Goal: Task Accomplishment & Management: Manage account settings

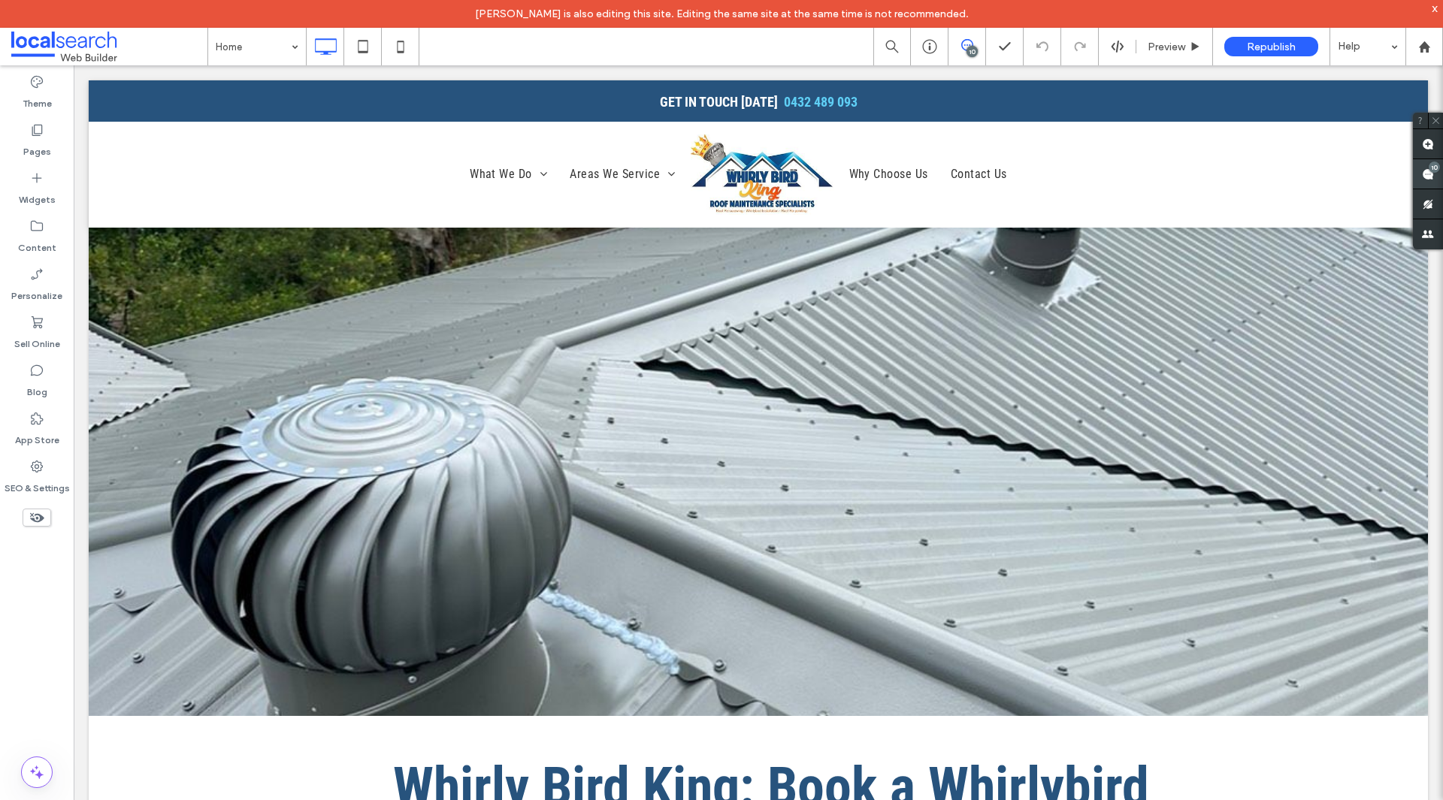
click at [1429, 179] on use at bounding box center [1428, 174] width 12 height 12
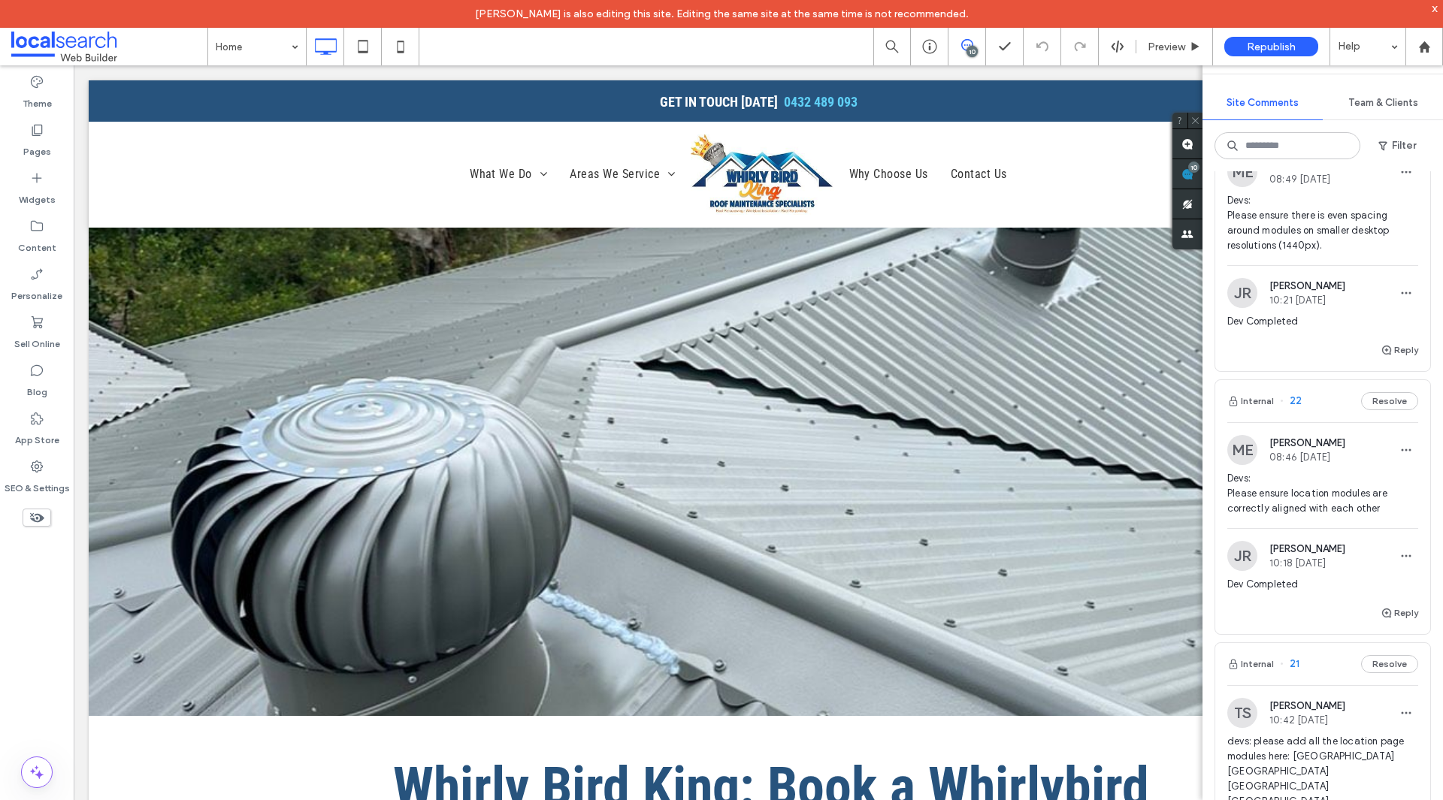
scroll to position [1855, 0]
click at [1299, 517] on span "Devs: Please ensure location modules are correctly aligned with each other" at bounding box center [1322, 494] width 191 height 45
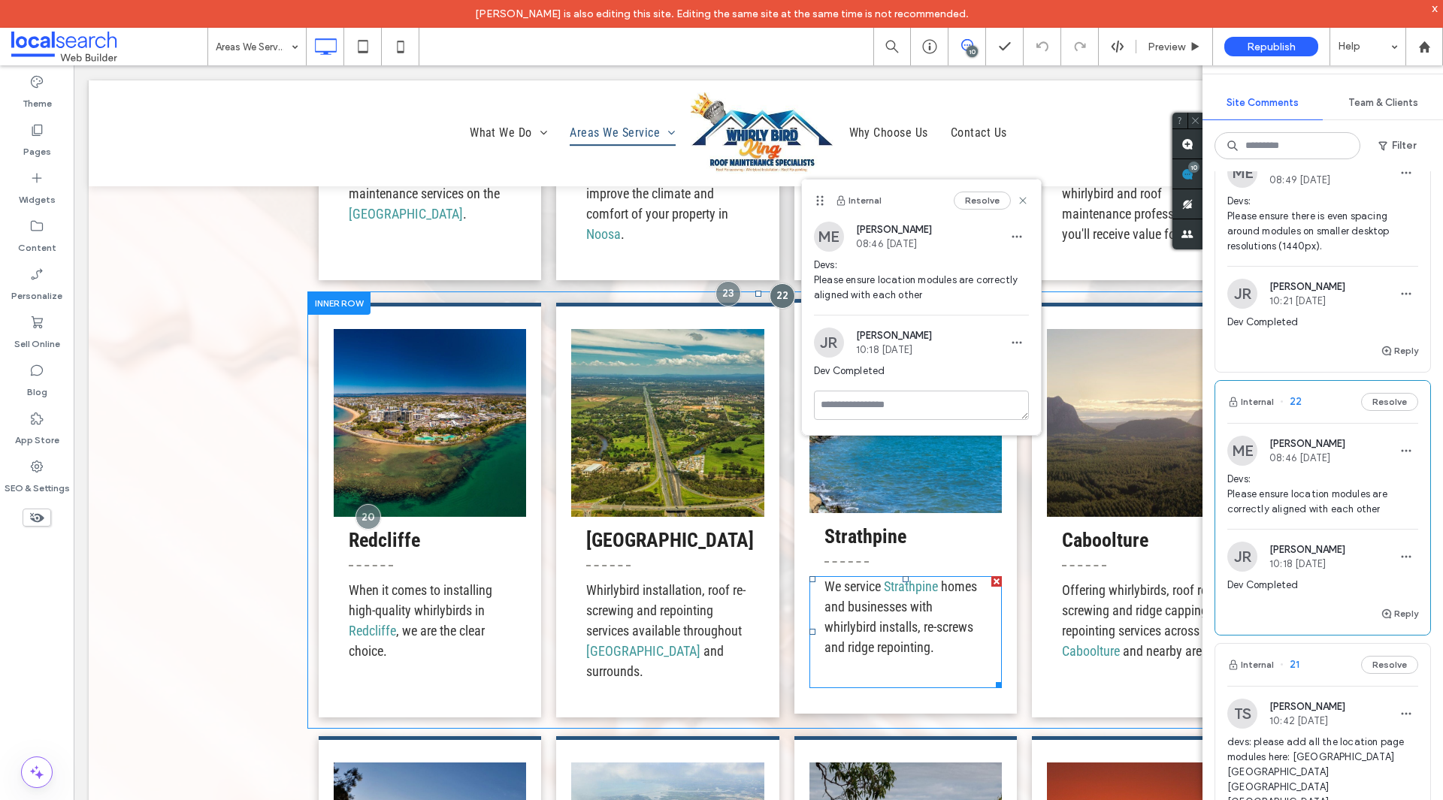
click at [950, 625] on span "homes and businesses with whirlybird installs, re-screws and ridge repointing." at bounding box center [900, 617] width 153 height 77
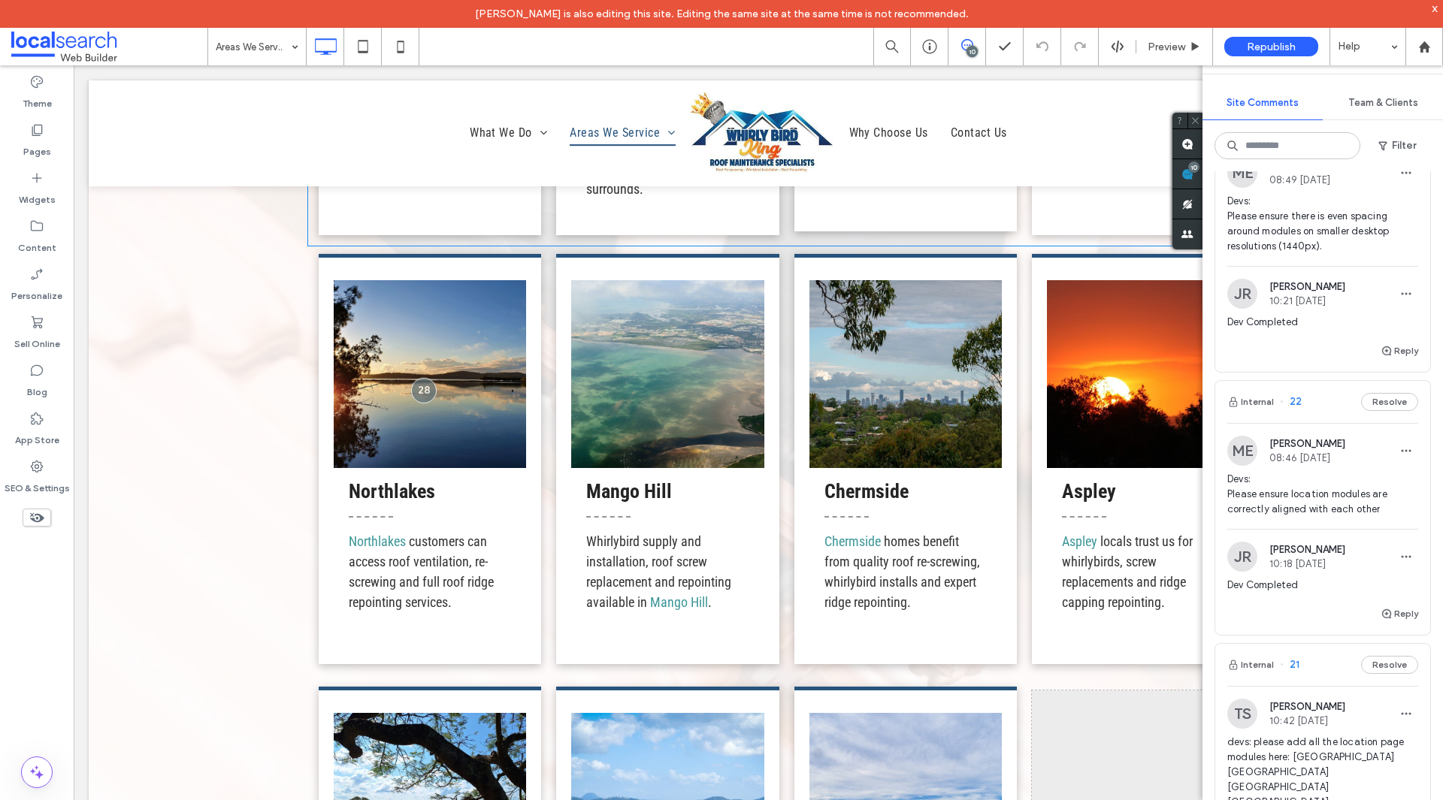
scroll to position [2789, 0]
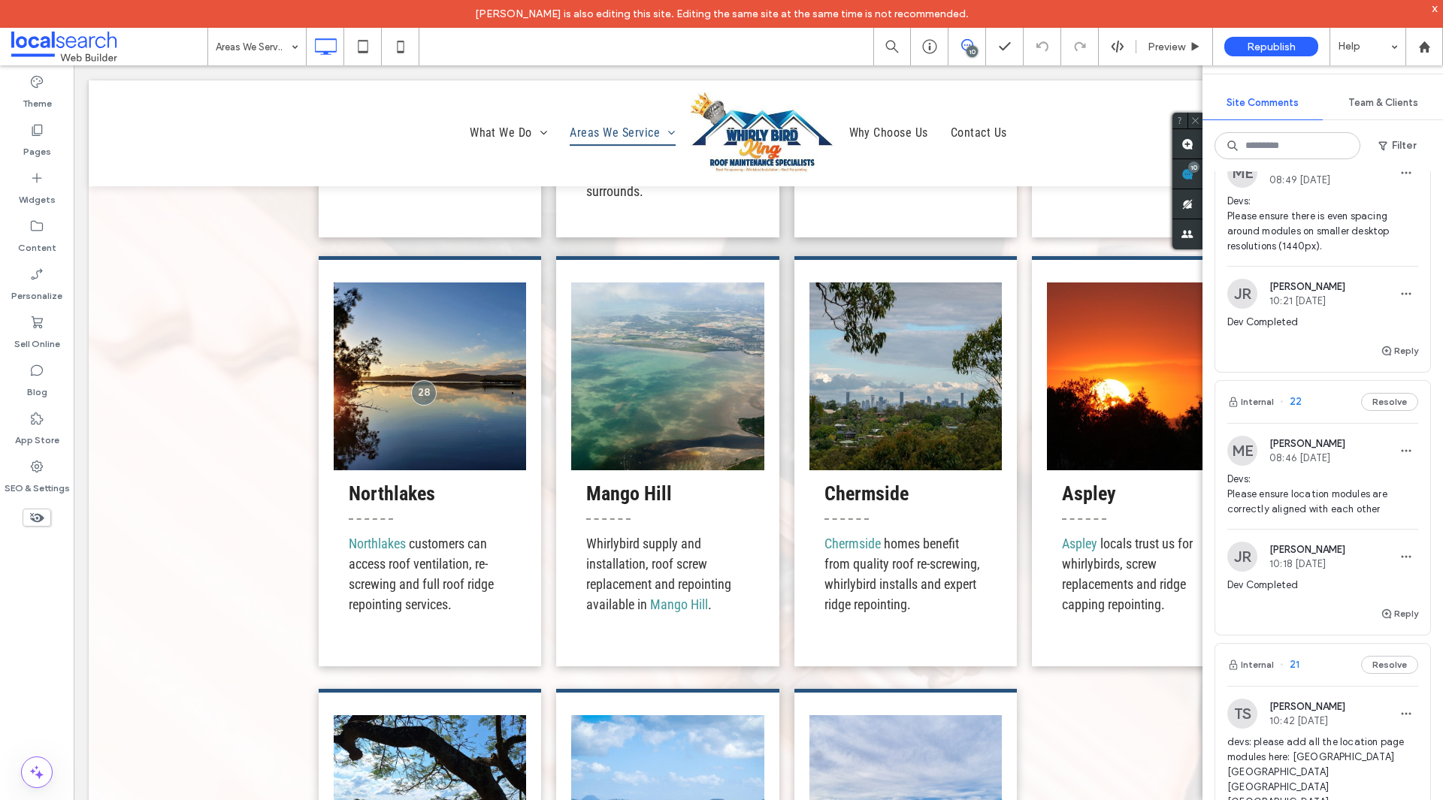
click at [1317, 75] on div "Site Comments Team & Clients Filter Internal 29 Resolve ME Mathew Ellis 11:50 A…" at bounding box center [1322, 419] width 240 height 763
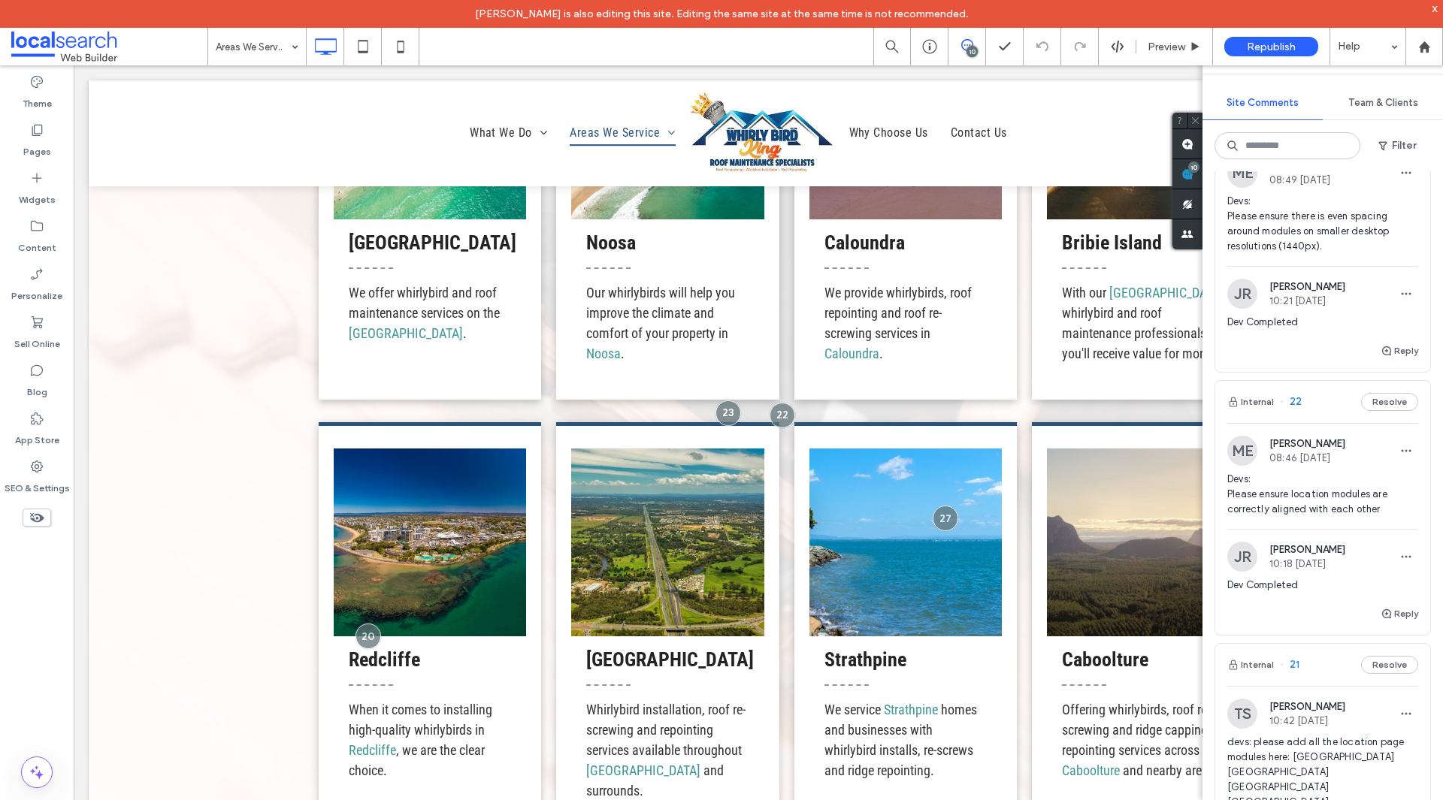
scroll to position [2131, 0]
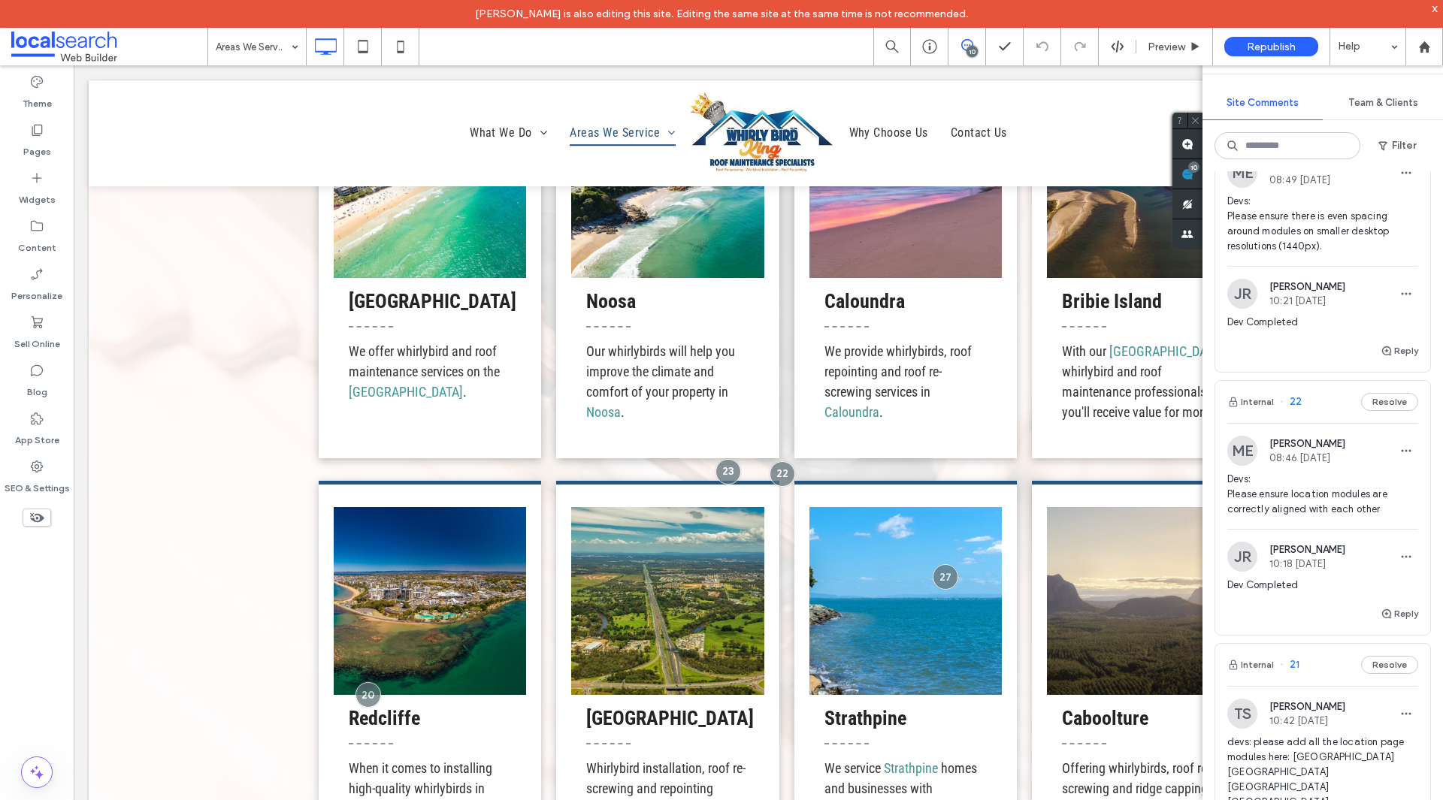
click at [1438, 10] on div "x" at bounding box center [1435, 8] width 7 height 13
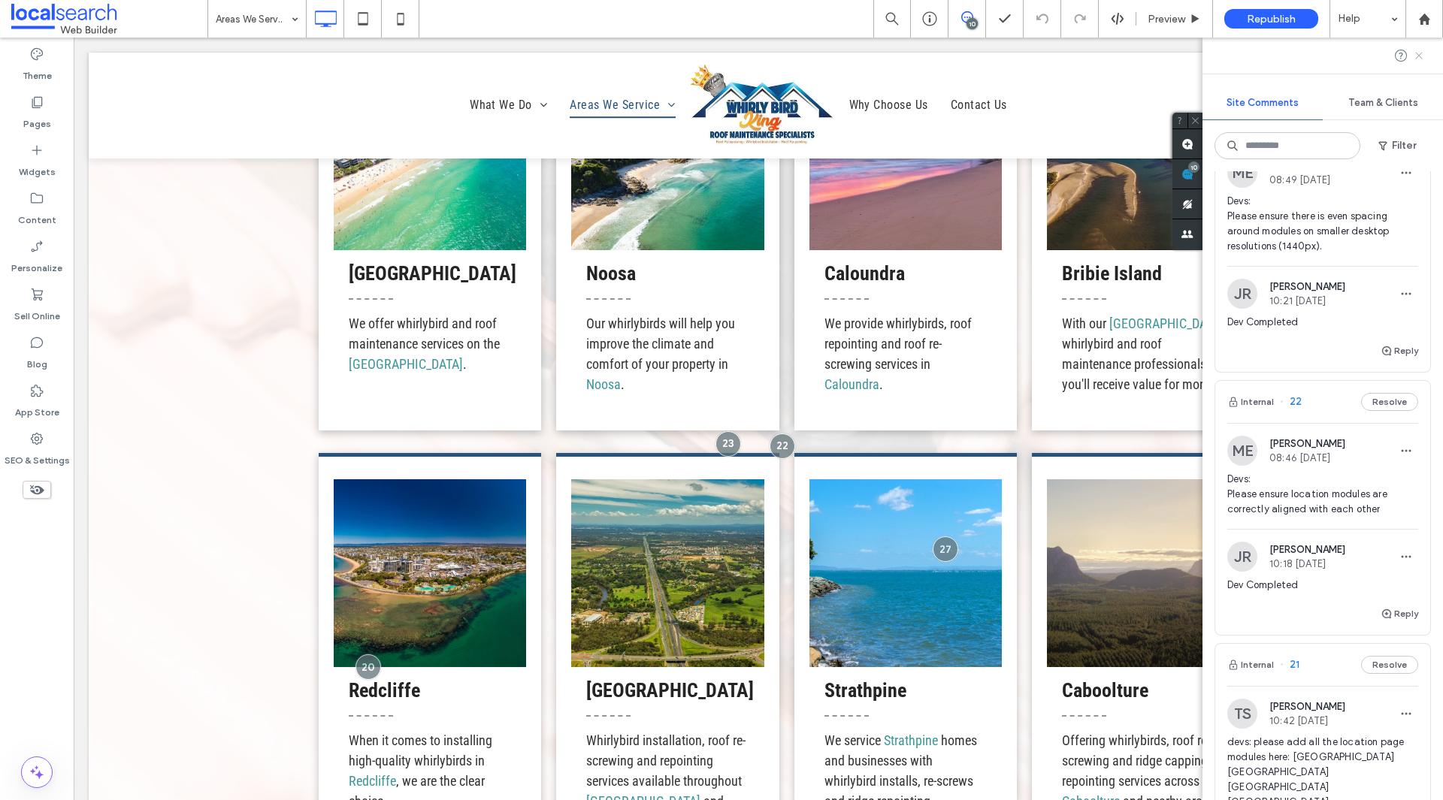
click at [1416, 57] on icon at bounding box center [1419, 56] width 12 height 12
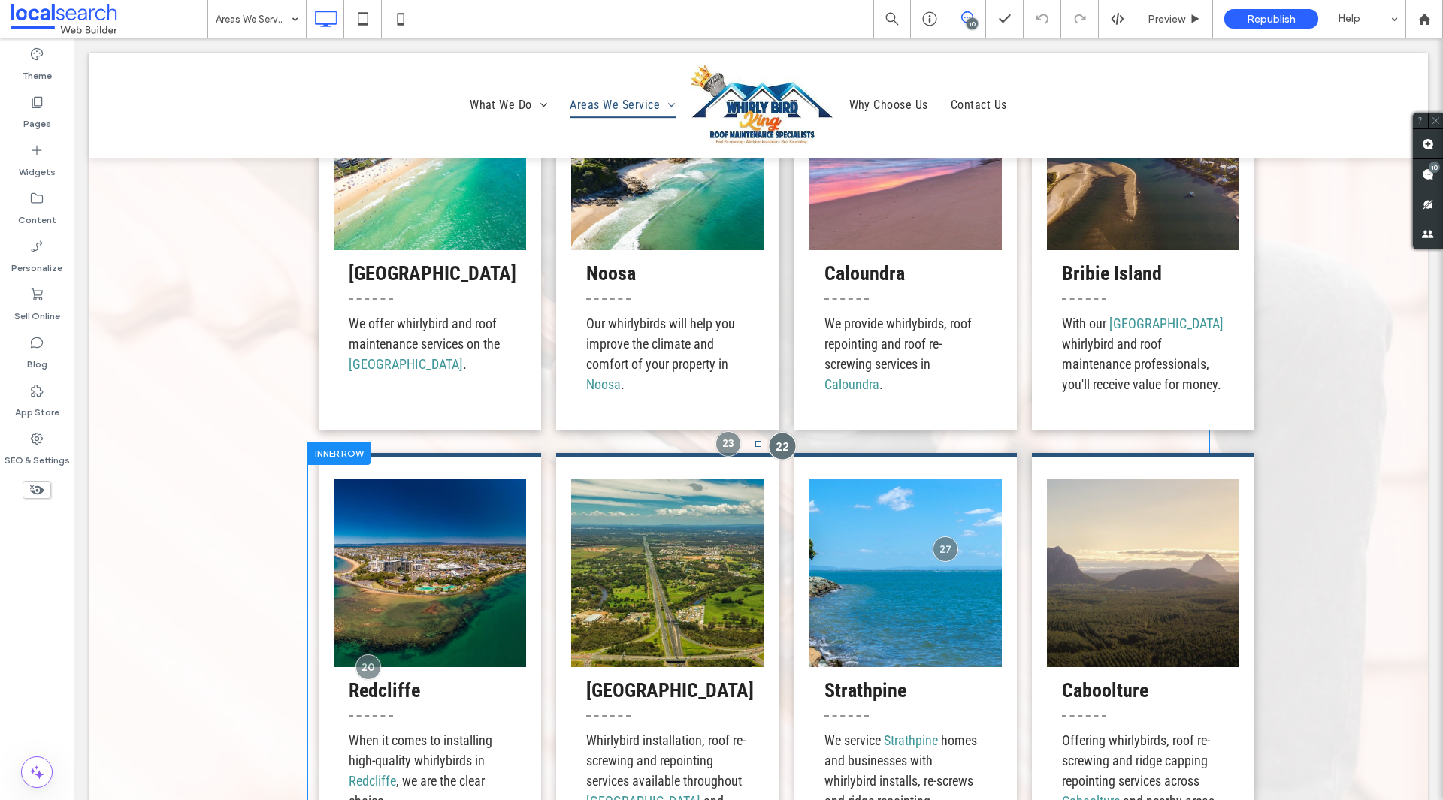
click at [772, 446] on div at bounding box center [782, 446] width 28 height 28
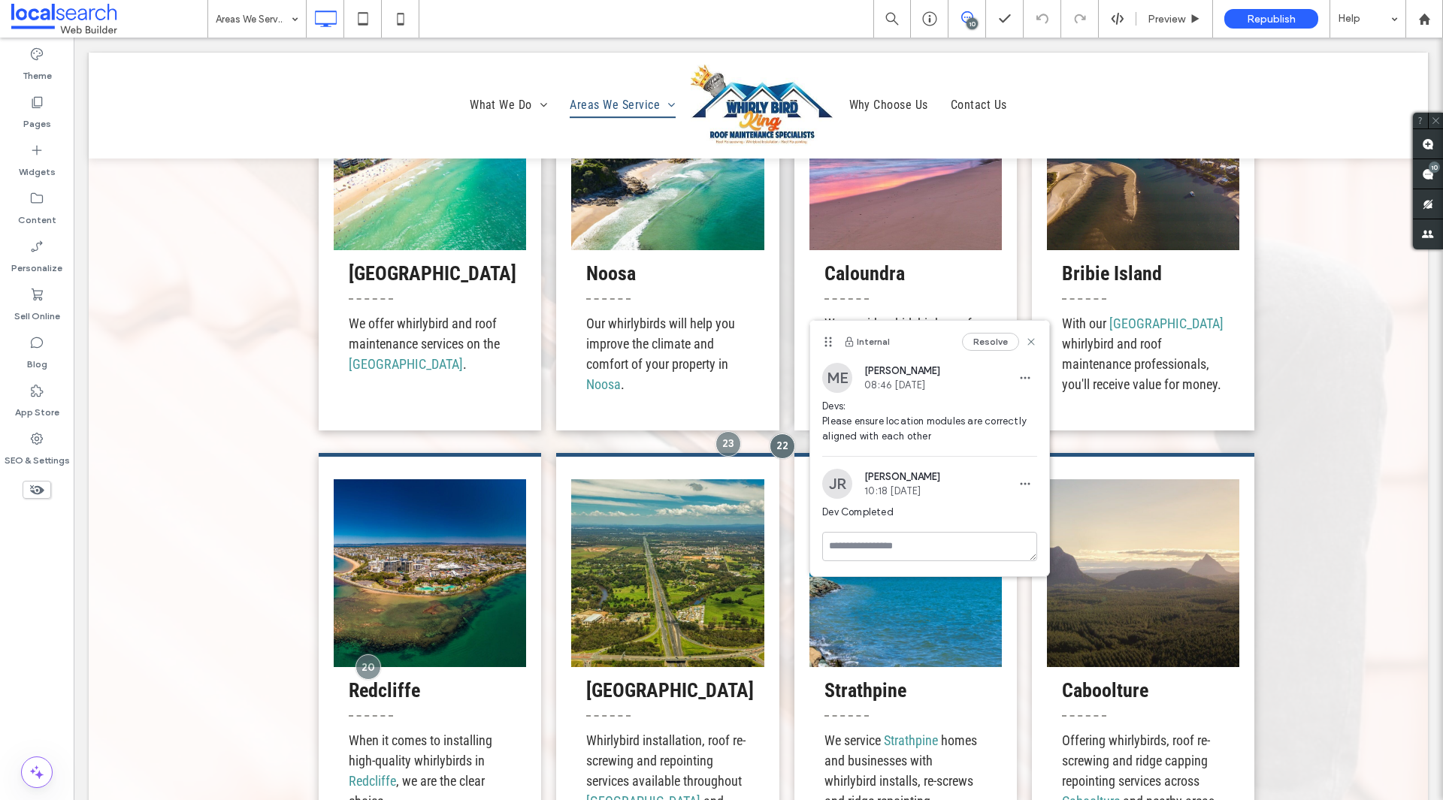
click at [940, 479] on span "Jean Recato" at bounding box center [902, 476] width 76 height 11
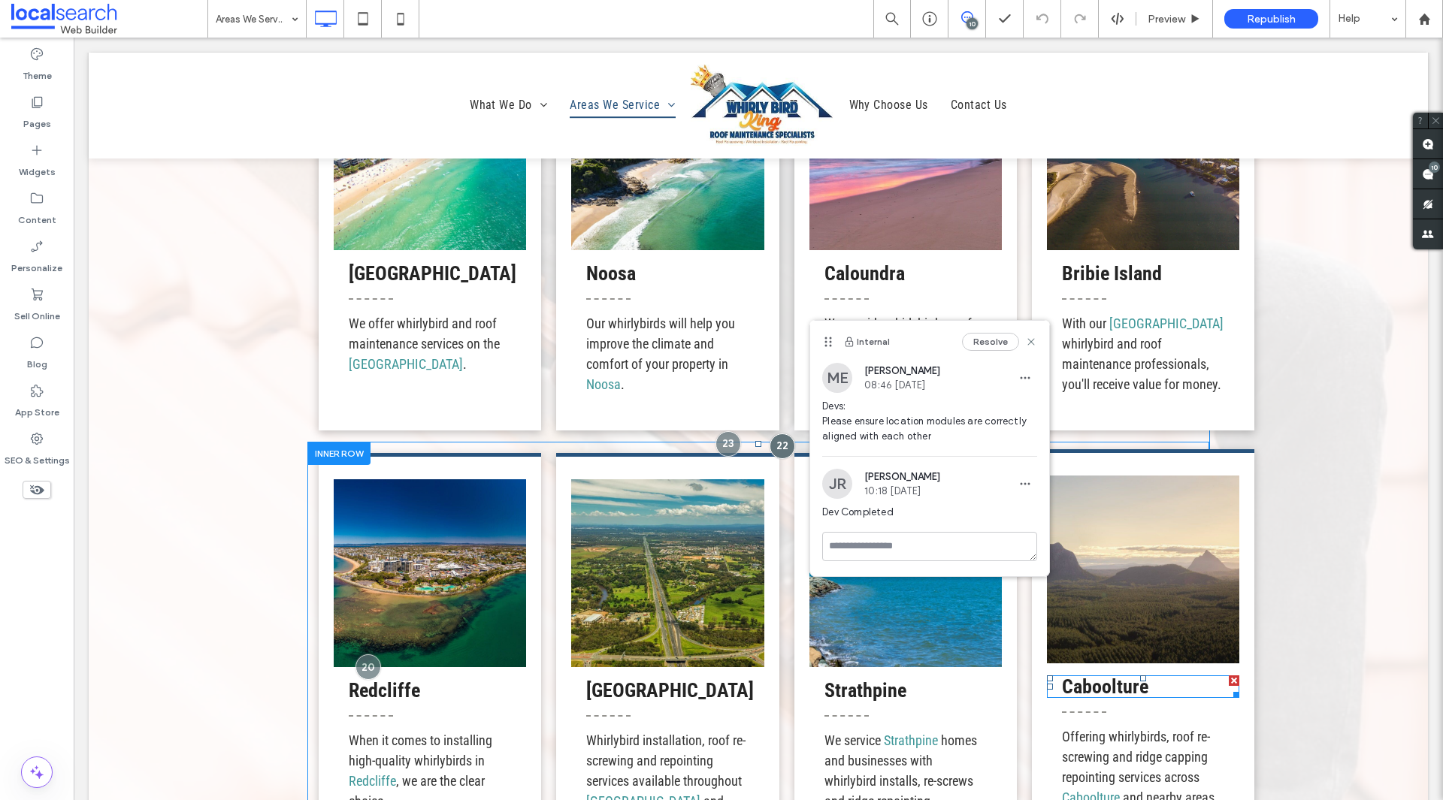
scroll to position [2364, 0]
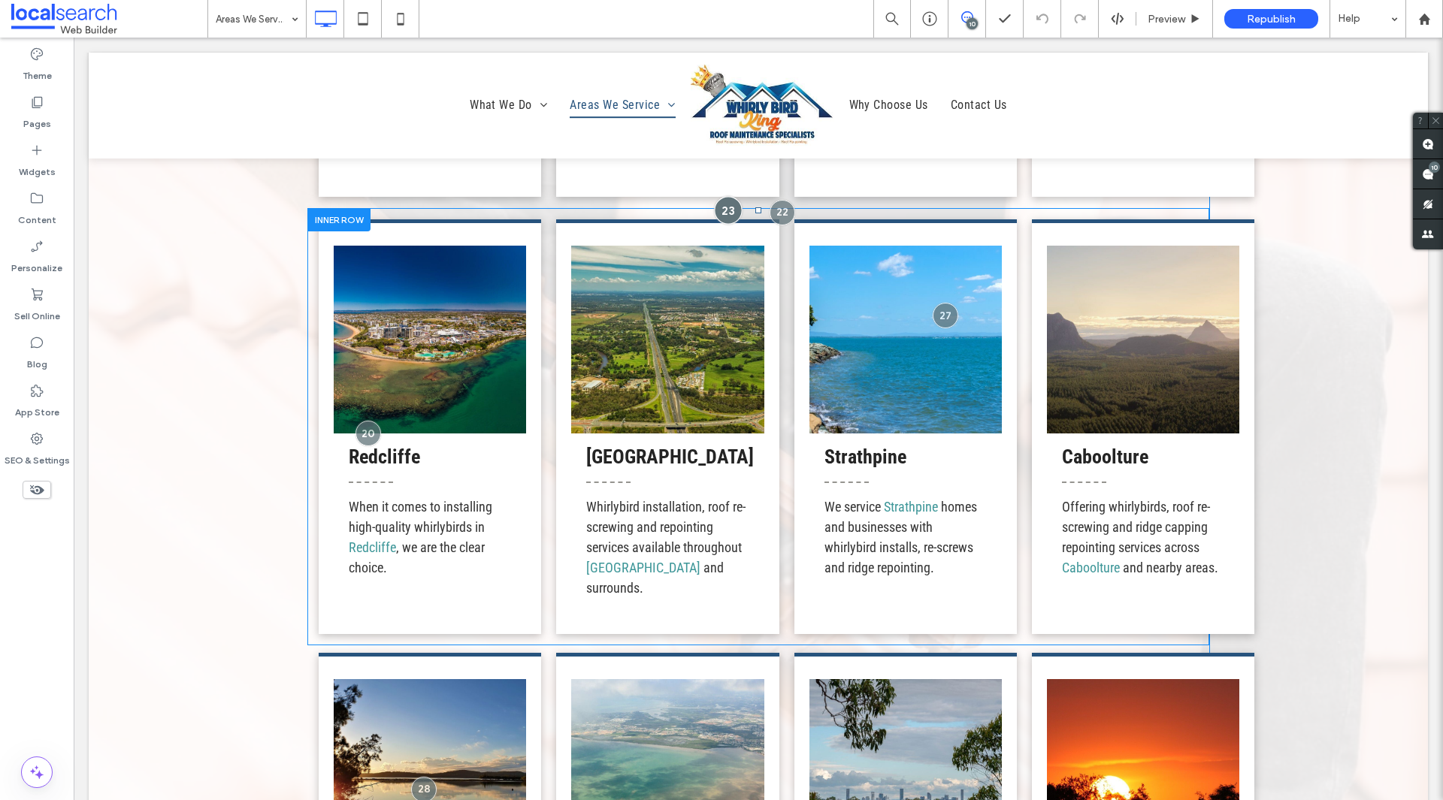
click at [721, 217] on div at bounding box center [728, 210] width 28 height 28
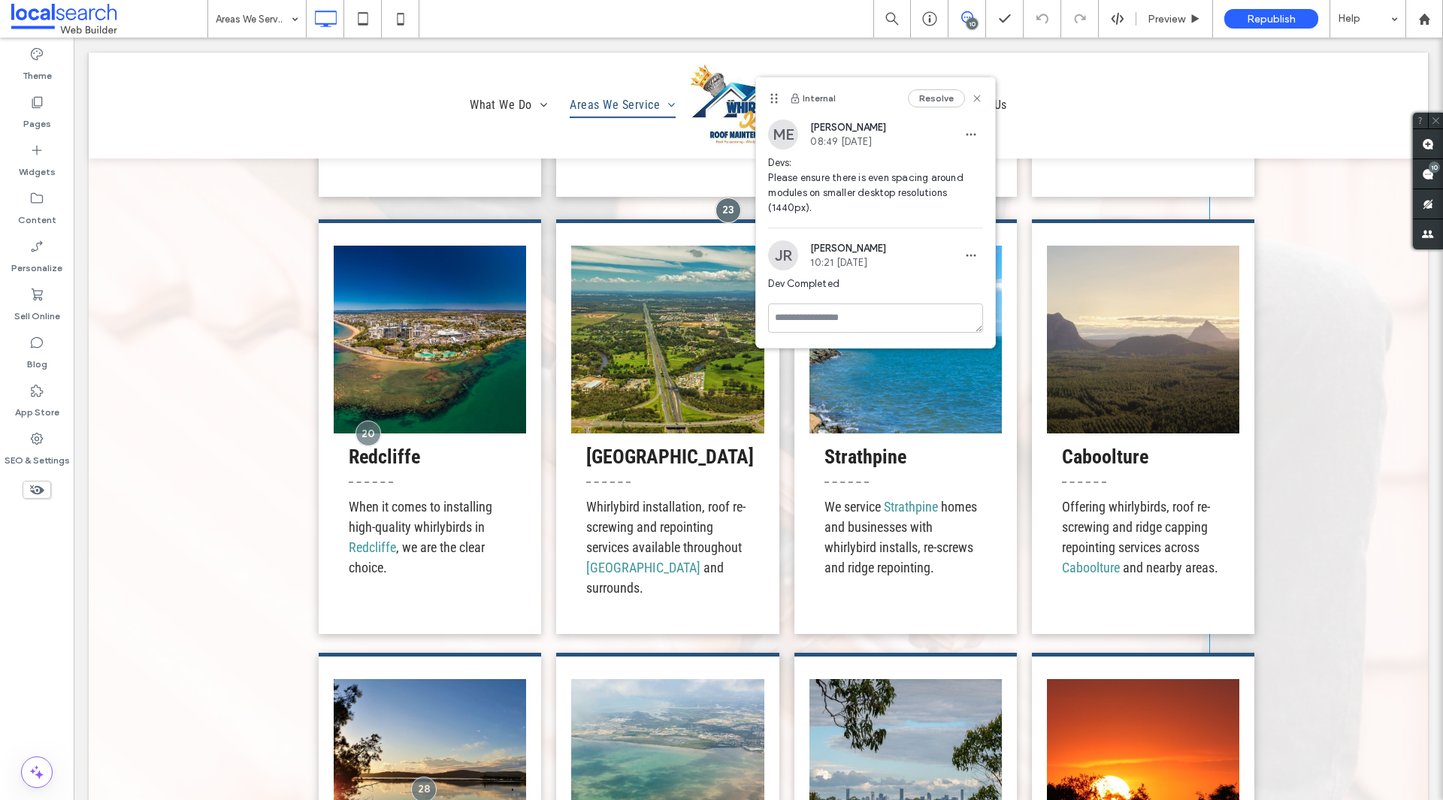
click at [1336, 465] on div "Sunshine Coast We offer whirlybird and roof maintenance services on the Sunshin…" at bounding box center [758, 643] width 1339 height 1855
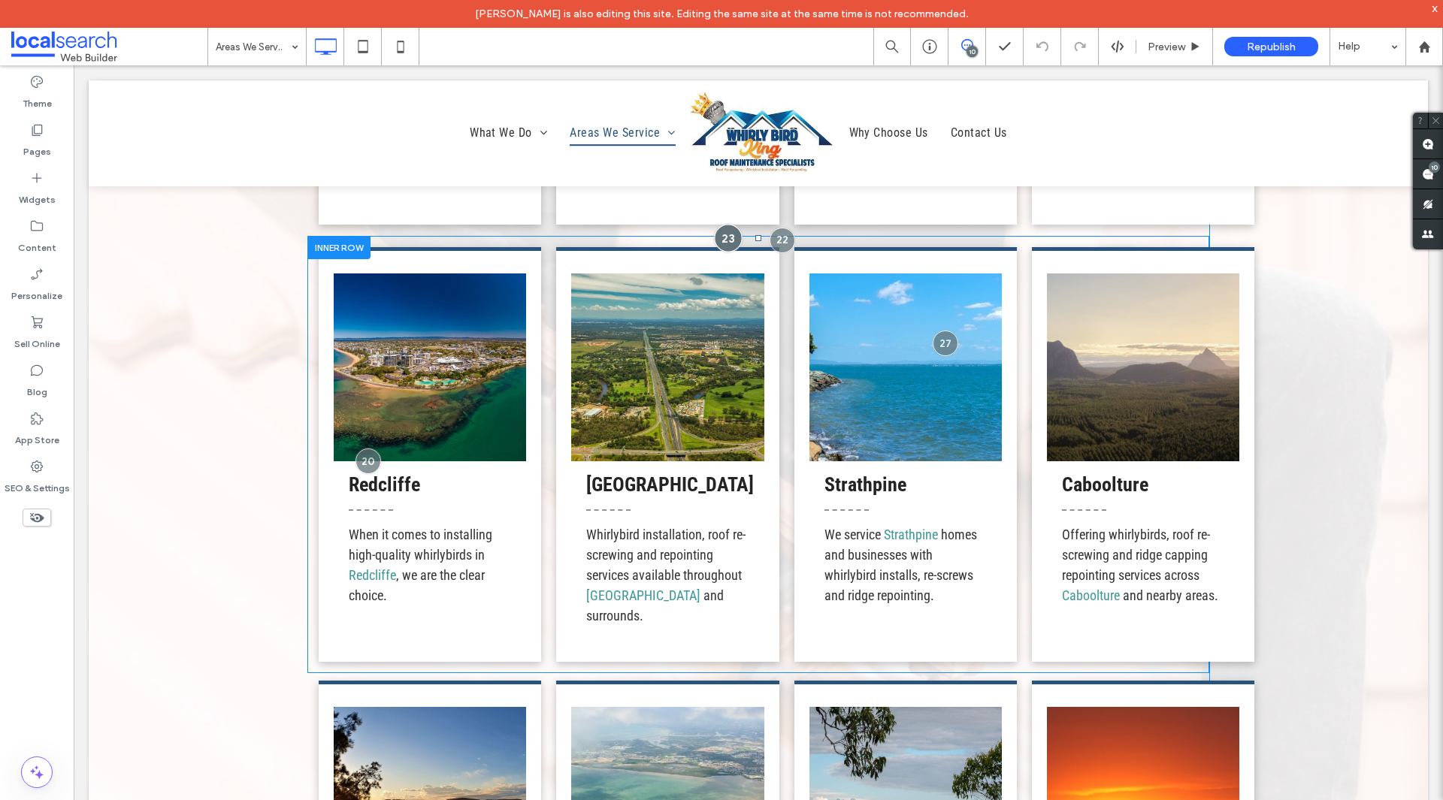
click at [721, 247] on div at bounding box center [728, 238] width 28 height 28
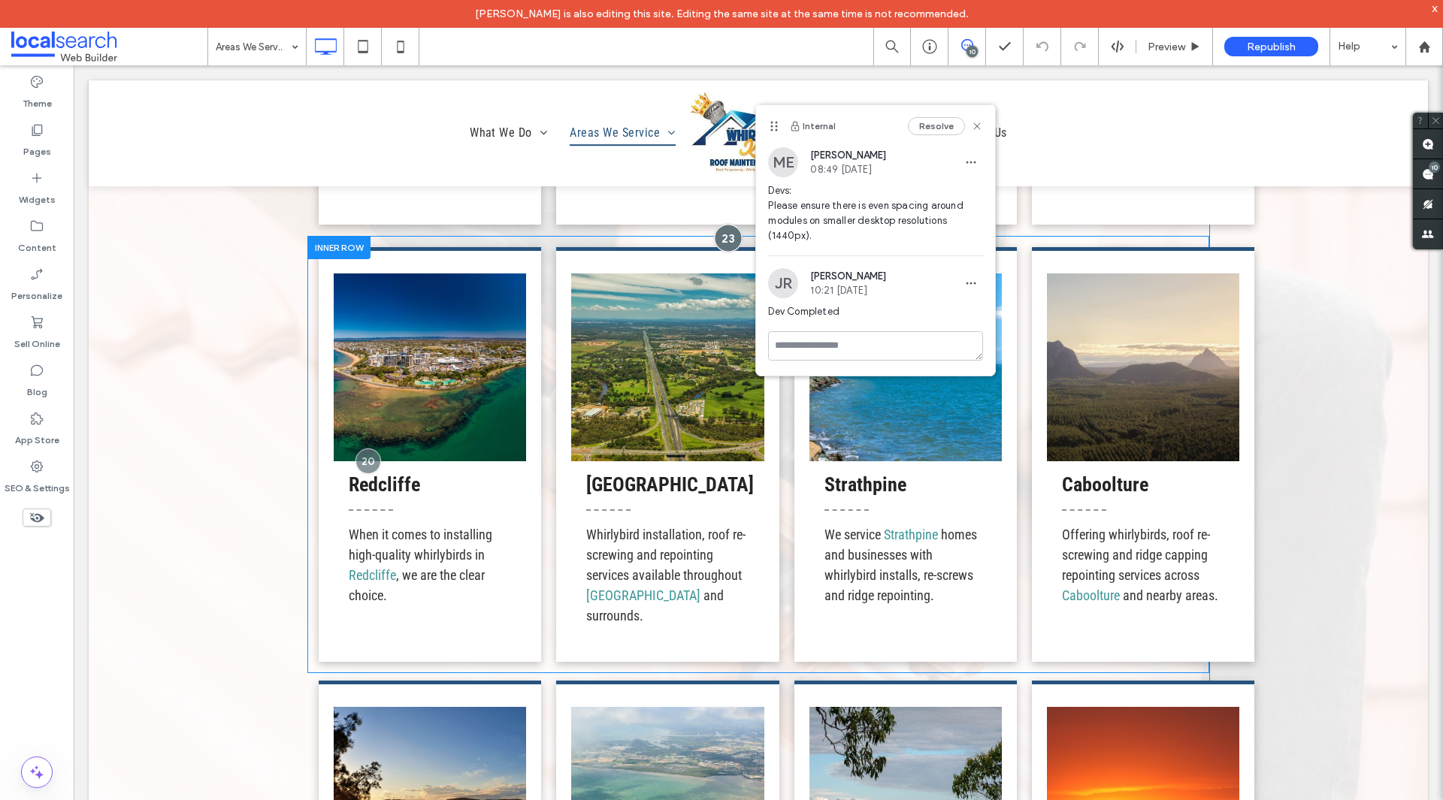
click at [724, 240] on div at bounding box center [728, 238] width 28 height 28
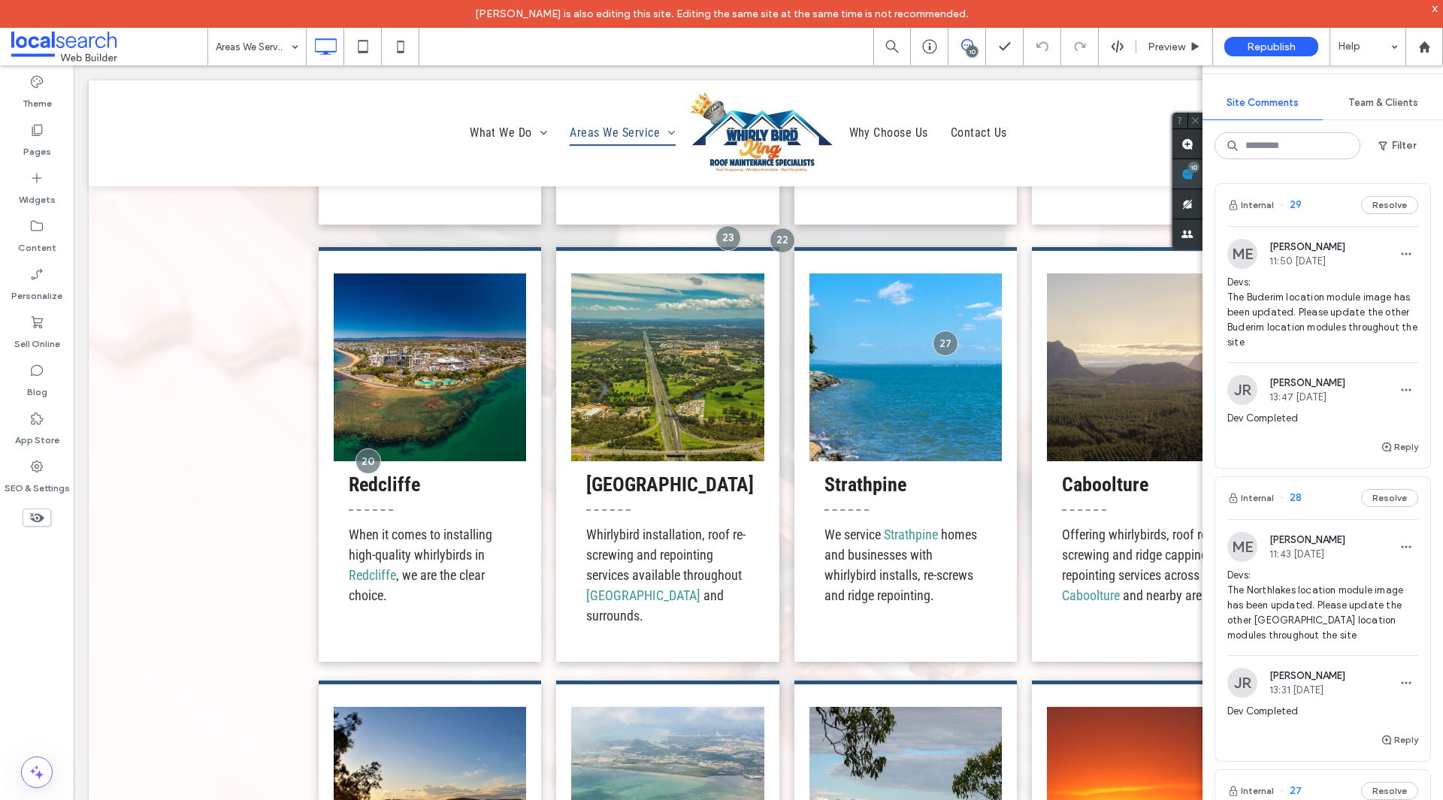
click at [1202, 183] on span at bounding box center [1187, 173] width 30 height 29
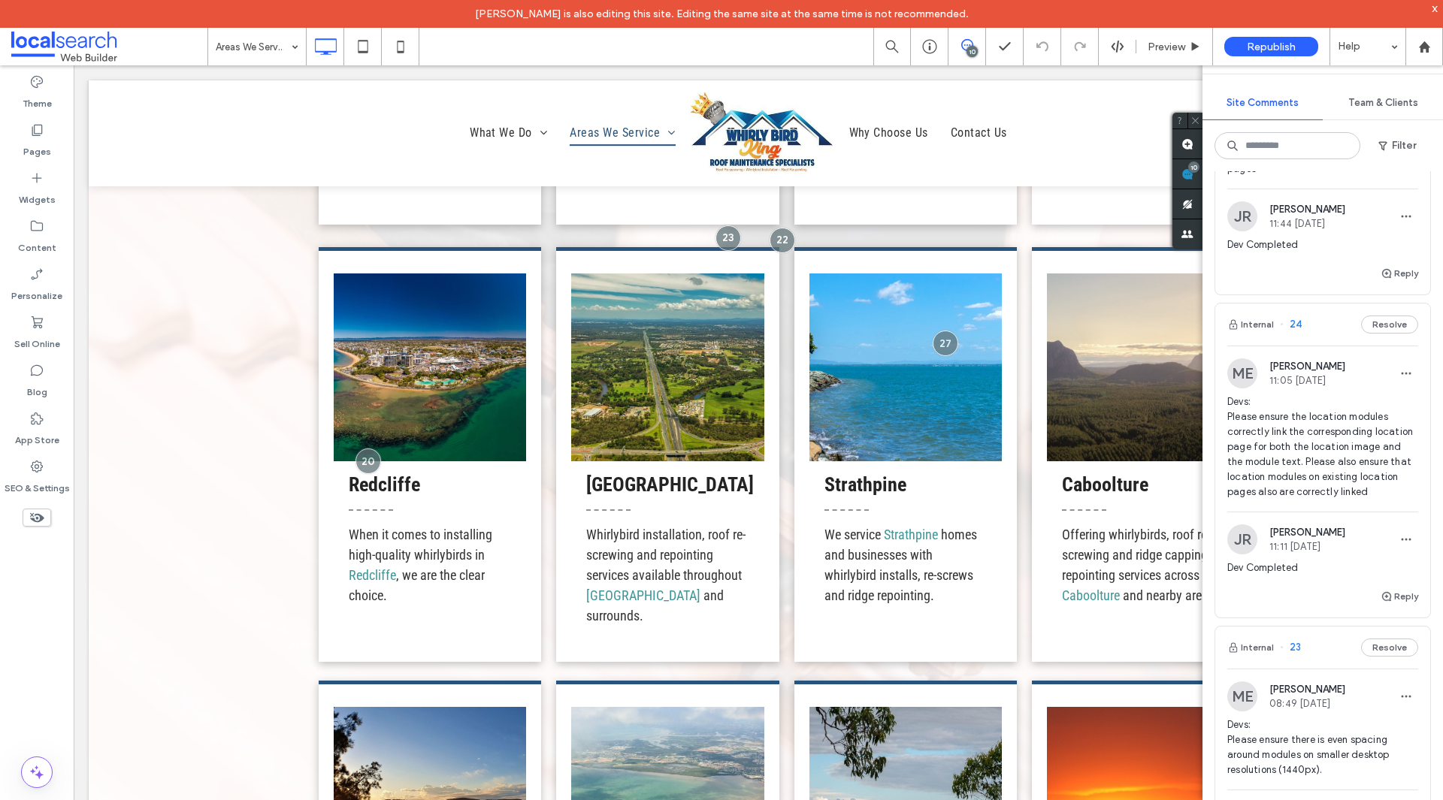
scroll to position [1330, 0]
click at [1292, 495] on span "Devs: Please ensure the location modules correctly link the corresponding locat…" at bounding box center [1322, 447] width 191 height 105
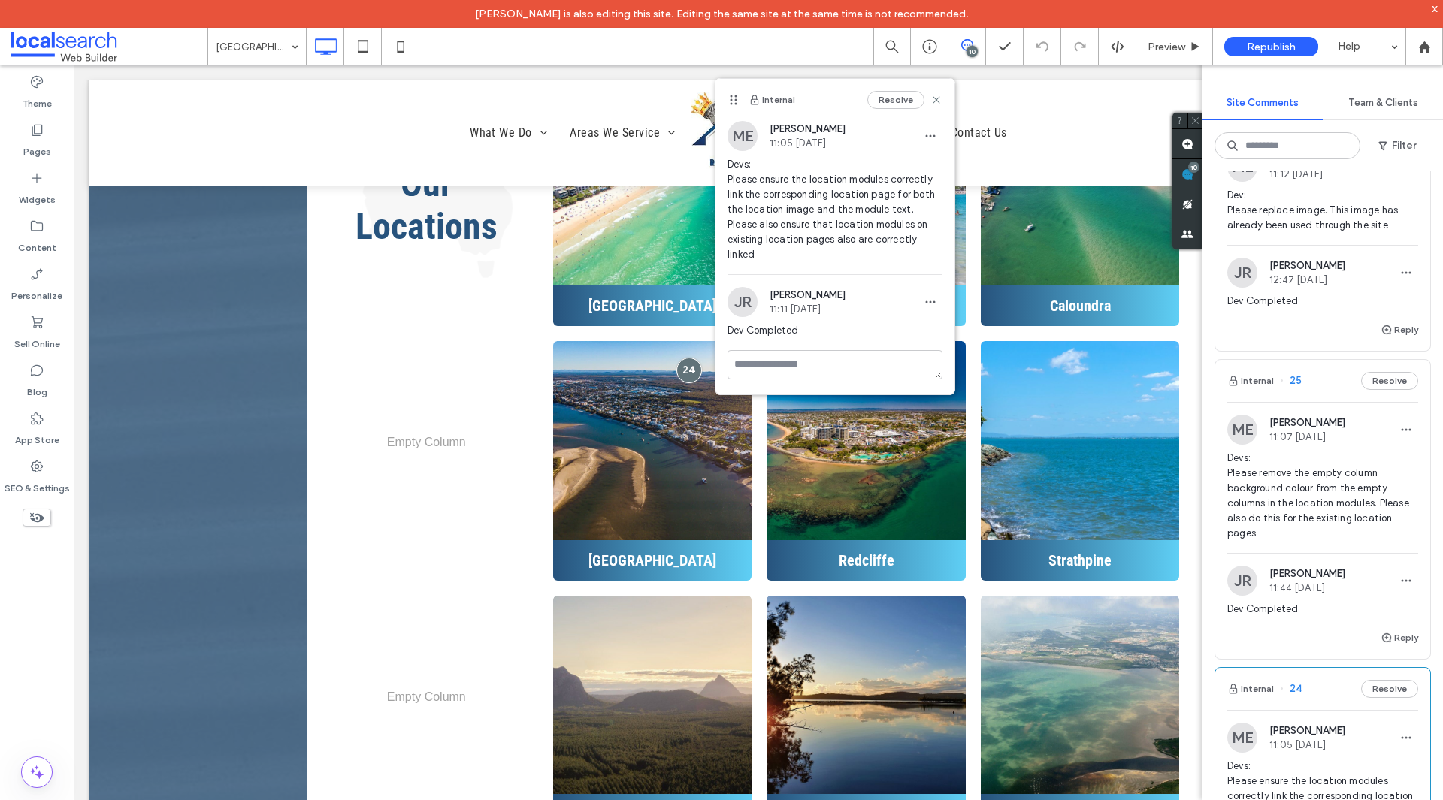
scroll to position [954, 0]
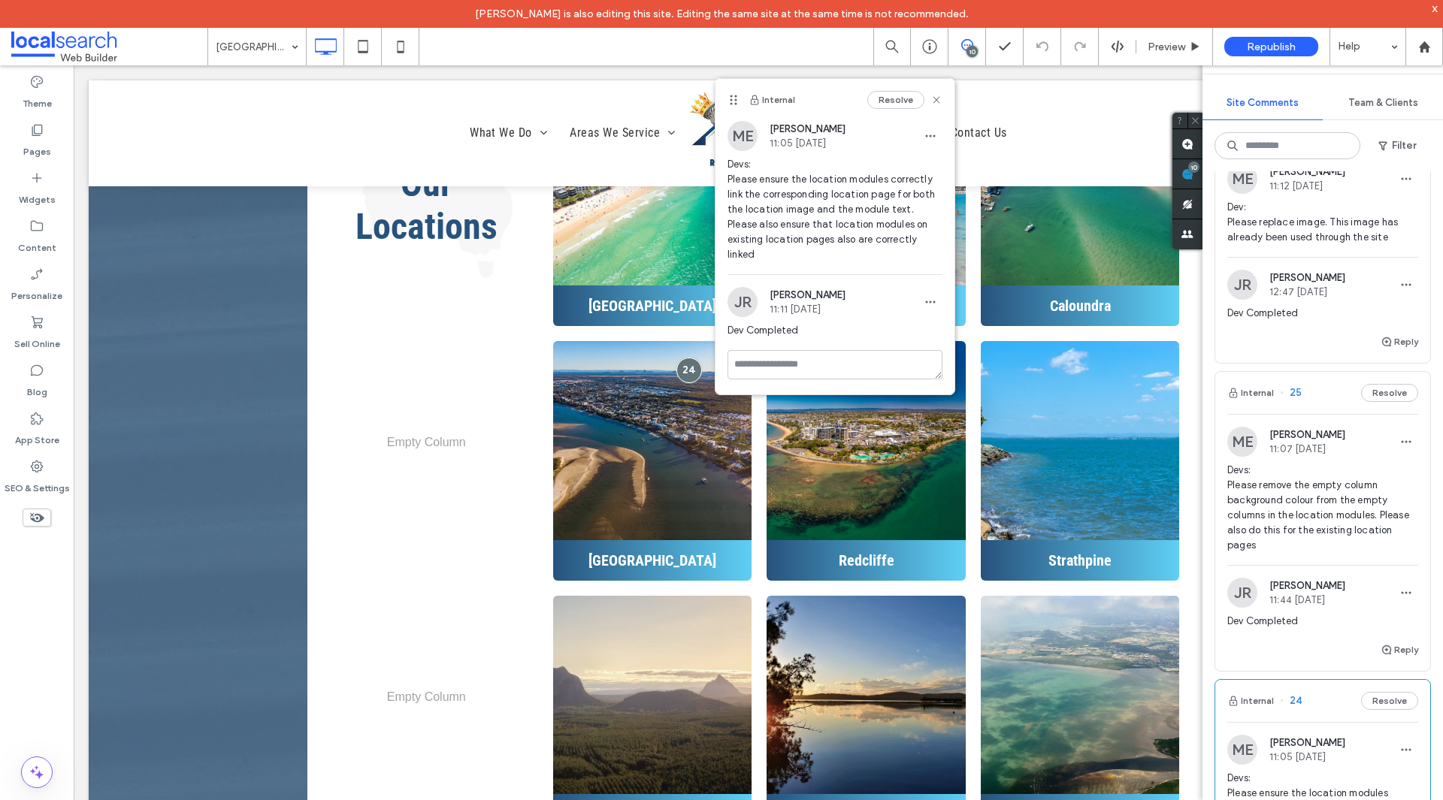
click at [1330, 515] on span "Devs: Please remove the empty column background colour from the empty columns i…" at bounding box center [1322, 508] width 191 height 90
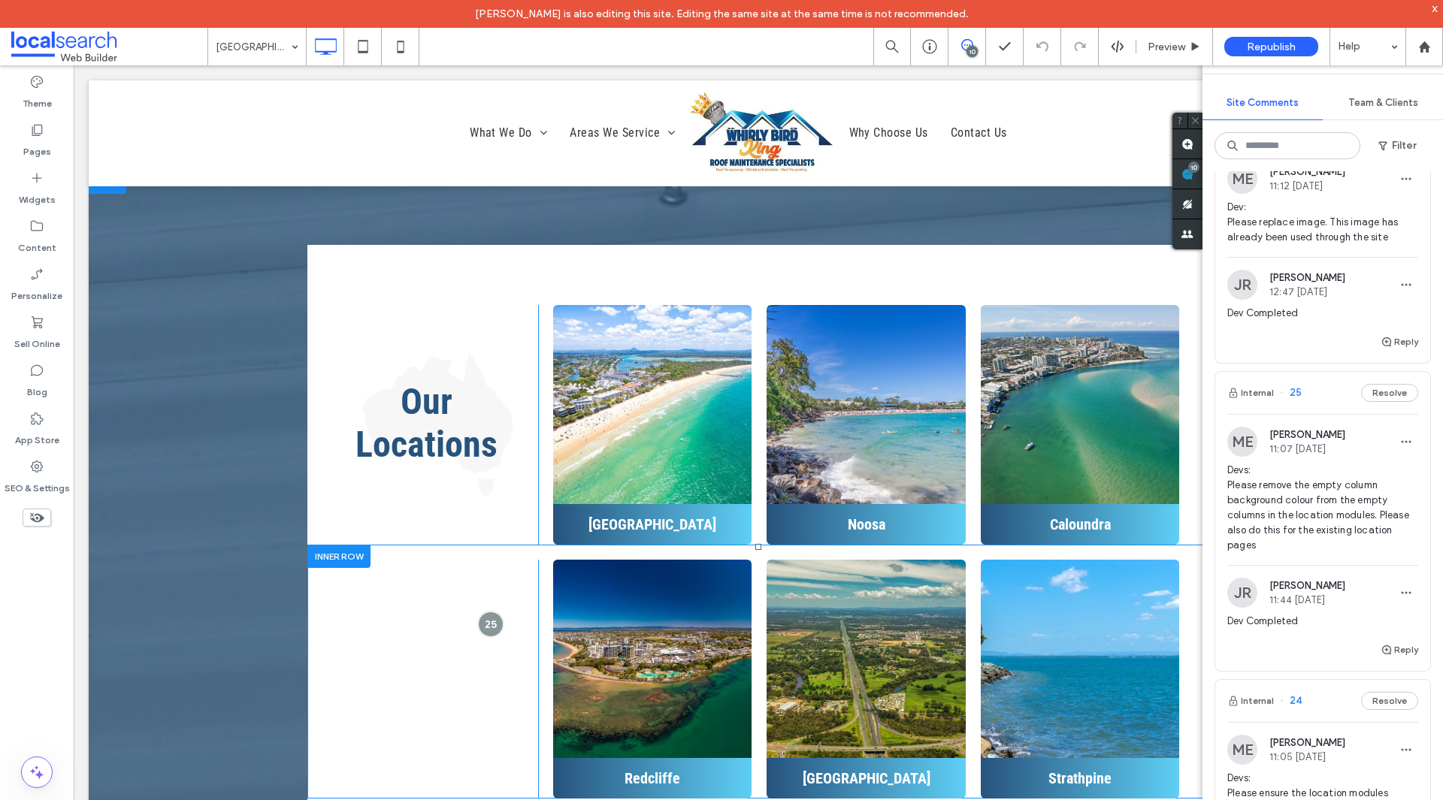
scroll to position [4860, 0]
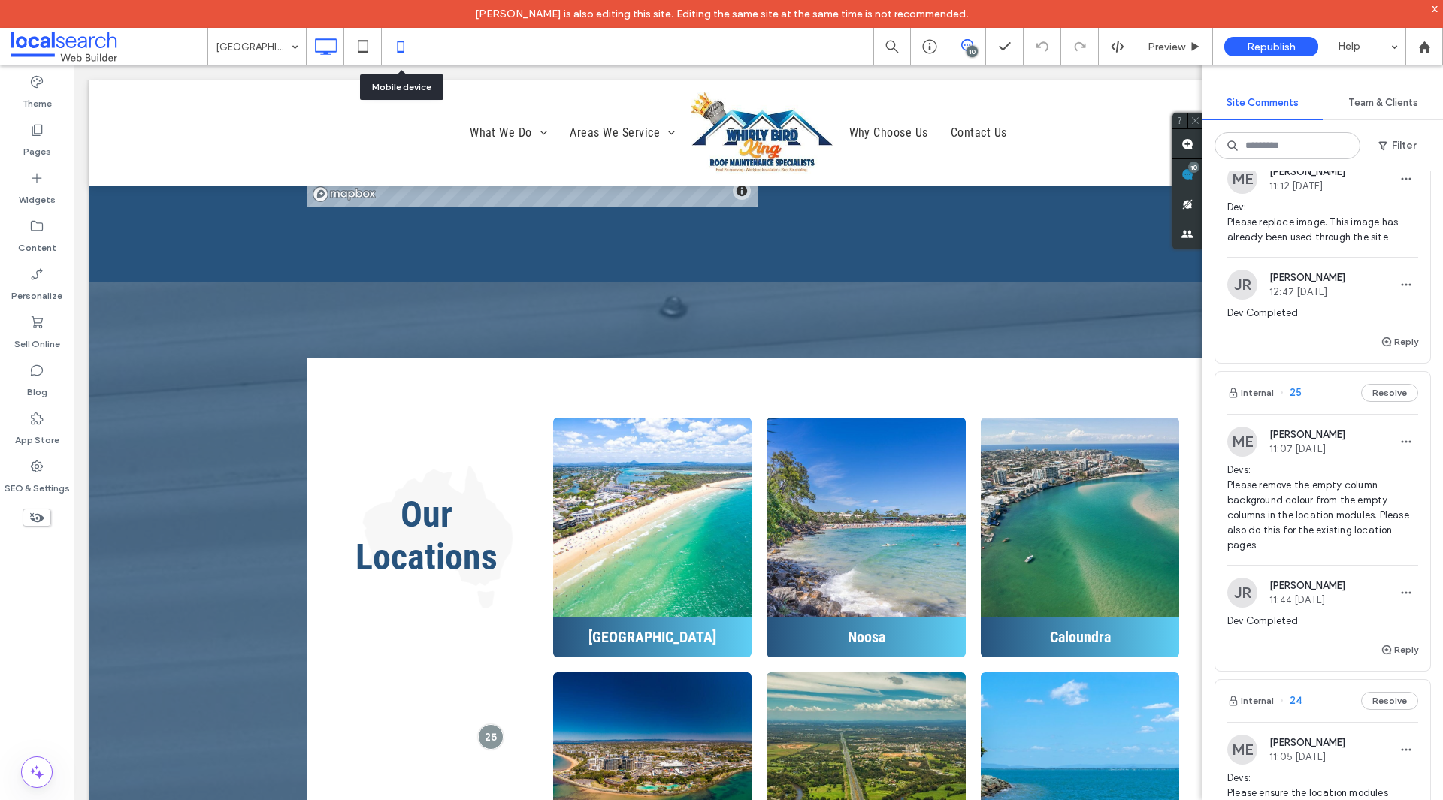
click at [397, 51] on icon at bounding box center [401, 47] width 30 height 30
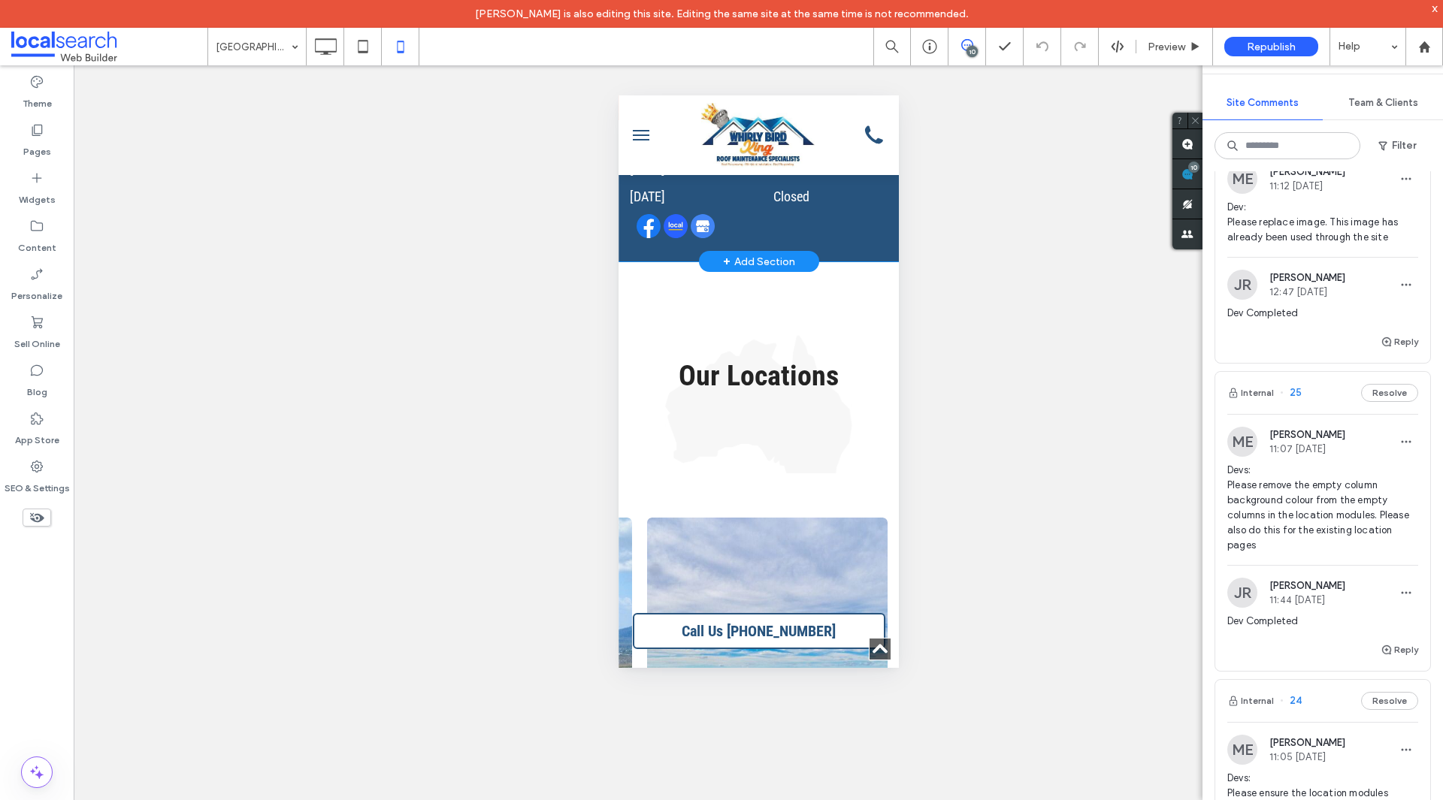
scroll to position [5885, 0]
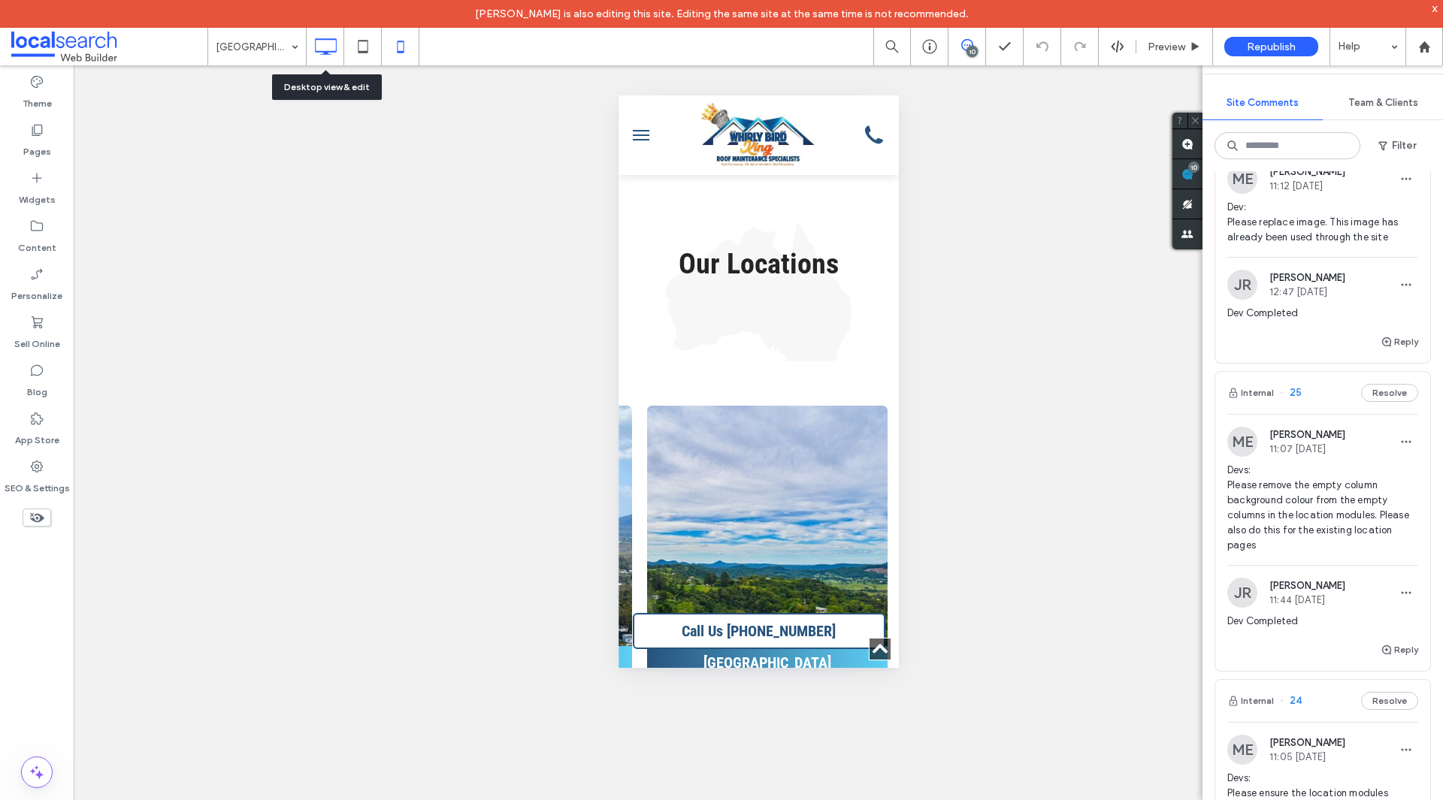
click at [323, 41] on icon at bounding box center [325, 47] width 30 height 30
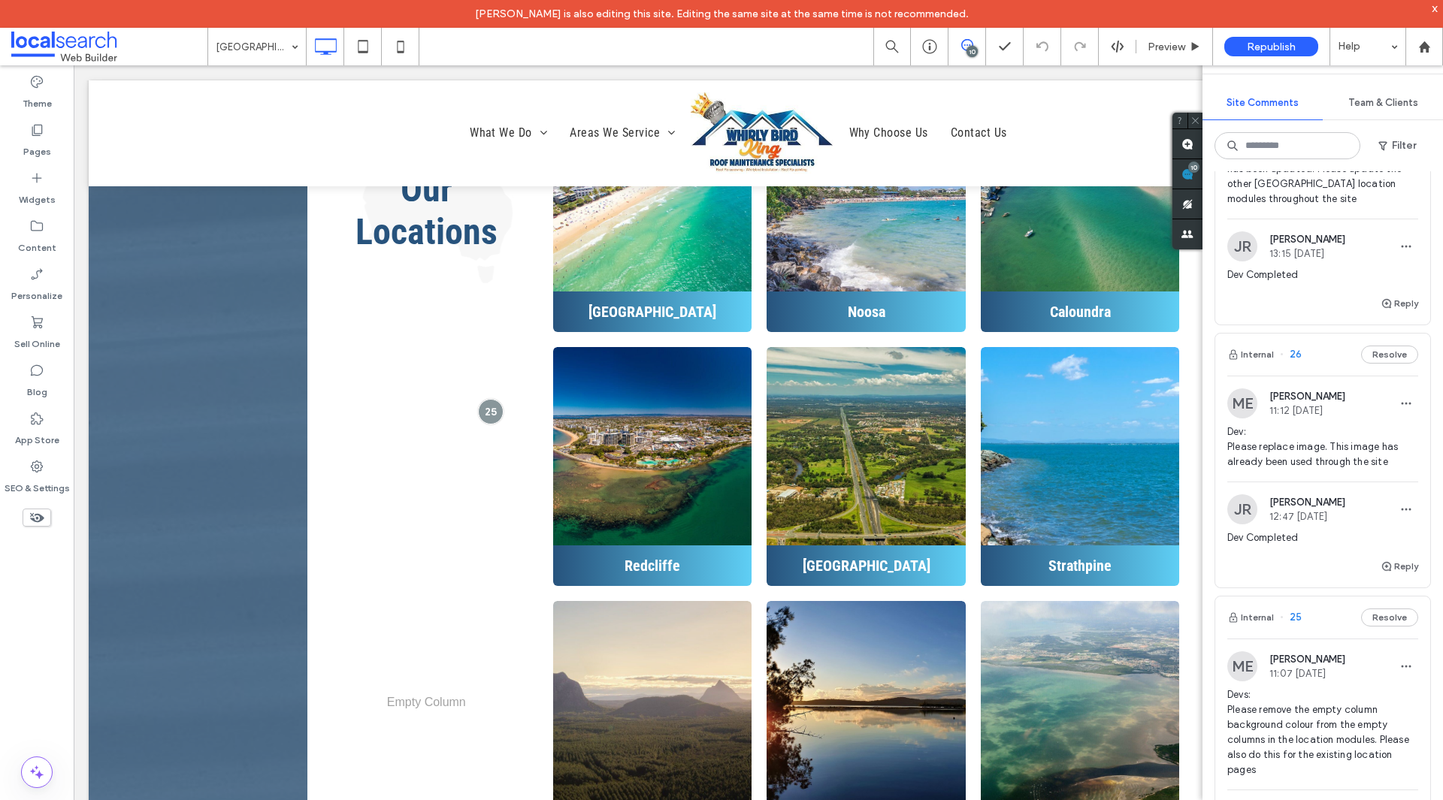
scroll to position [729, 0]
click at [1303, 494] on div "ME Mathew Ellis 11:12 Aug 12 2025 Dev: Please replace image. This image has alr…" at bounding box center [1322, 468] width 215 height 182
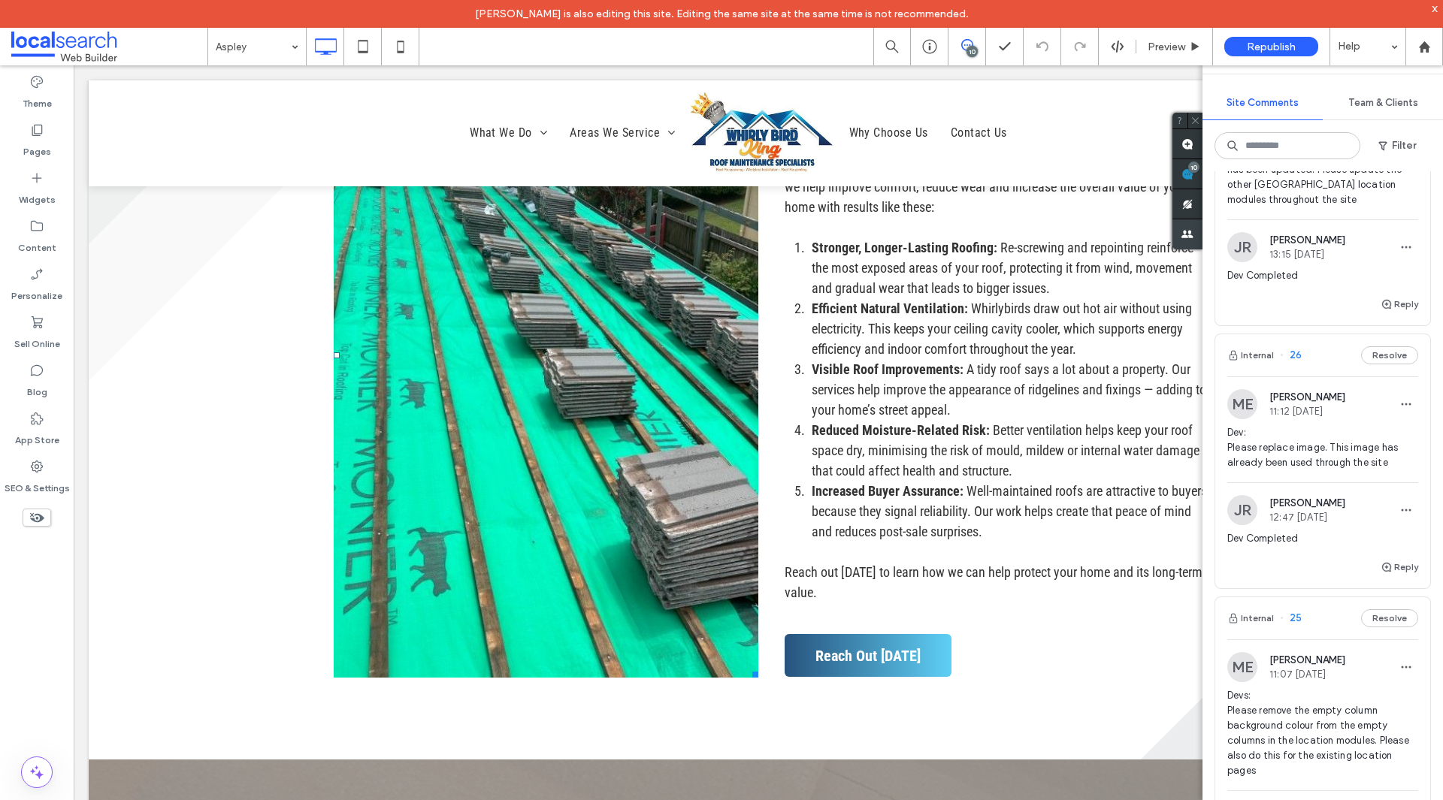
scroll to position [2949, 0]
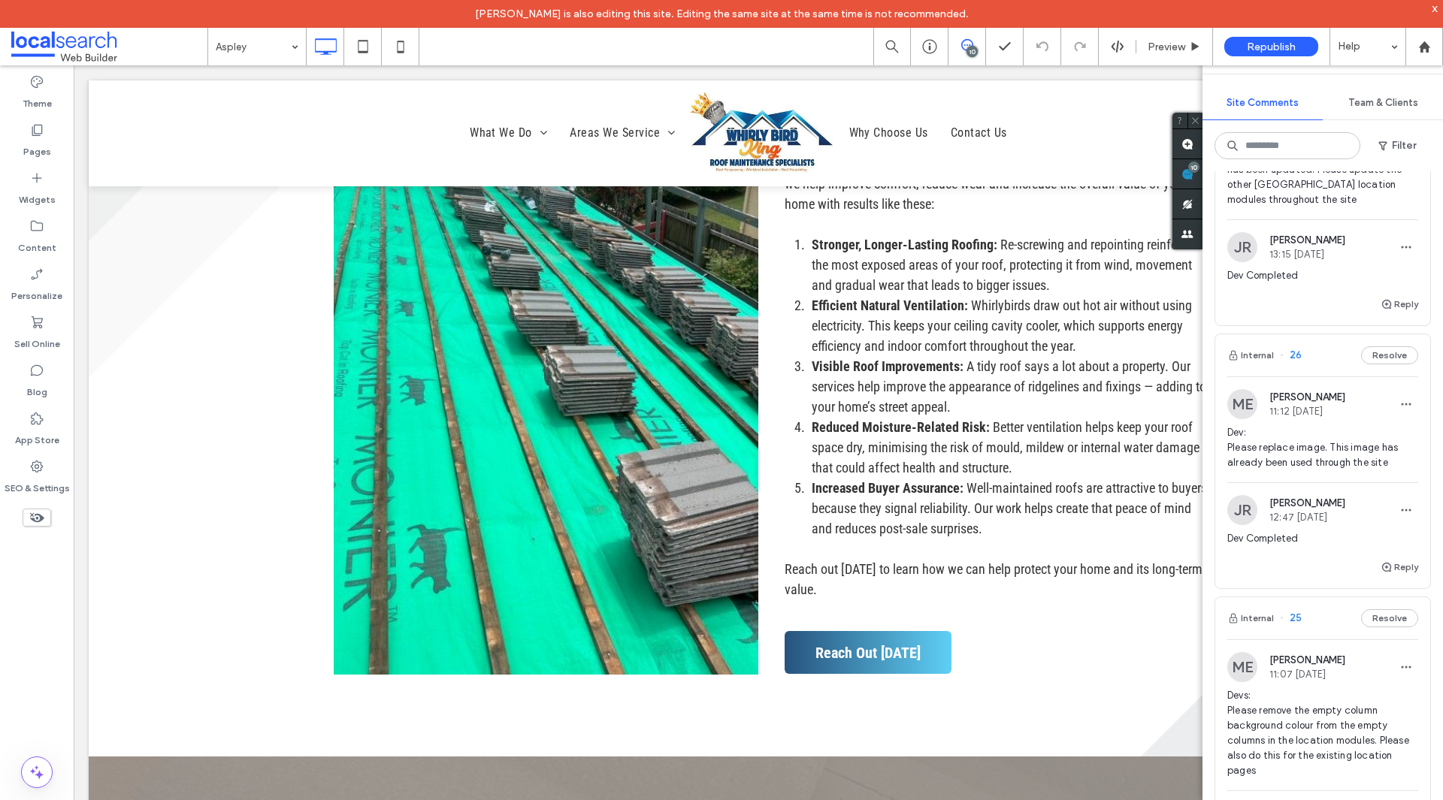
click at [1434, 8] on div "x" at bounding box center [1435, 8] width 7 height 13
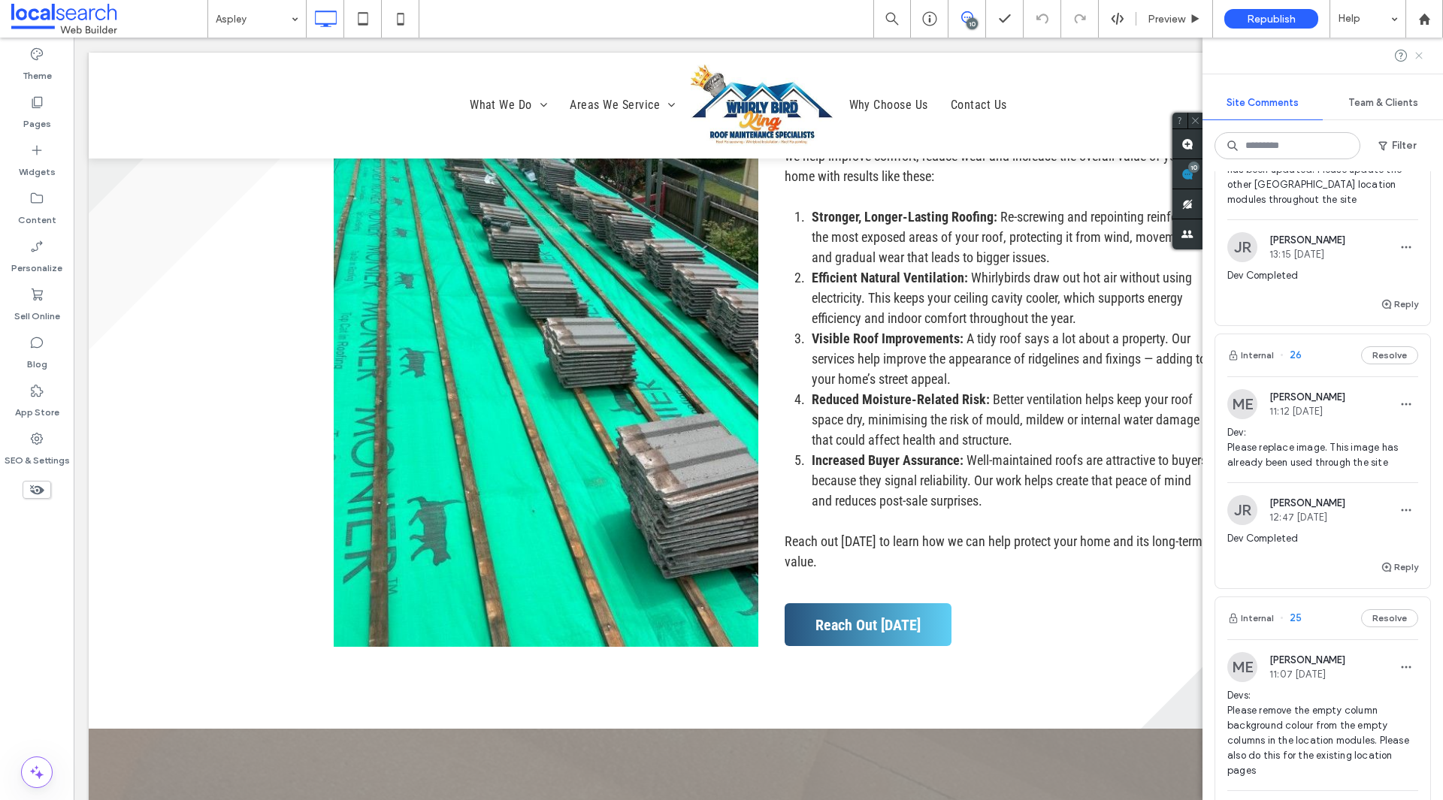
click at [1423, 50] on icon at bounding box center [1419, 56] width 12 height 12
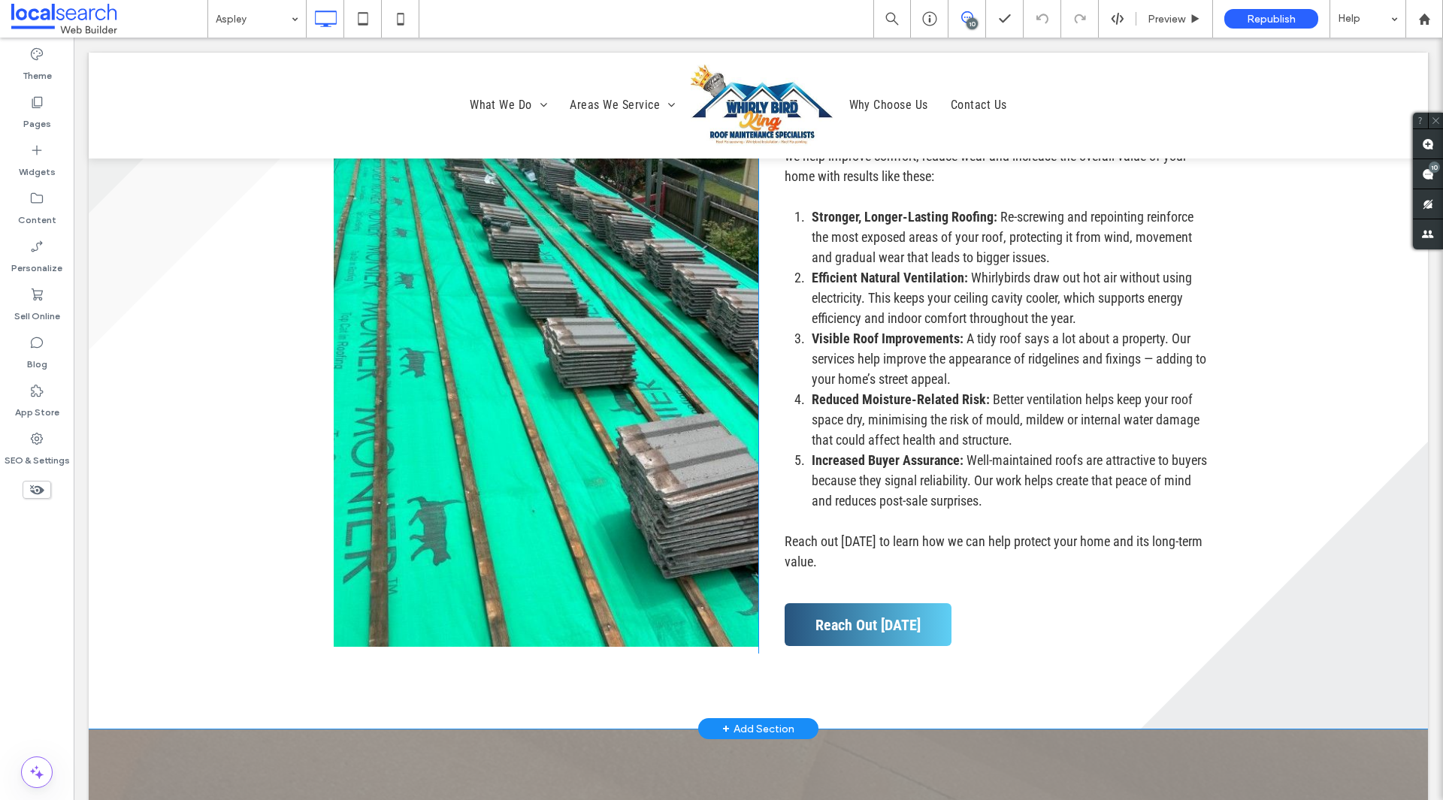
scroll to position [0, 0]
click at [710, 362] on link at bounding box center [546, 325] width 425 height 646
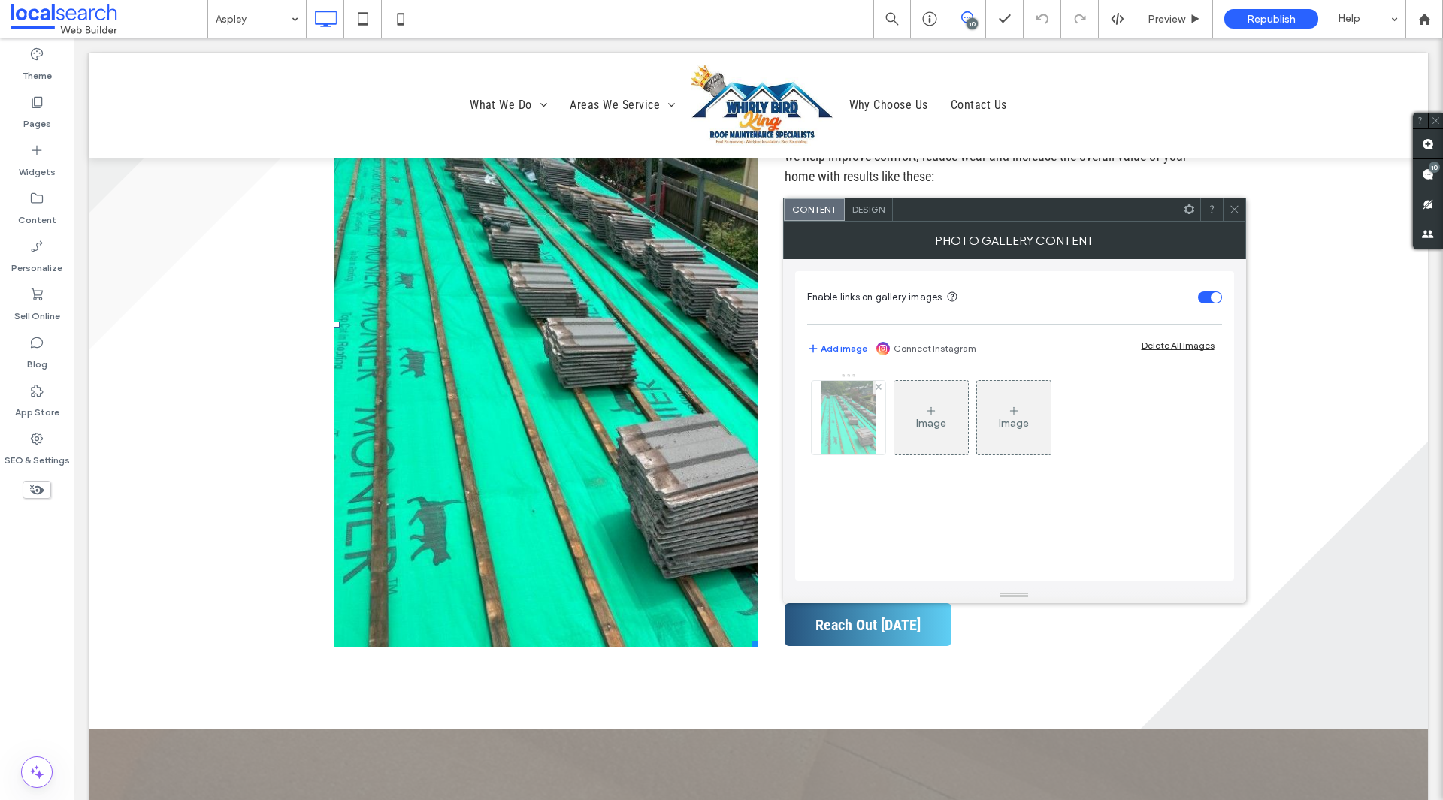
click at [850, 431] on img at bounding box center [849, 418] width 56 height 74
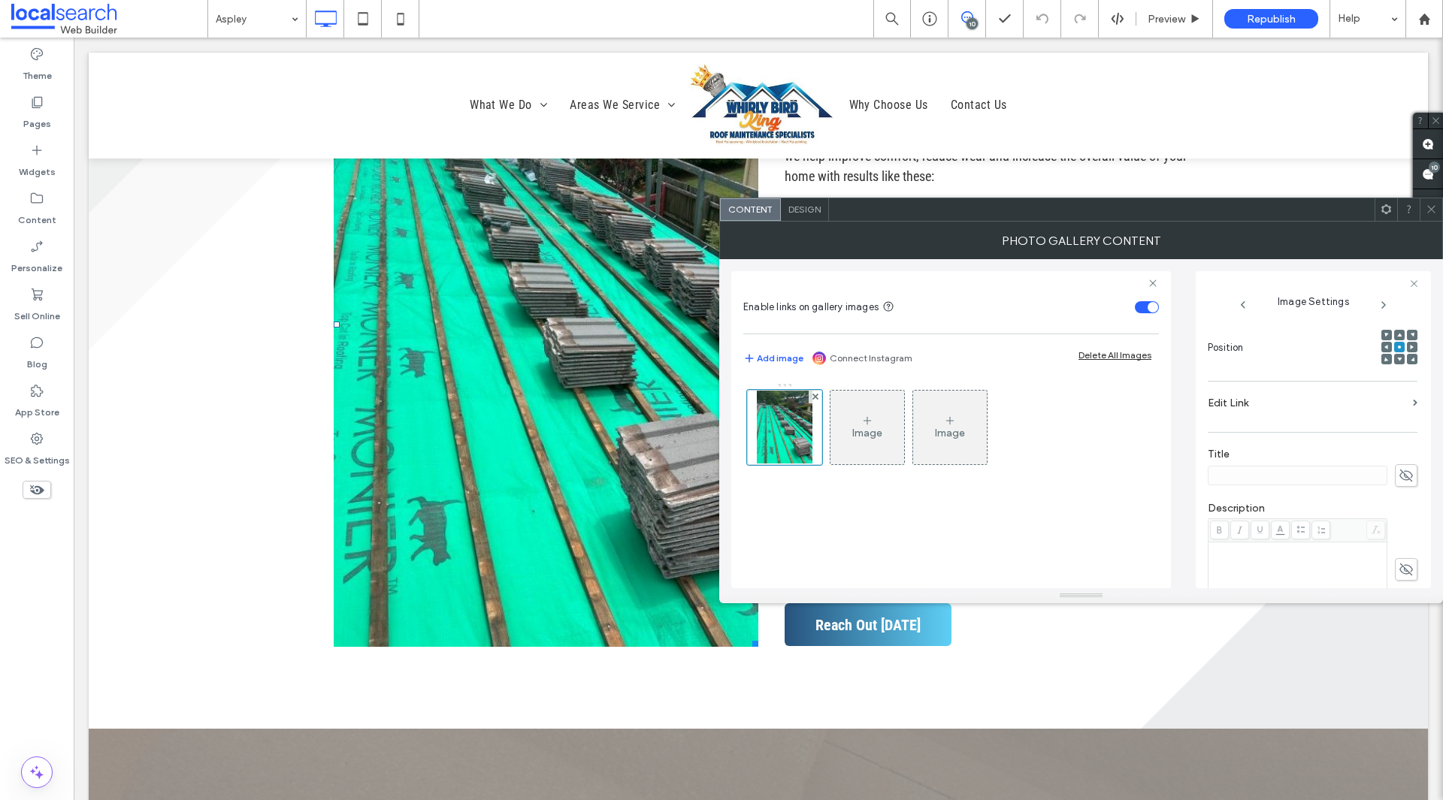
scroll to position [444, 0]
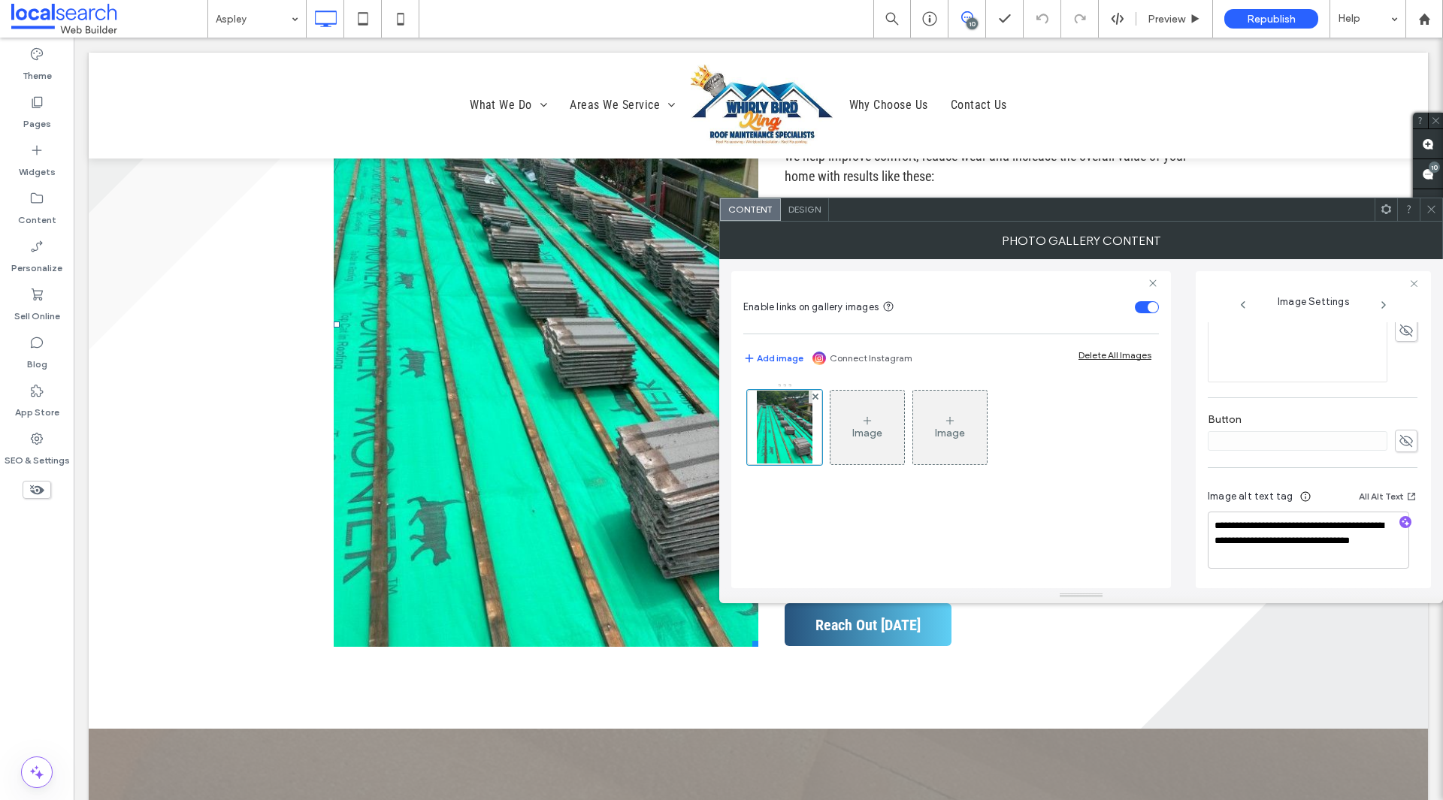
click at [1430, 213] on icon at bounding box center [1431, 209] width 11 height 11
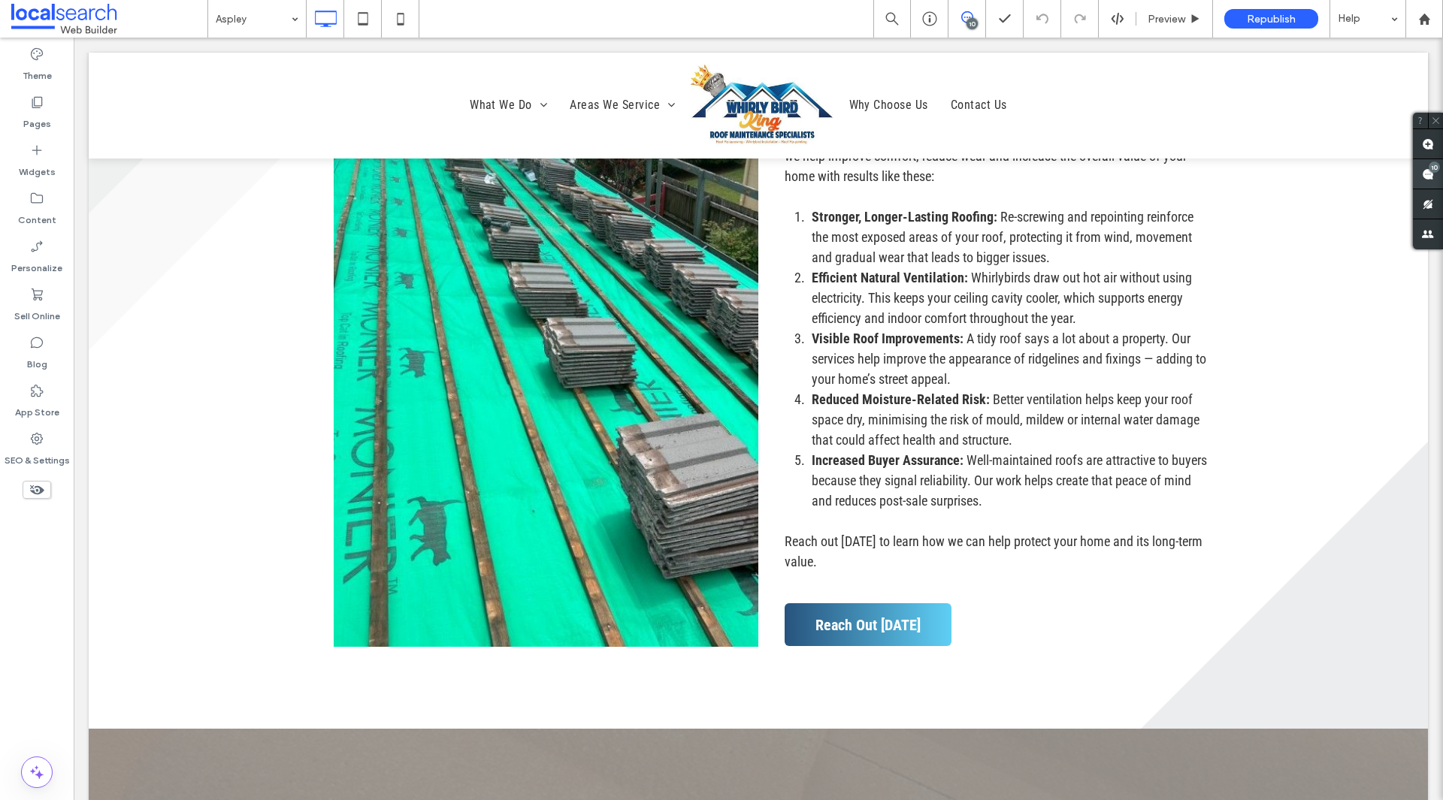
click at [1430, 188] on span at bounding box center [1428, 173] width 30 height 29
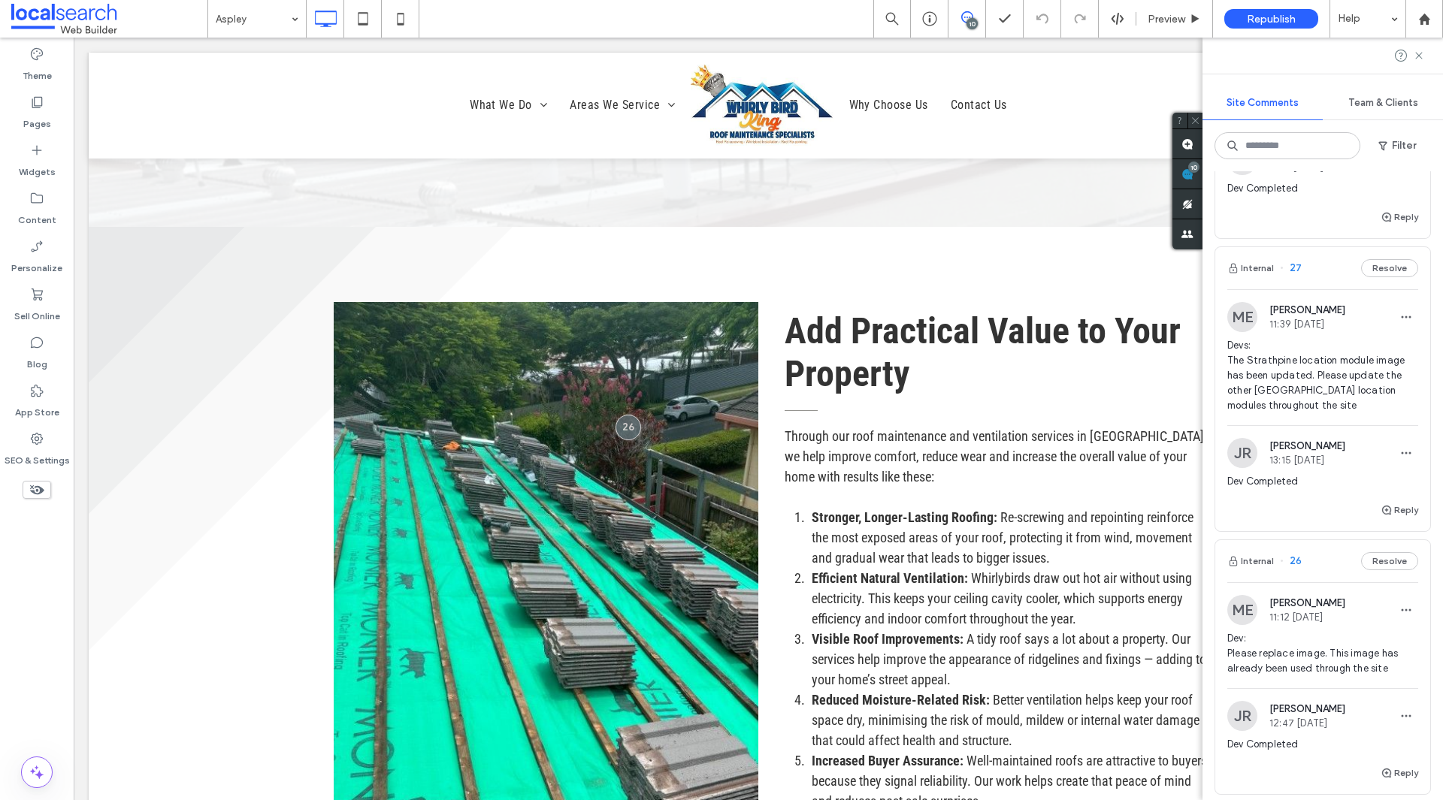
scroll to position [451, 0]
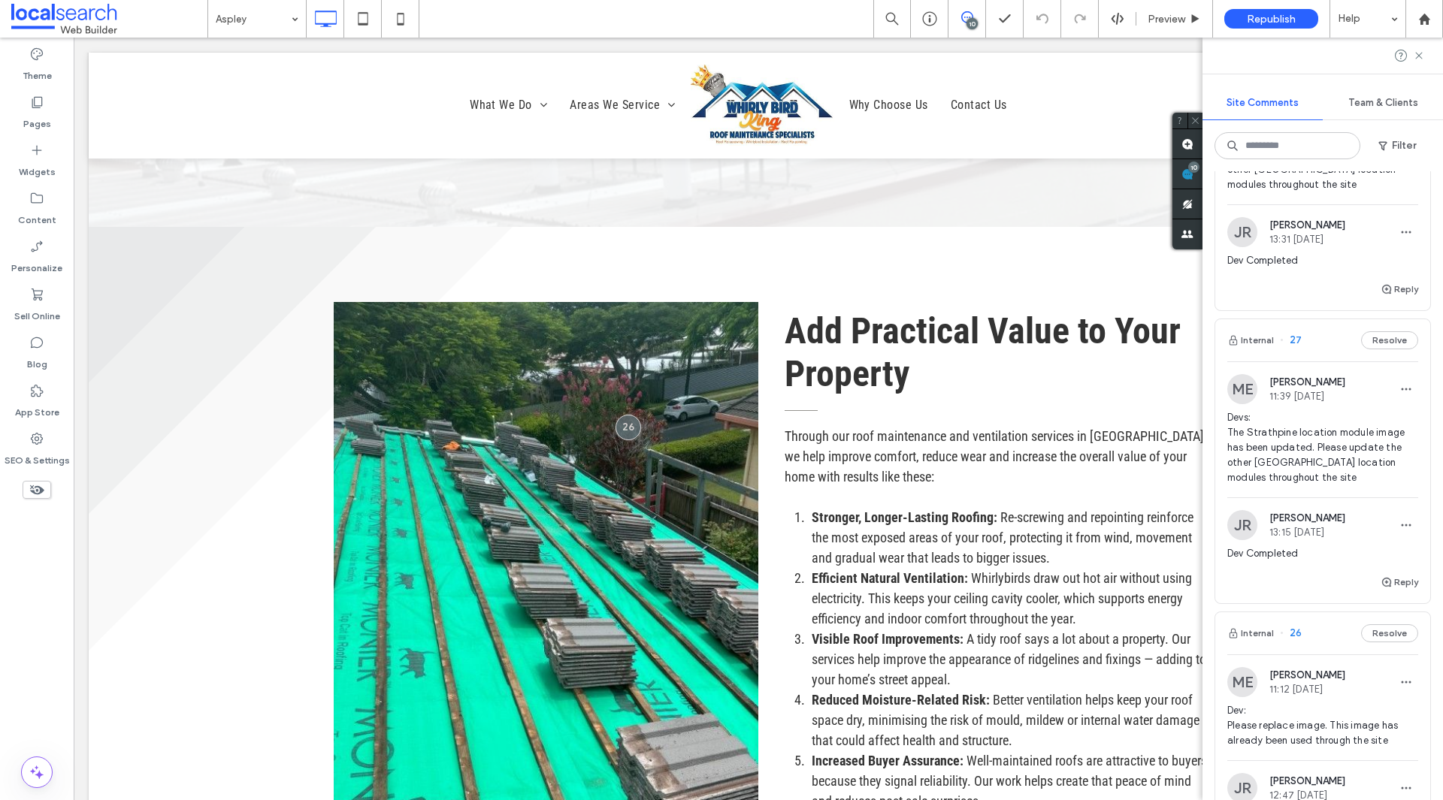
click at [1321, 443] on span "Devs: The Strathpine location module image has been updated. Please update the …" at bounding box center [1322, 447] width 191 height 75
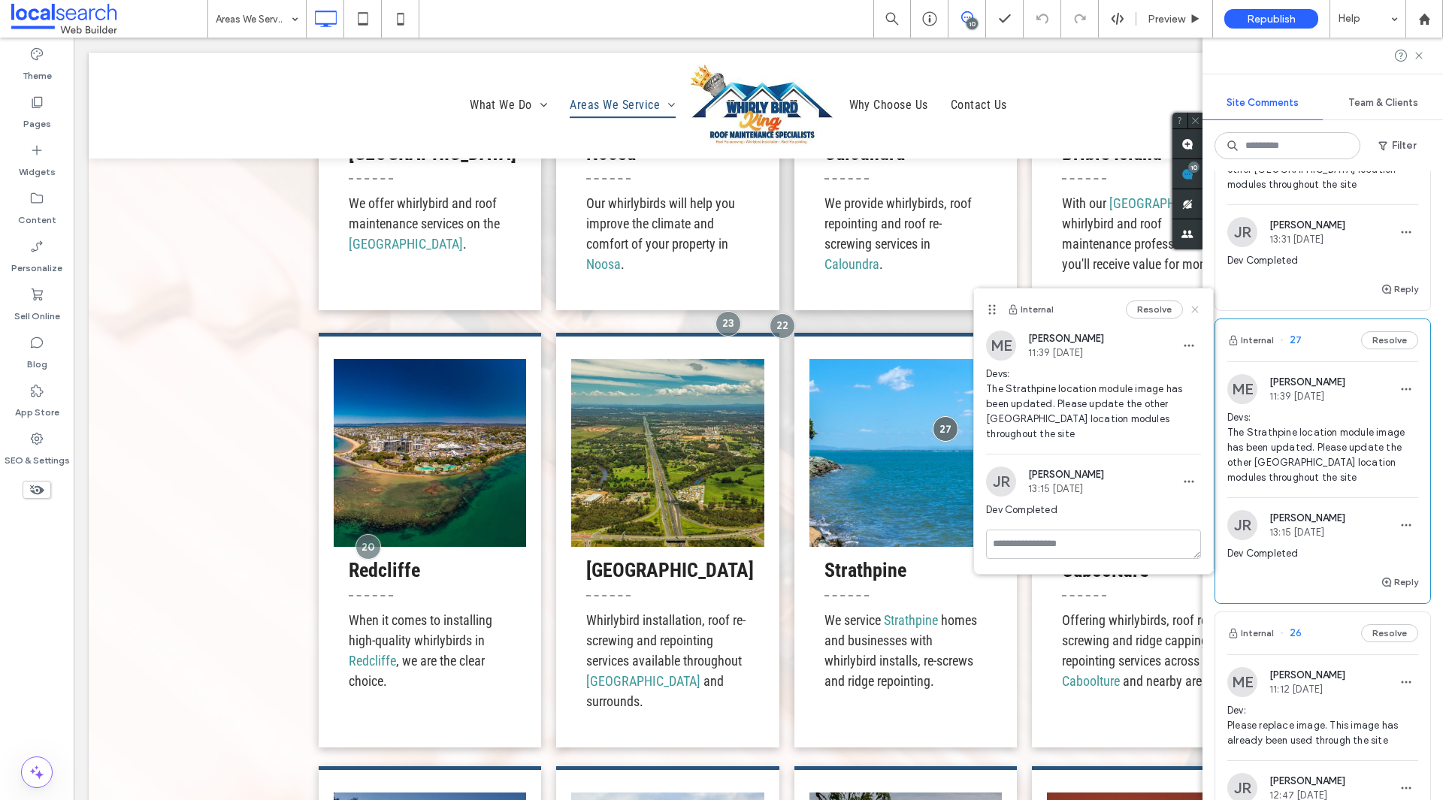
click at [1201, 311] on icon at bounding box center [1195, 310] width 12 height 12
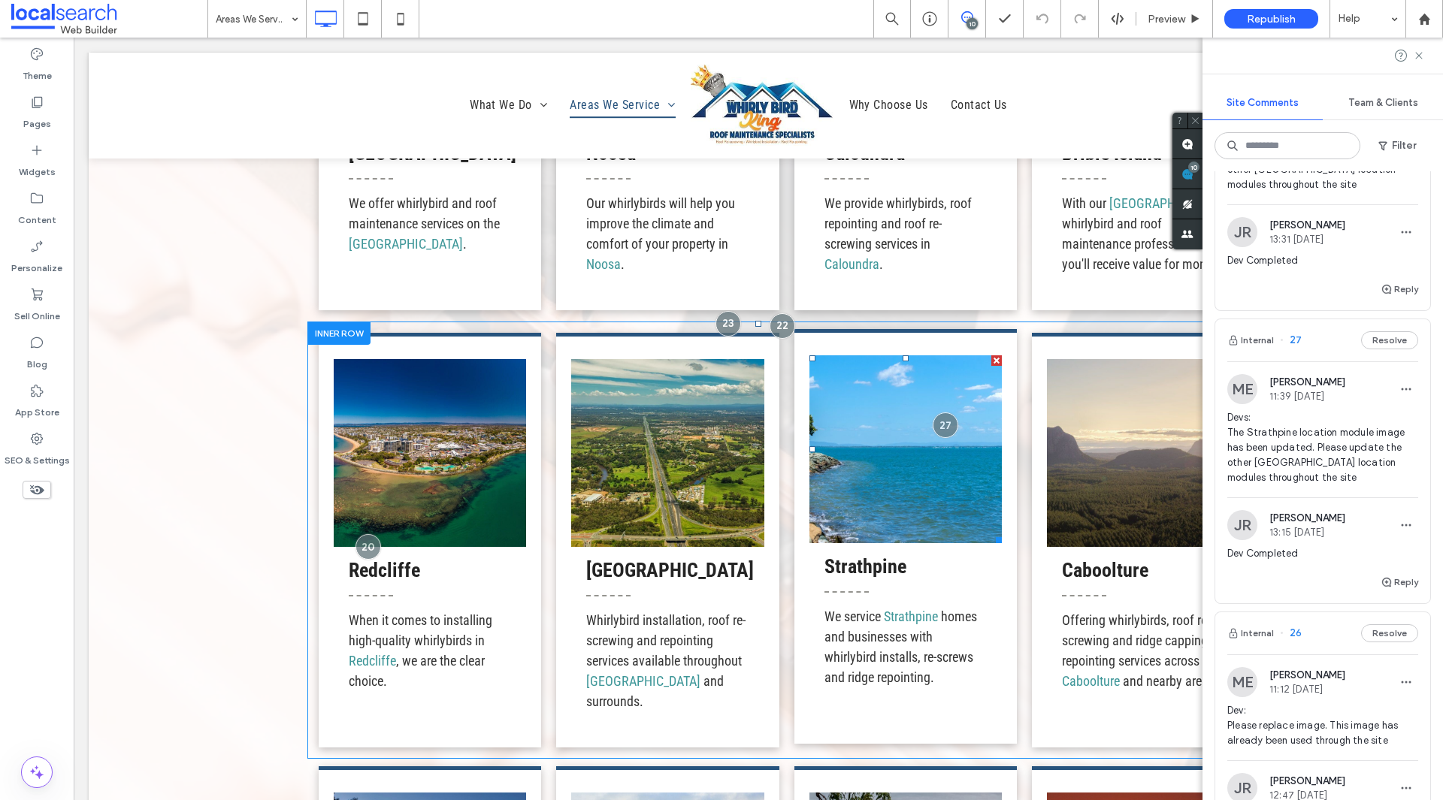
click at [883, 486] on link at bounding box center [905, 449] width 192 height 188
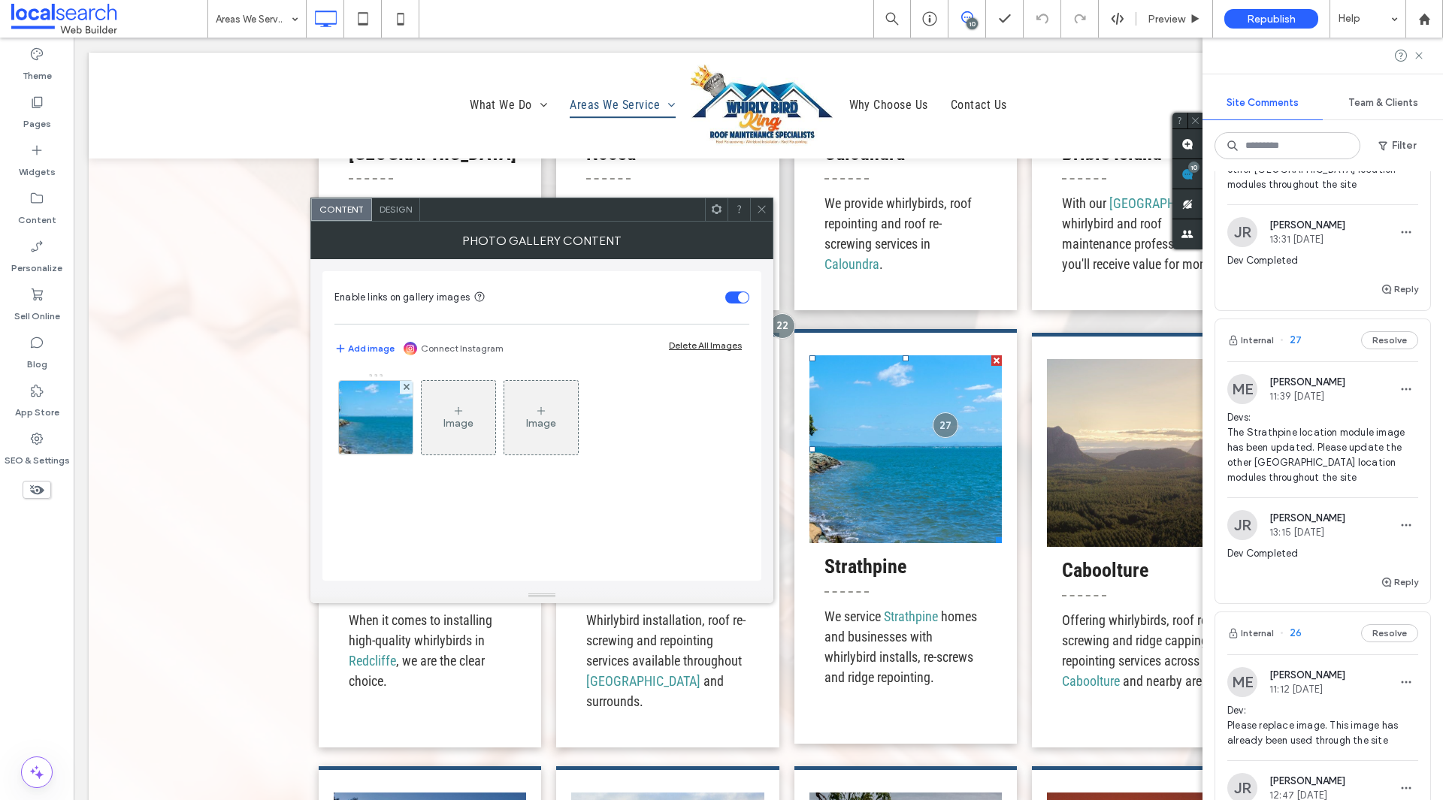
click at [883, 486] on link at bounding box center [905, 449] width 192 height 188
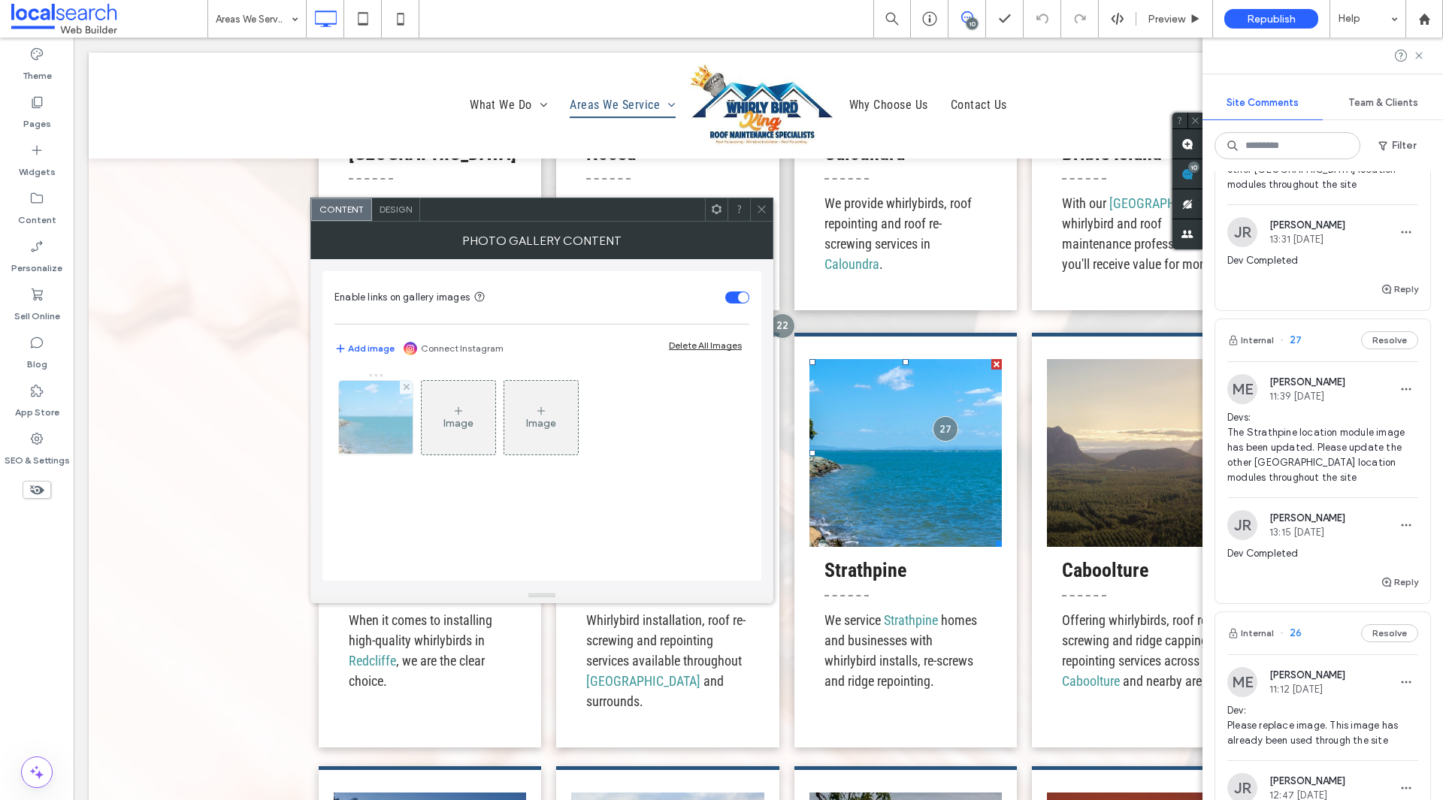
click at [366, 422] on img at bounding box center [375, 418] width 111 height 74
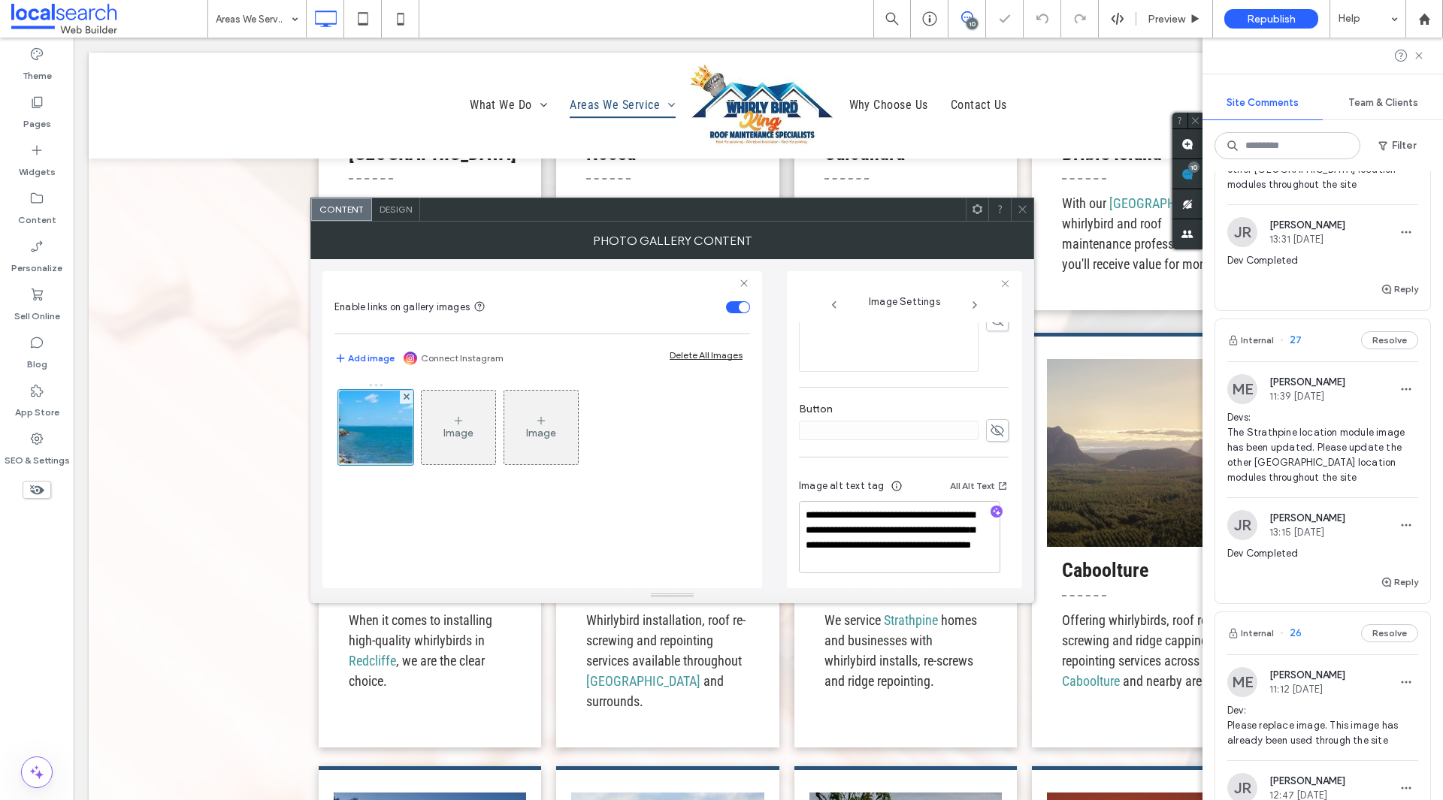
scroll to position [470, 0]
click at [1027, 210] on icon at bounding box center [1022, 209] width 11 height 11
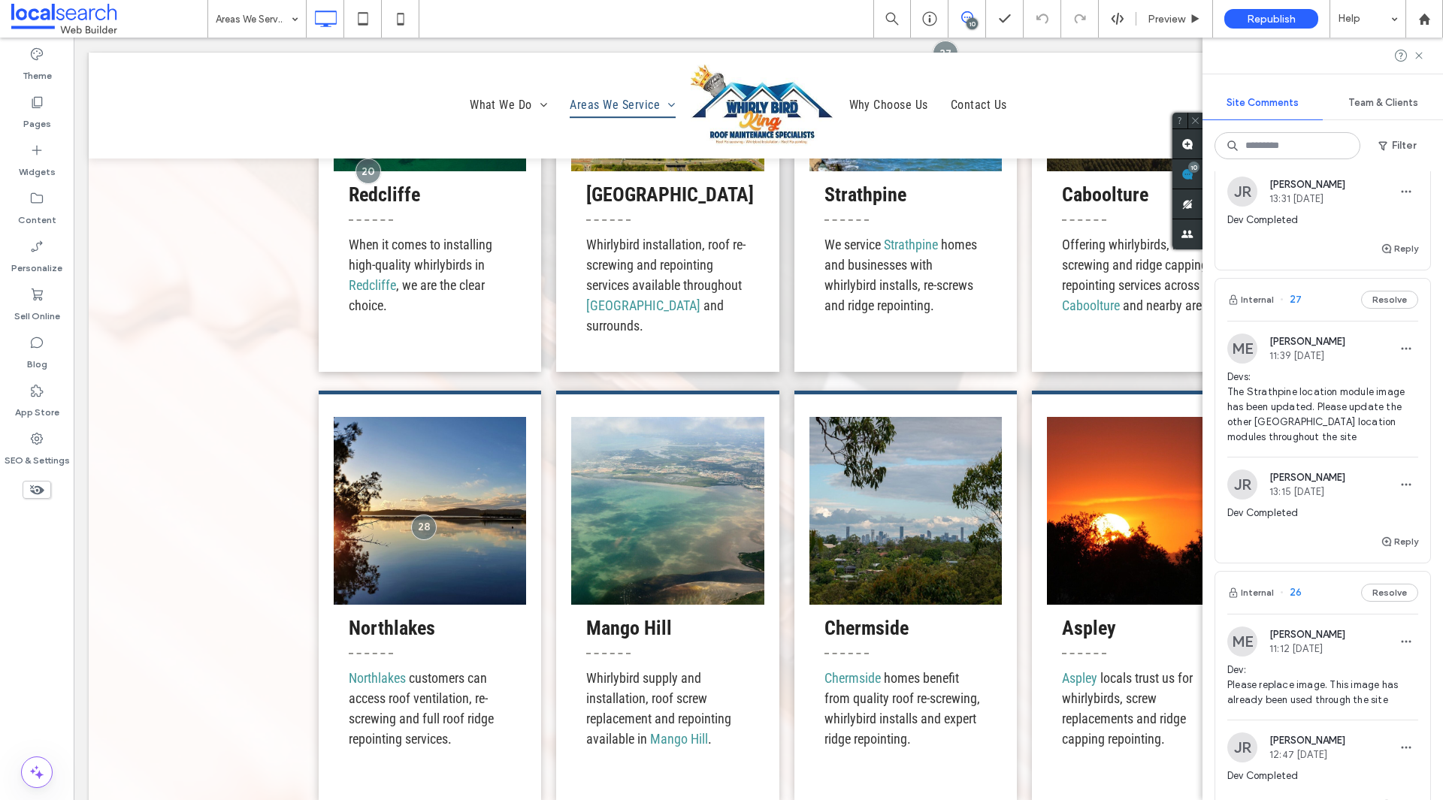
scroll to position [526, 0]
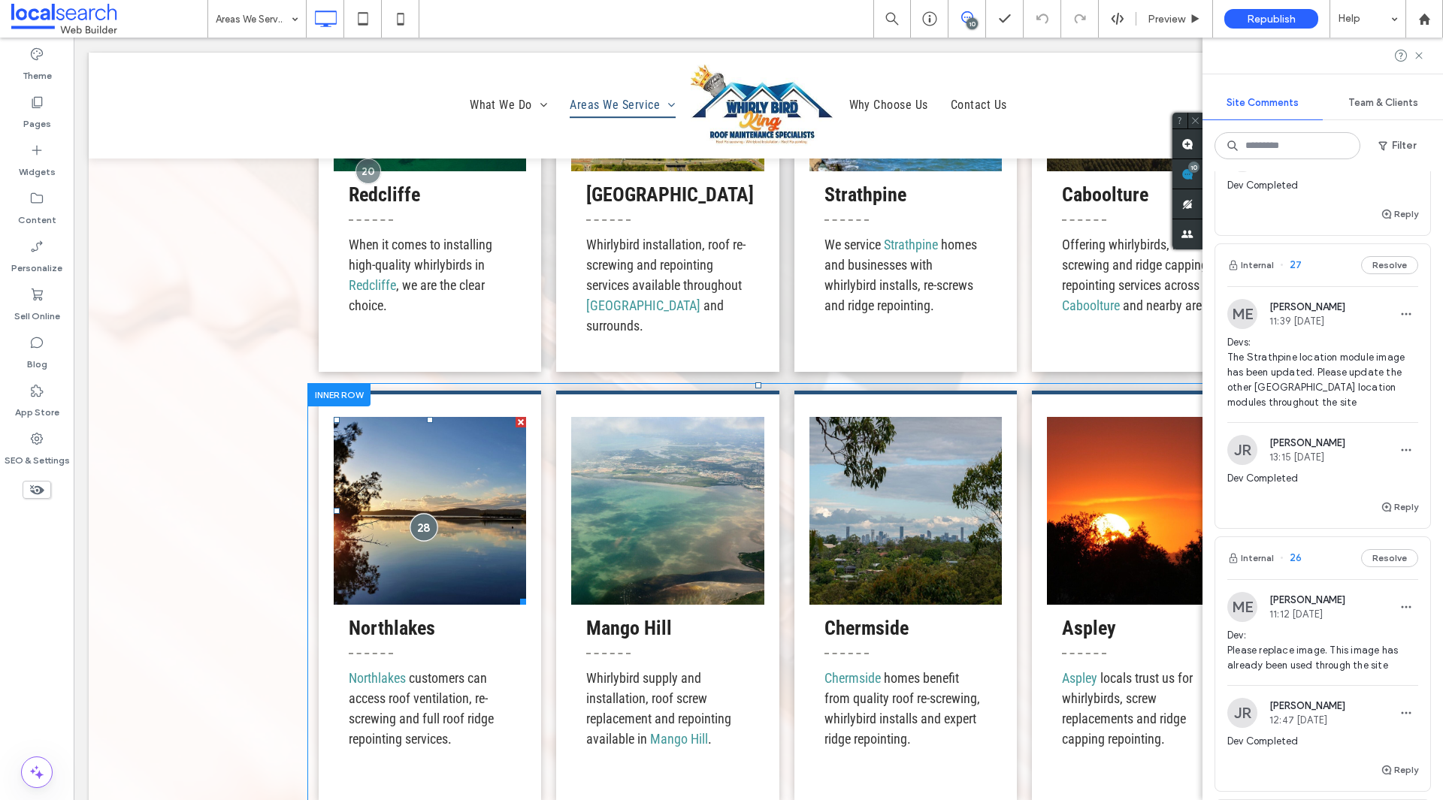
click at [418, 522] on div at bounding box center [424, 527] width 28 height 28
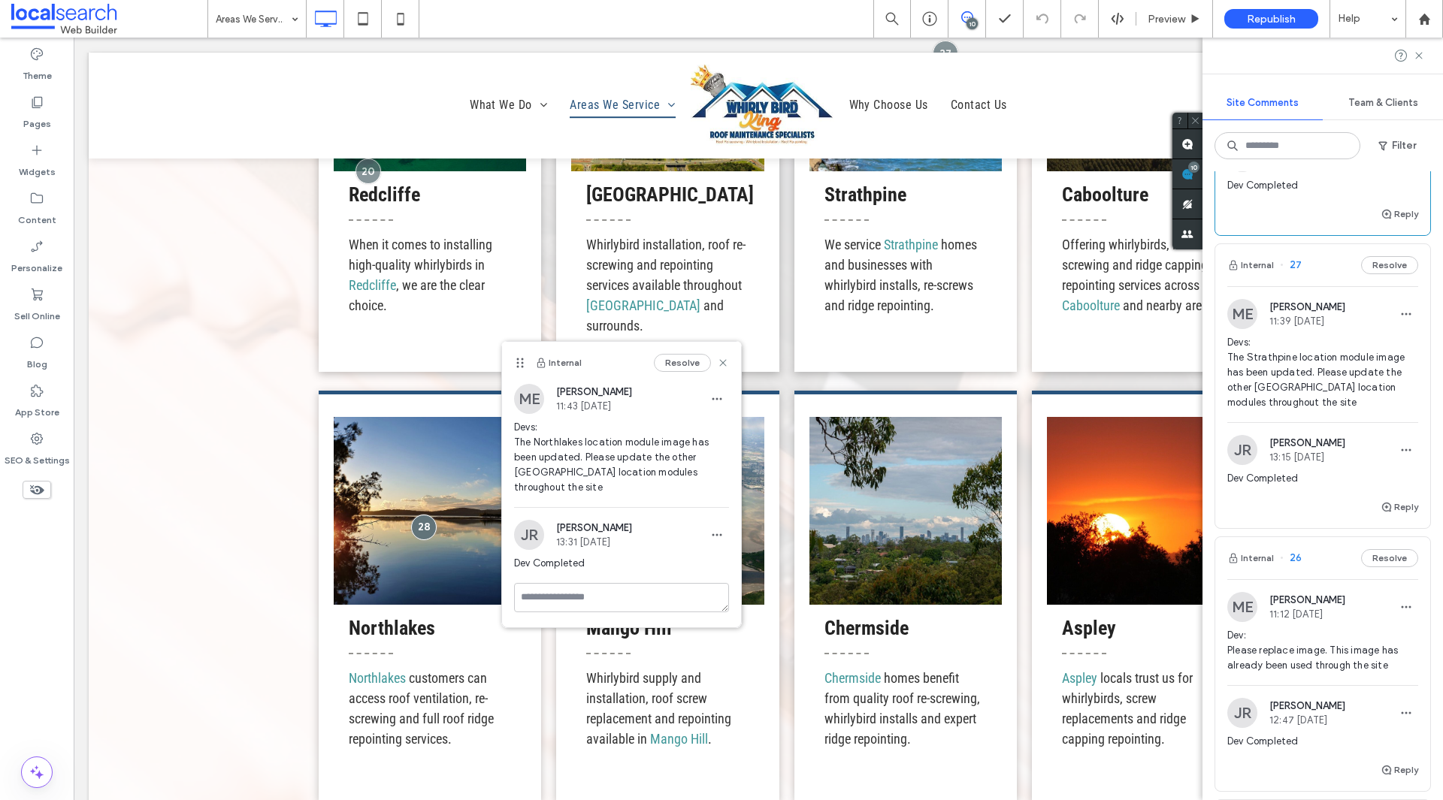
drag, startPoint x: 467, startPoint y: 404, endPoint x: 518, endPoint y: 361, distance: 66.6
click at [518, 361] on use at bounding box center [519, 363] width 7 height 10
click at [721, 359] on use at bounding box center [723, 361] width 7 height 7
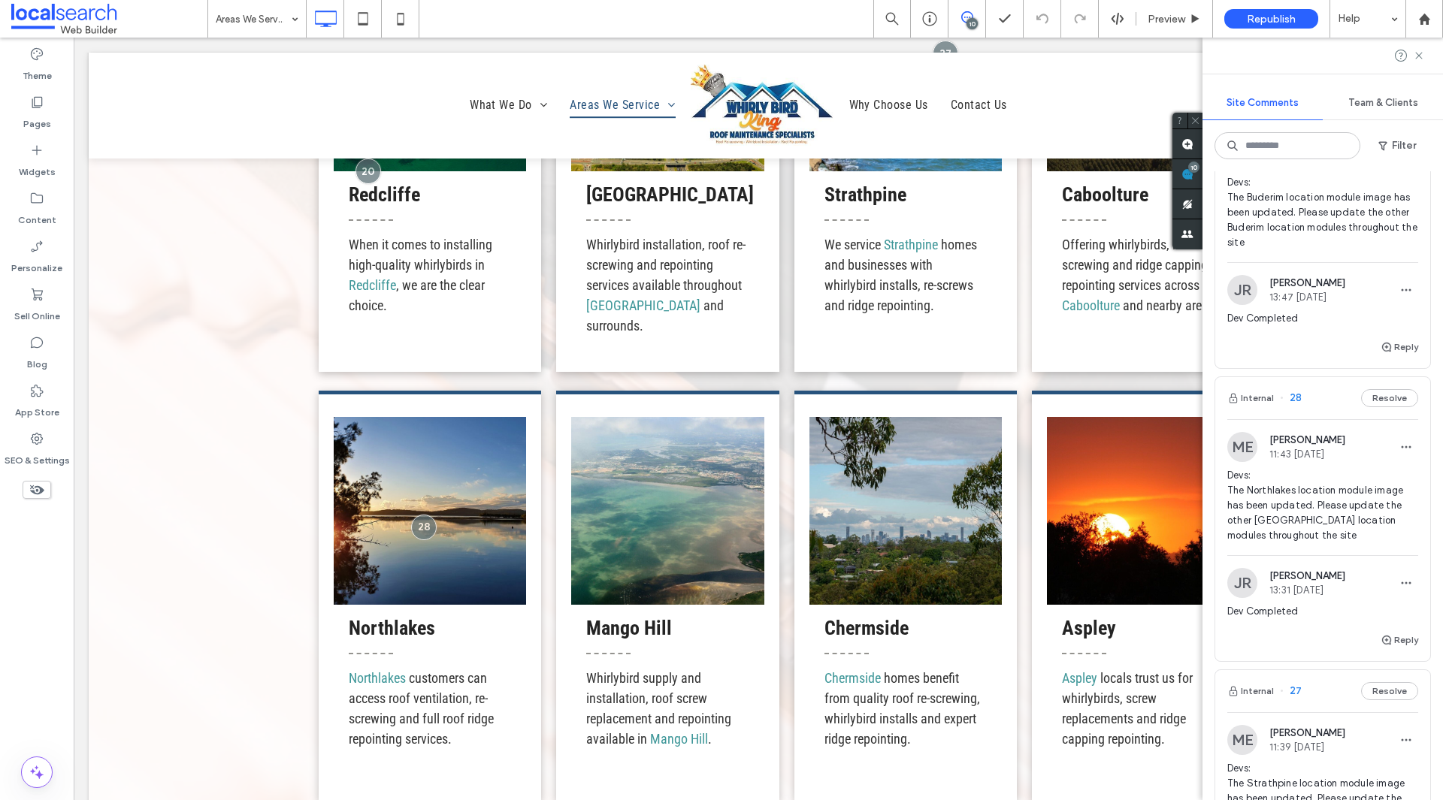
scroll to position [75, 0]
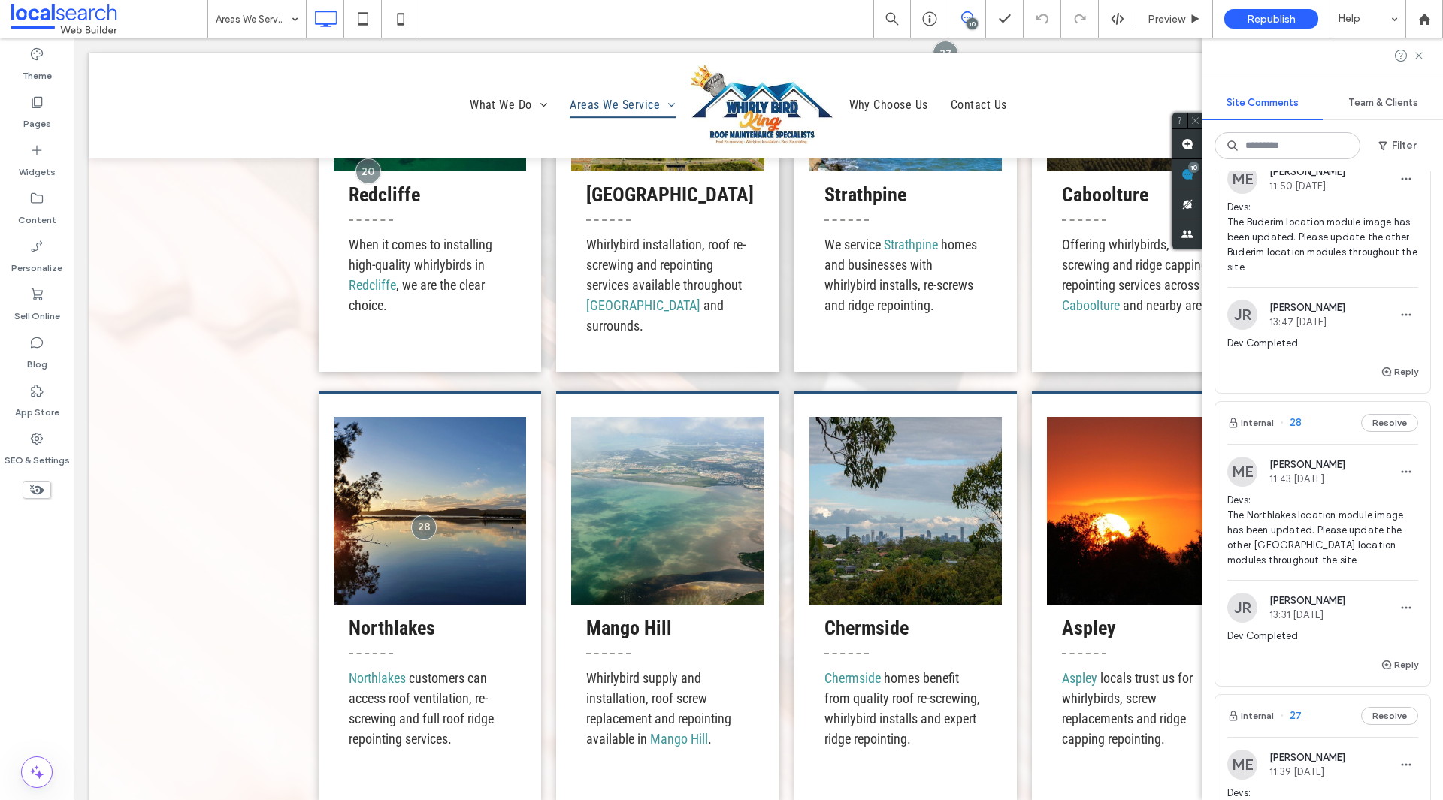
click at [1342, 531] on span "Devs: The Northlakes location module image has been updated. Please update the …" at bounding box center [1322, 530] width 191 height 75
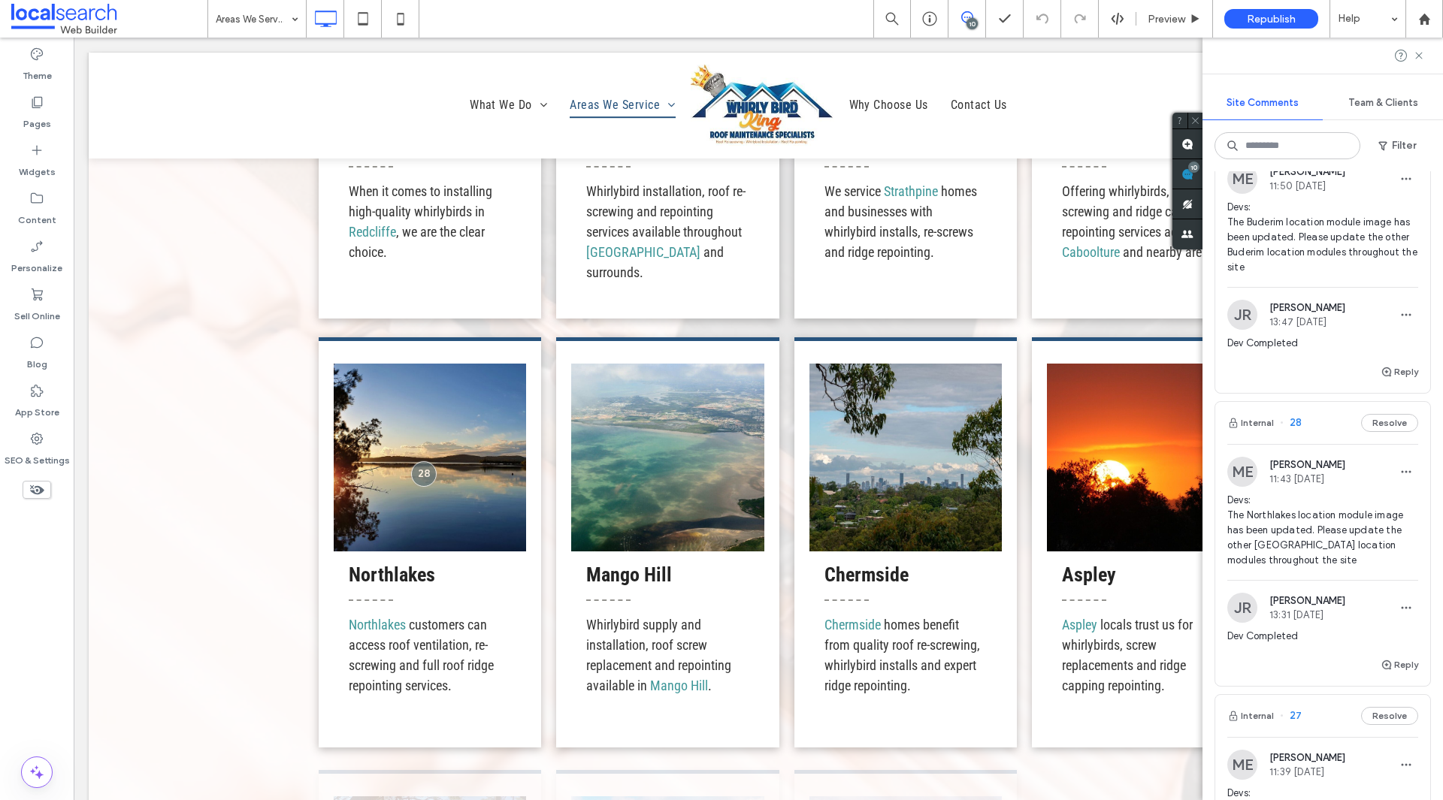
scroll to position [2682, 0]
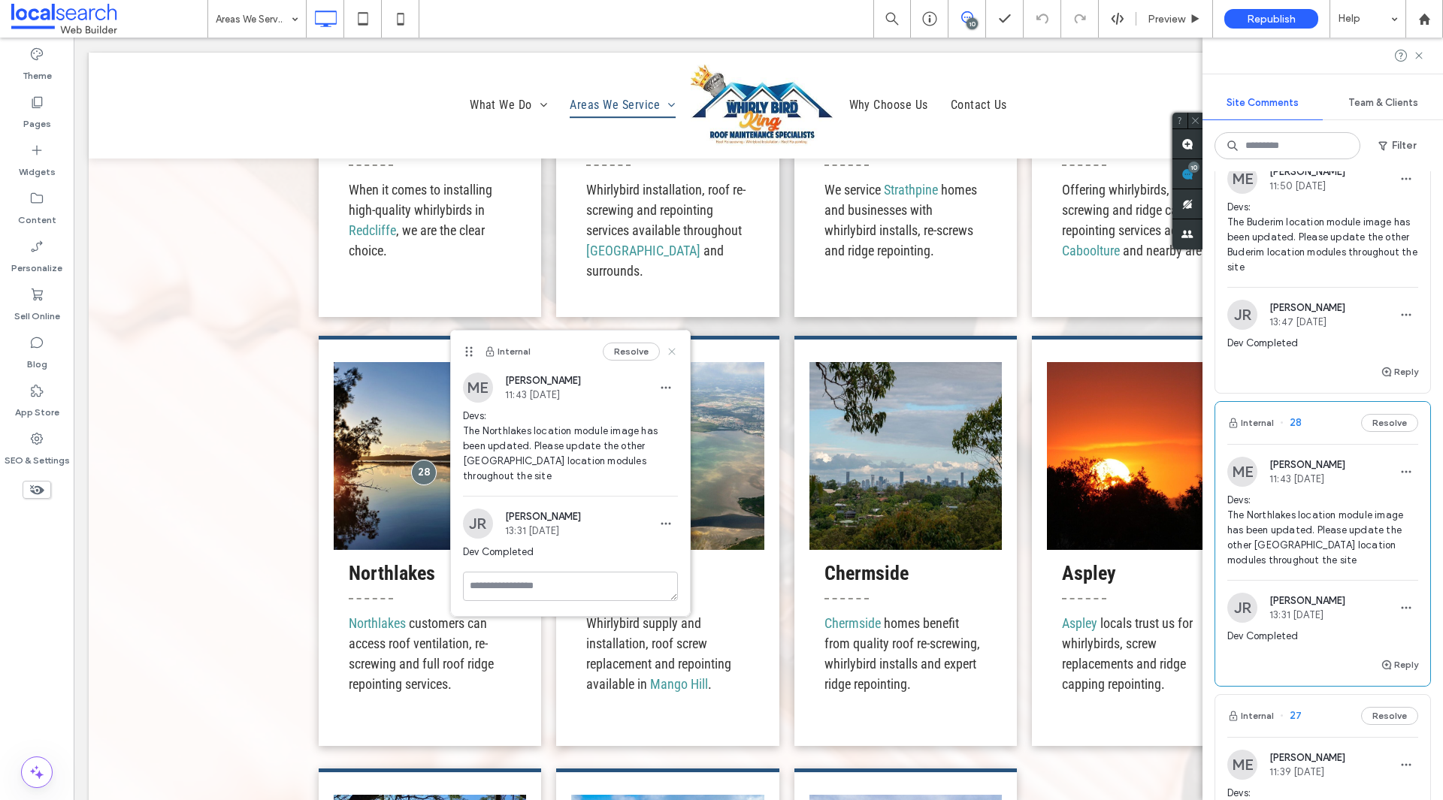
click at [671, 352] on use at bounding box center [671, 351] width 7 height 7
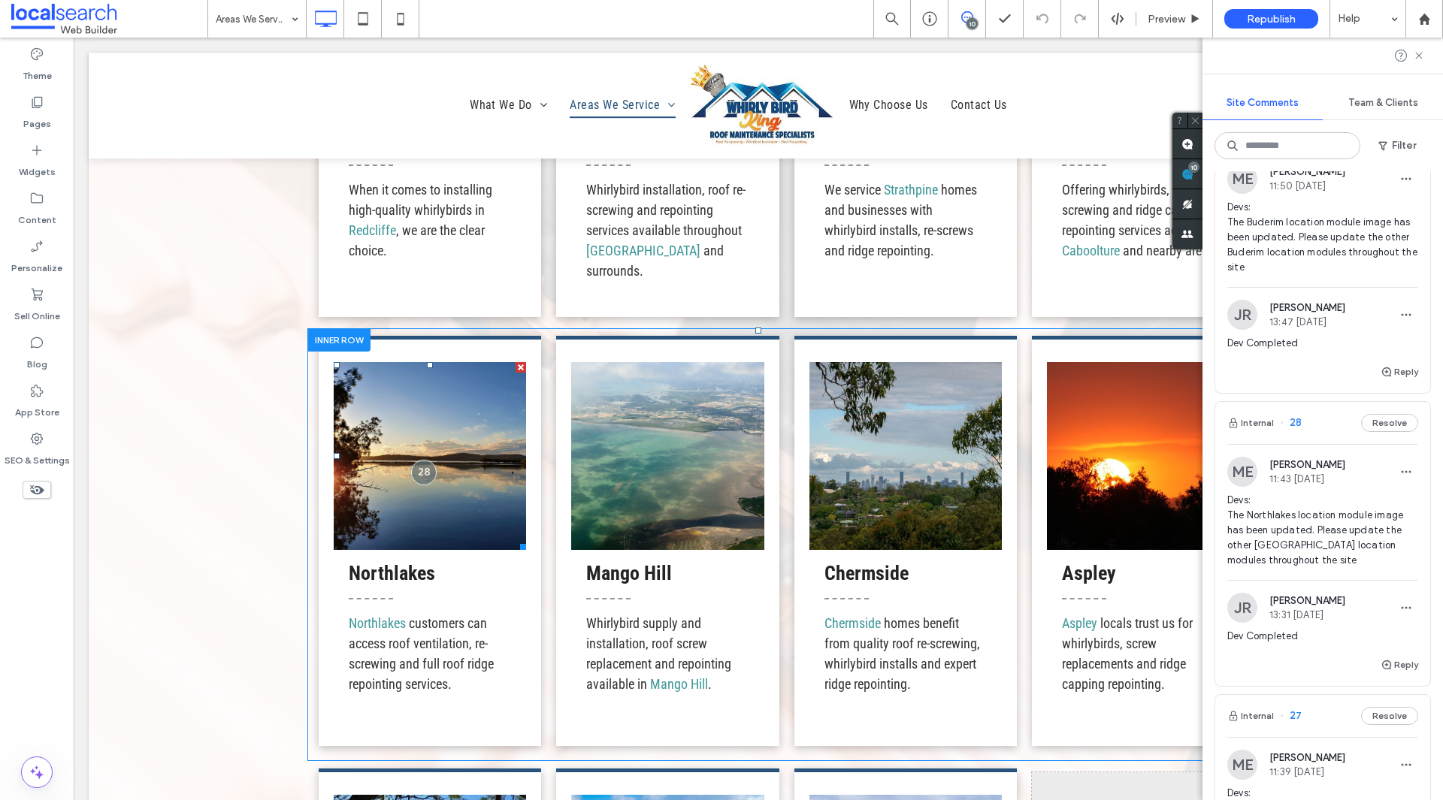
click at [459, 437] on link at bounding box center [430, 456] width 192 height 188
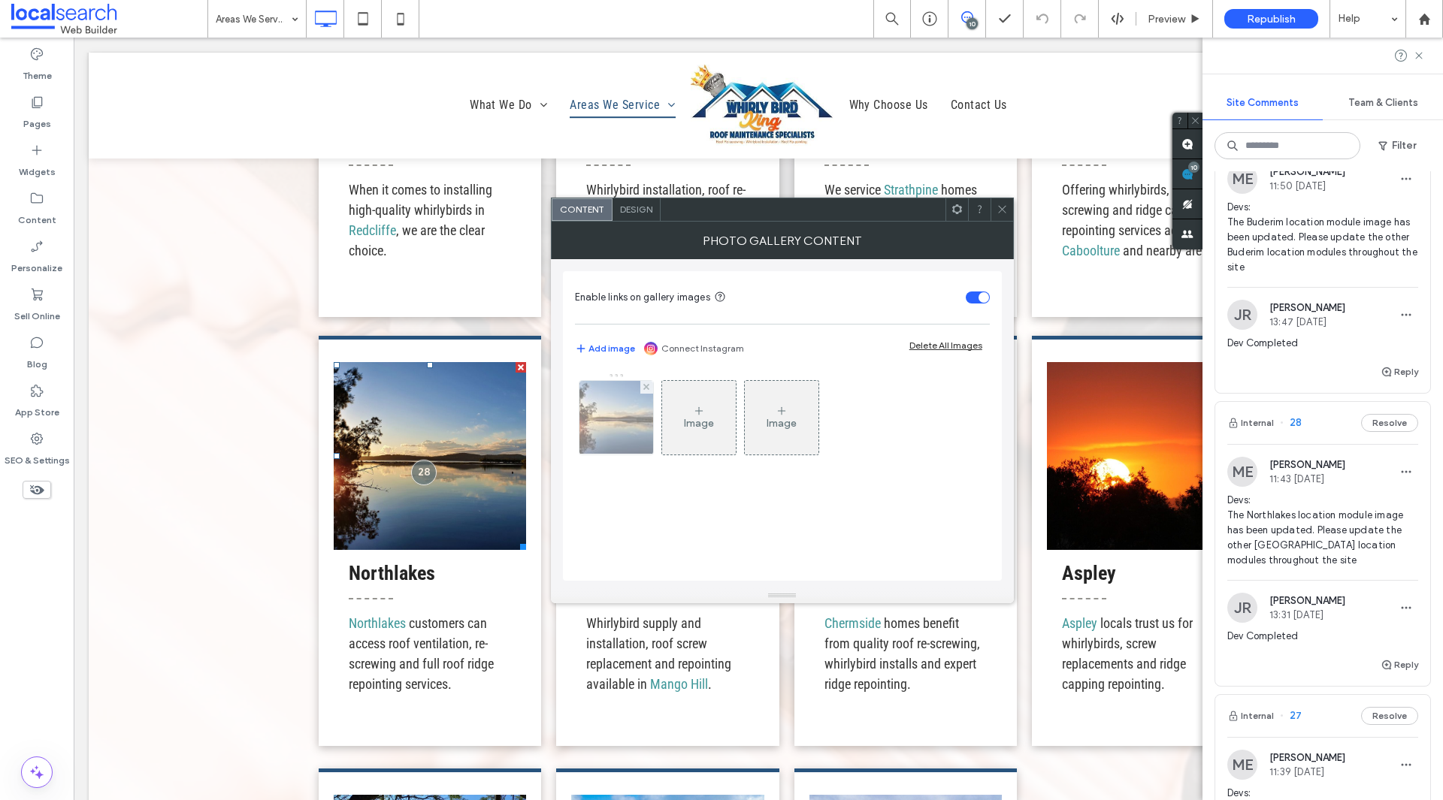
click at [621, 441] on img at bounding box center [615, 418] width 113 height 74
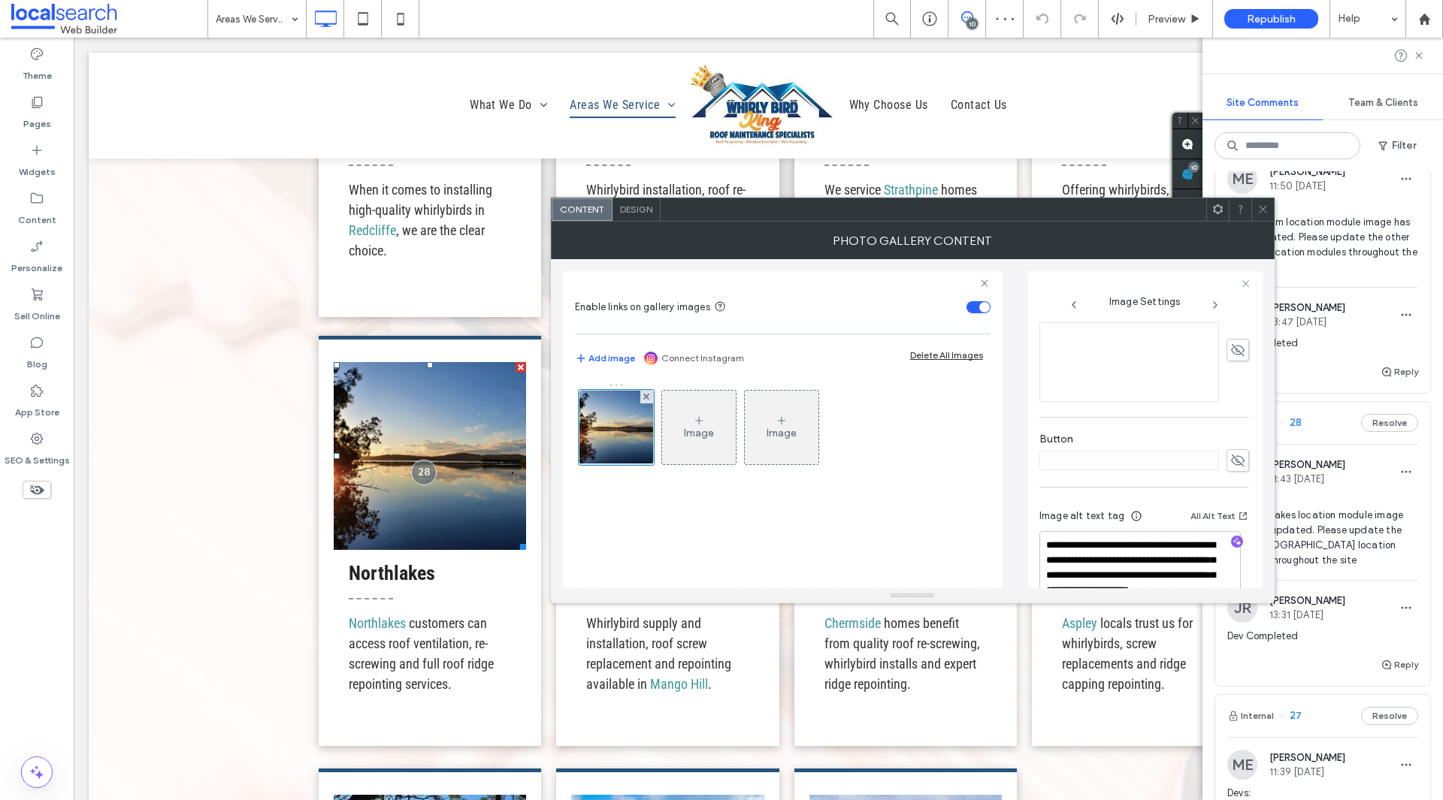
scroll to position [486, 0]
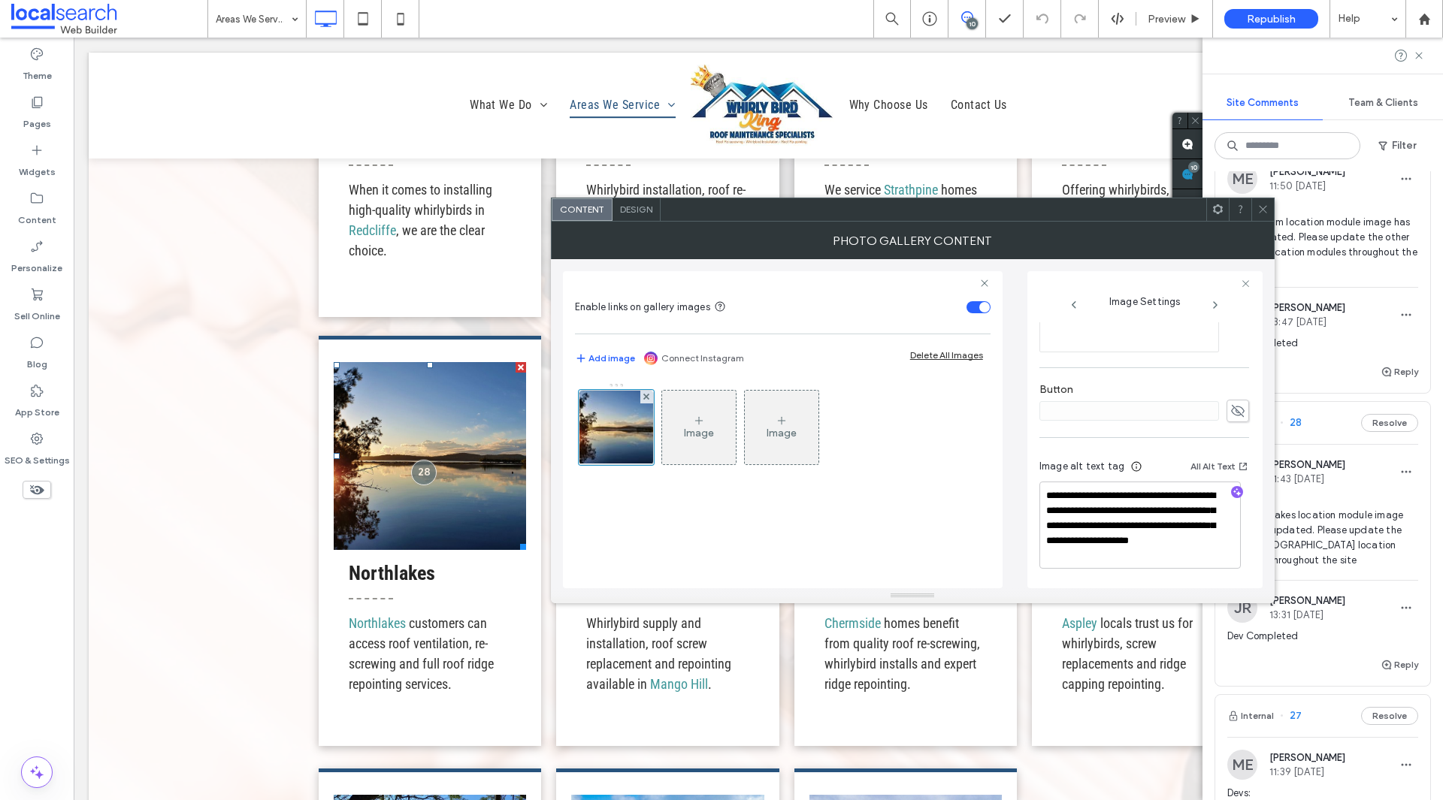
click at [1260, 217] on span at bounding box center [1262, 209] width 11 height 23
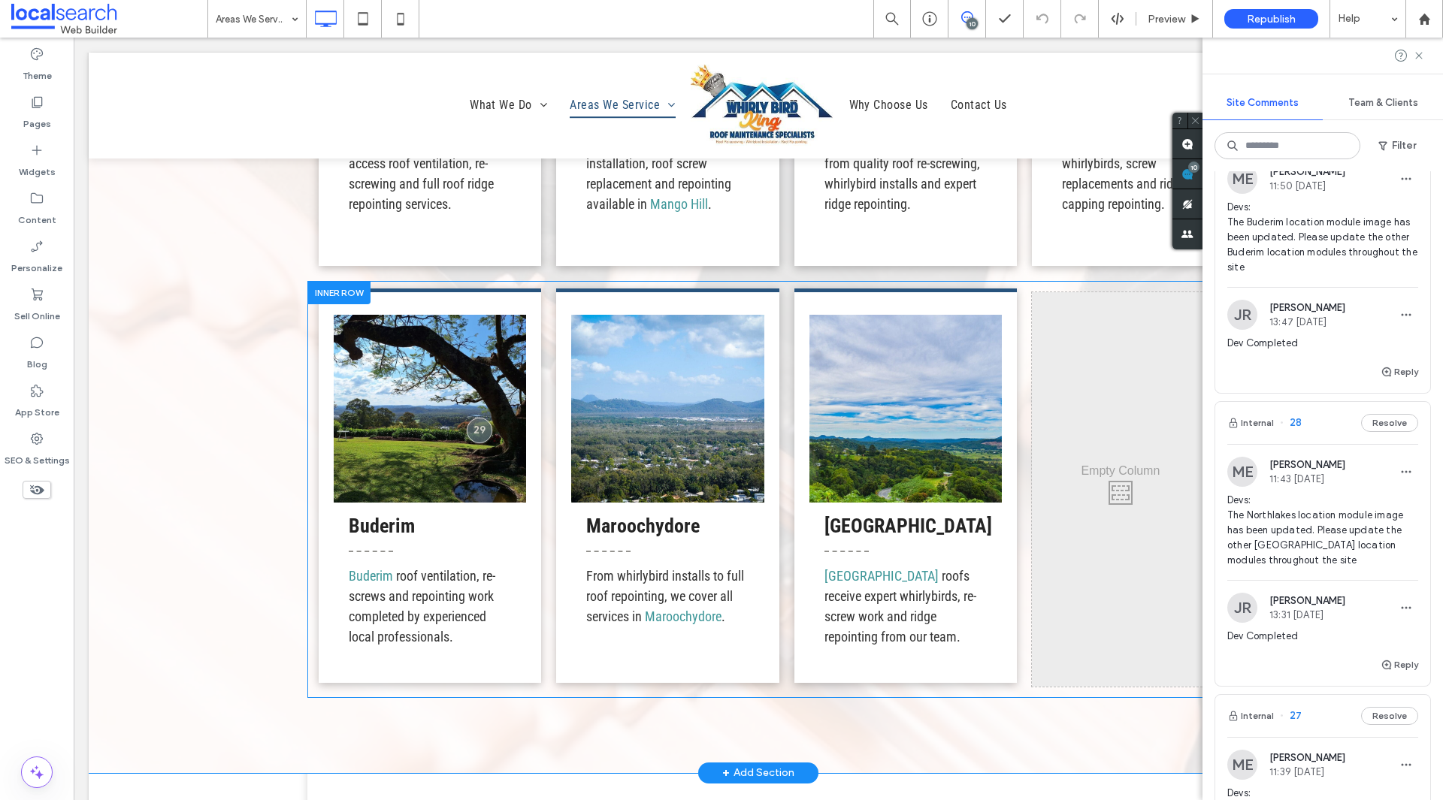
scroll to position [3208, 0]
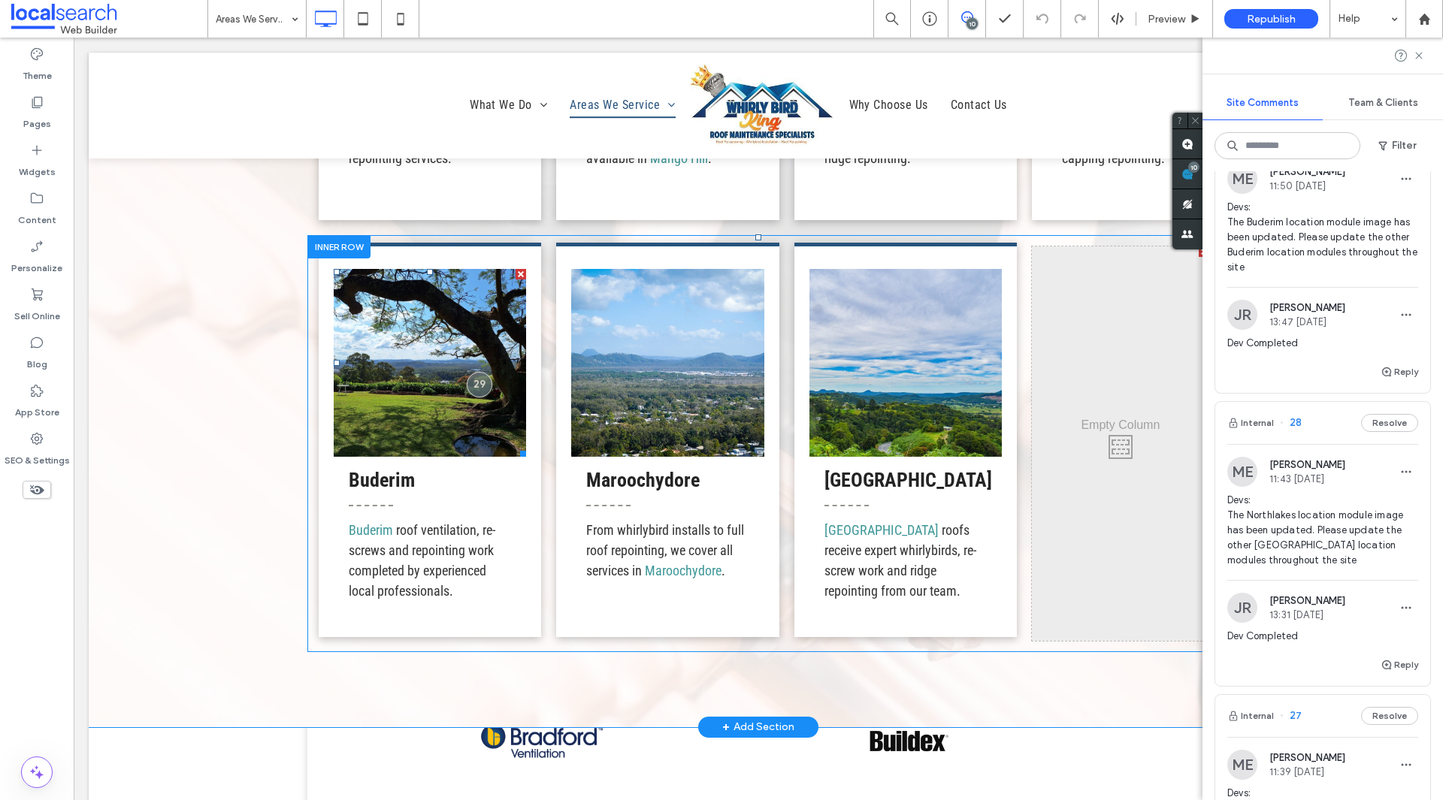
click at [470, 418] on link at bounding box center [430, 363] width 192 height 188
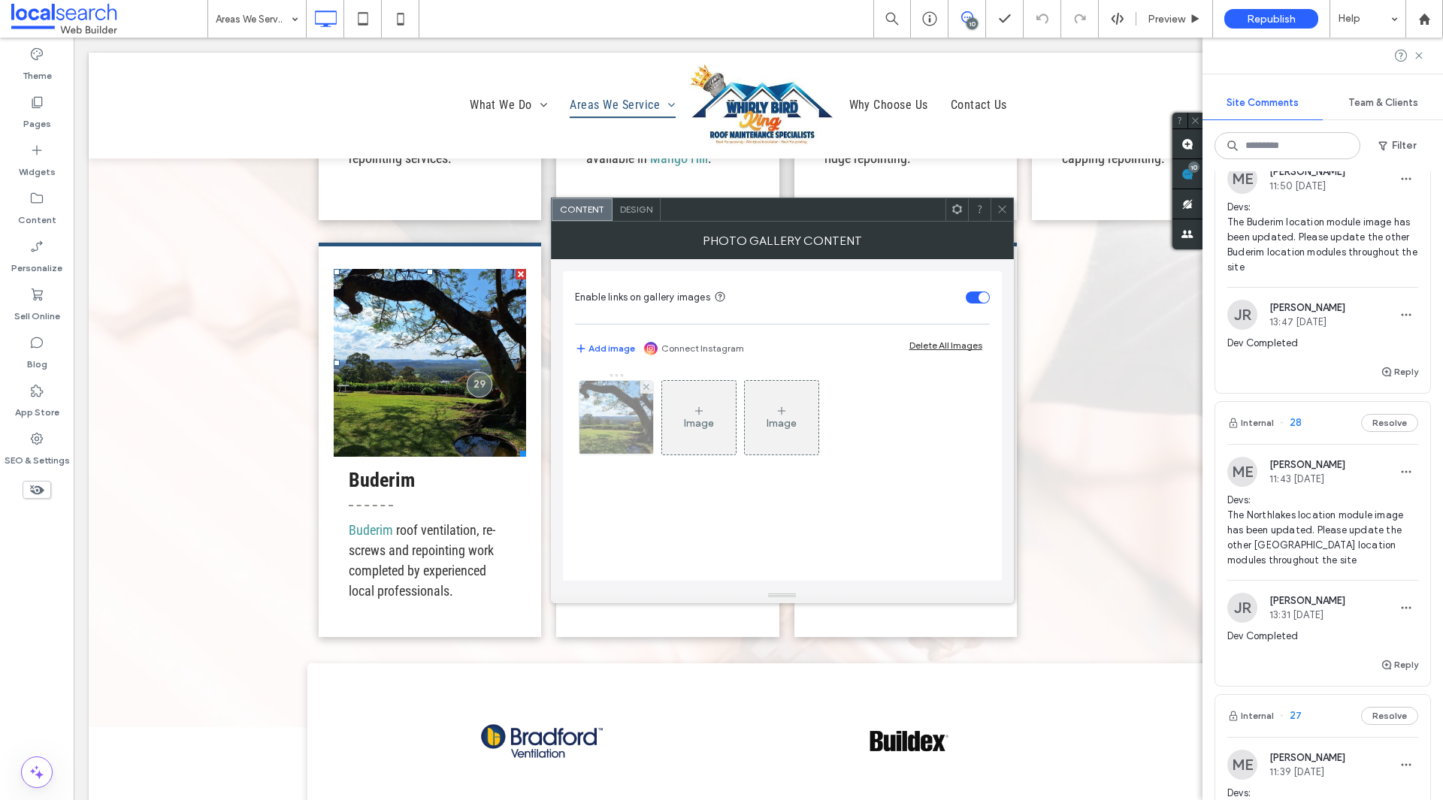
click at [633, 416] on img at bounding box center [616, 418] width 98 height 74
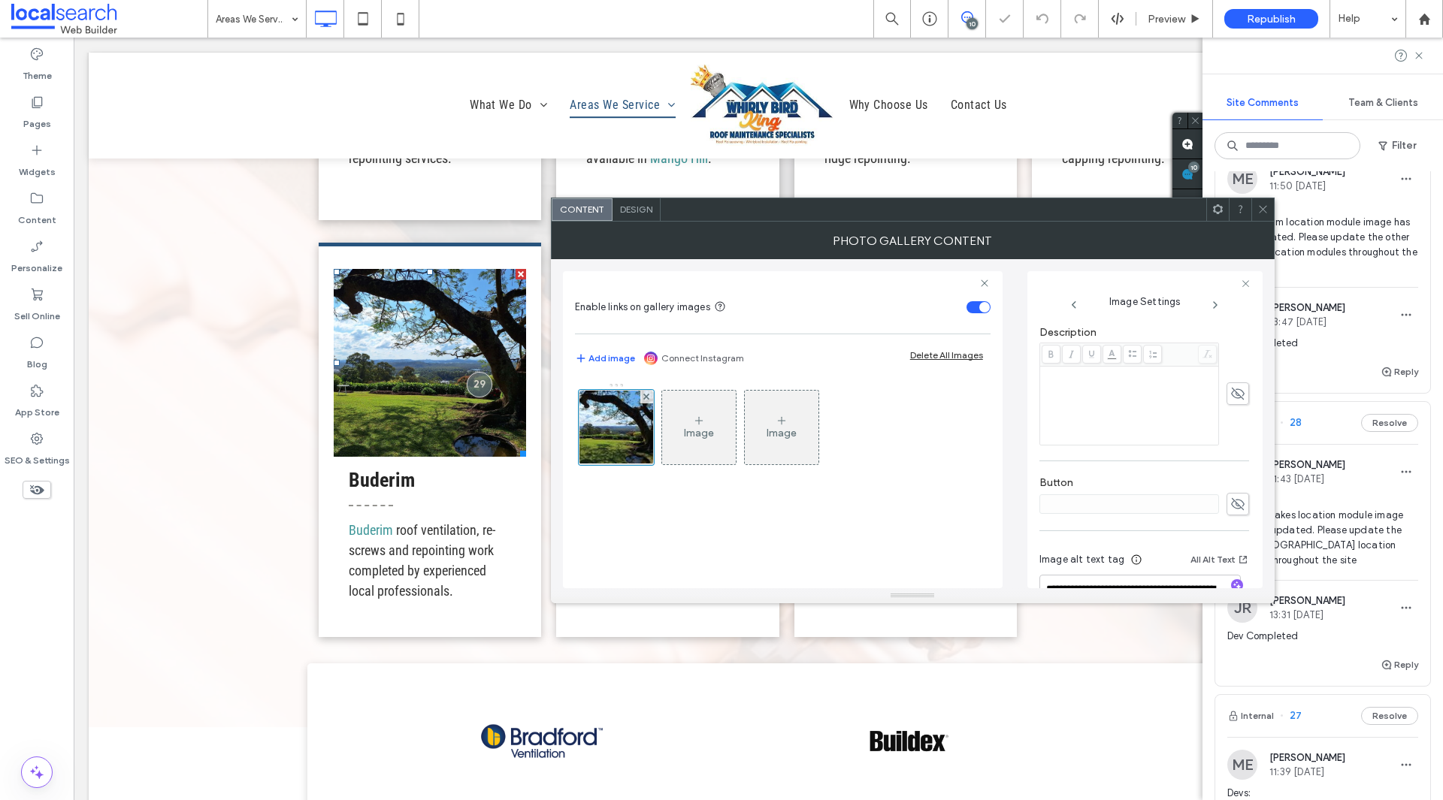
scroll to position [455, 0]
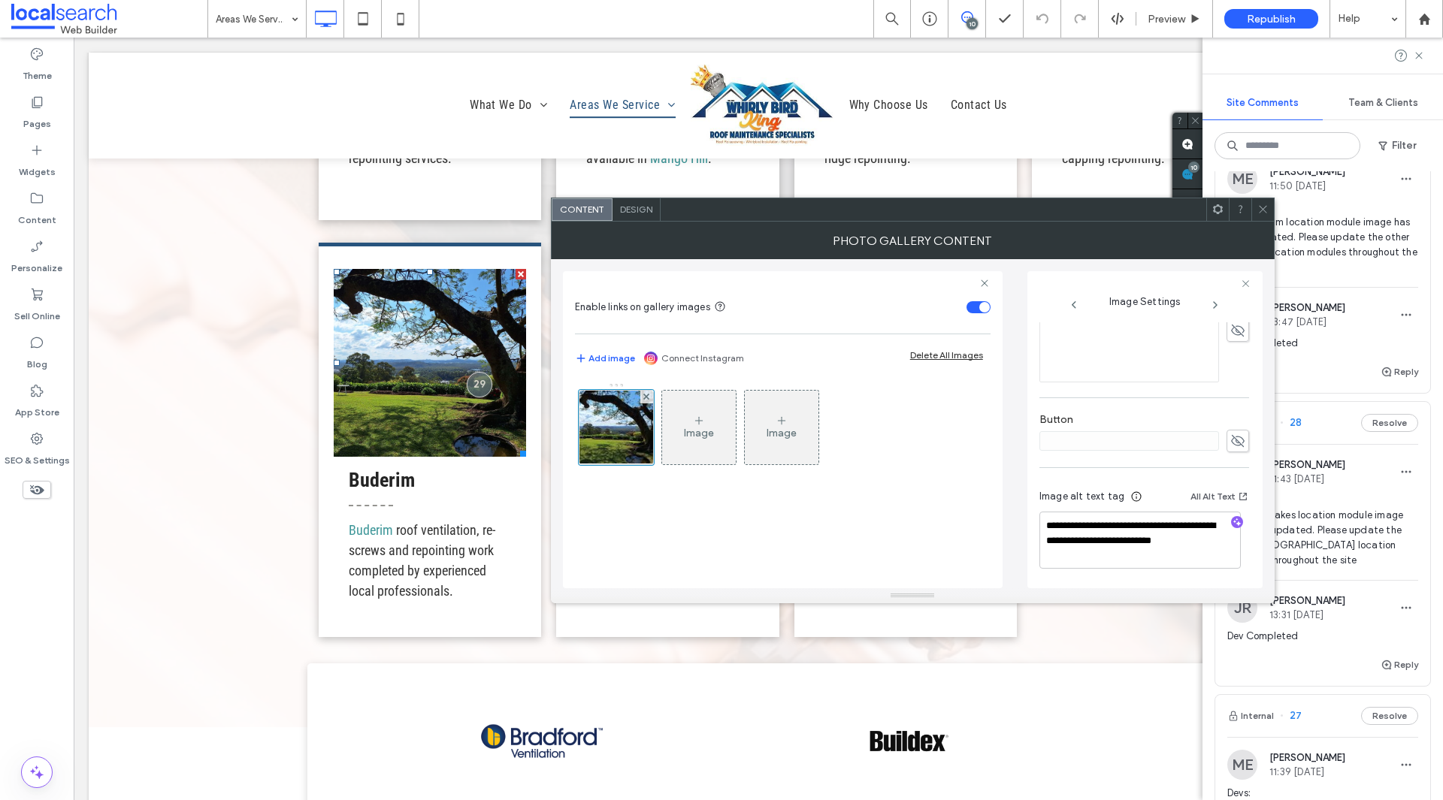
click at [1260, 210] on icon at bounding box center [1262, 209] width 11 height 11
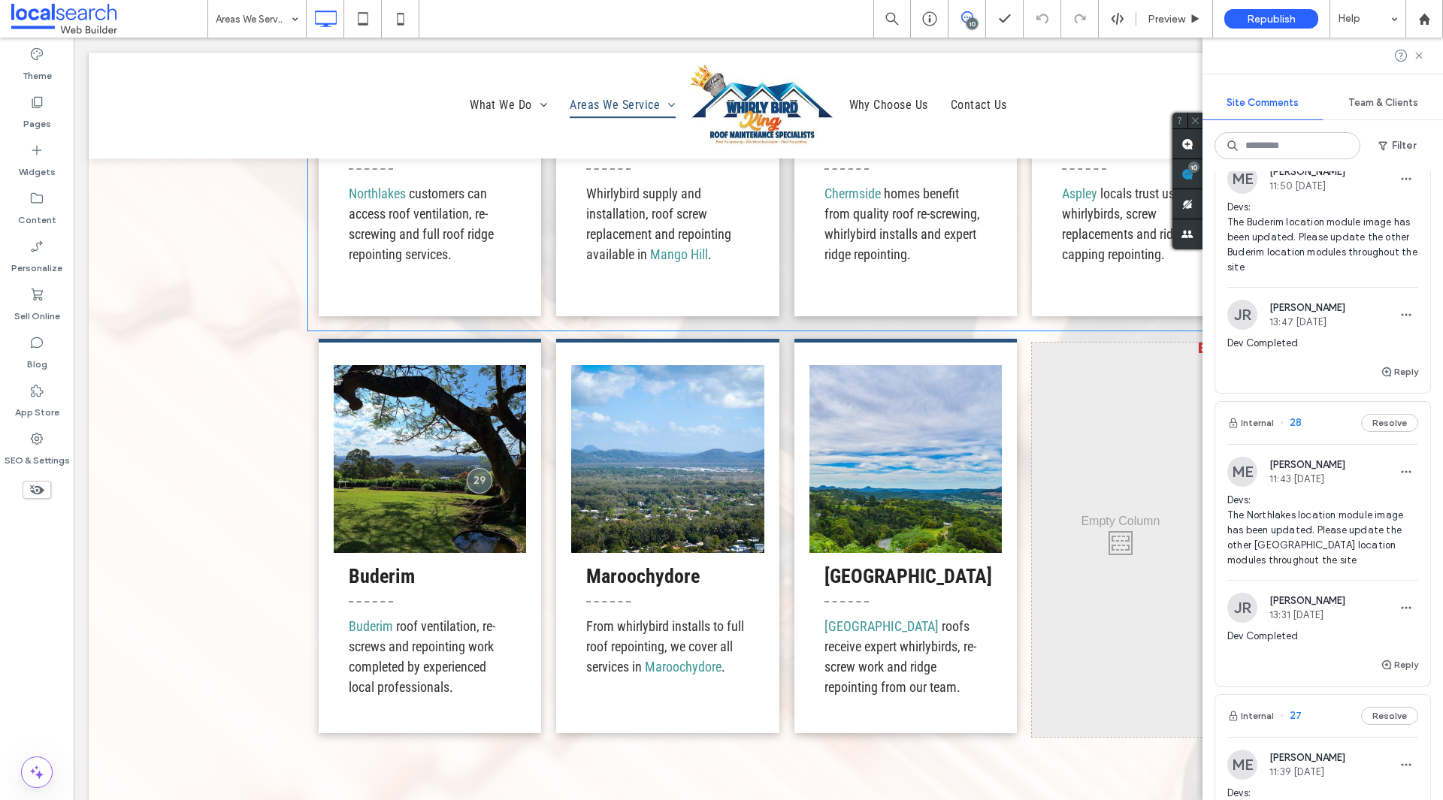
scroll to position [2907, 0]
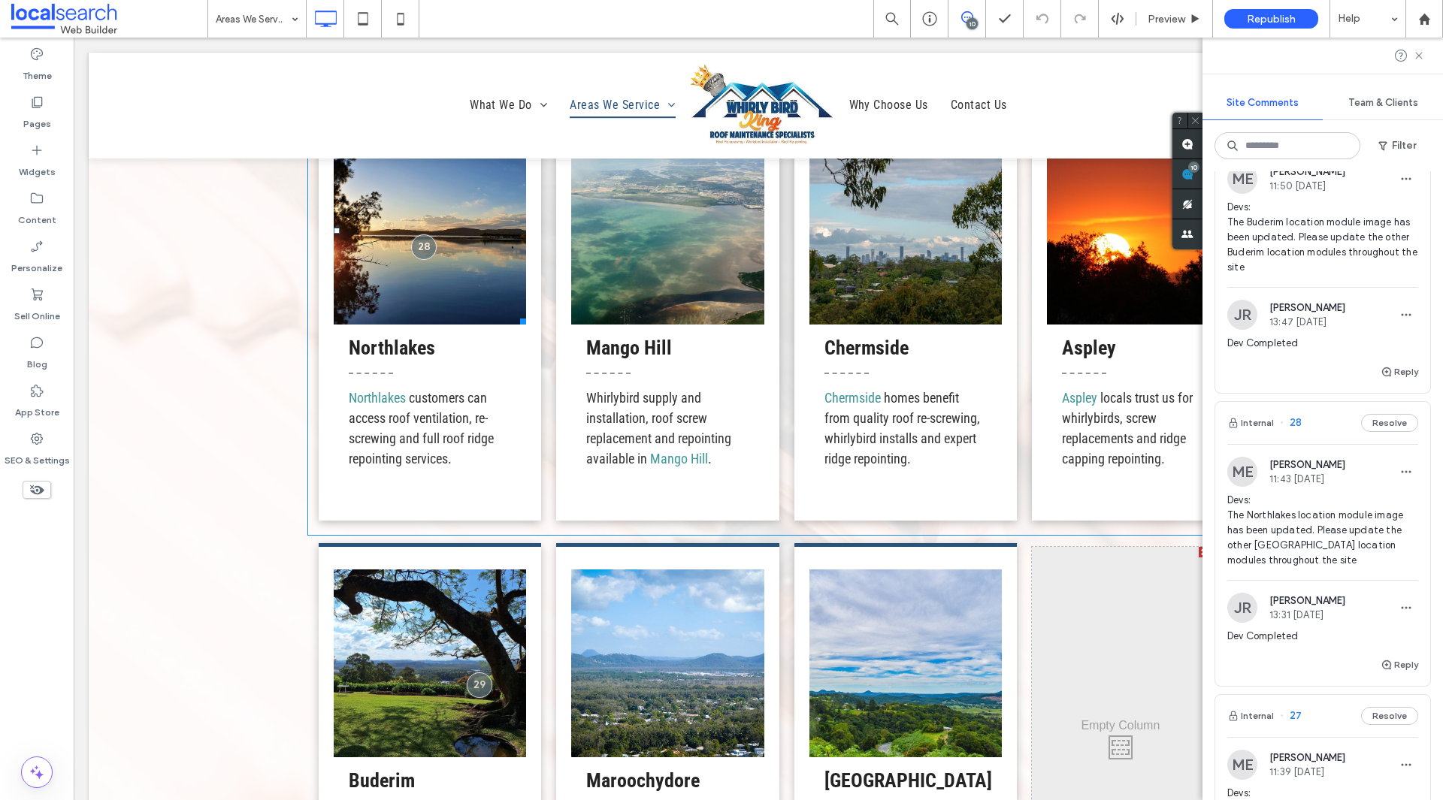
click at [422, 284] on link at bounding box center [430, 231] width 192 height 188
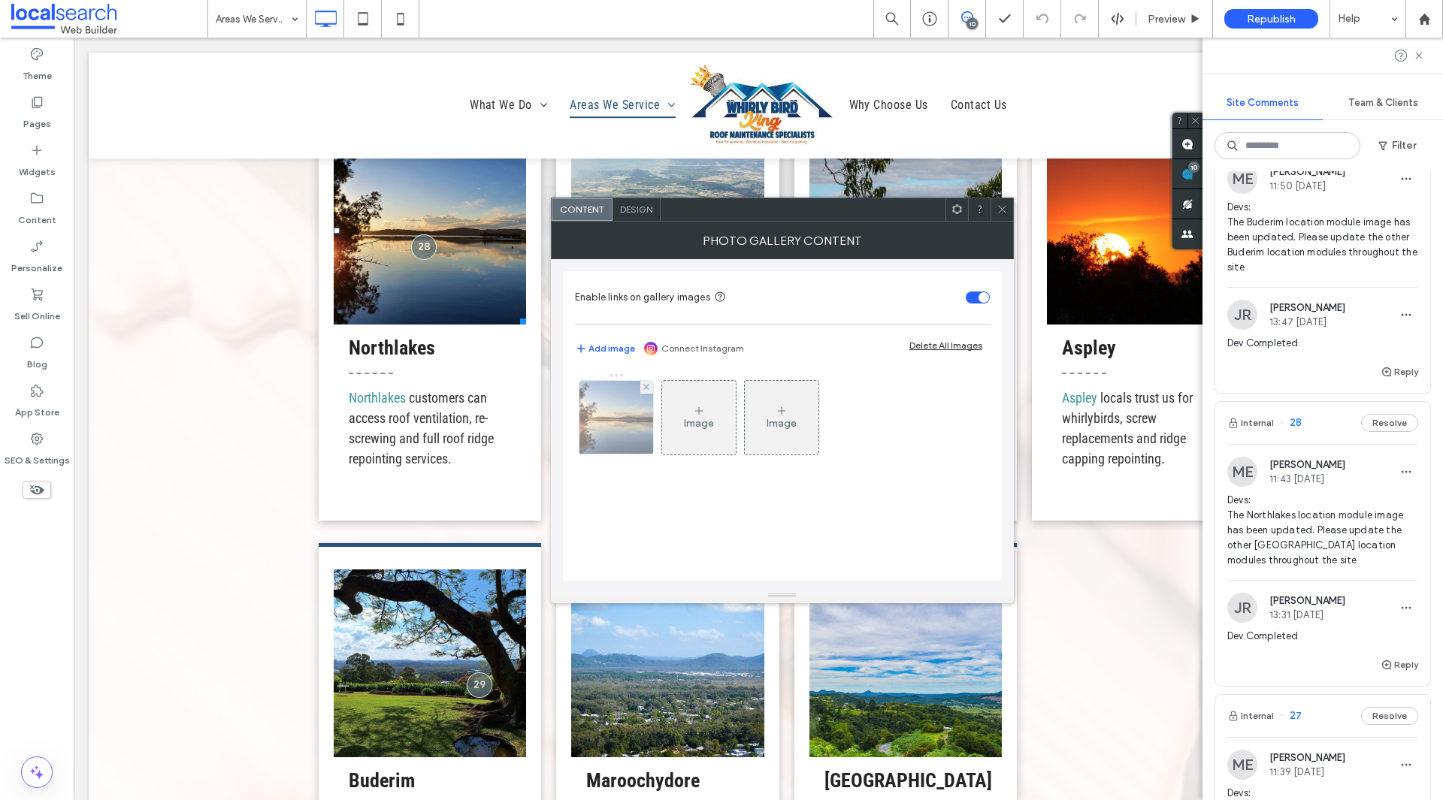
click at [636, 430] on img at bounding box center [615, 418] width 113 height 74
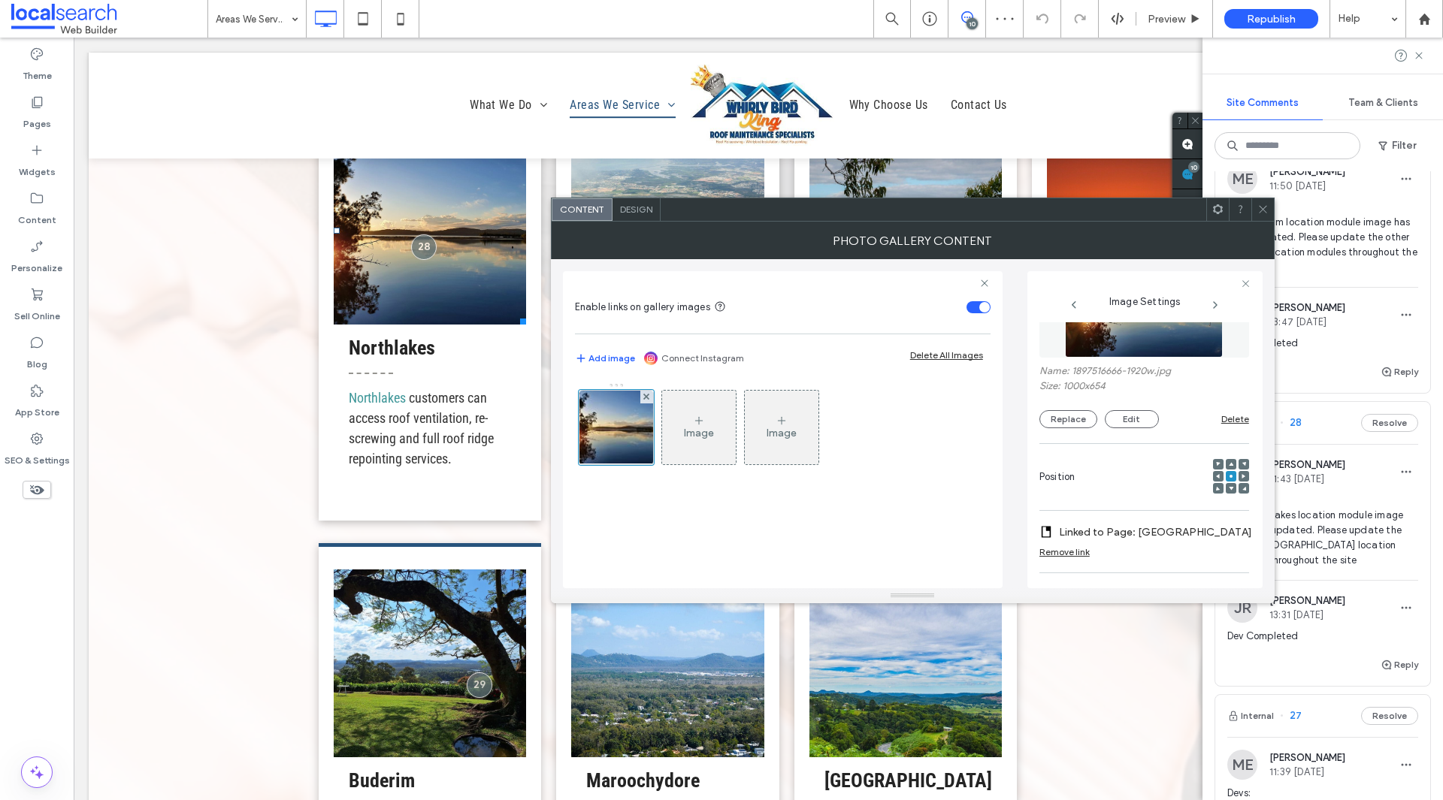
scroll to position [110, 0]
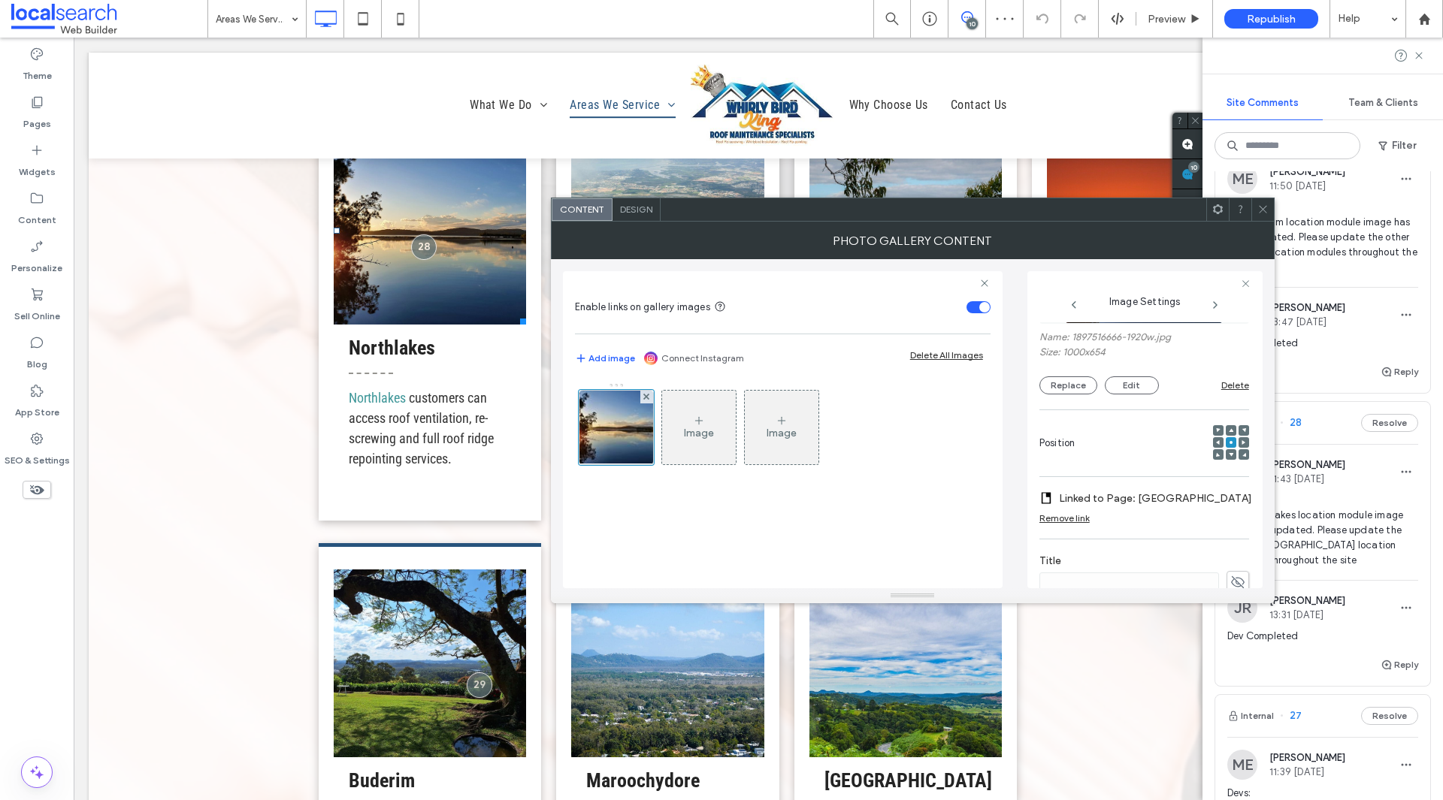
click at [1260, 214] on icon at bounding box center [1262, 209] width 11 height 11
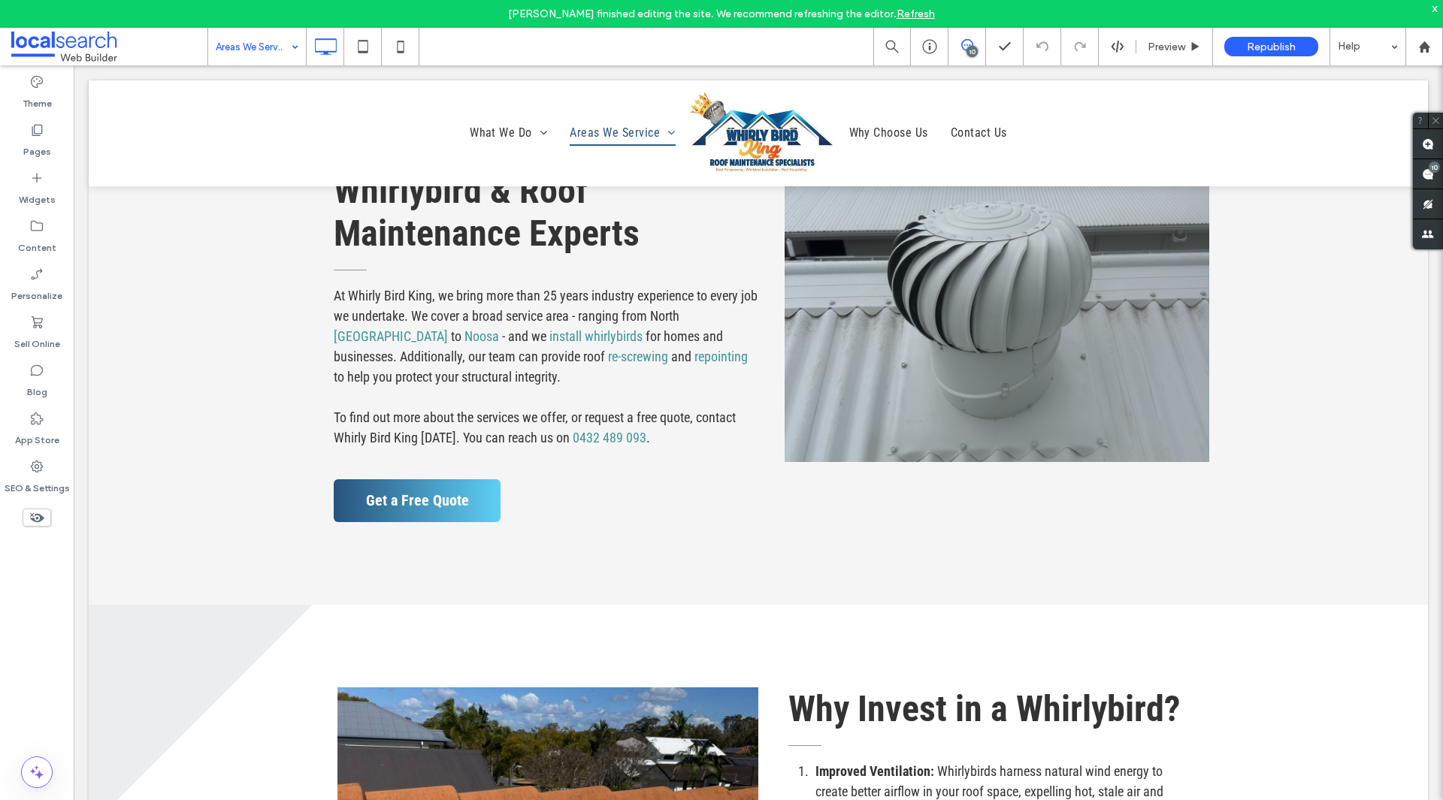
click at [1435, 13] on div "x" at bounding box center [1435, 8] width 7 height 13
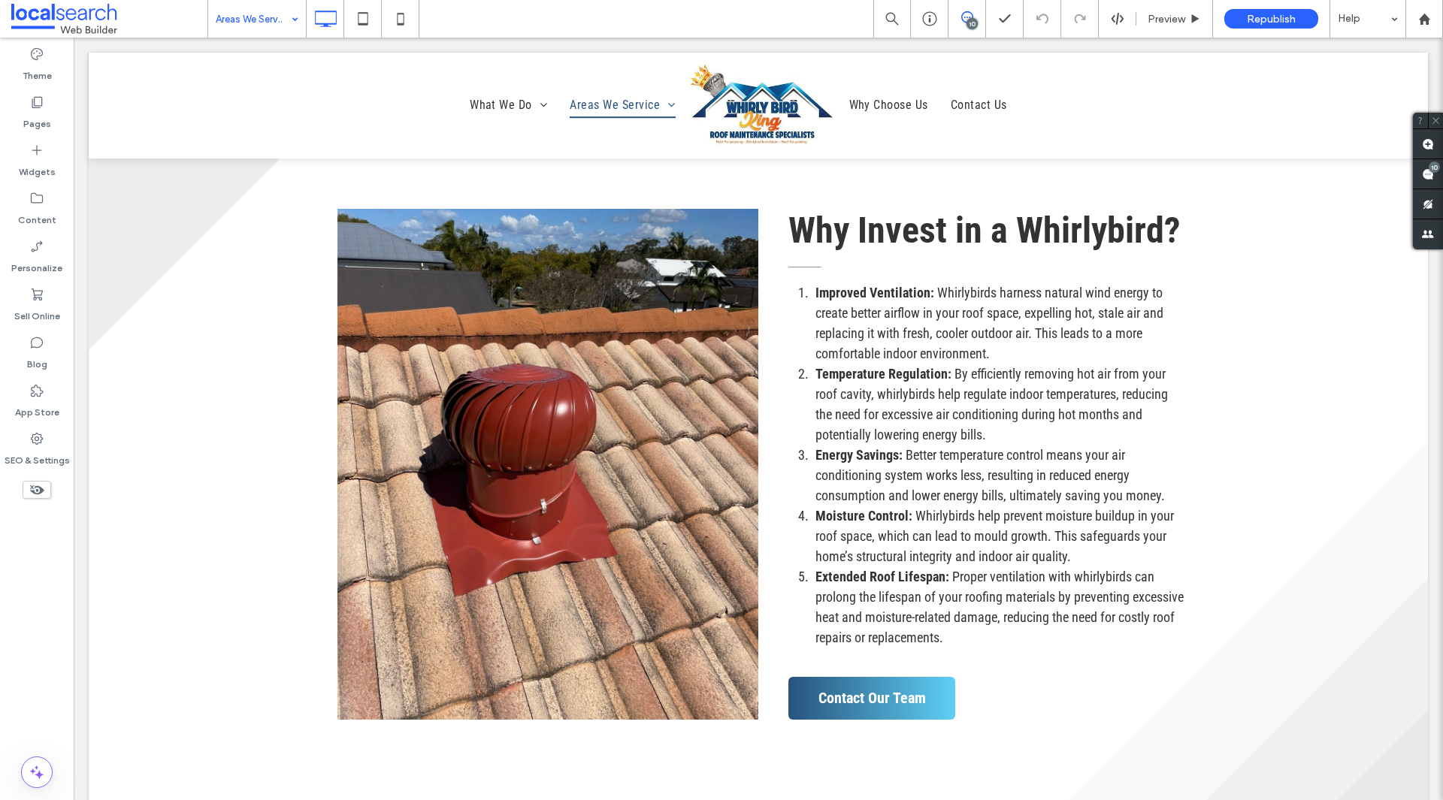
scroll to position [1653, 0]
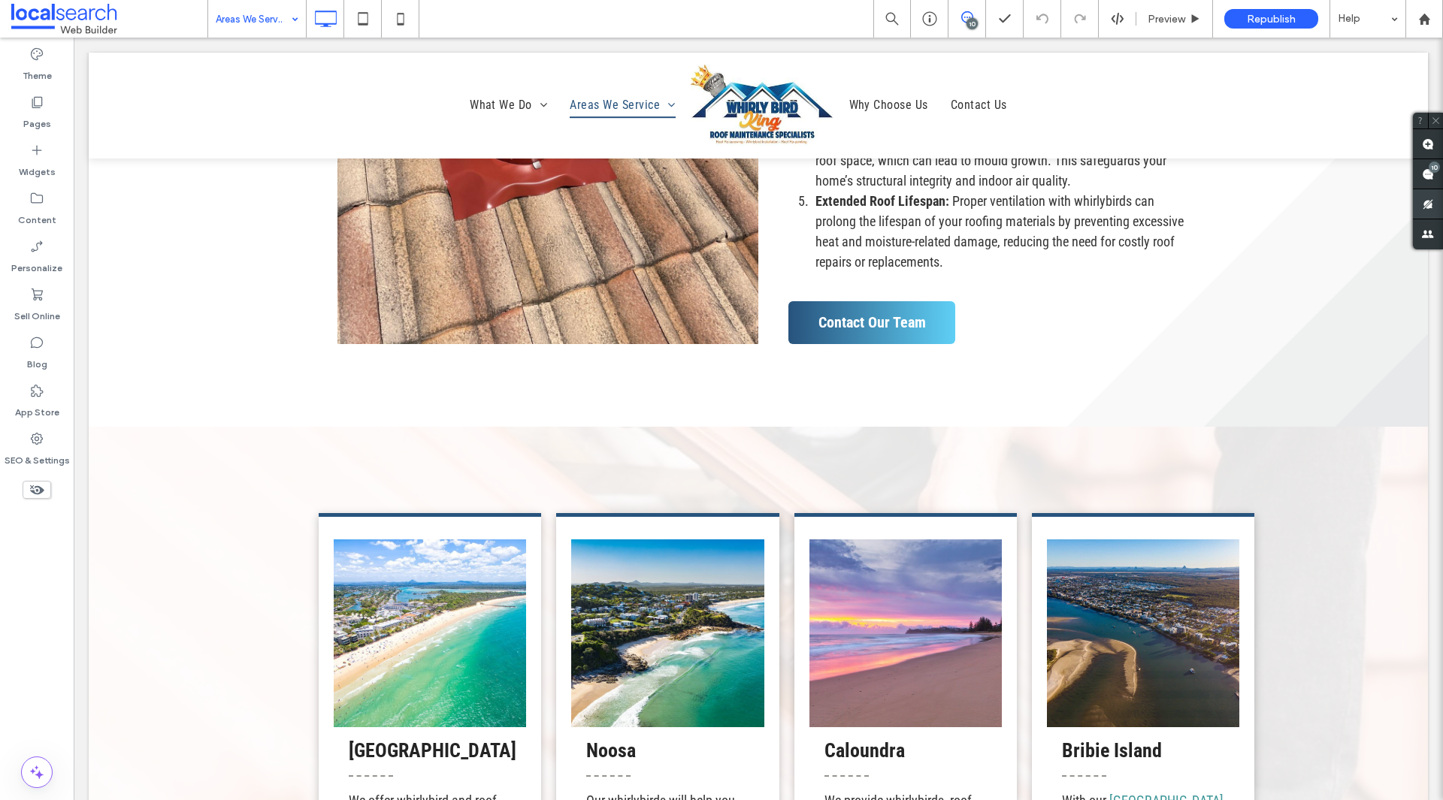
click at [1434, 184] on span at bounding box center [1428, 173] width 30 height 29
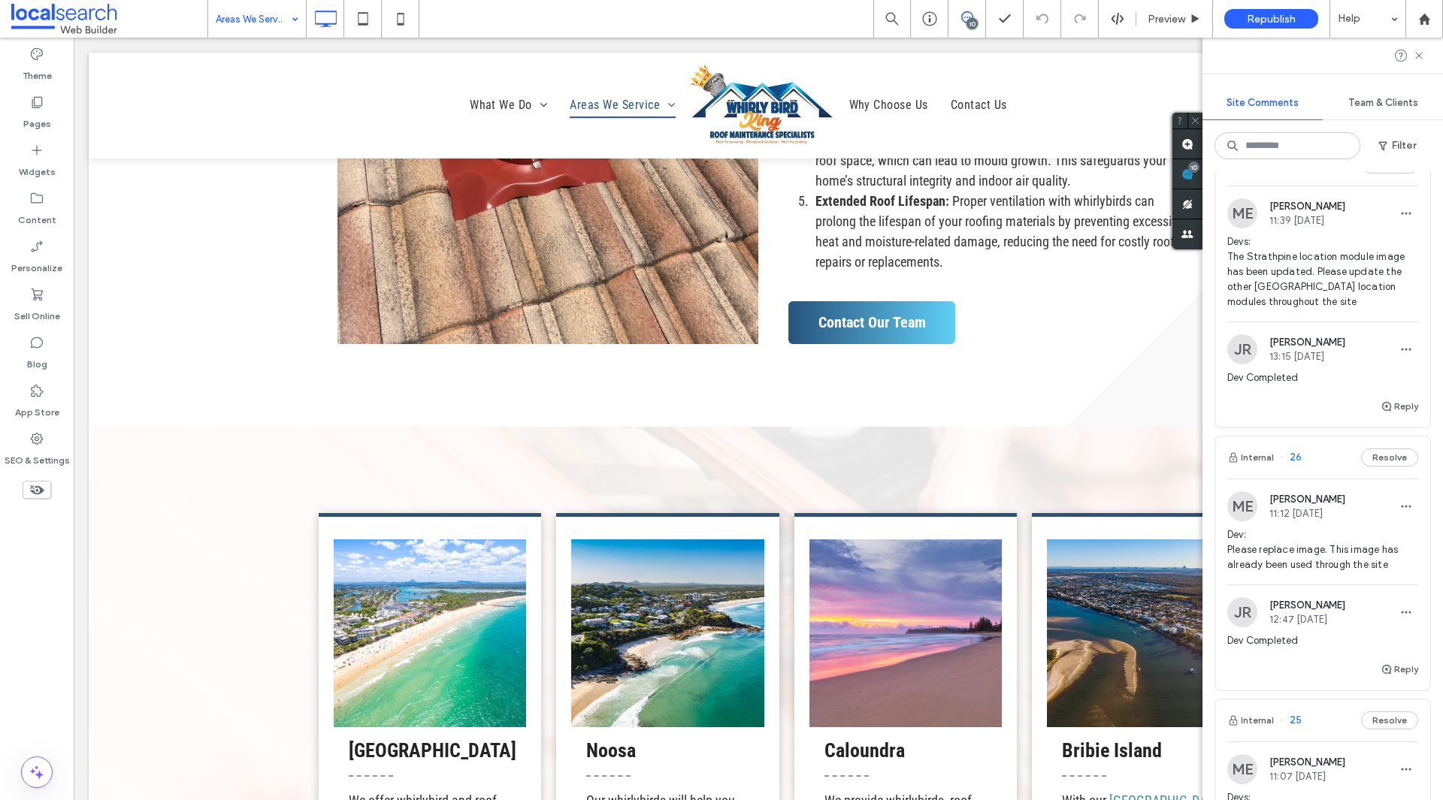
scroll to position [827, 0]
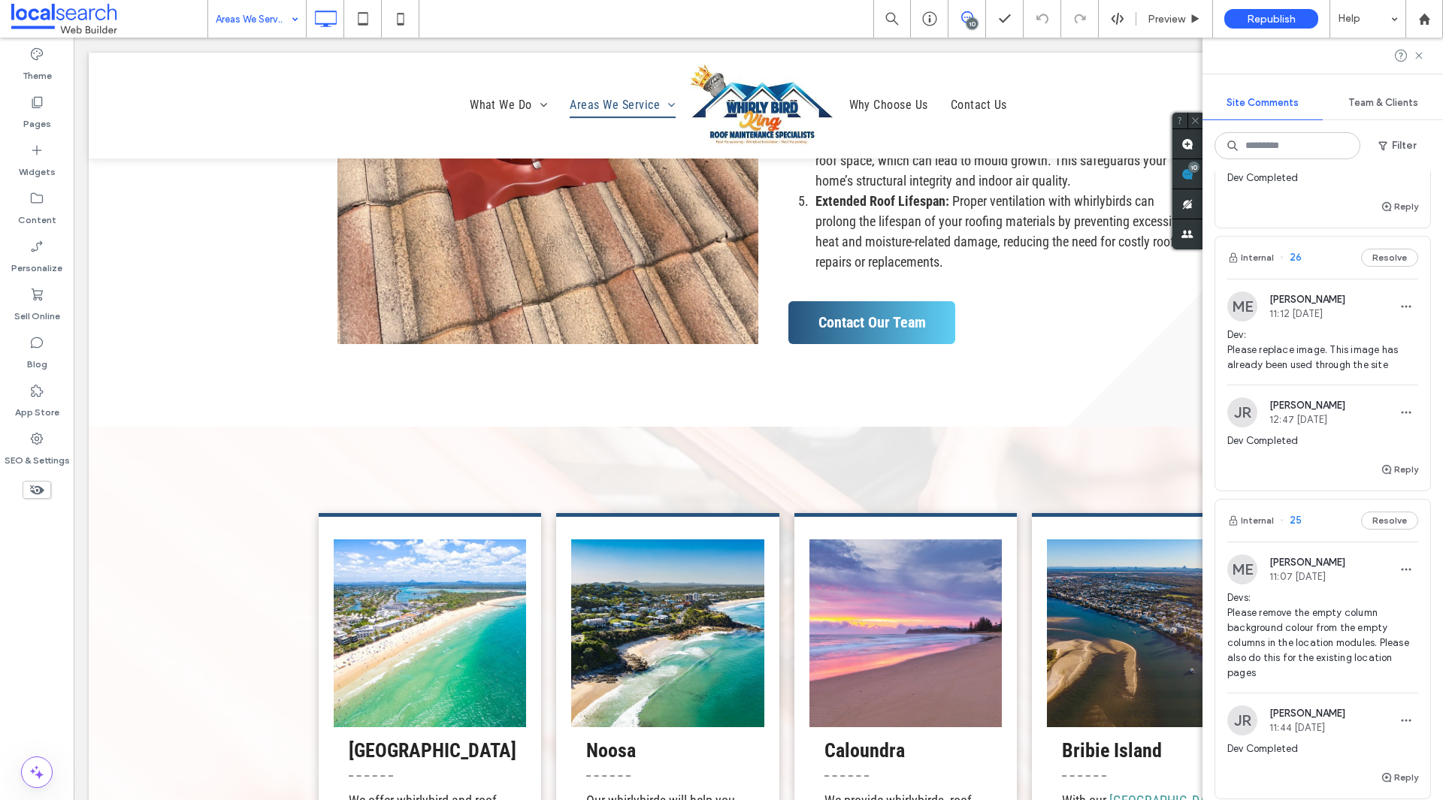
click at [1320, 443] on span "Dev Completed" at bounding box center [1322, 441] width 191 height 15
click at [1297, 357] on span "Dev: Please replace image. This image has already been used through the site" at bounding box center [1322, 350] width 191 height 45
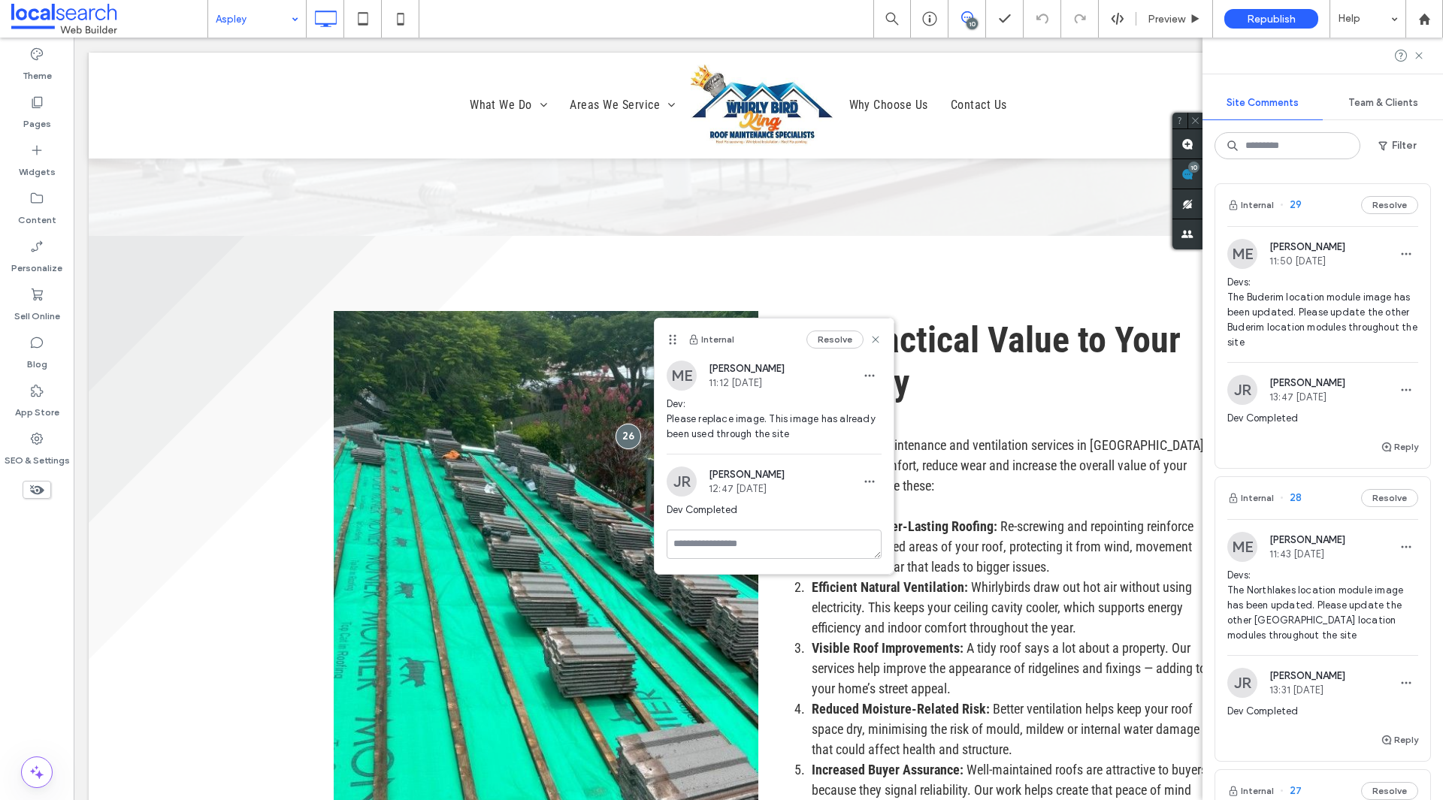
click at [1317, 331] on span "Devs: The Buderim location module image has been updated. Please update the oth…" at bounding box center [1322, 312] width 191 height 75
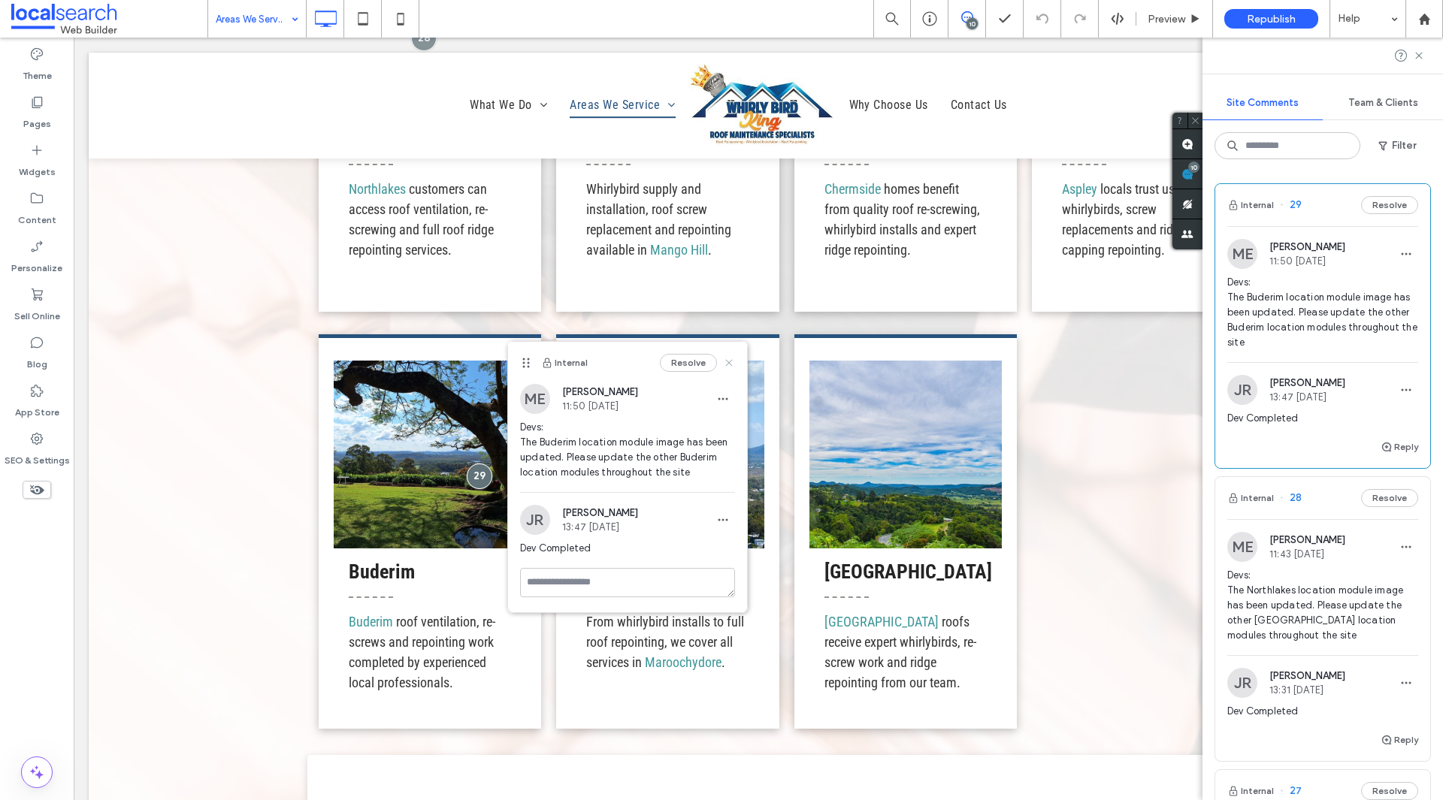
click at [730, 363] on use at bounding box center [728, 362] width 7 height 7
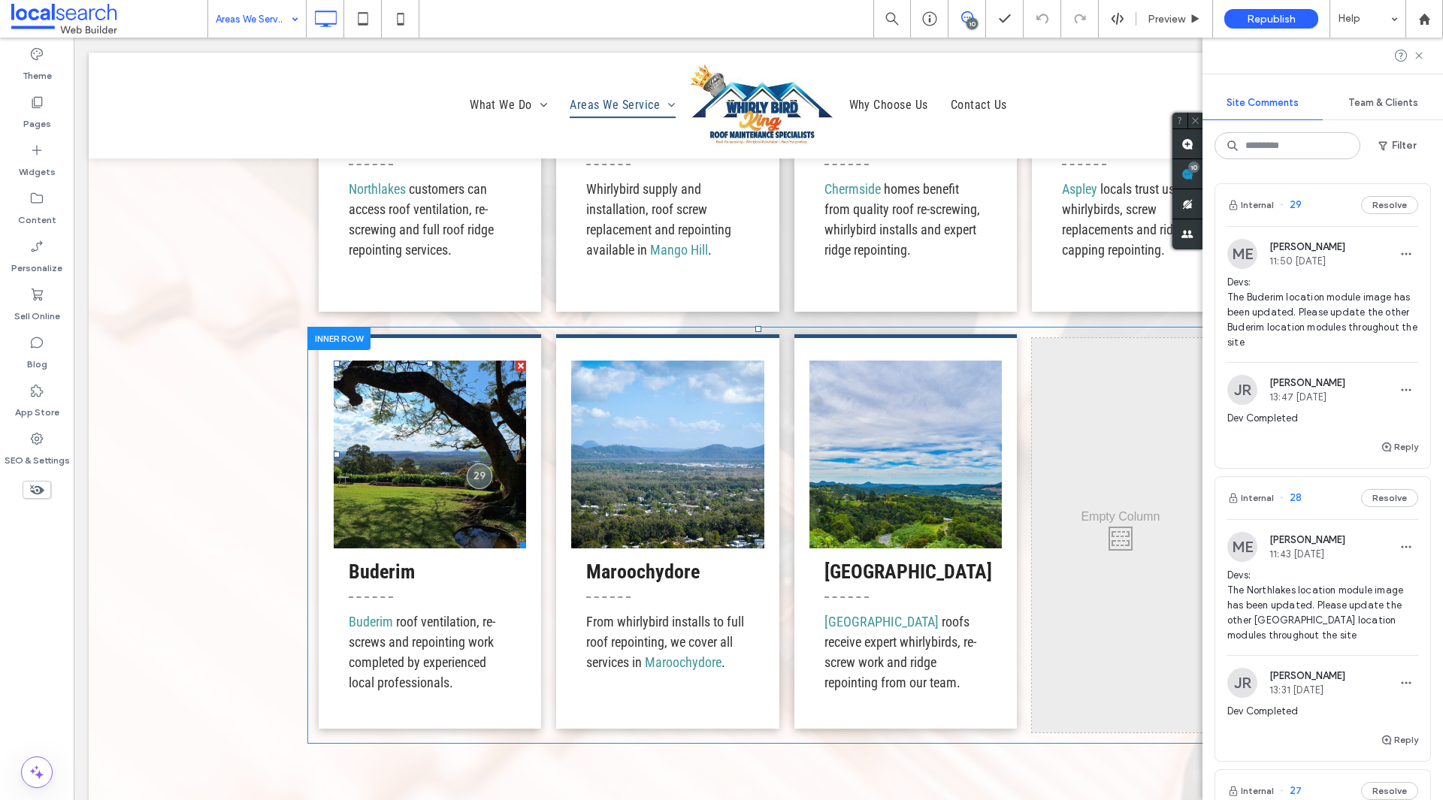
click at [500, 419] on link at bounding box center [430, 455] width 192 height 188
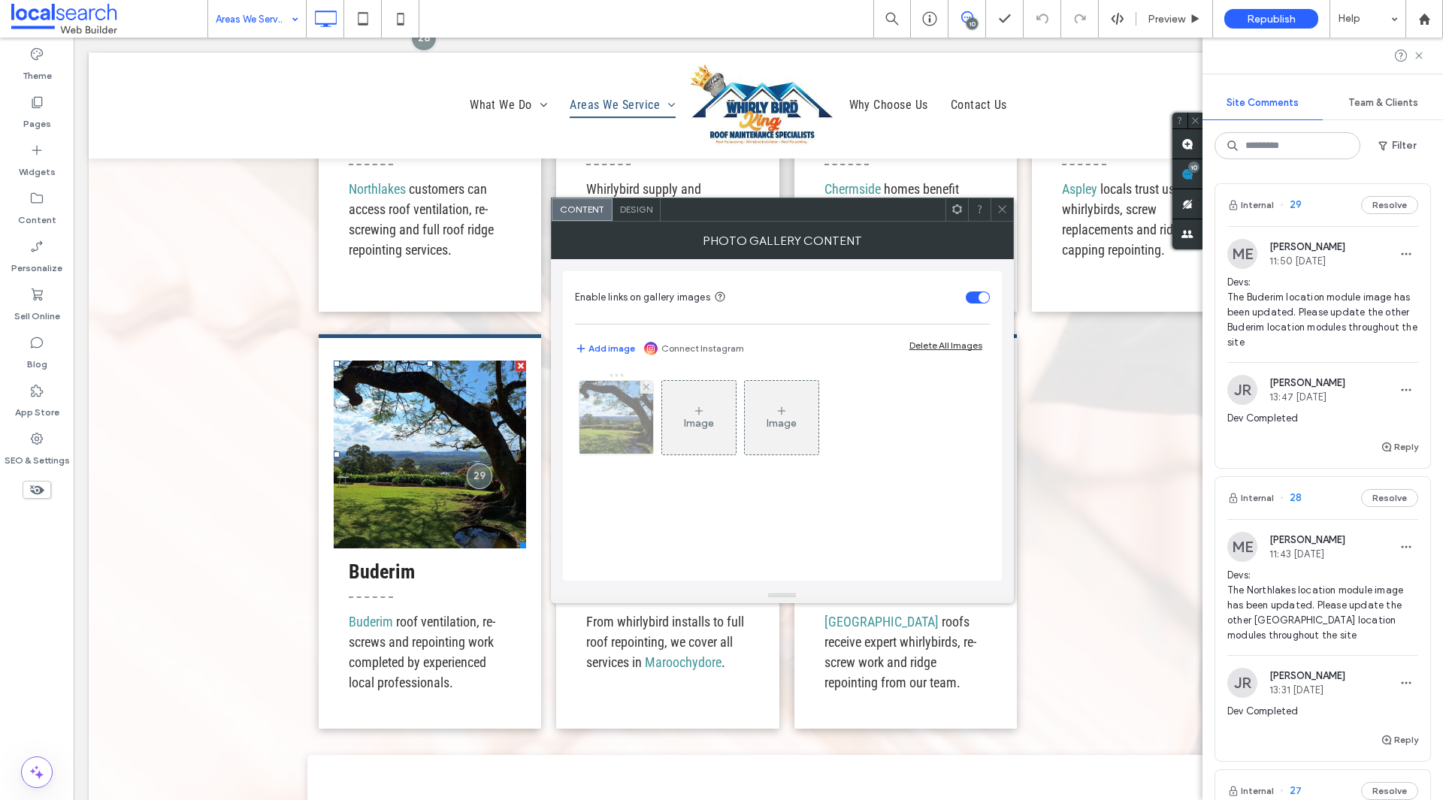
click at [628, 446] on img at bounding box center [616, 418] width 98 height 74
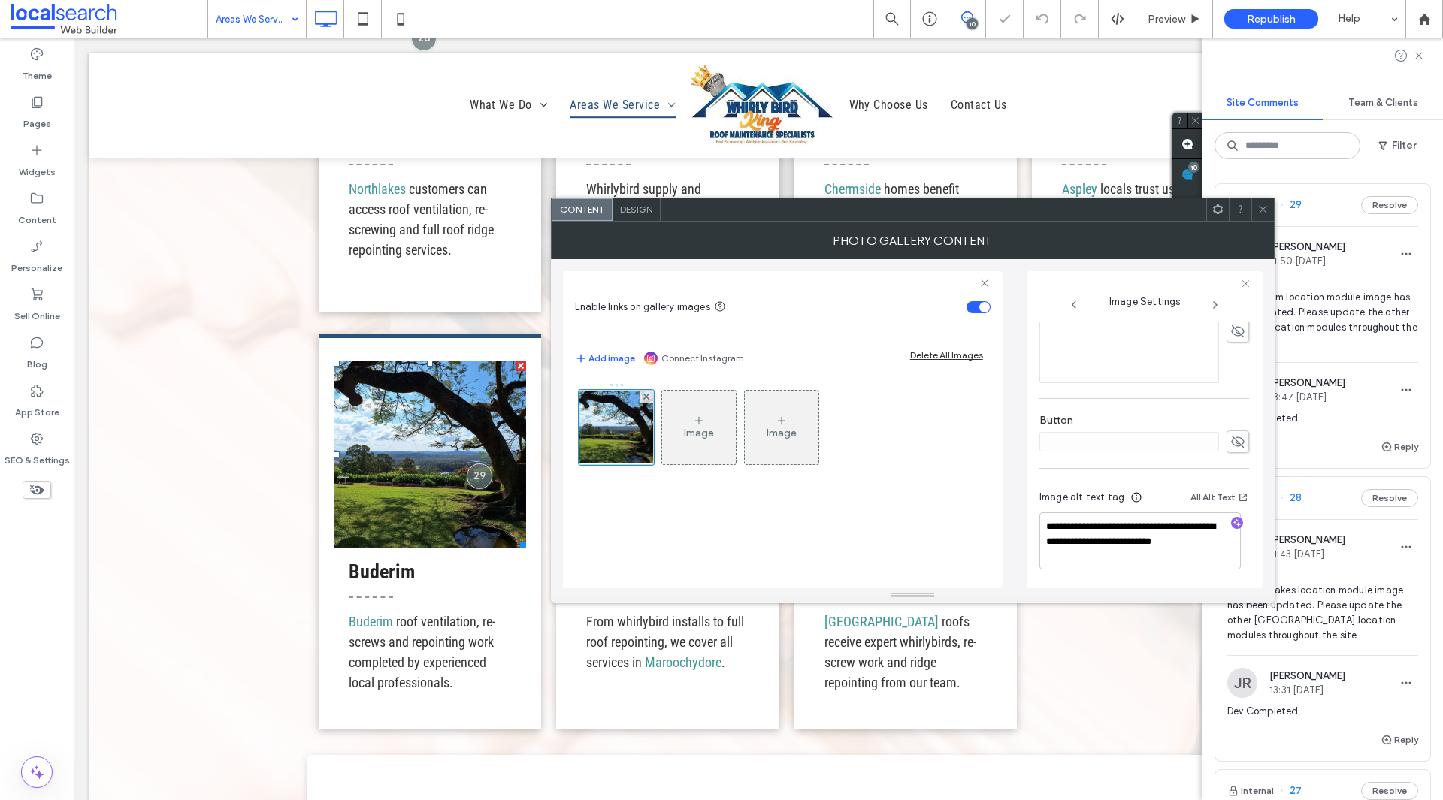
scroll to position [455, 0]
click at [1264, 206] on icon at bounding box center [1262, 209] width 11 height 11
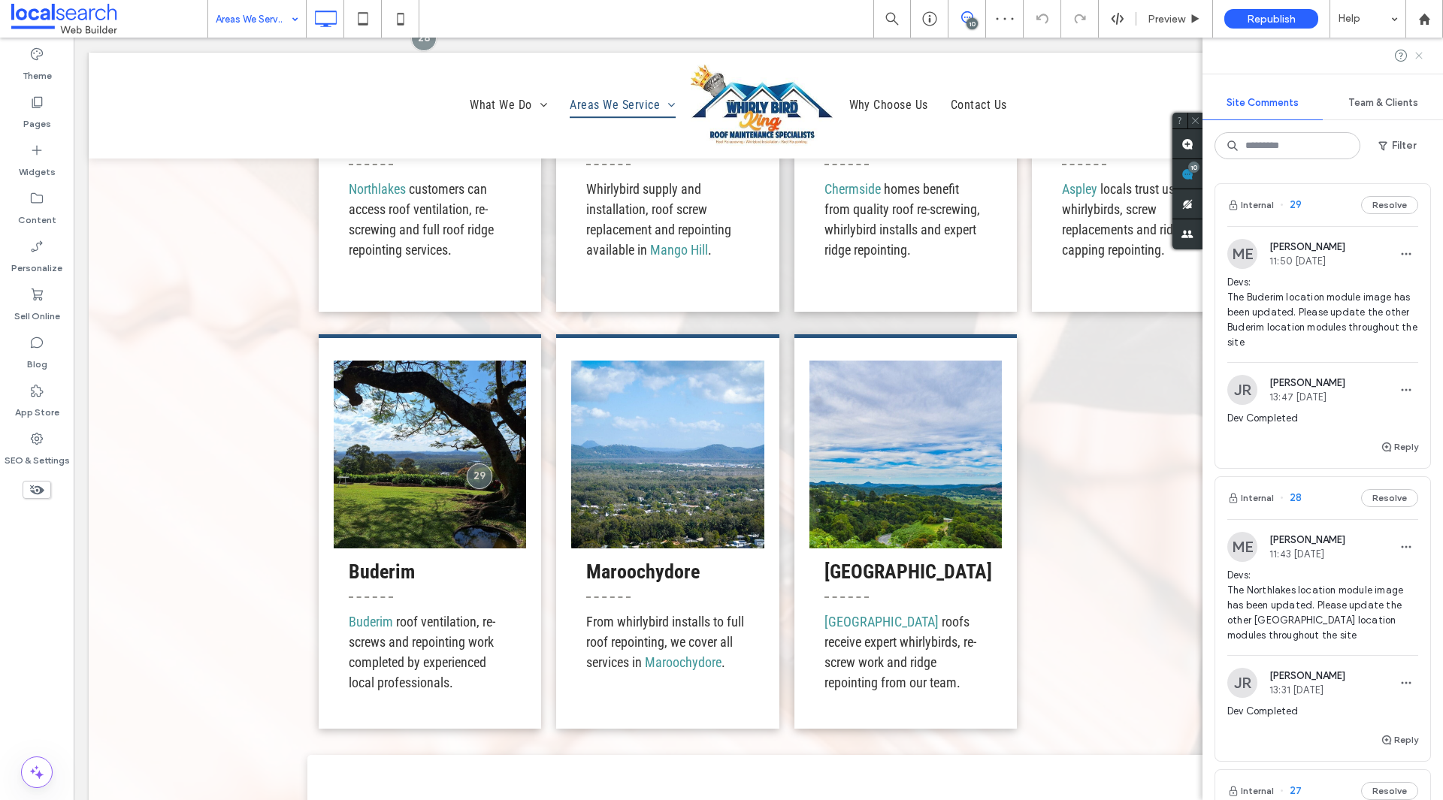
click at [1423, 59] on icon at bounding box center [1419, 56] width 12 height 12
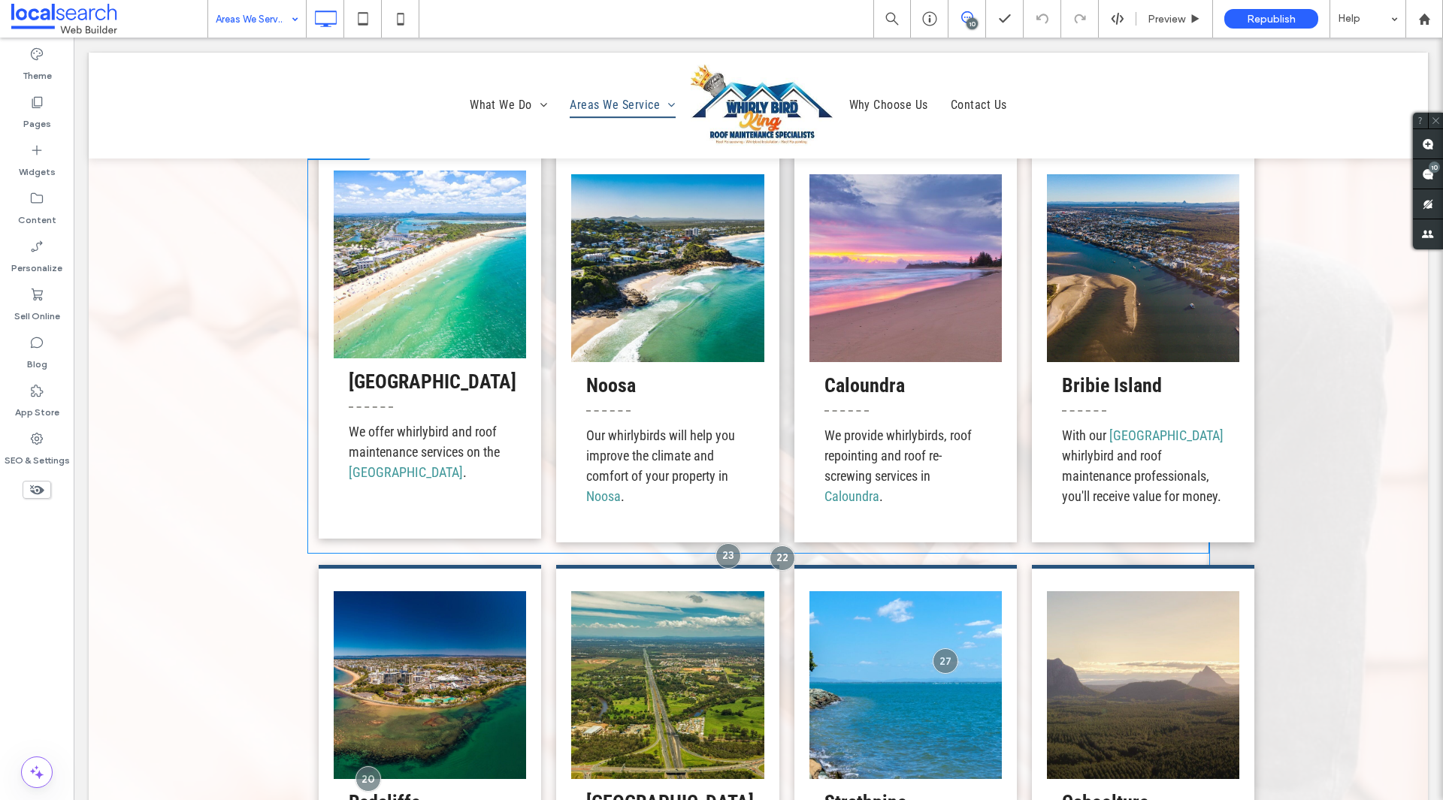
scroll to position [1763, 0]
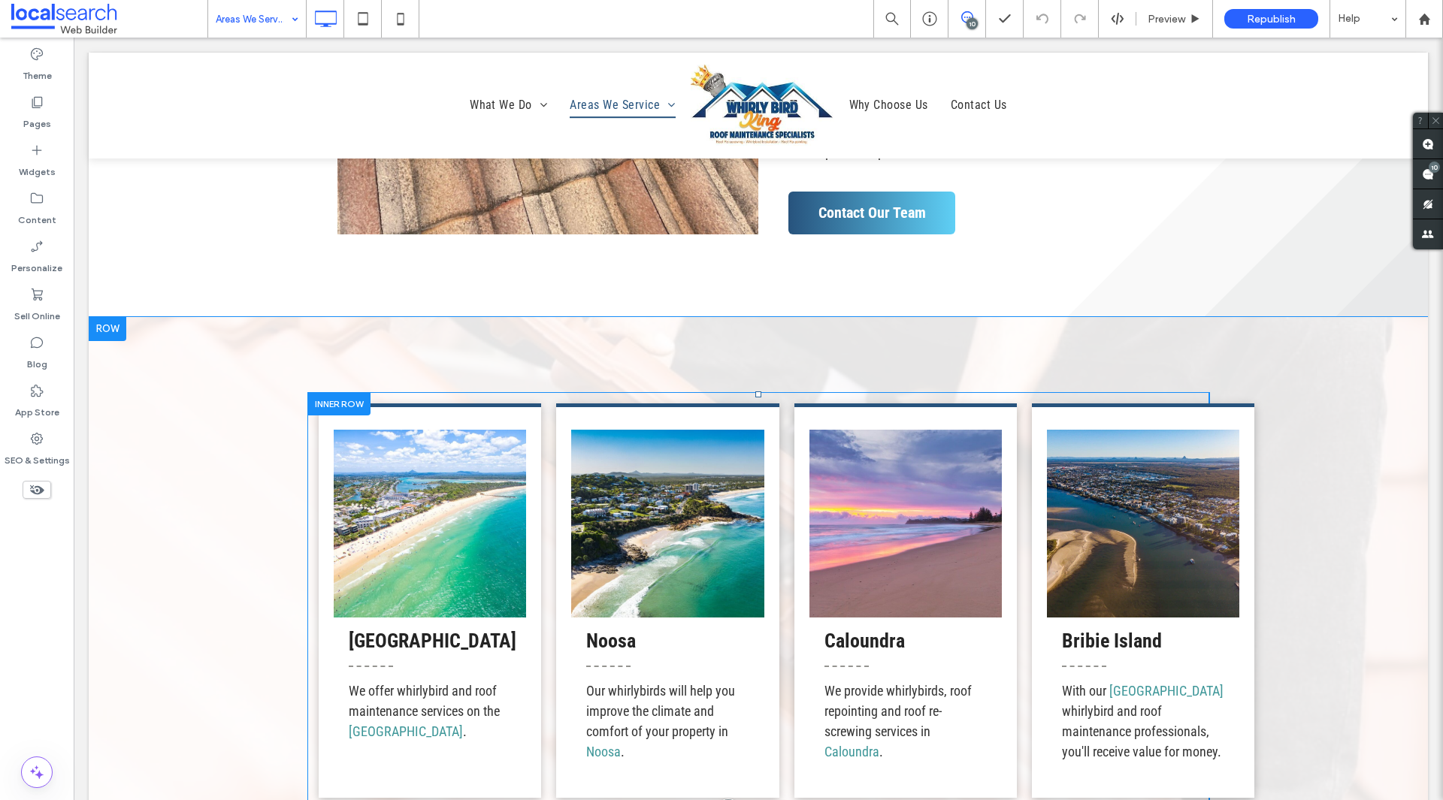
click at [342, 404] on div at bounding box center [338, 403] width 63 height 23
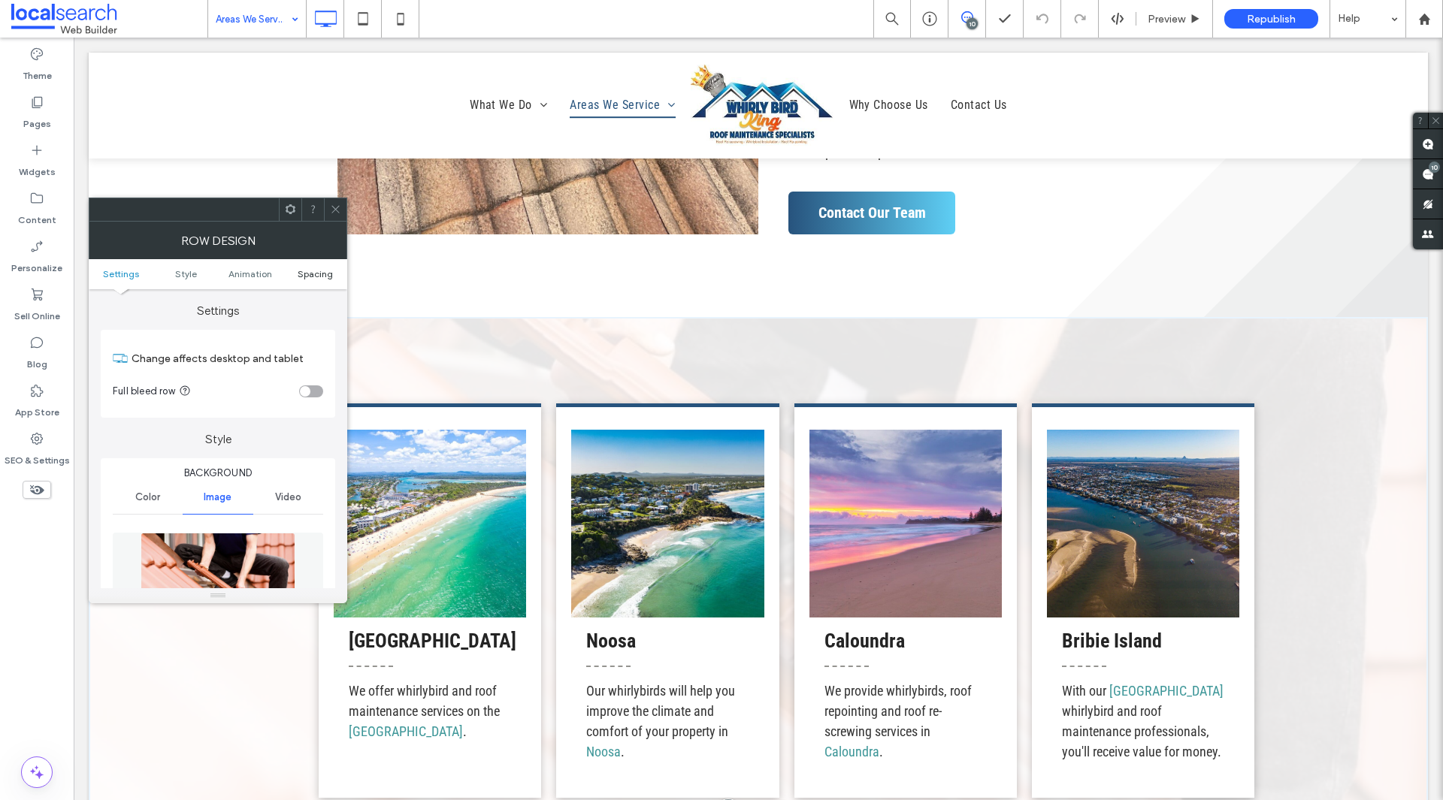
click at [322, 278] on span "Spacing" at bounding box center [315, 273] width 35 height 11
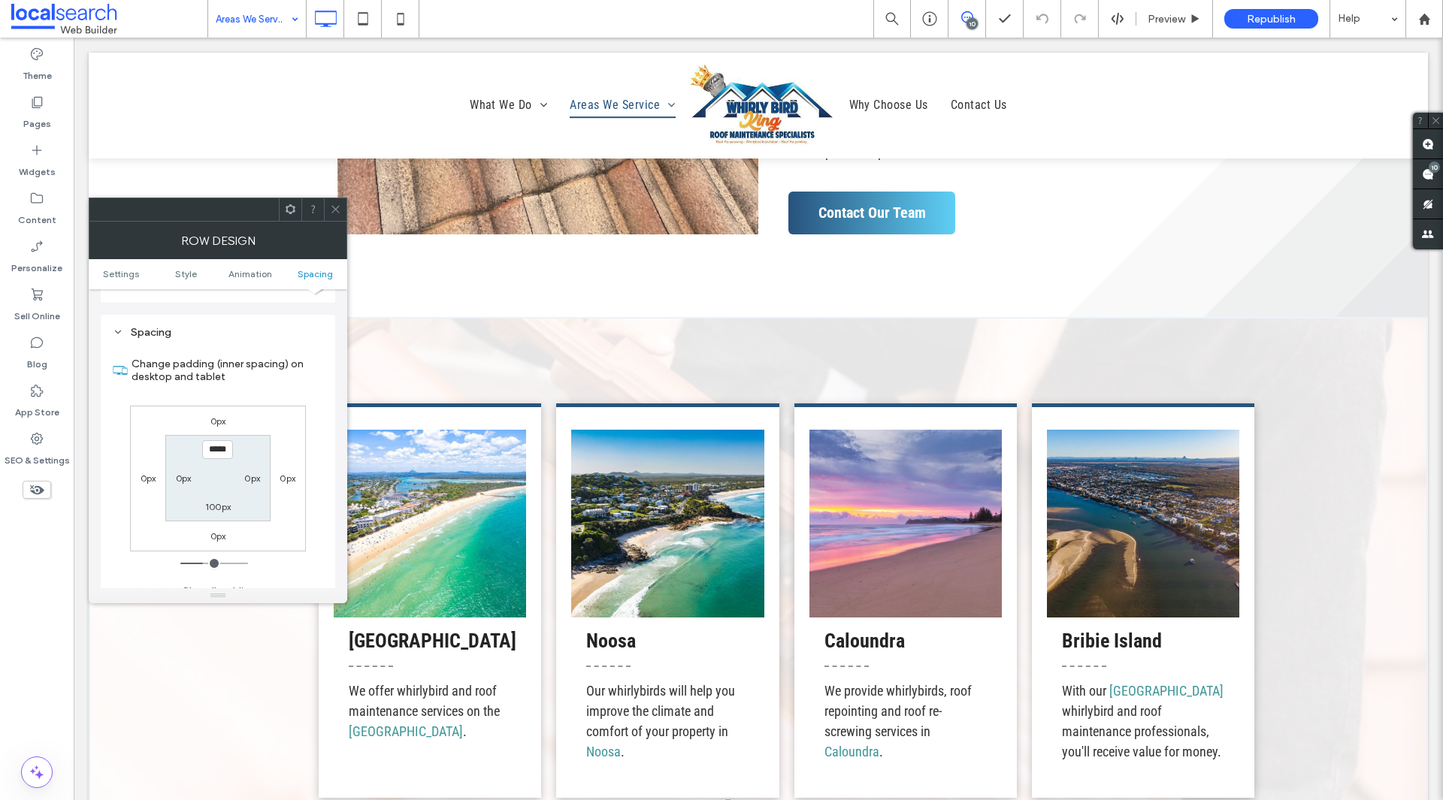
scroll to position [989, 0]
click at [337, 213] on icon at bounding box center [335, 209] width 11 height 11
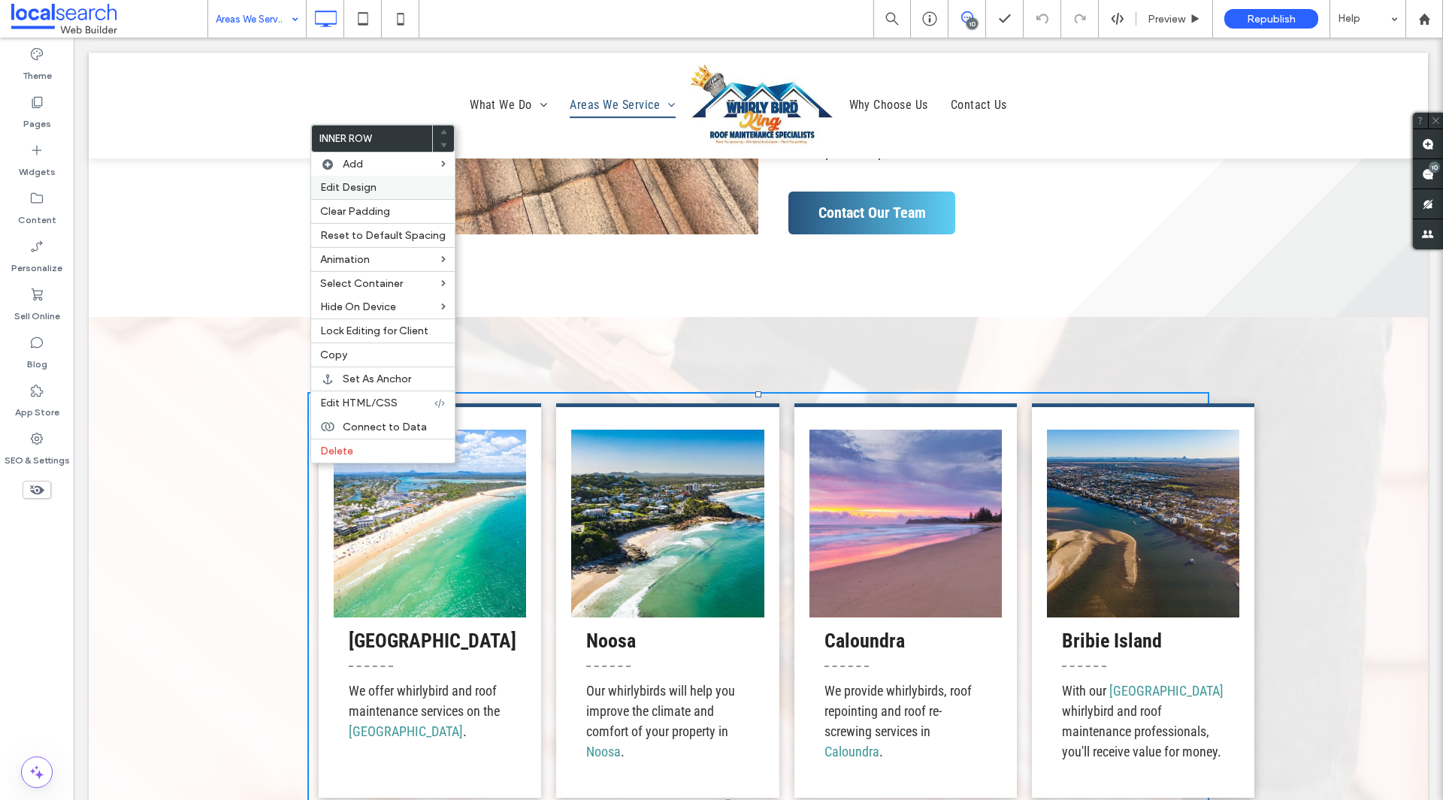
click at [362, 186] on span "Edit Design" at bounding box center [348, 187] width 56 height 13
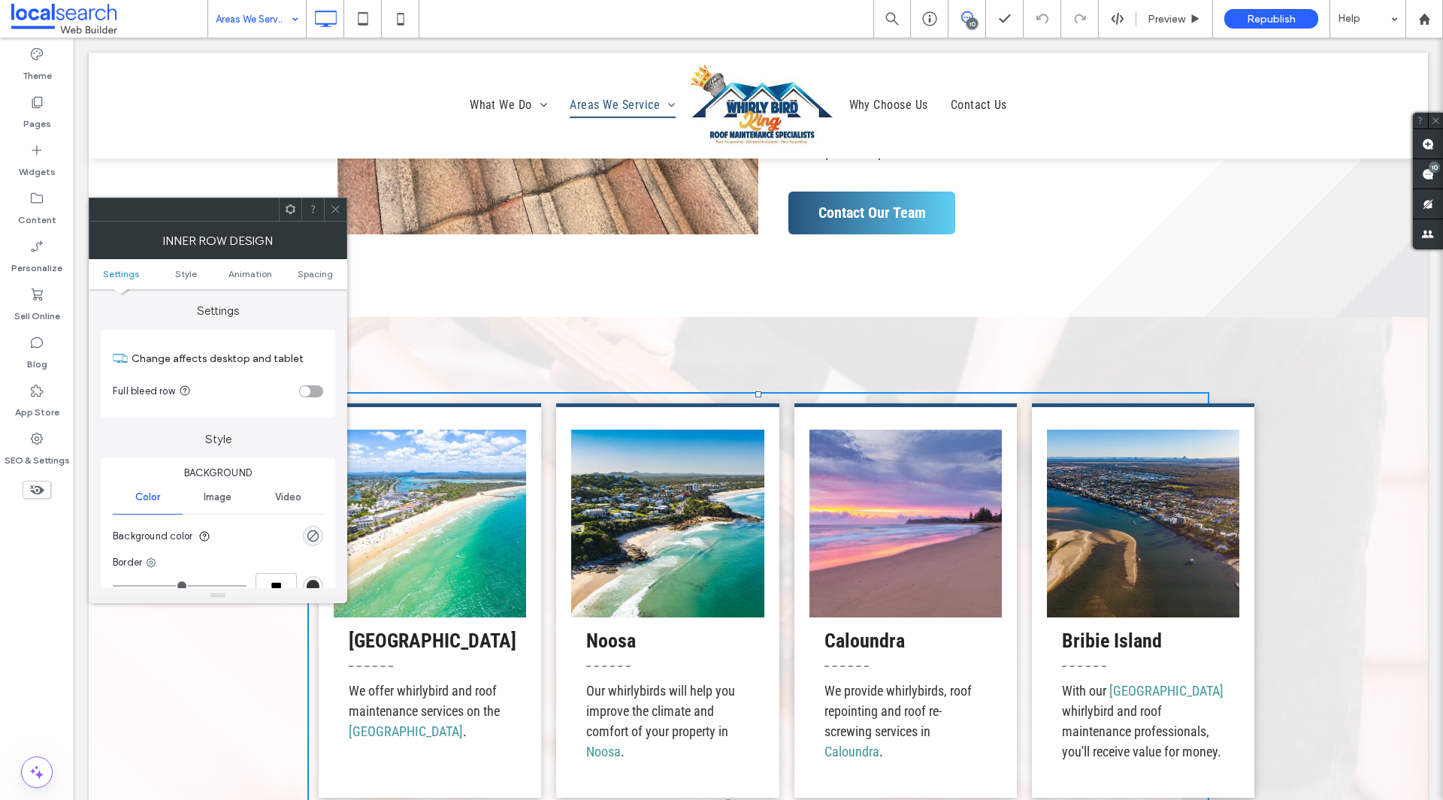
click at [321, 284] on ul "Settings Style Animation Spacing" at bounding box center [218, 274] width 259 height 30
drag, startPoint x: 321, startPoint y: 277, endPoint x: 336, endPoint y: 253, distance: 28.4
click at [321, 276] on span "Spacing" at bounding box center [315, 273] width 35 height 11
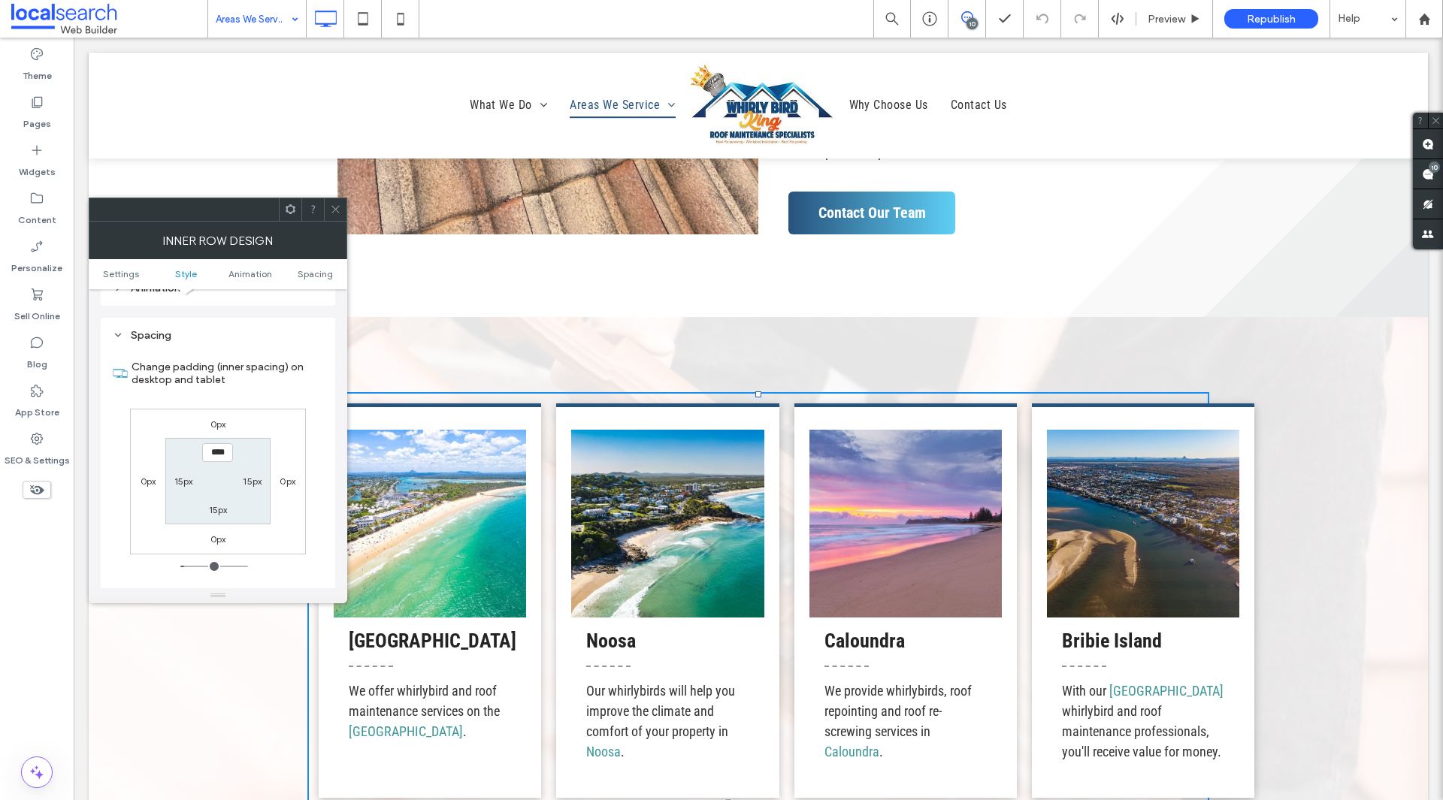
scroll to position [481, 0]
click at [339, 214] on icon at bounding box center [335, 209] width 11 height 11
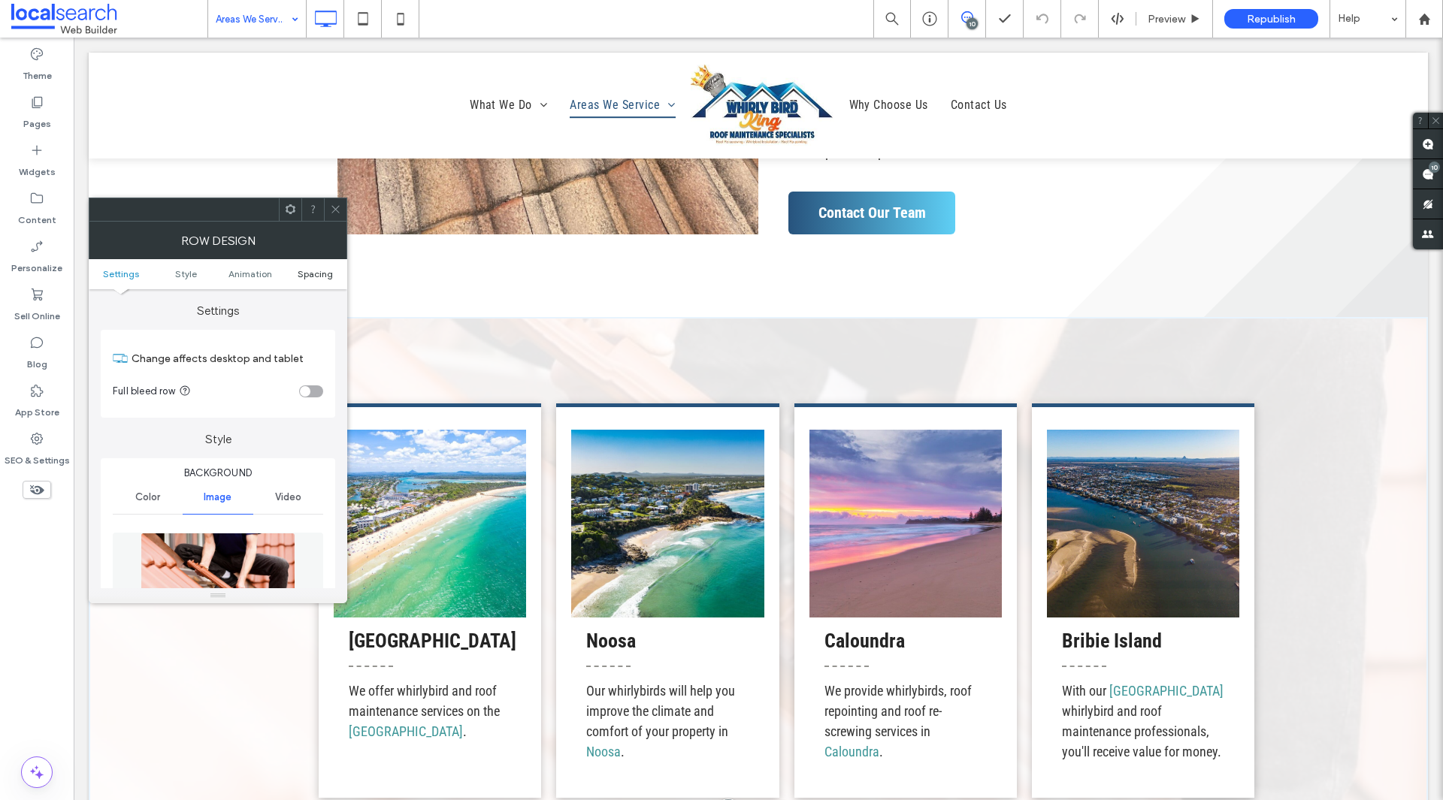
click at [305, 274] on span "Spacing" at bounding box center [315, 273] width 35 height 11
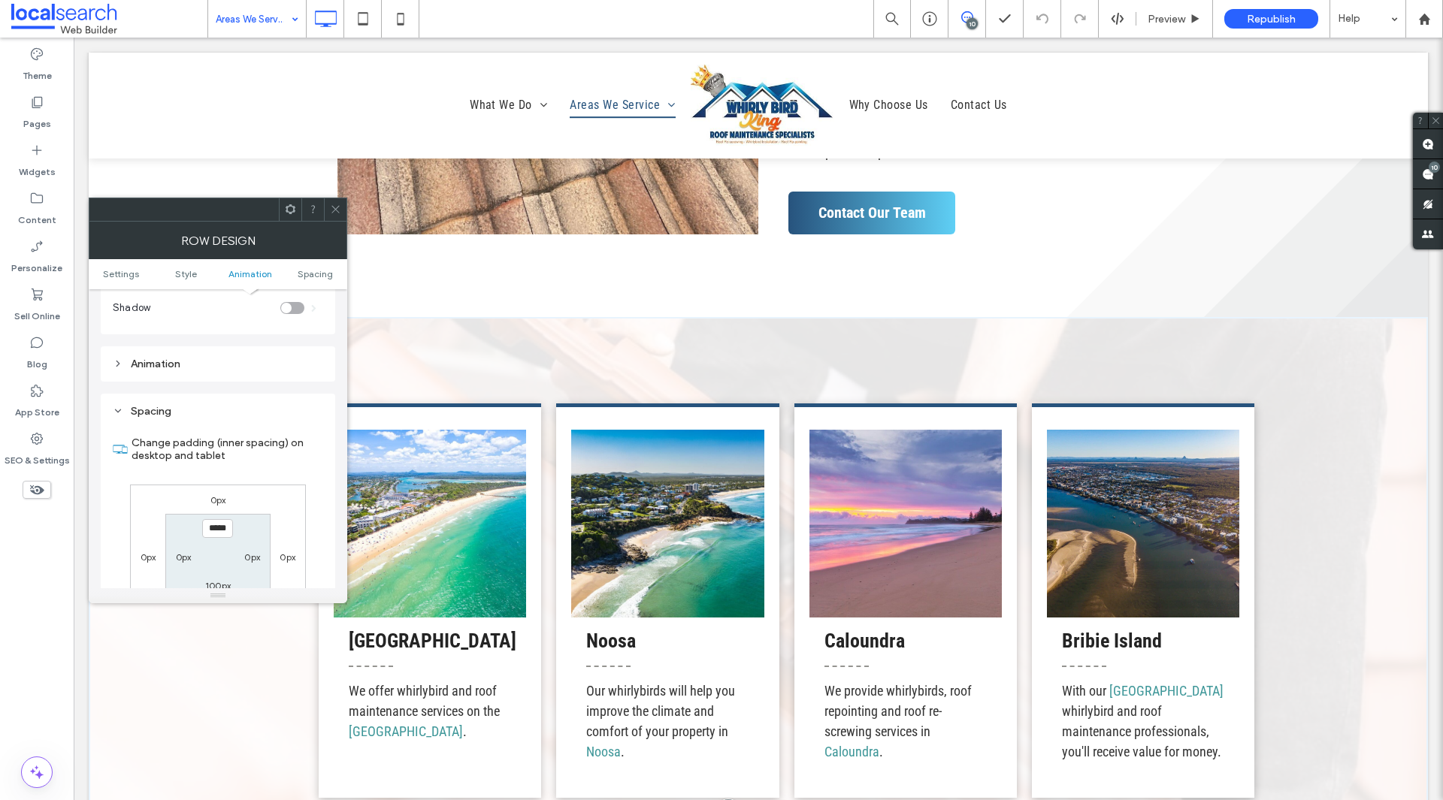
scroll to position [989, 0]
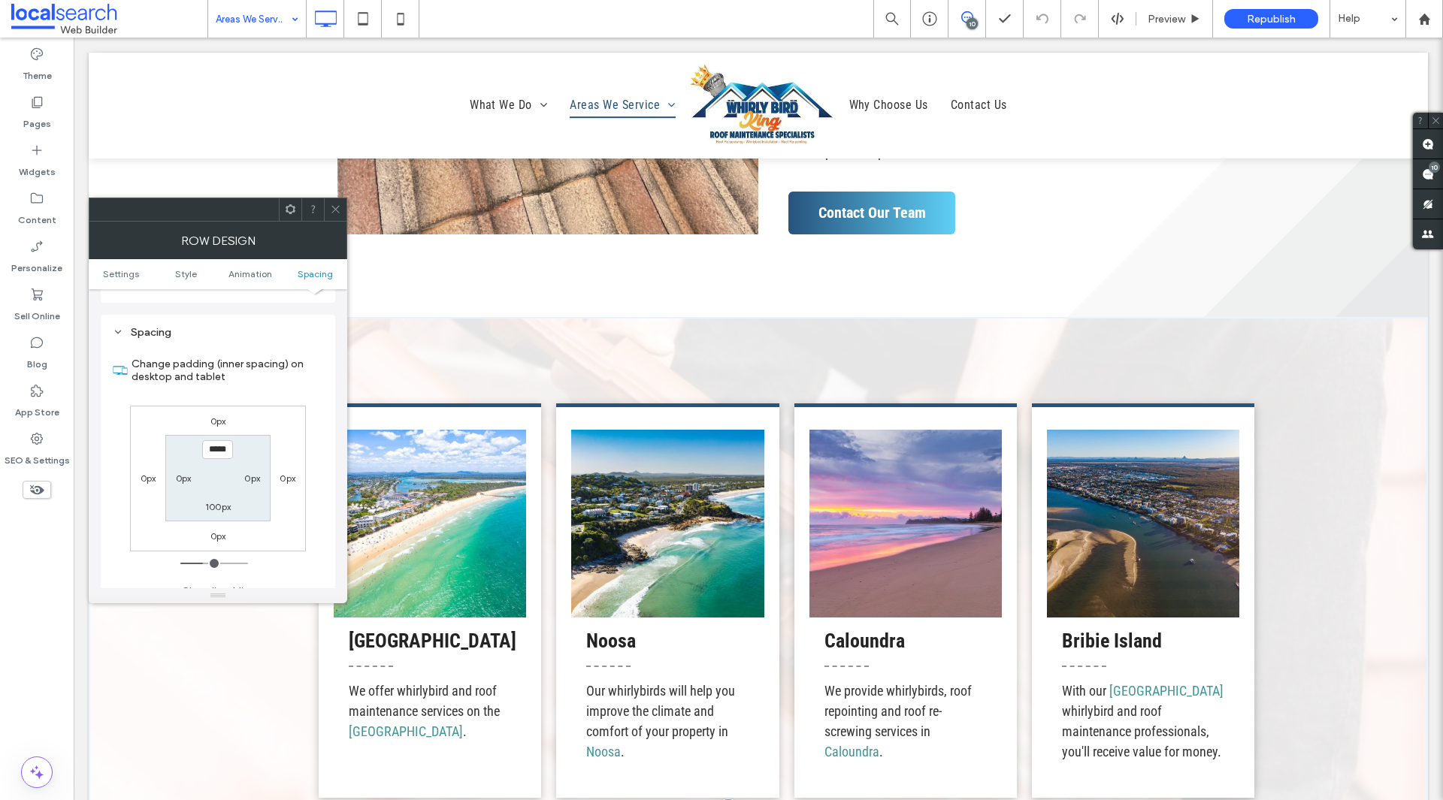
click at [331, 220] on span at bounding box center [335, 209] width 11 height 23
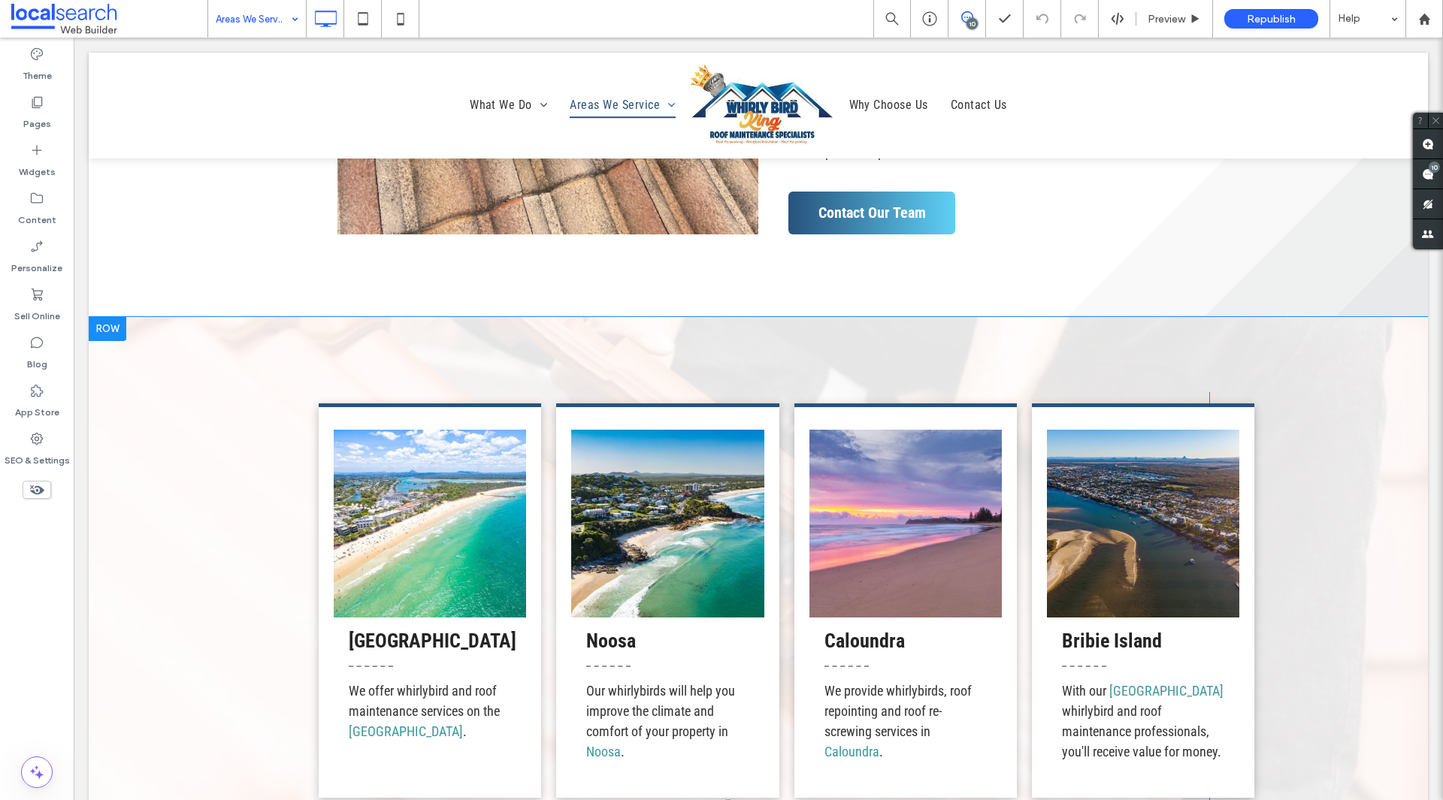
click at [109, 330] on div at bounding box center [108, 329] width 38 height 24
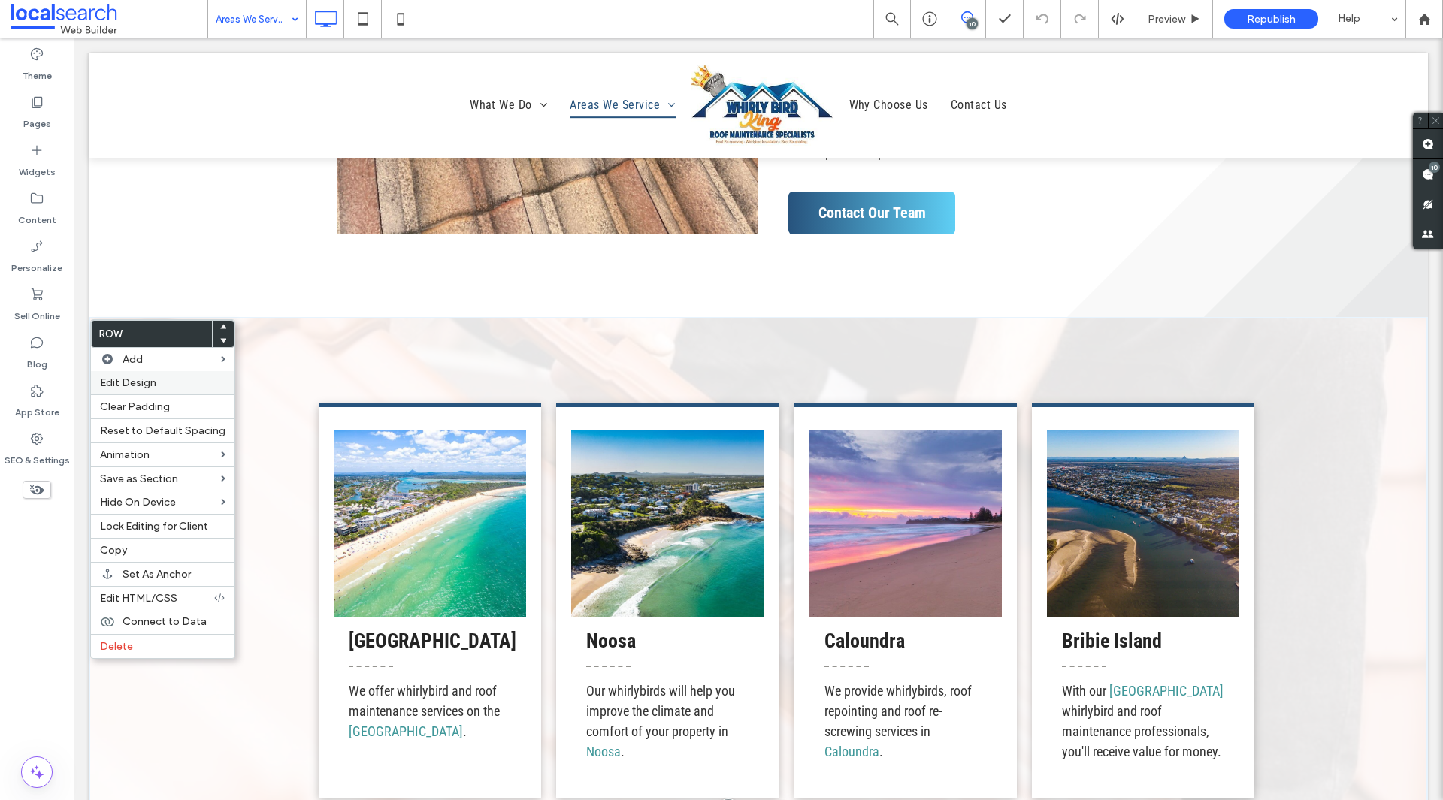
drag, startPoint x: 147, startPoint y: 387, endPoint x: 298, endPoint y: 242, distance: 208.9
click at [147, 387] on span "Edit Design" at bounding box center [128, 383] width 56 height 13
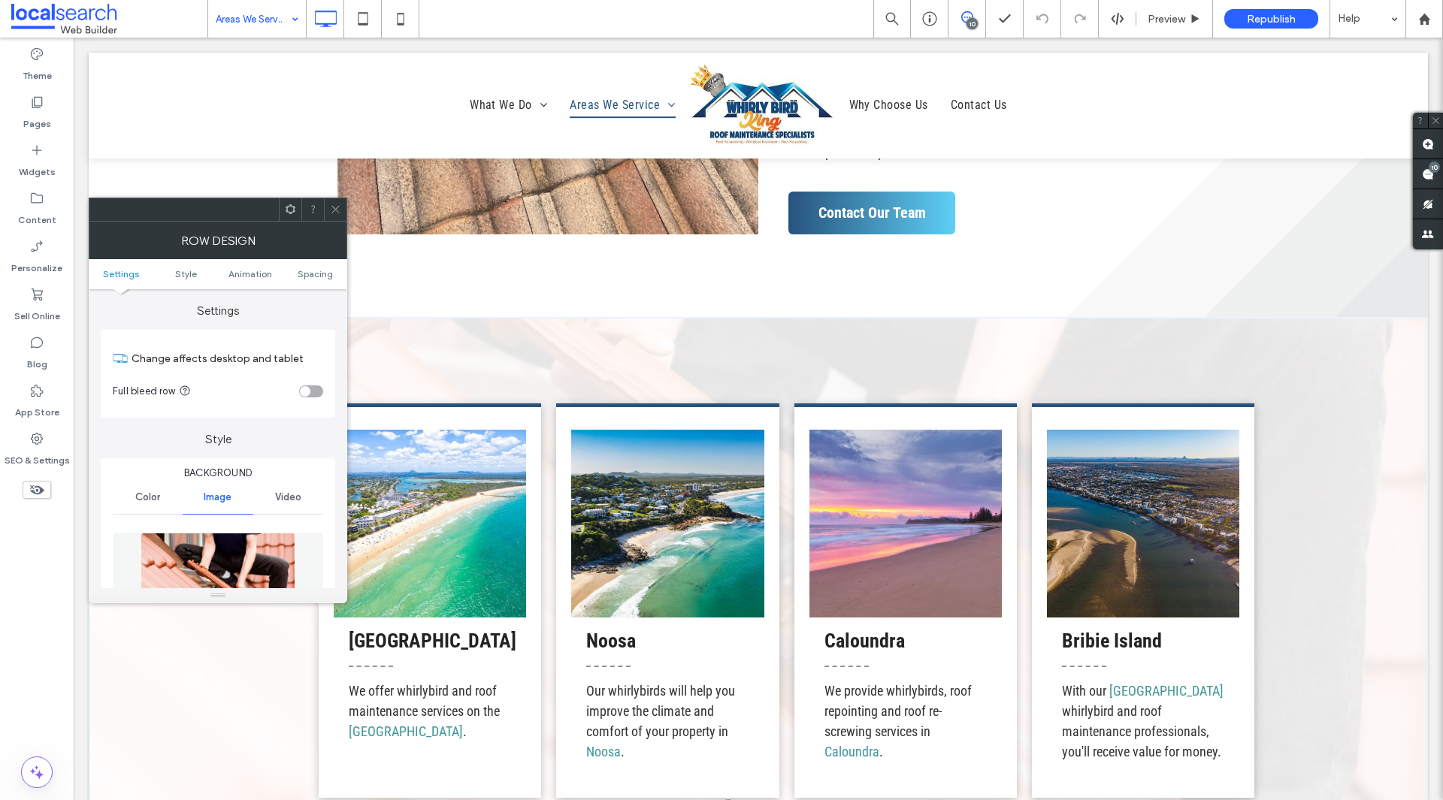
click at [320, 280] on ul "Settings Style Animation Spacing" at bounding box center [218, 274] width 259 height 30
click at [322, 271] on span "Spacing" at bounding box center [315, 273] width 35 height 11
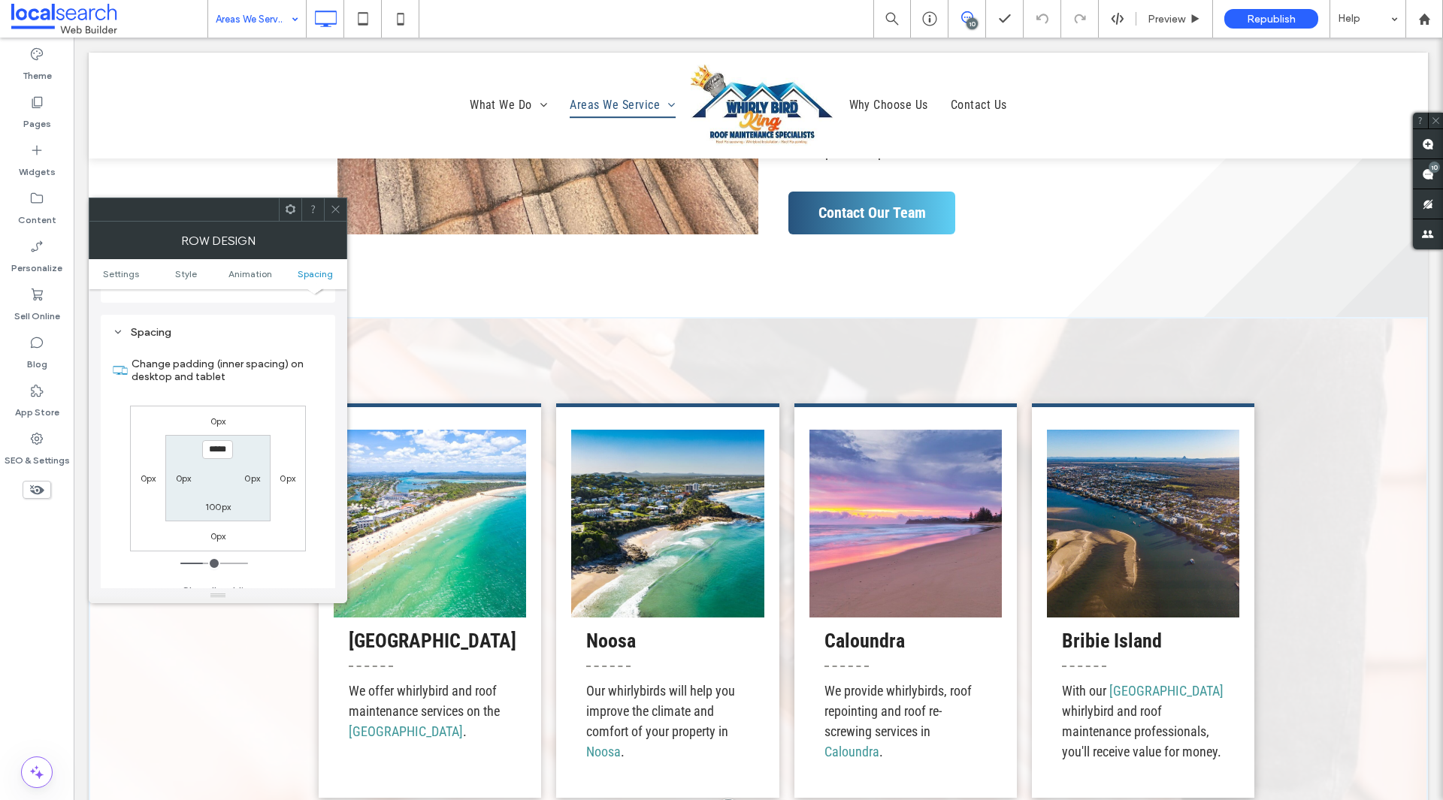
click at [336, 207] on icon at bounding box center [335, 209] width 11 height 11
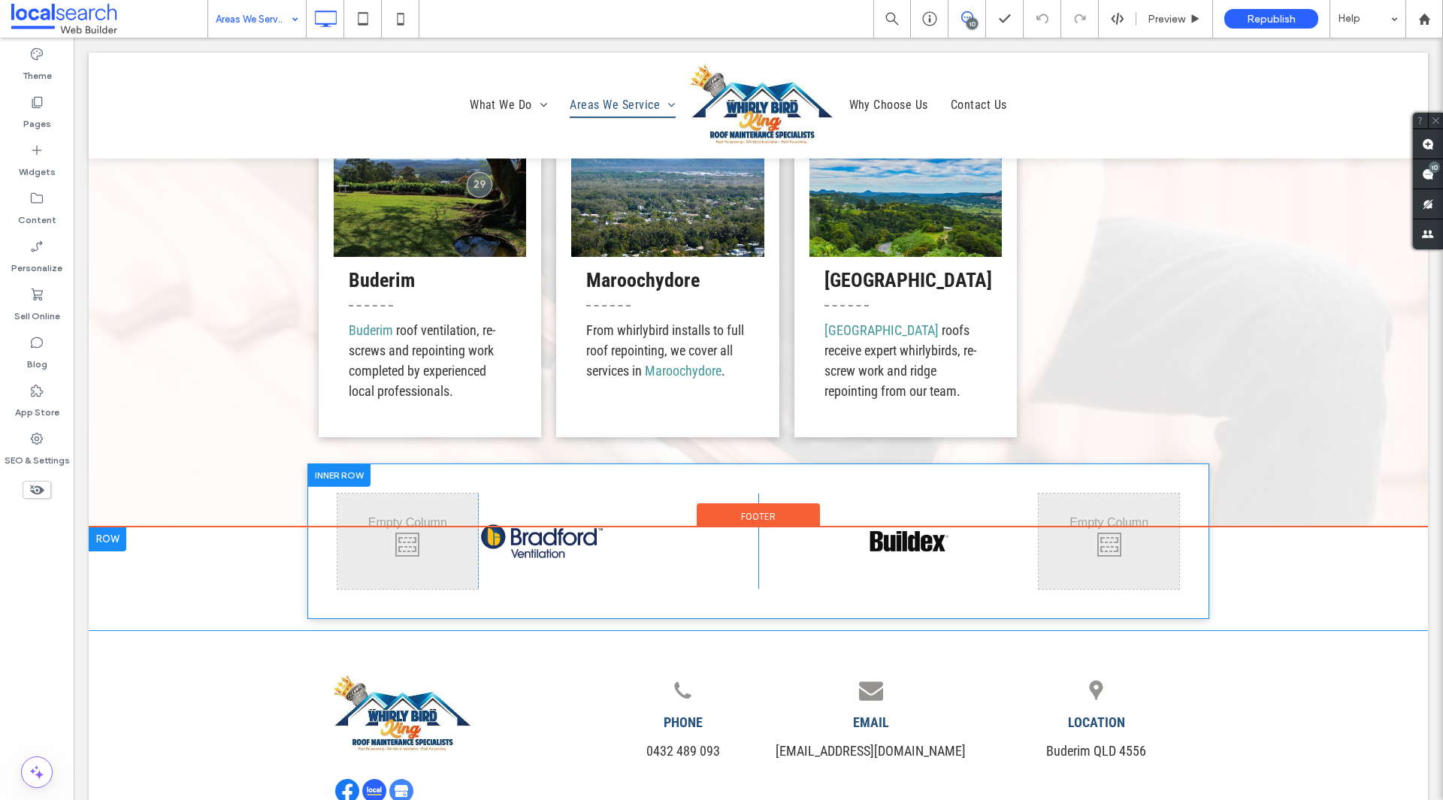
scroll to position [3417, 0]
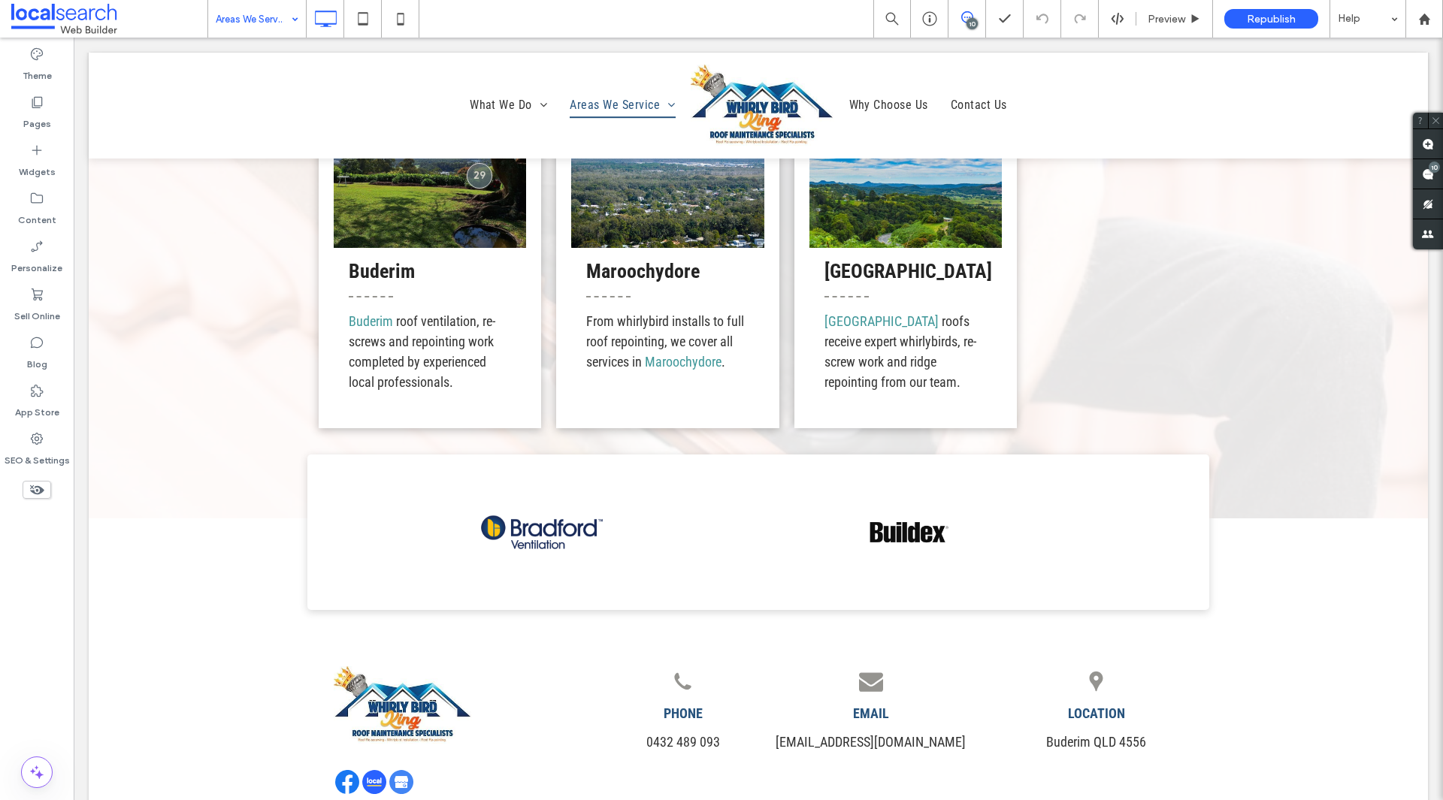
click at [964, 22] on use at bounding box center [967, 17] width 12 height 12
click at [977, 20] on div "10" at bounding box center [972, 23] width 11 height 11
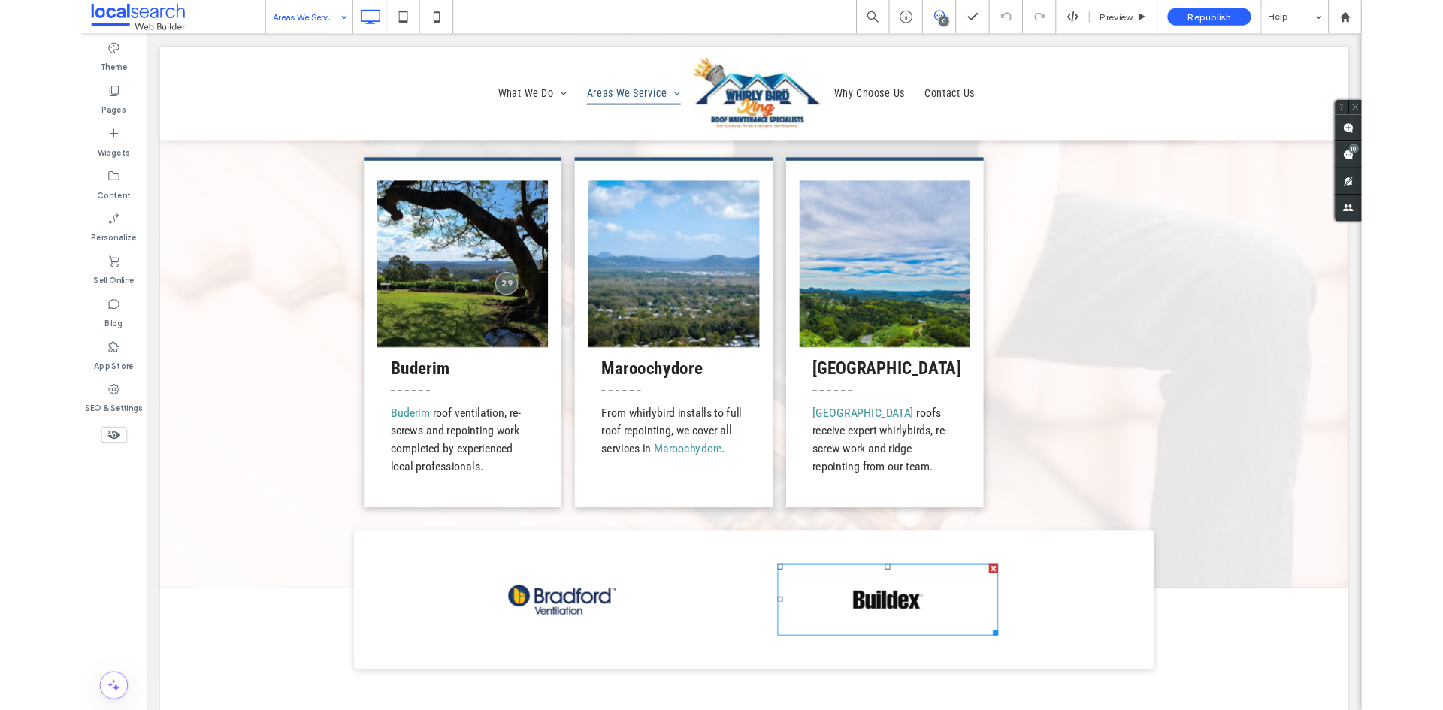
scroll to position [3041, 0]
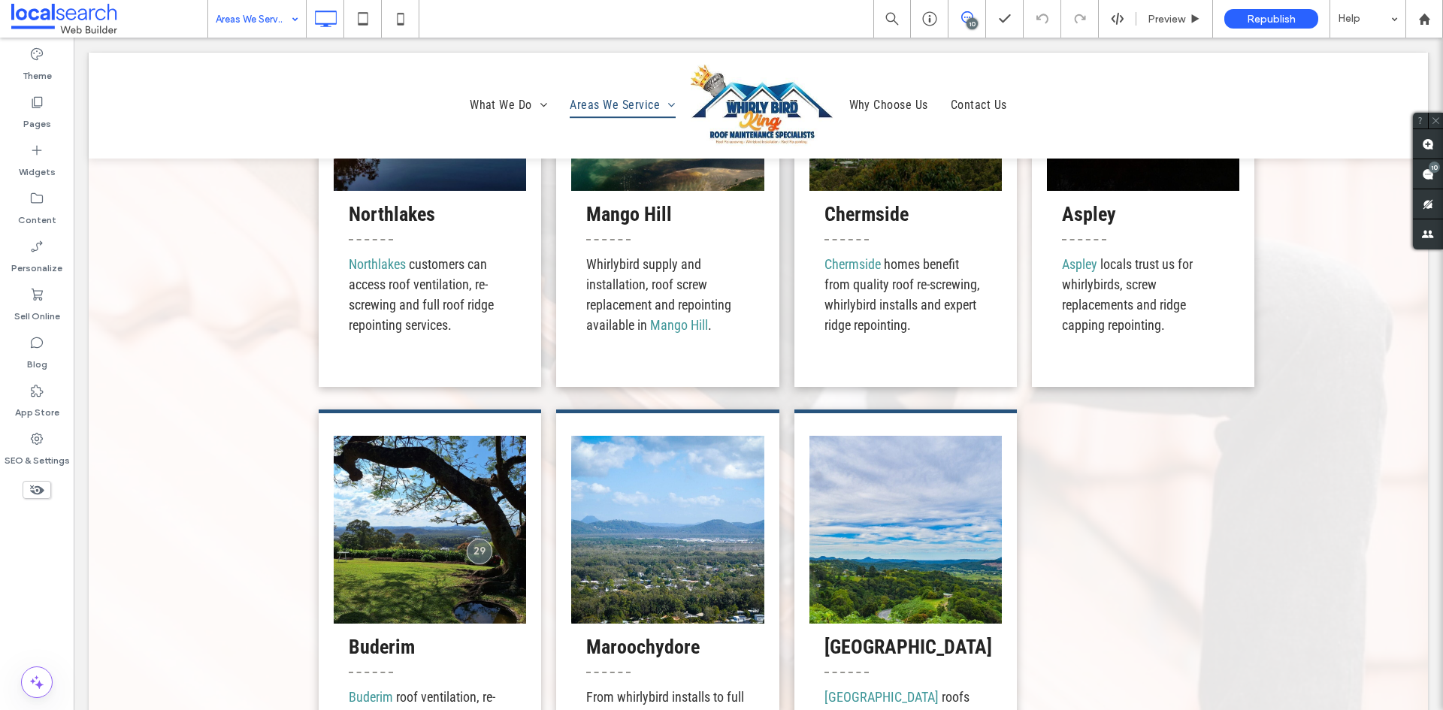
click at [951, 14] on span at bounding box center [966, 17] width 37 height 12
click at [976, 18] on span at bounding box center [966, 17] width 37 height 12
click at [1414, 186] on span at bounding box center [1428, 173] width 30 height 29
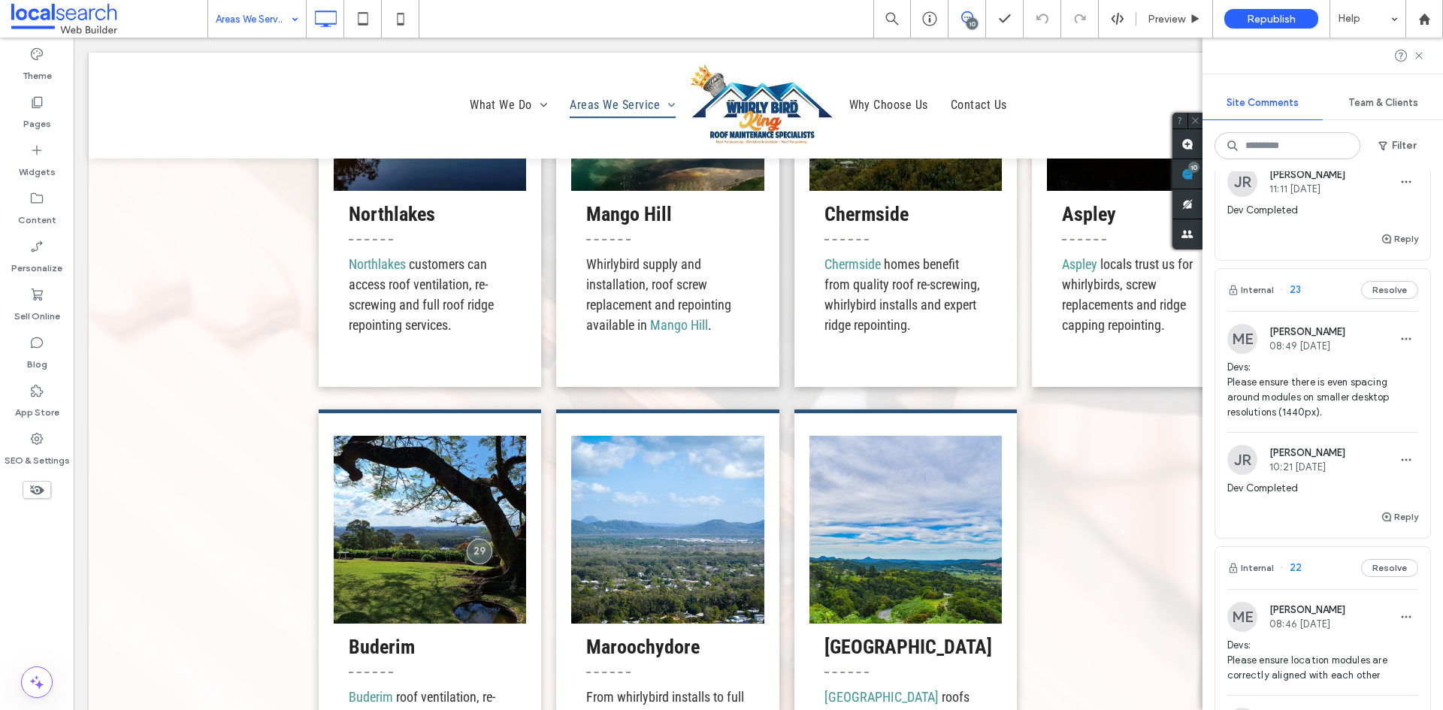
scroll to position [1653, 0]
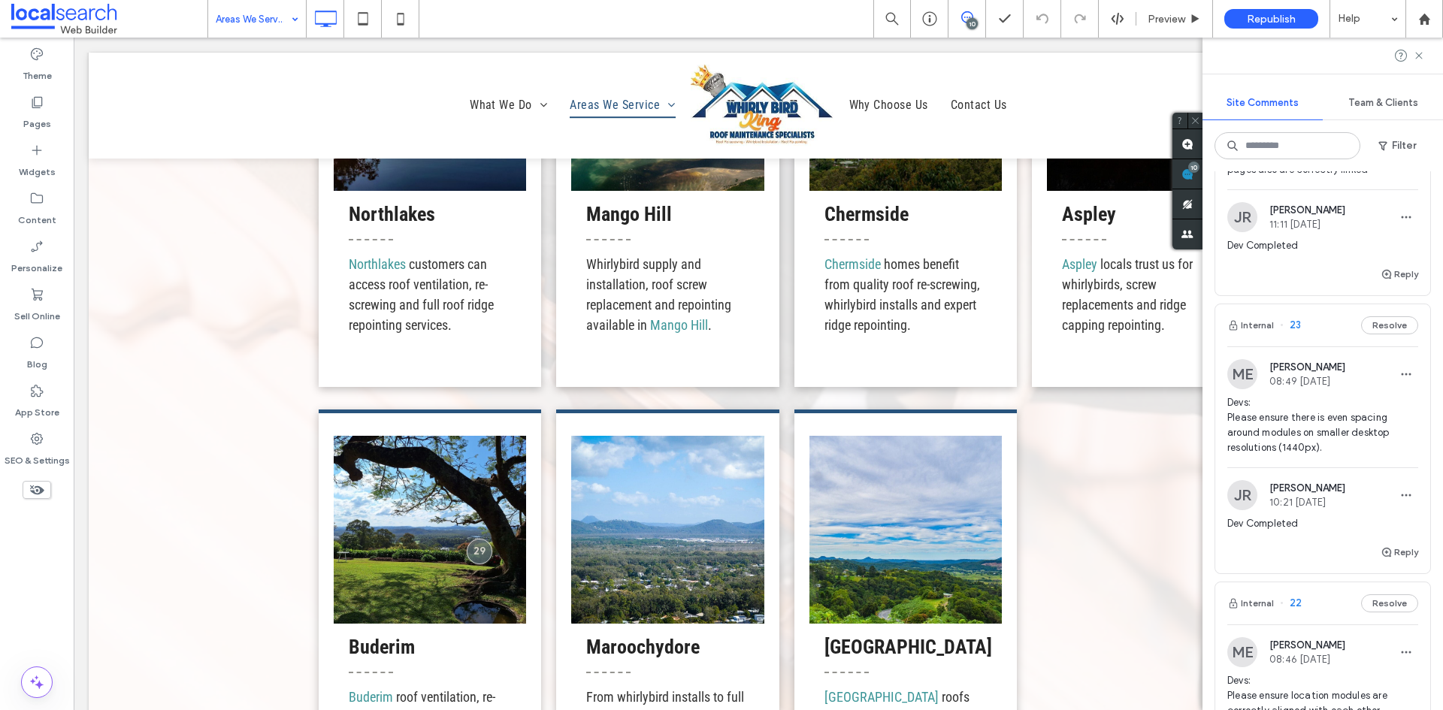
click at [1322, 455] on span "Devs: Please ensure there is even spacing around modules on smaller desktop res…" at bounding box center [1322, 425] width 191 height 60
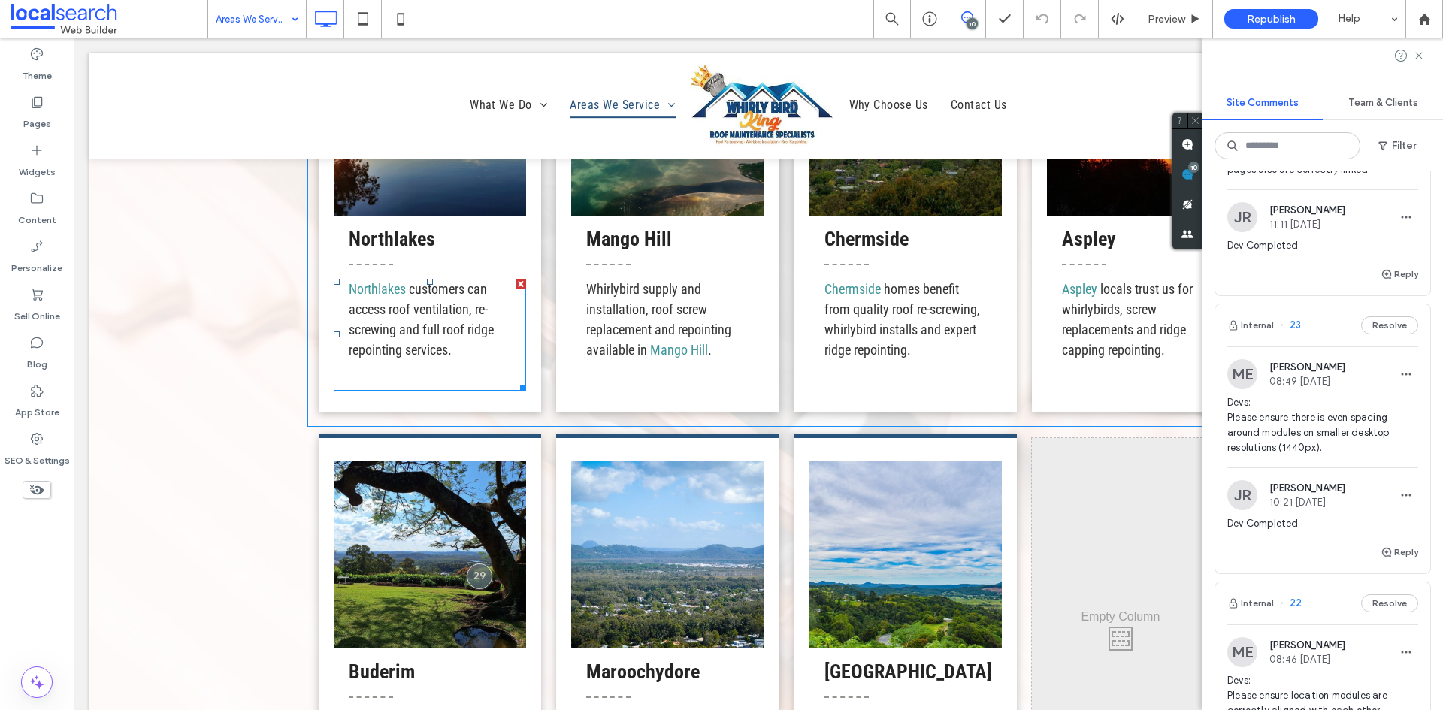
scroll to position [3208, 0]
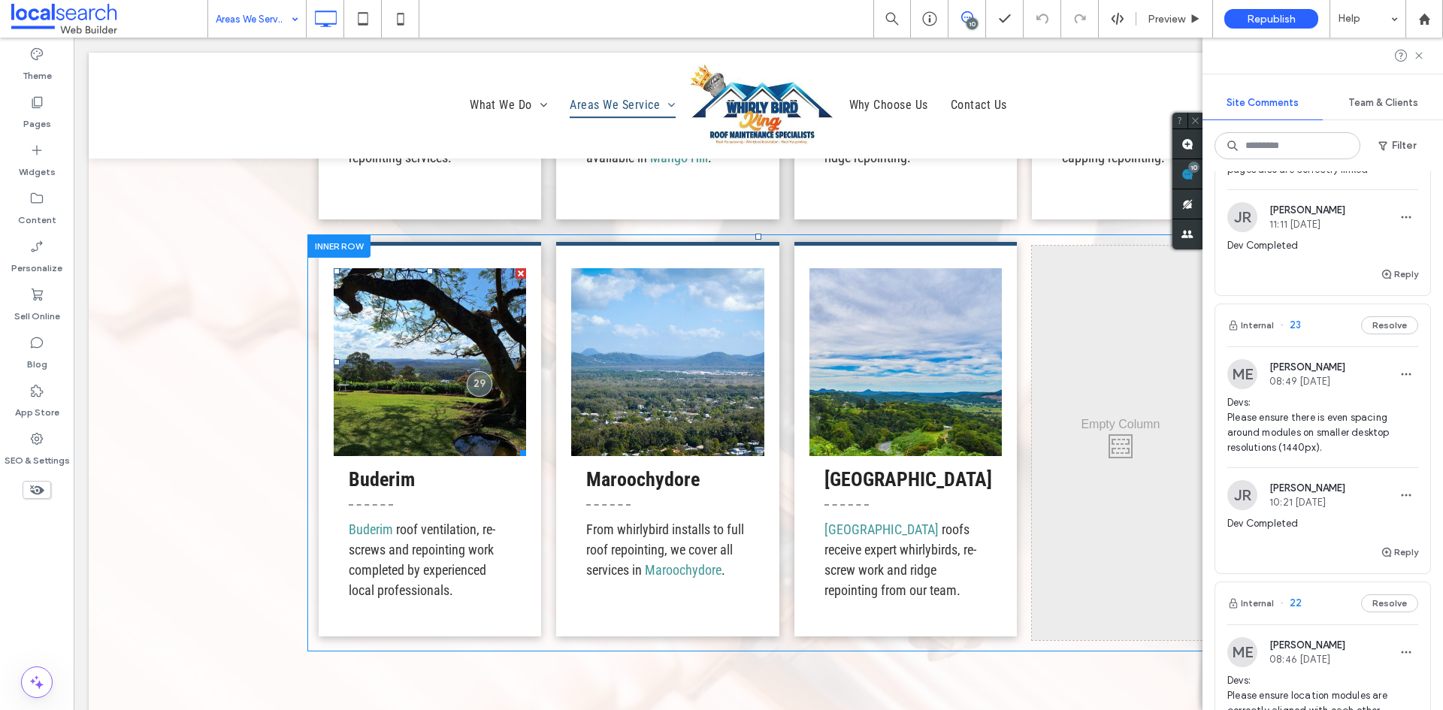
click at [489, 423] on link at bounding box center [430, 362] width 192 height 188
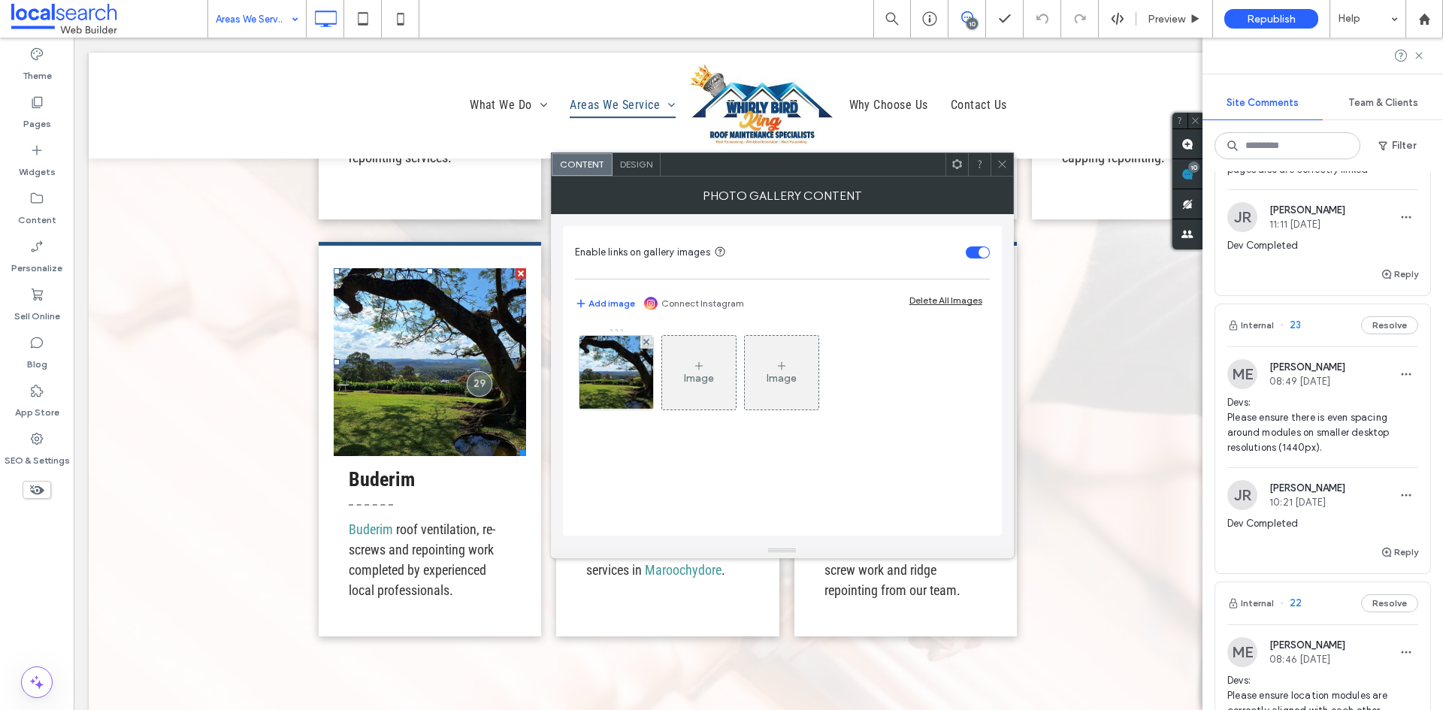
click at [489, 423] on link at bounding box center [430, 362] width 192 height 188
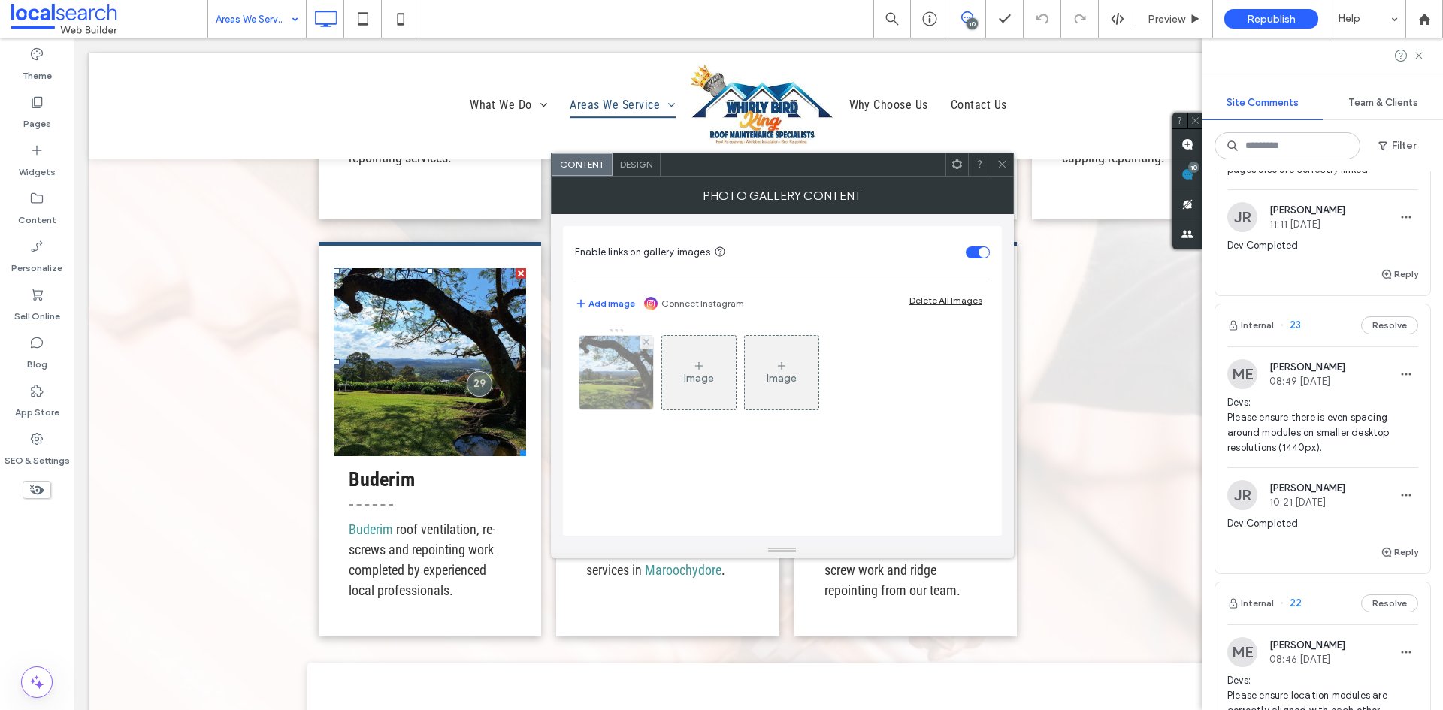
click at [628, 389] on img at bounding box center [616, 373] width 98 height 74
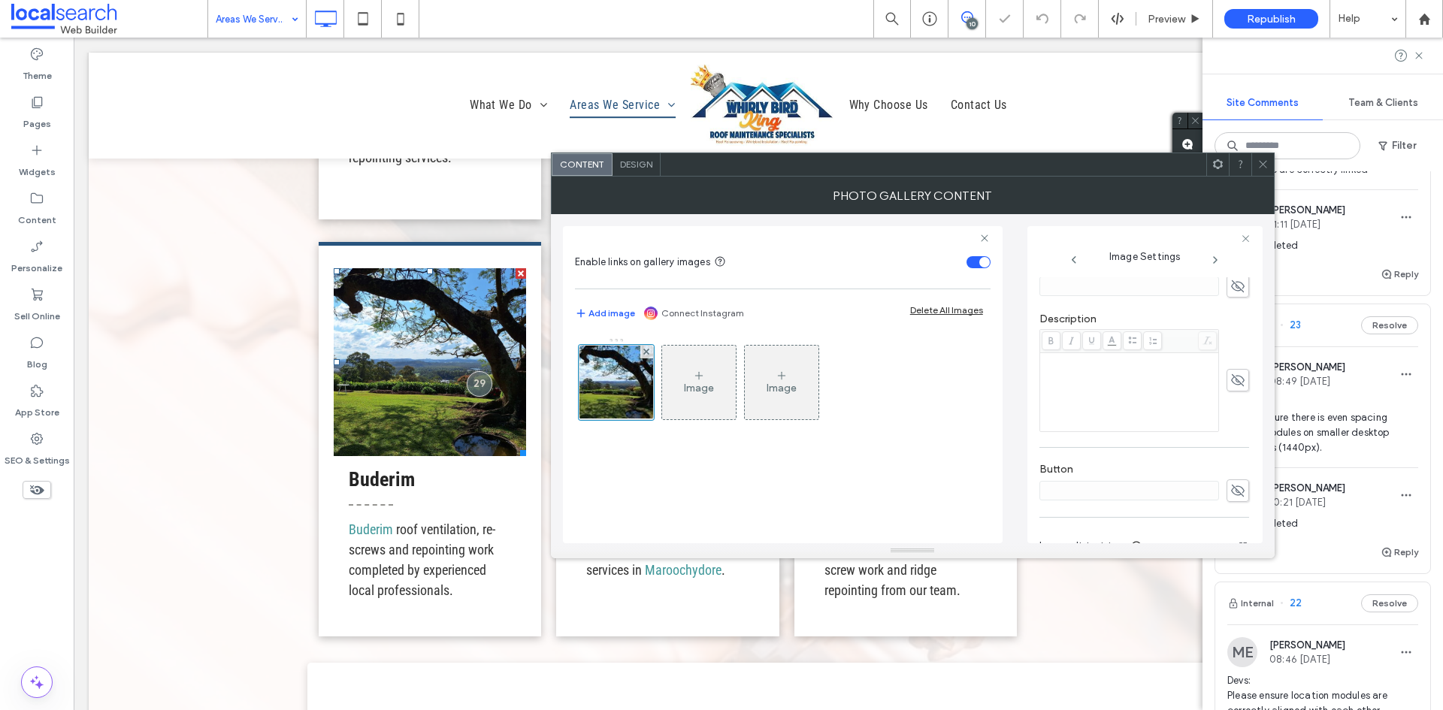
scroll to position [230, 0]
click at [1254, 165] on div at bounding box center [1262, 164] width 23 height 23
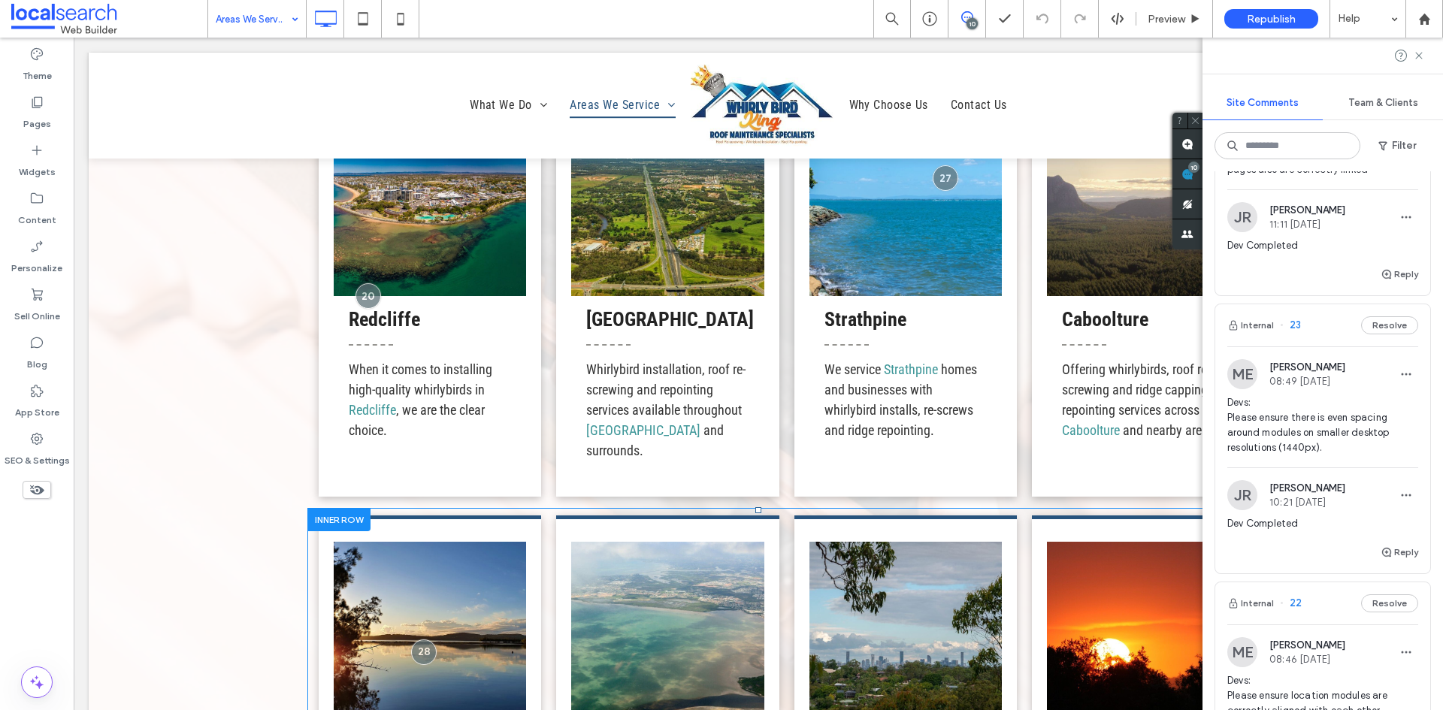
scroll to position [2307, 0]
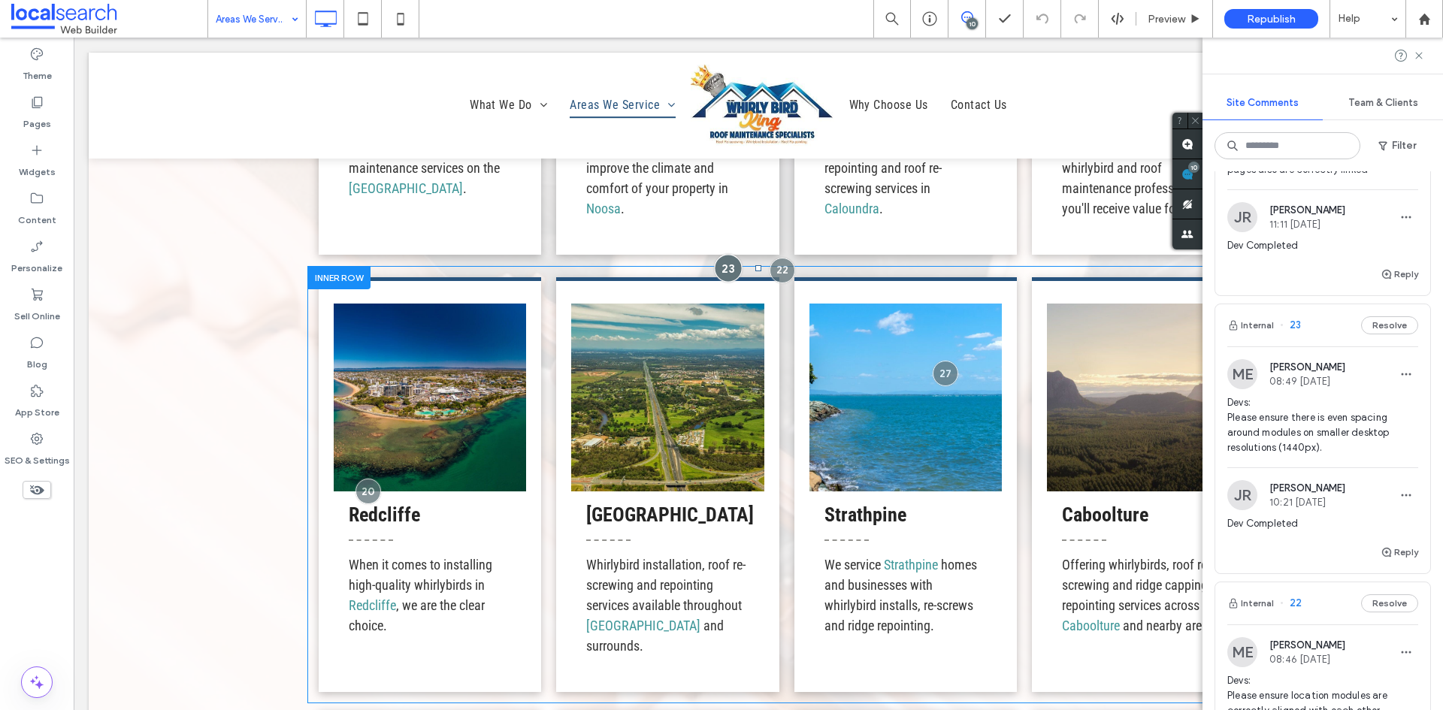
click at [720, 272] on div at bounding box center [728, 268] width 28 height 28
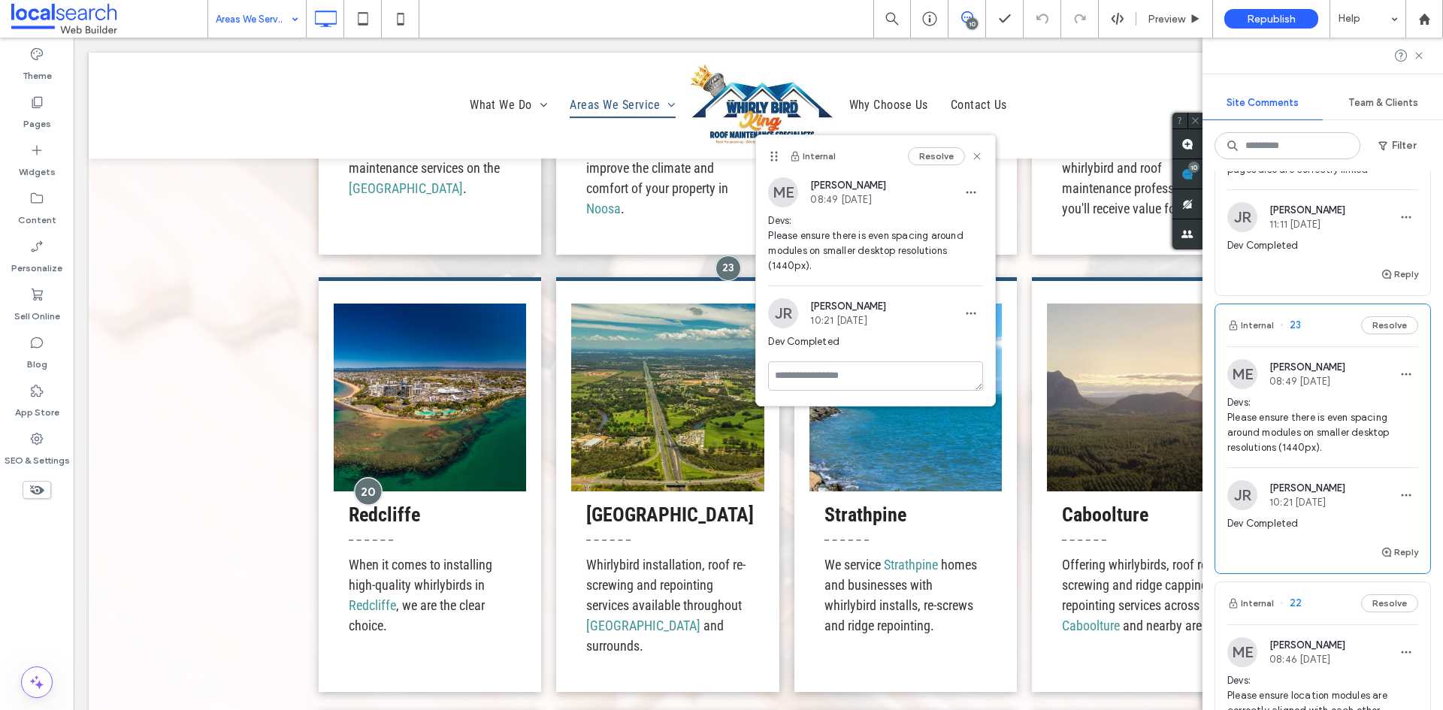
click at [364, 486] on div at bounding box center [368, 492] width 28 height 28
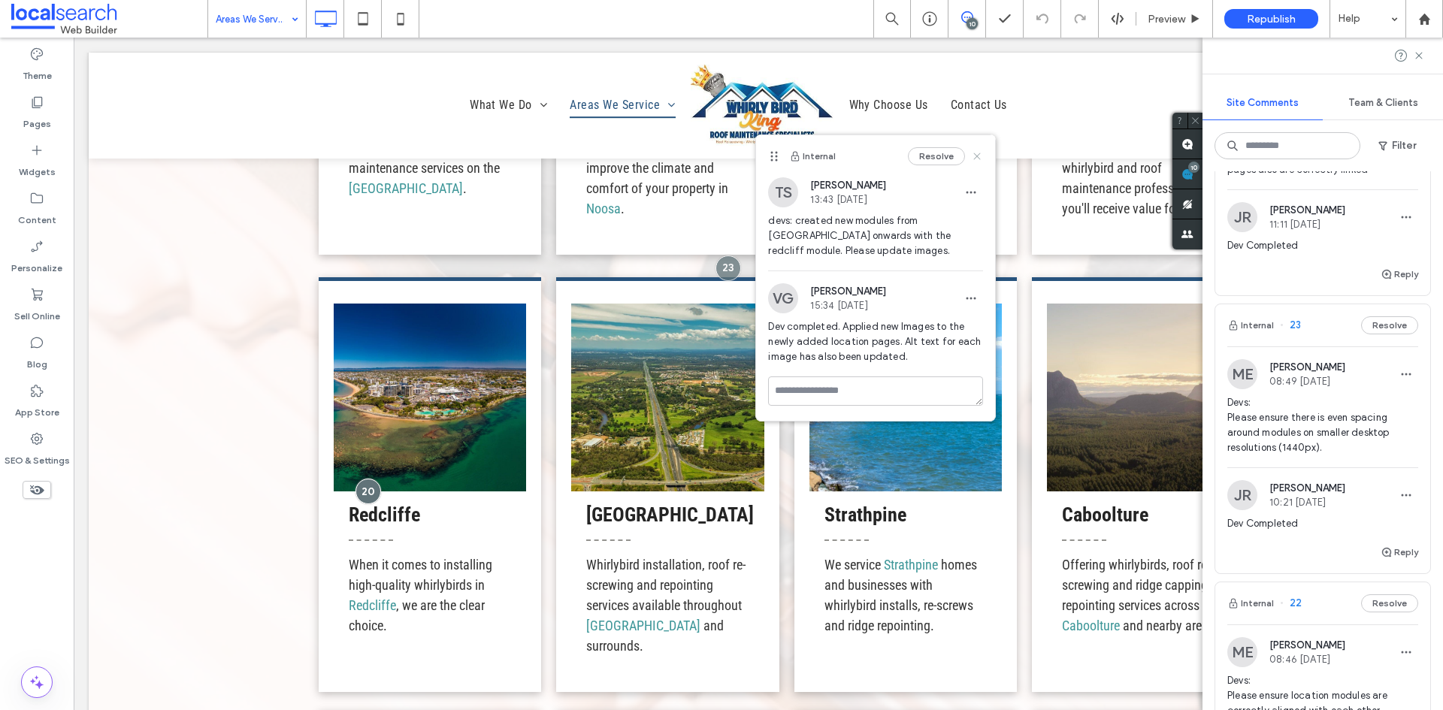
drag, startPoint x: 982, startPoint y: 156, endPoint x: 867, endPoint y: 150, distance: 115.1
click at [982, 156] on icon at bounding box center [977, 156] width 12 height 12
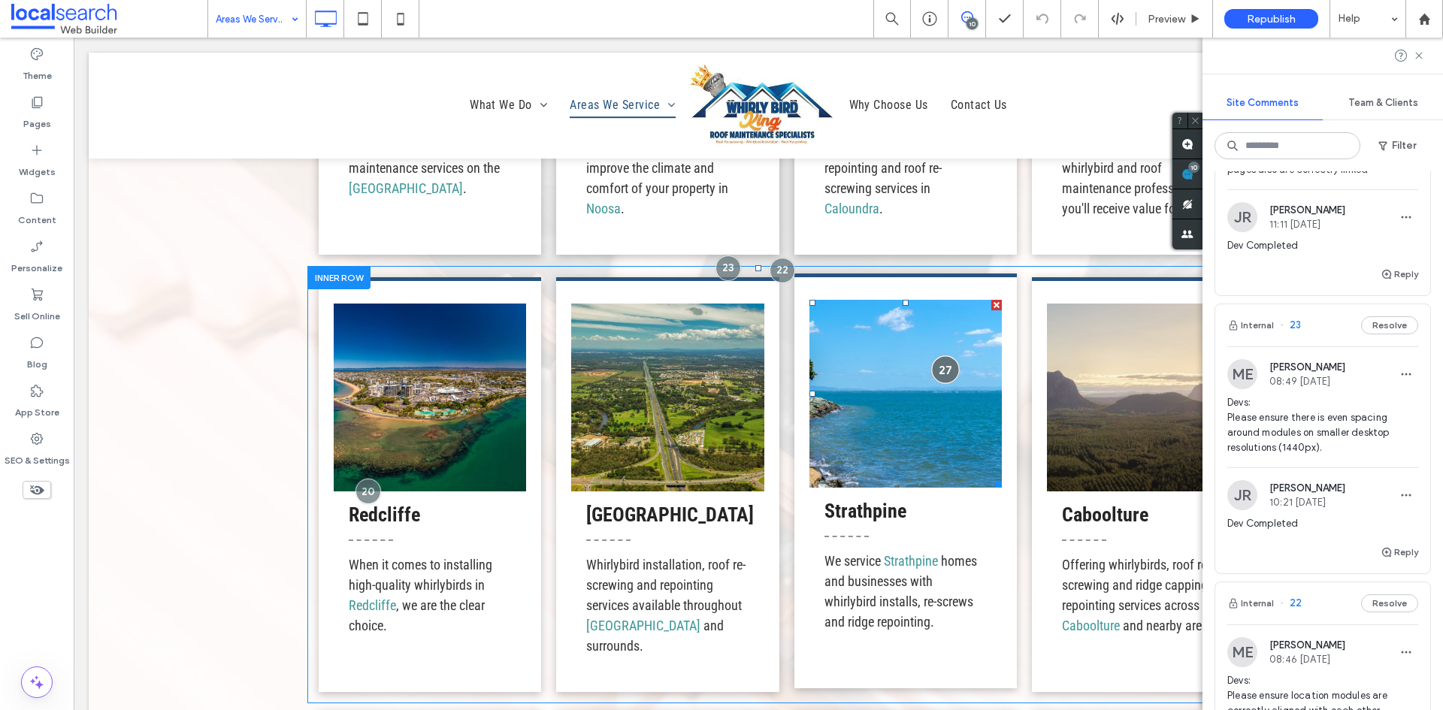
click at [941, 374] on div at bounding box center [946, 370] width 28 height 28
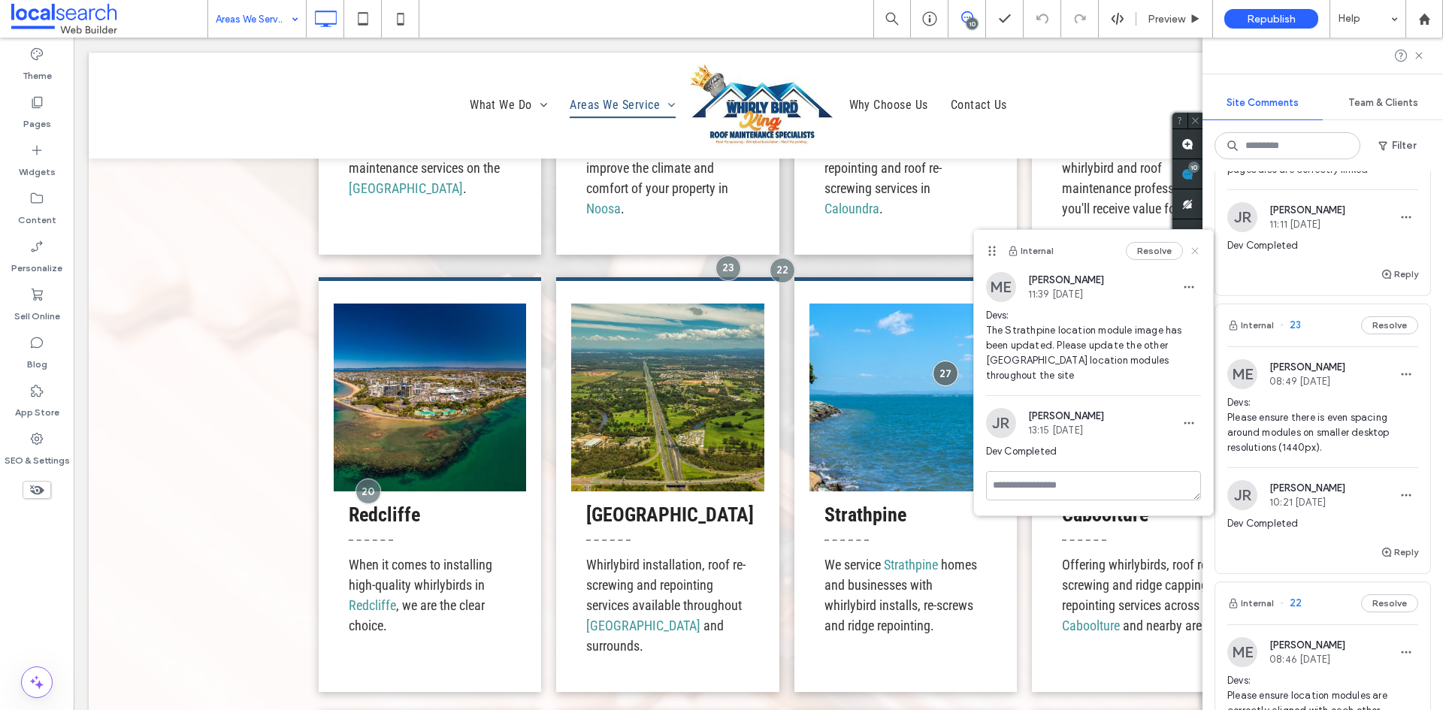
click at [1193, 252] on use at bounding box center [1194, 250] width 7 height 7
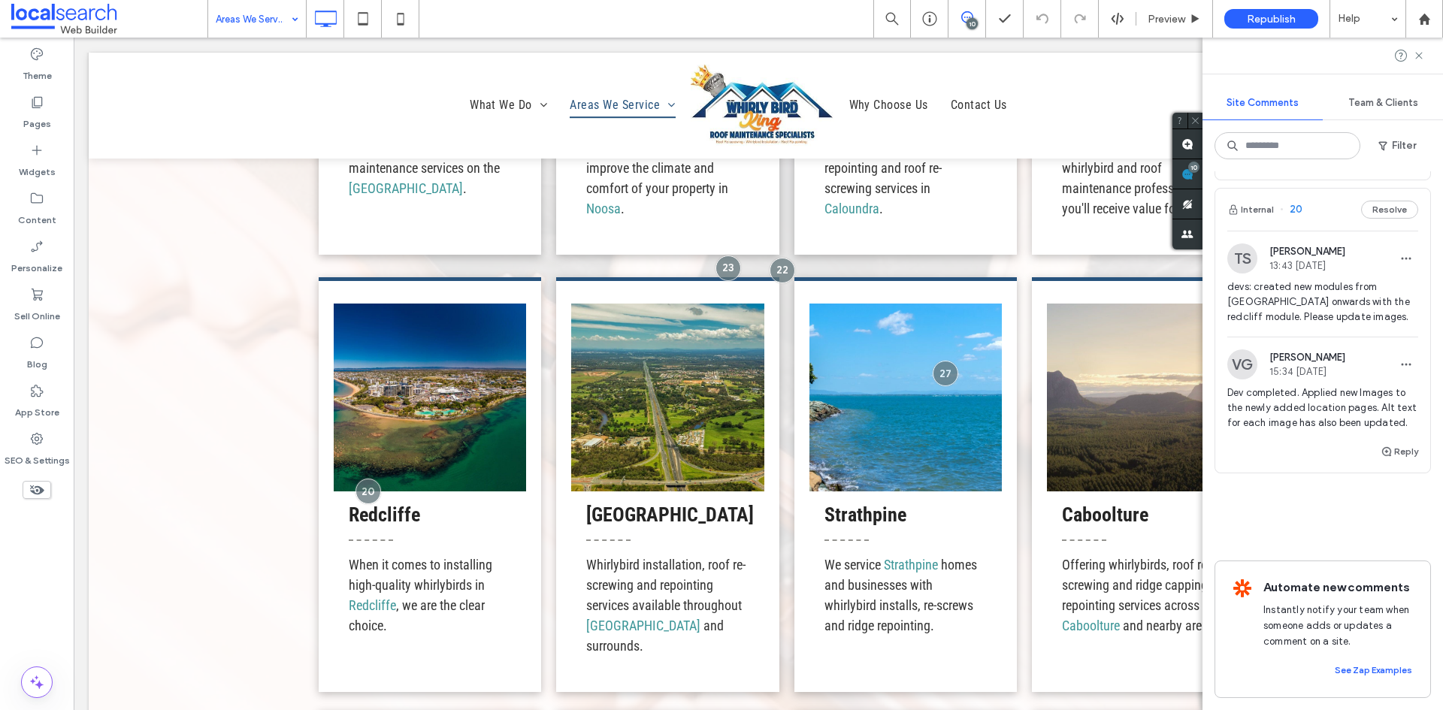
scroll to position [2785, 0]
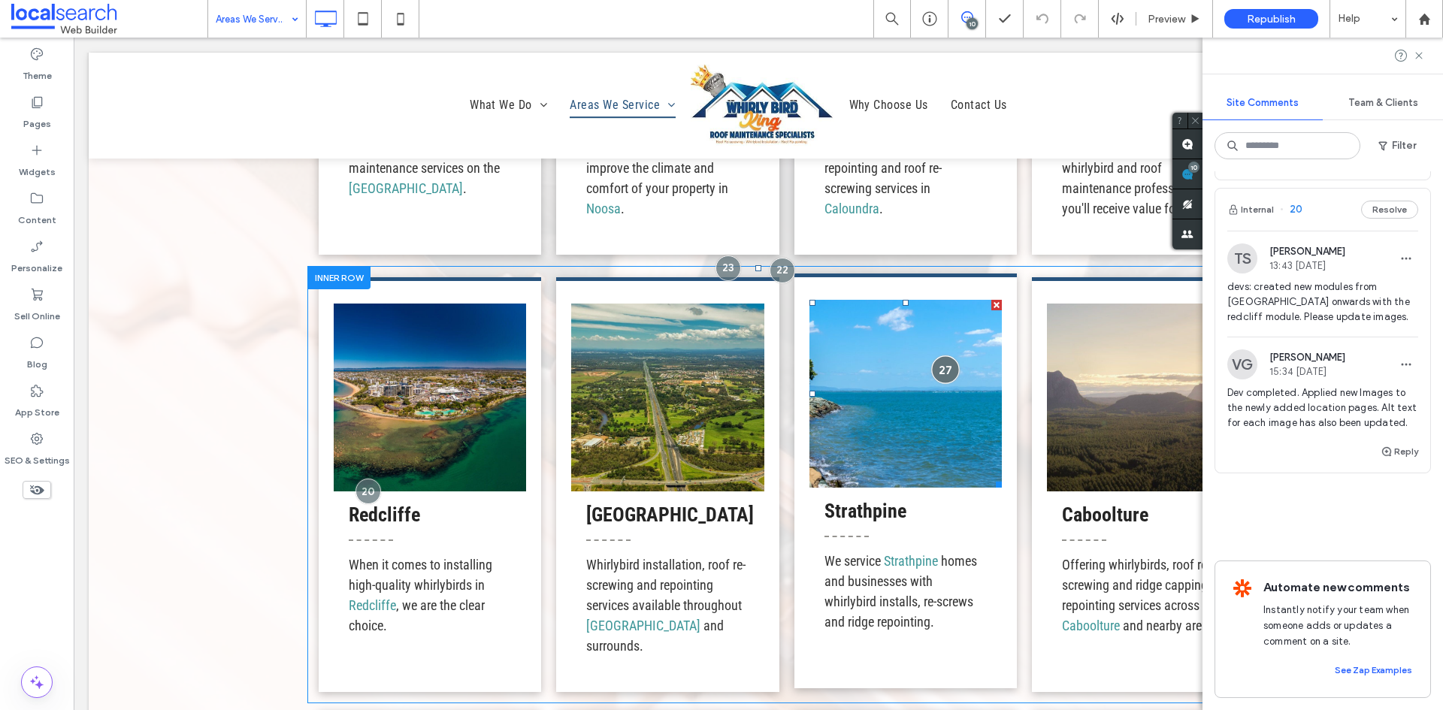
click at [939, 373] on div at bounding box center [946, 370] width 28 height 28
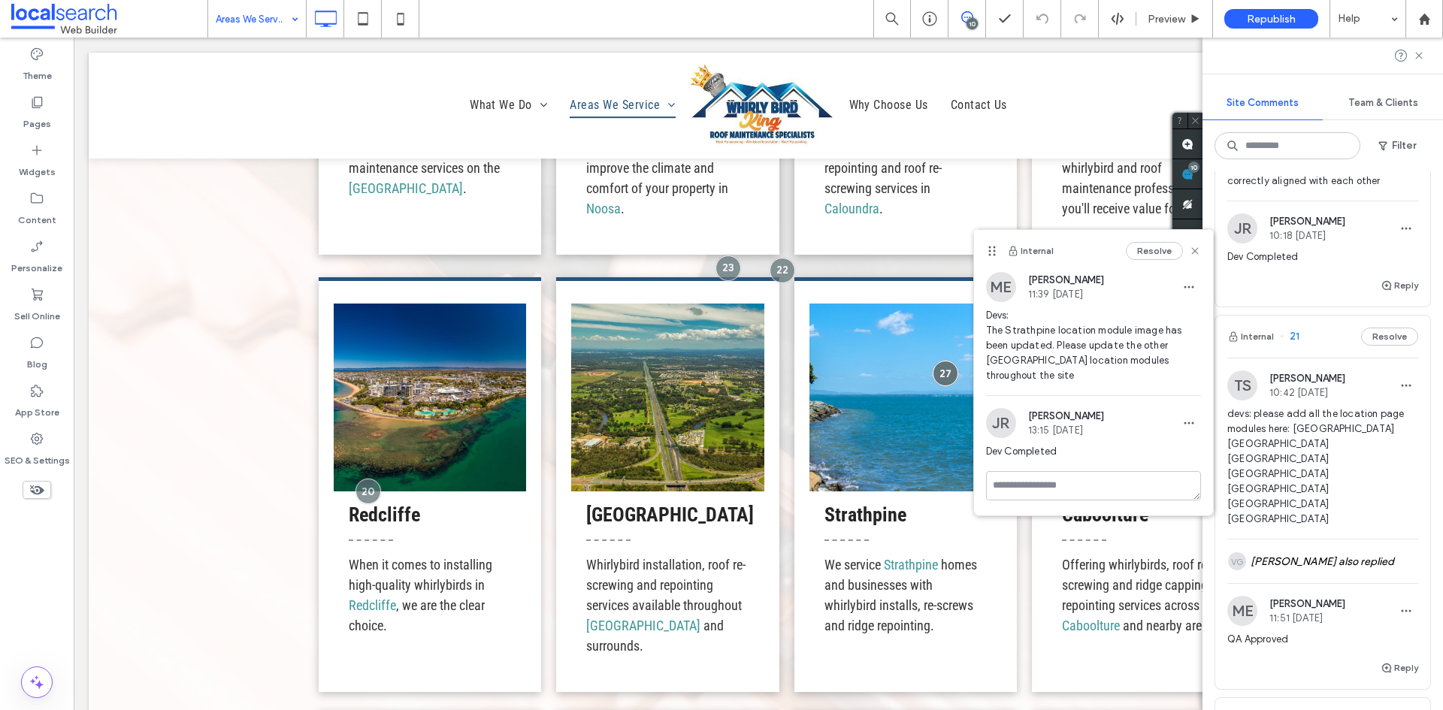
scroll to position [2258, 0]
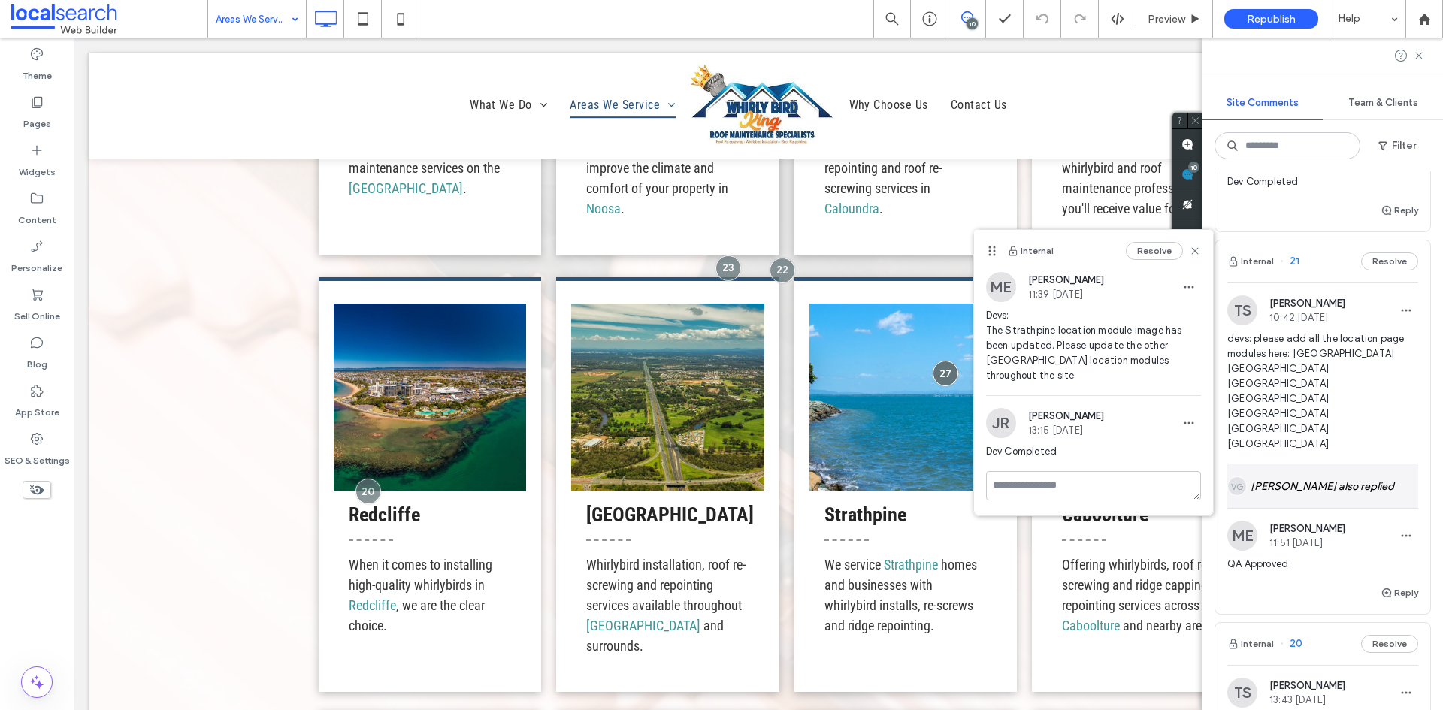
click at [1326, 508] on div "VG Vincent Gumera also replied" at bounding box center [1322, 486] width 191 height 44
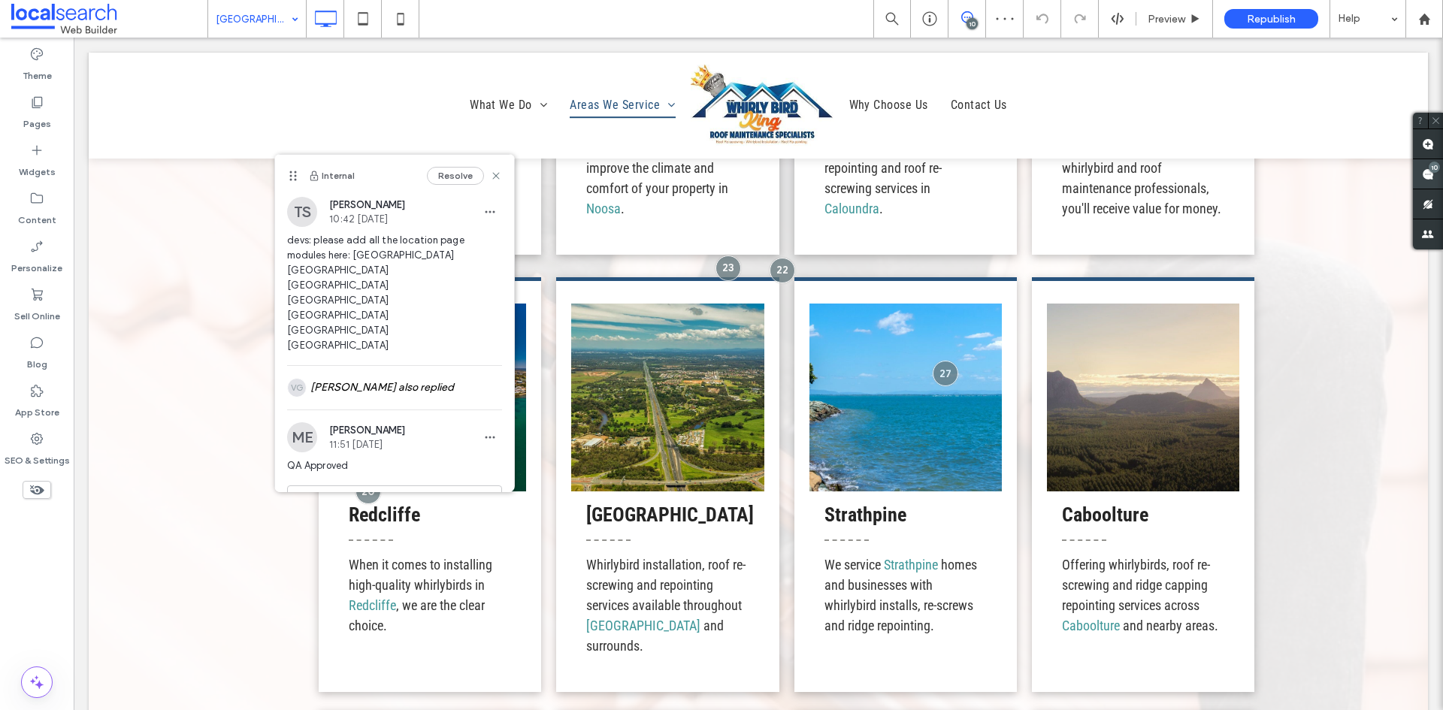
click at [1429, 178] on use at bounding box center [1428, 174] width 12 height 12
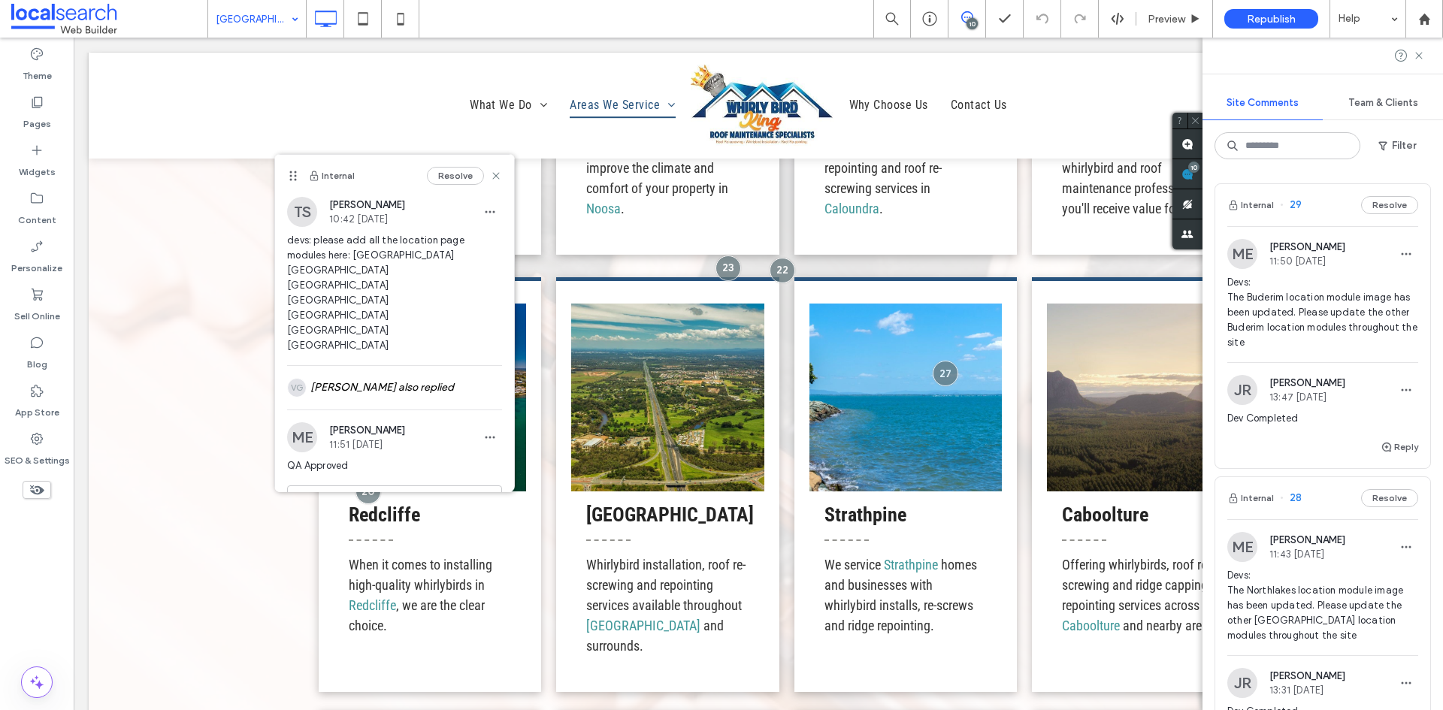
click at [1324, 316] on span "Devs: The Buderim location module image has been updated. Please update the oth…" at bounding box center [1322, 312] width 191 height 75
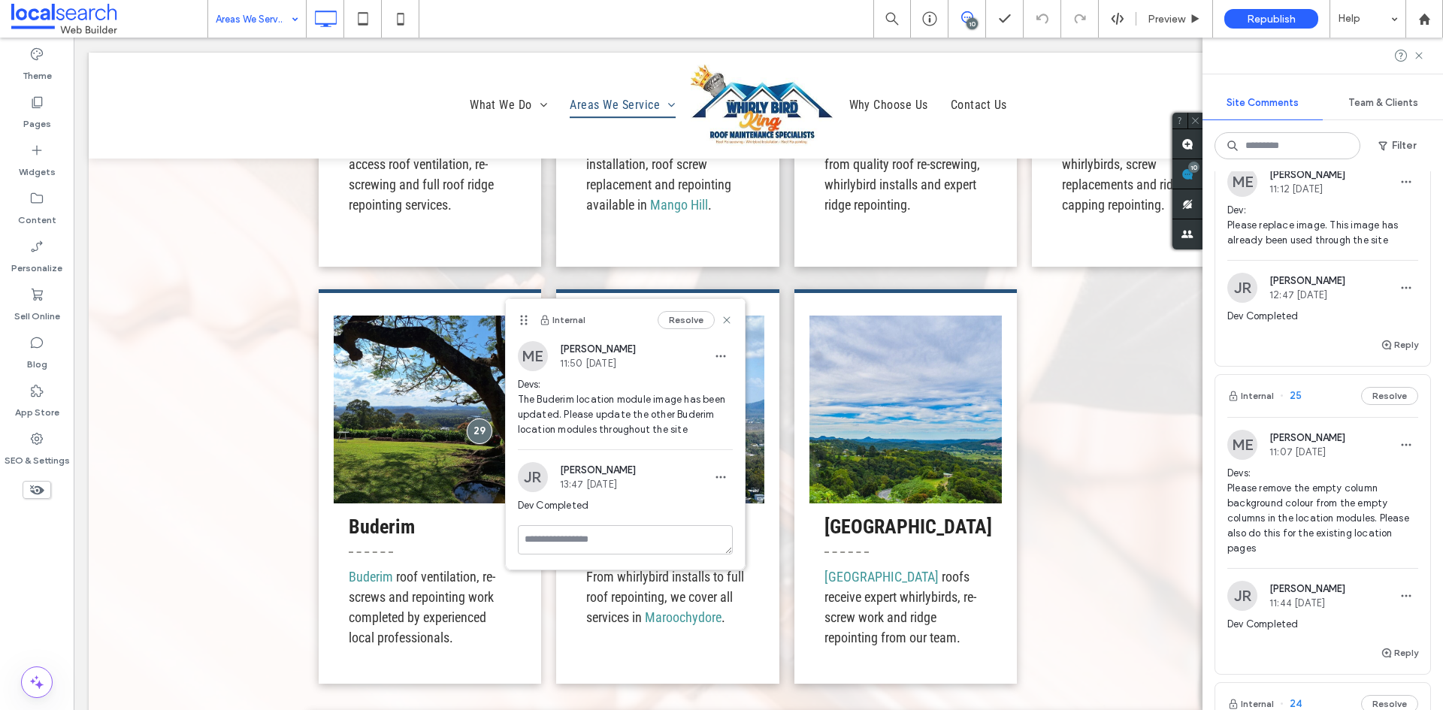
scroll to position [1052, 0]
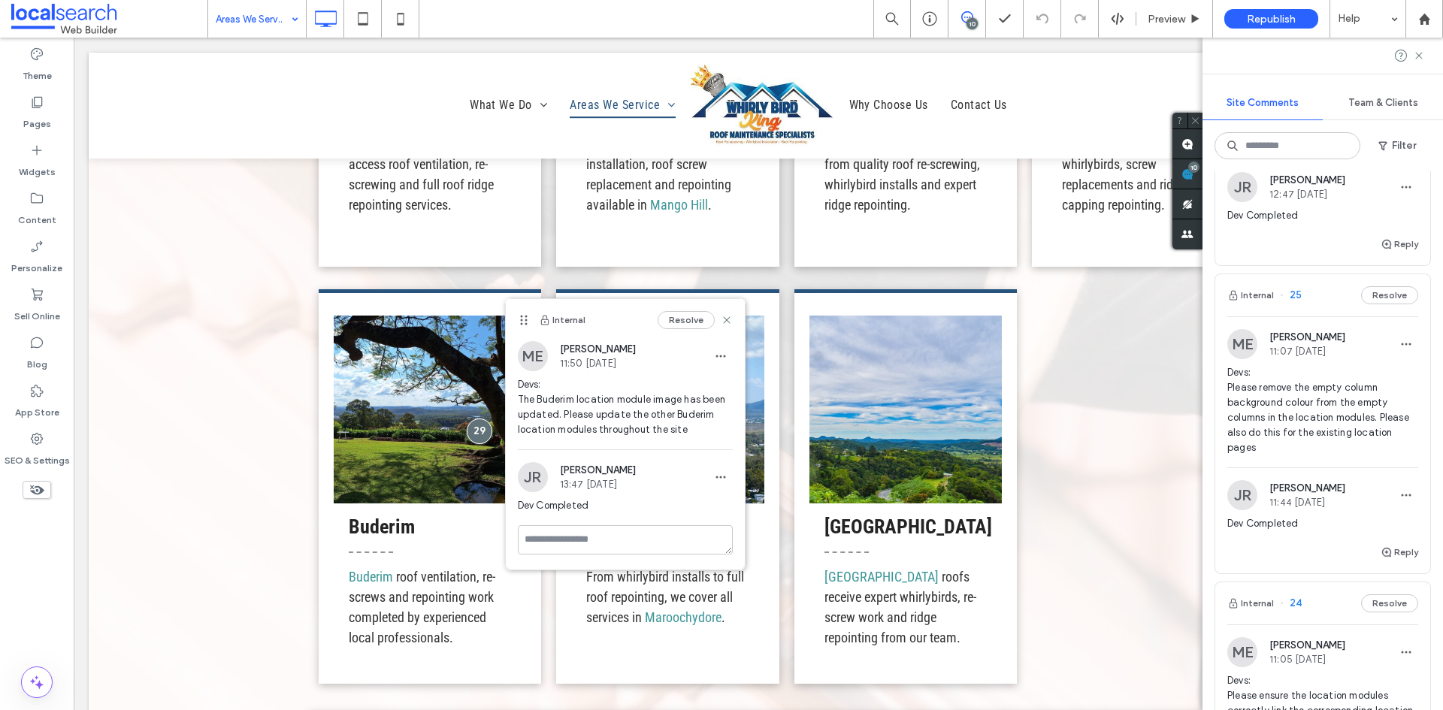
click at [1312, 506] on span "11:44 Aug 14 2025" at bounding box center [1307, 502] width 76 height 11
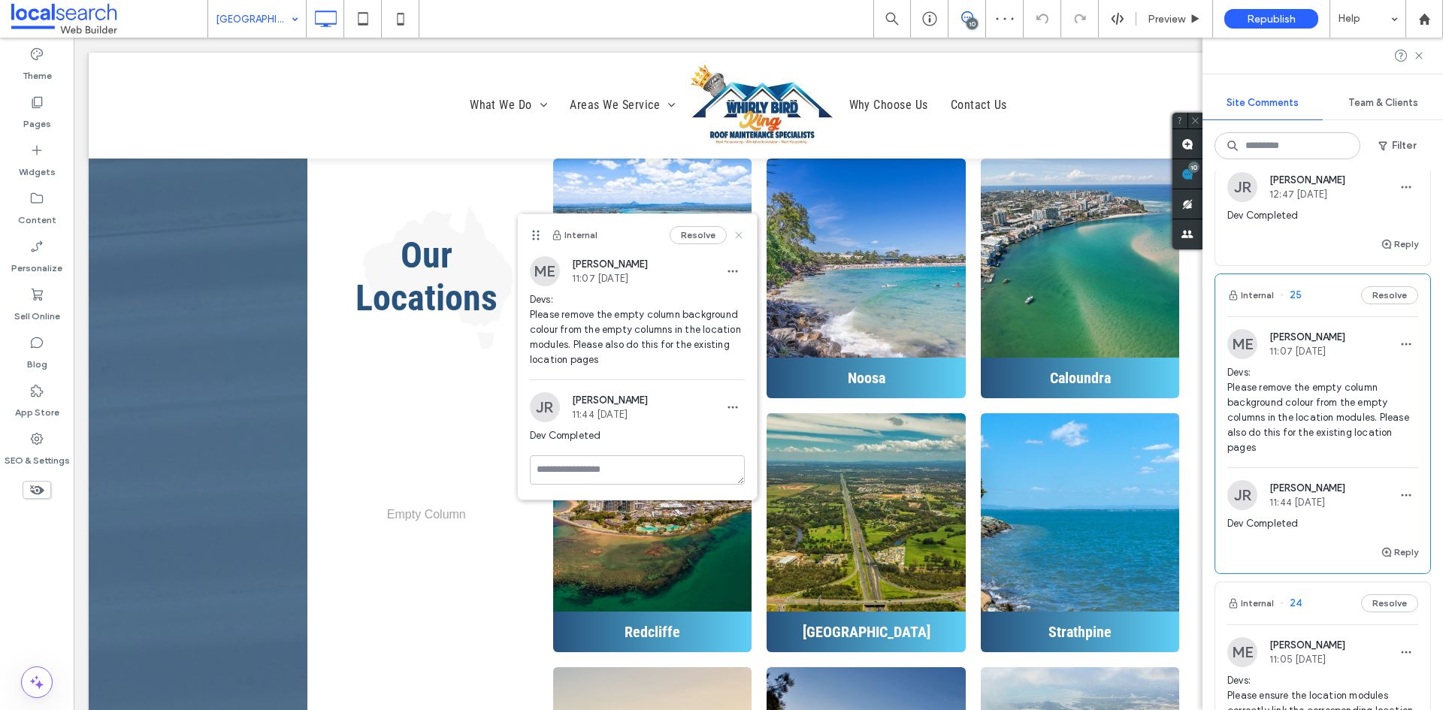
click at [735, 237] on icon at bounding box center [739, 235] width 12 height 12
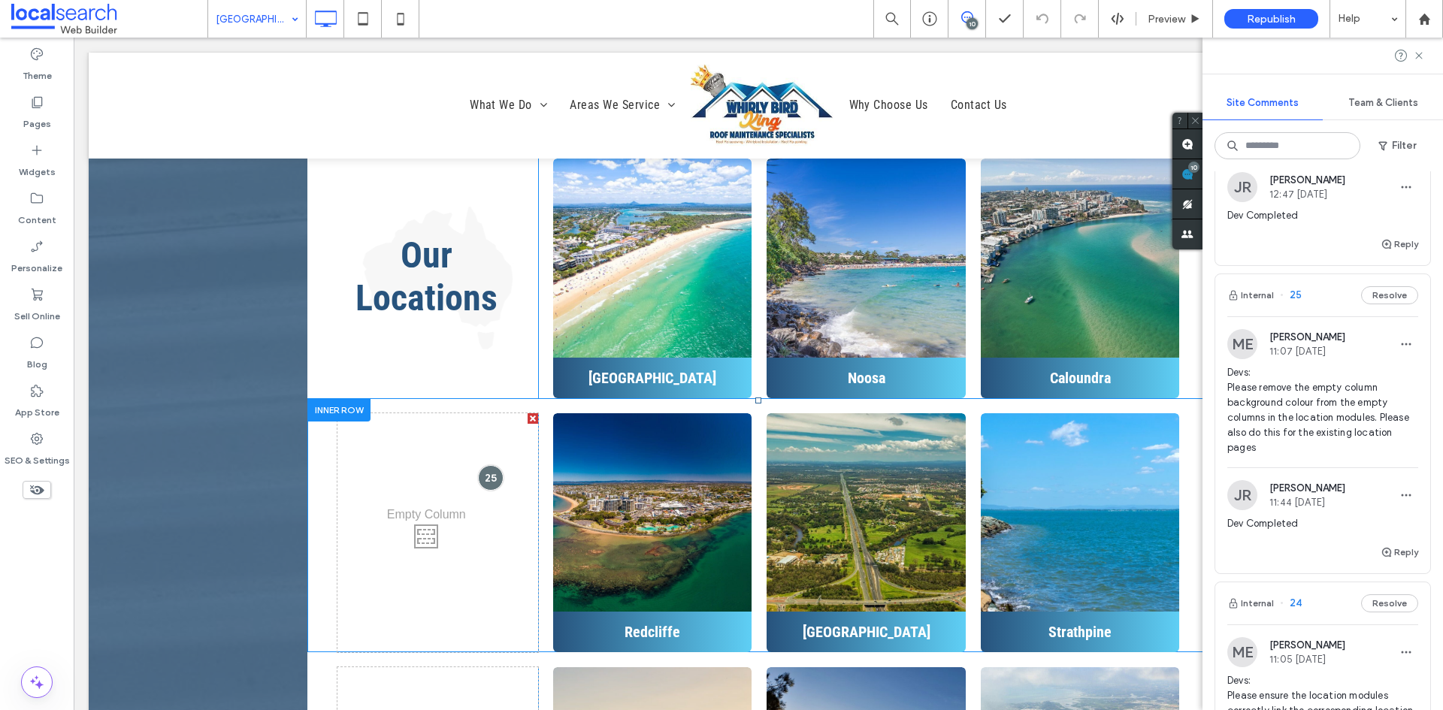
click at [422, 464] on div "Click To Paste" at bounding box center [437, 532] width 201 height 239
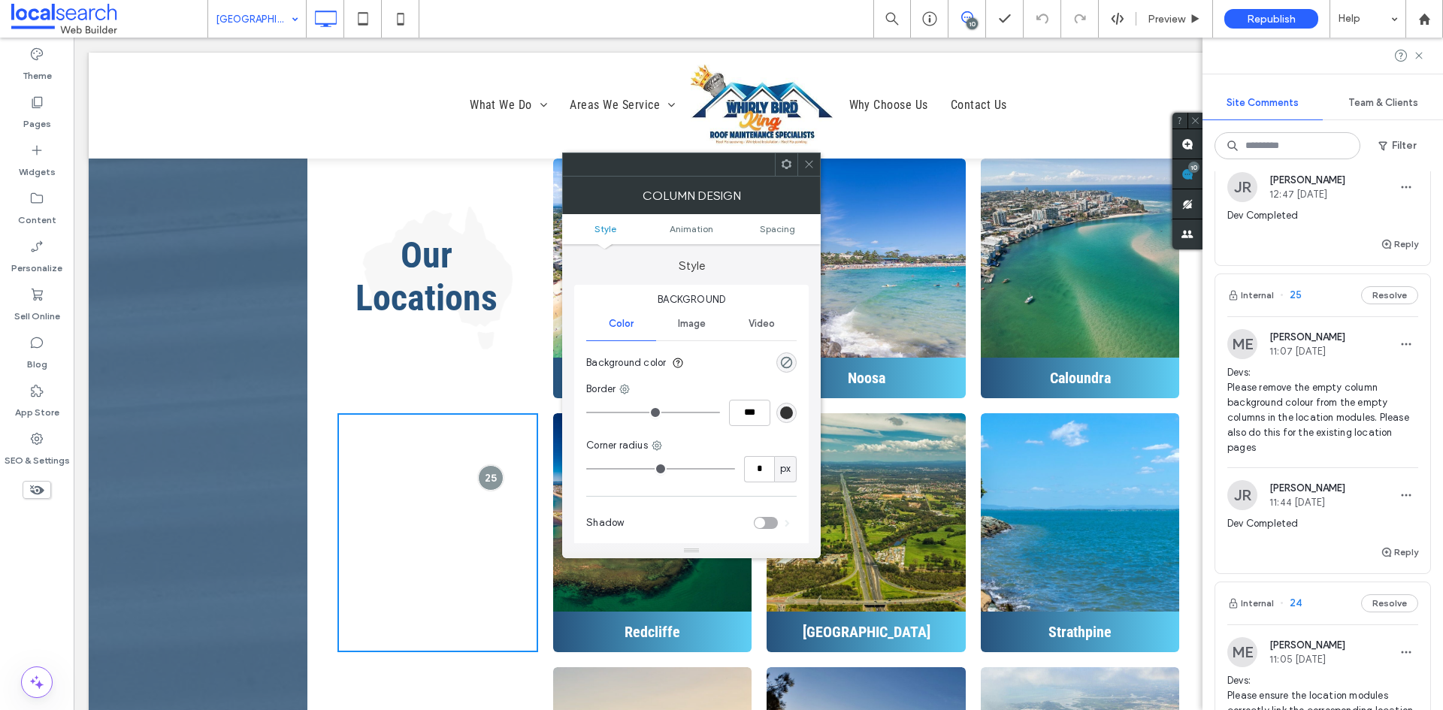
click at [422, 464] on div "Click To Paste" at bounding box center [437, 532] width 201 height 239
click at [813, 165] on icon at bounding box center [808, 164] width 11 height 11
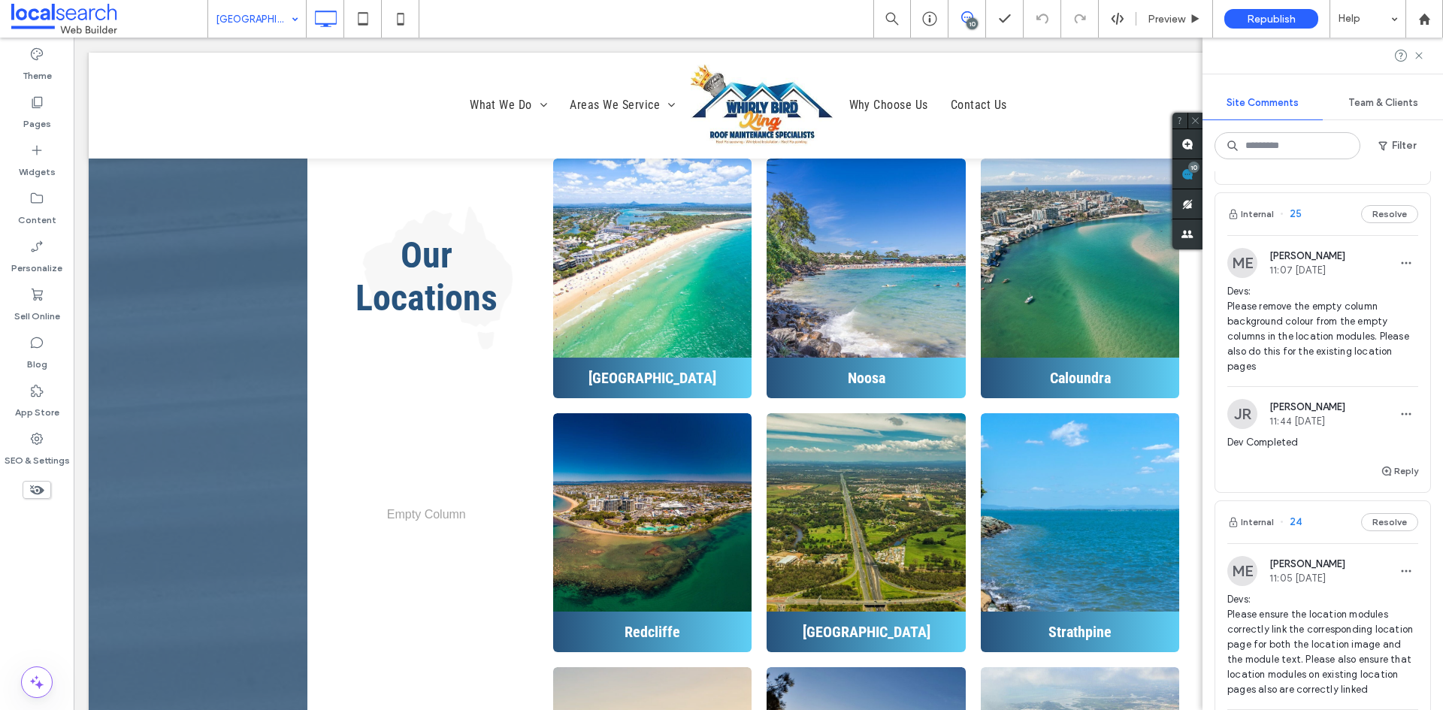
scroll to position [1202, 0]
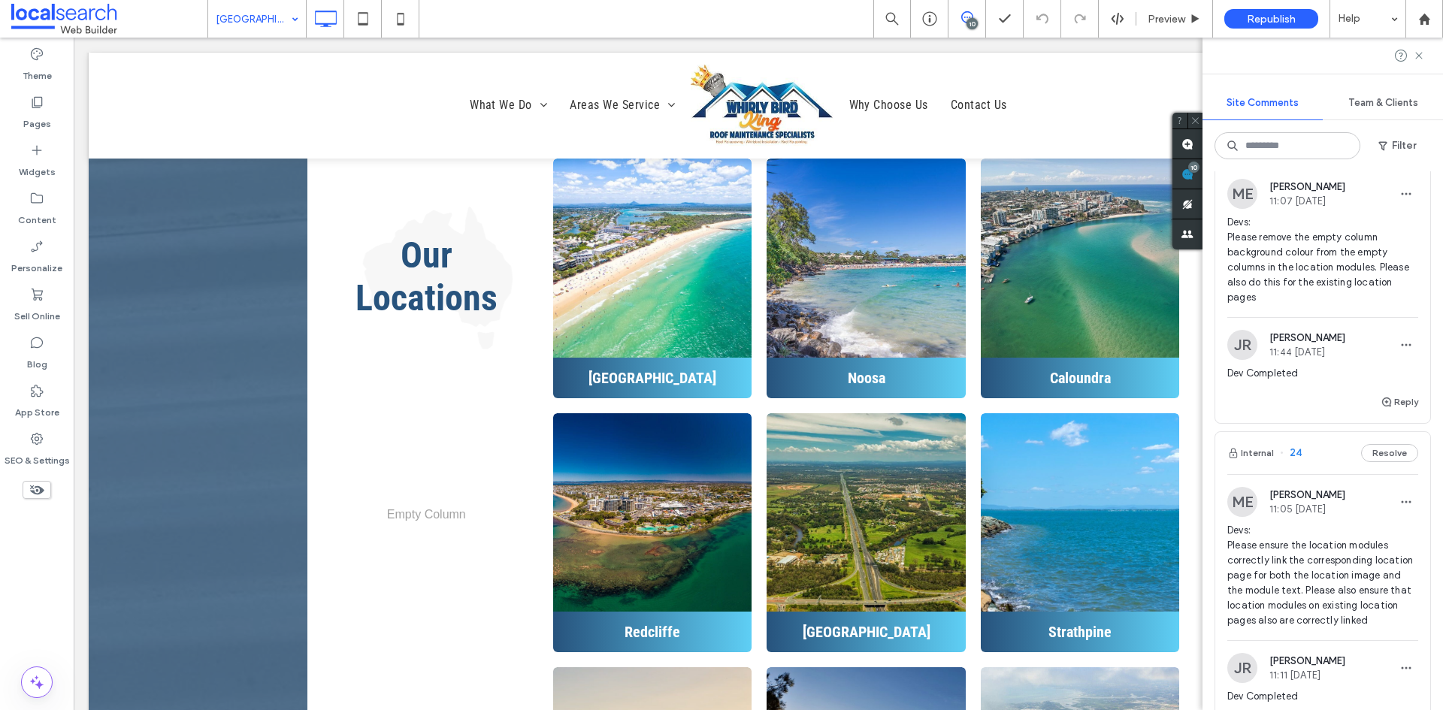
click at [1296, 579] on span "Devs: Please ensure the location modules correctly link the corresponding locat…" at bounding box center [1322, 575] width 191 height 105
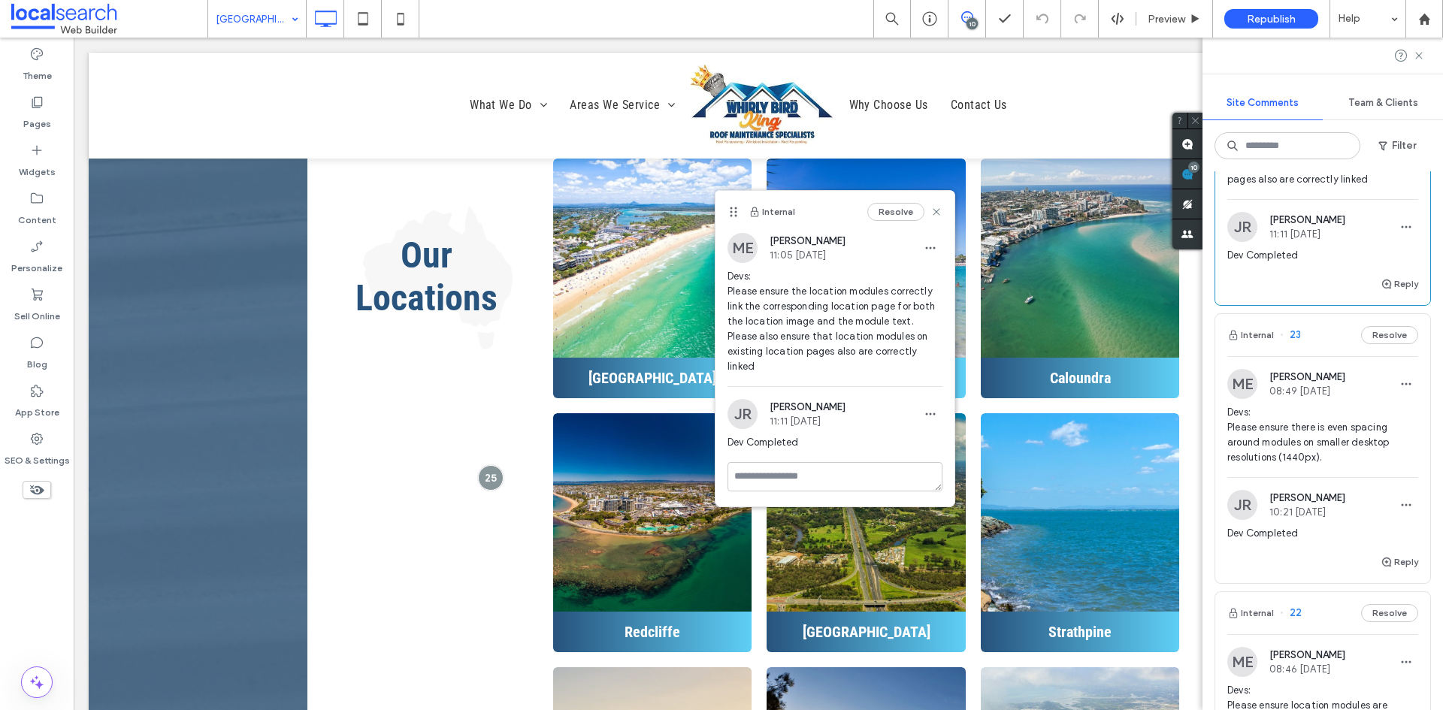
scroll to position [1653, 0]
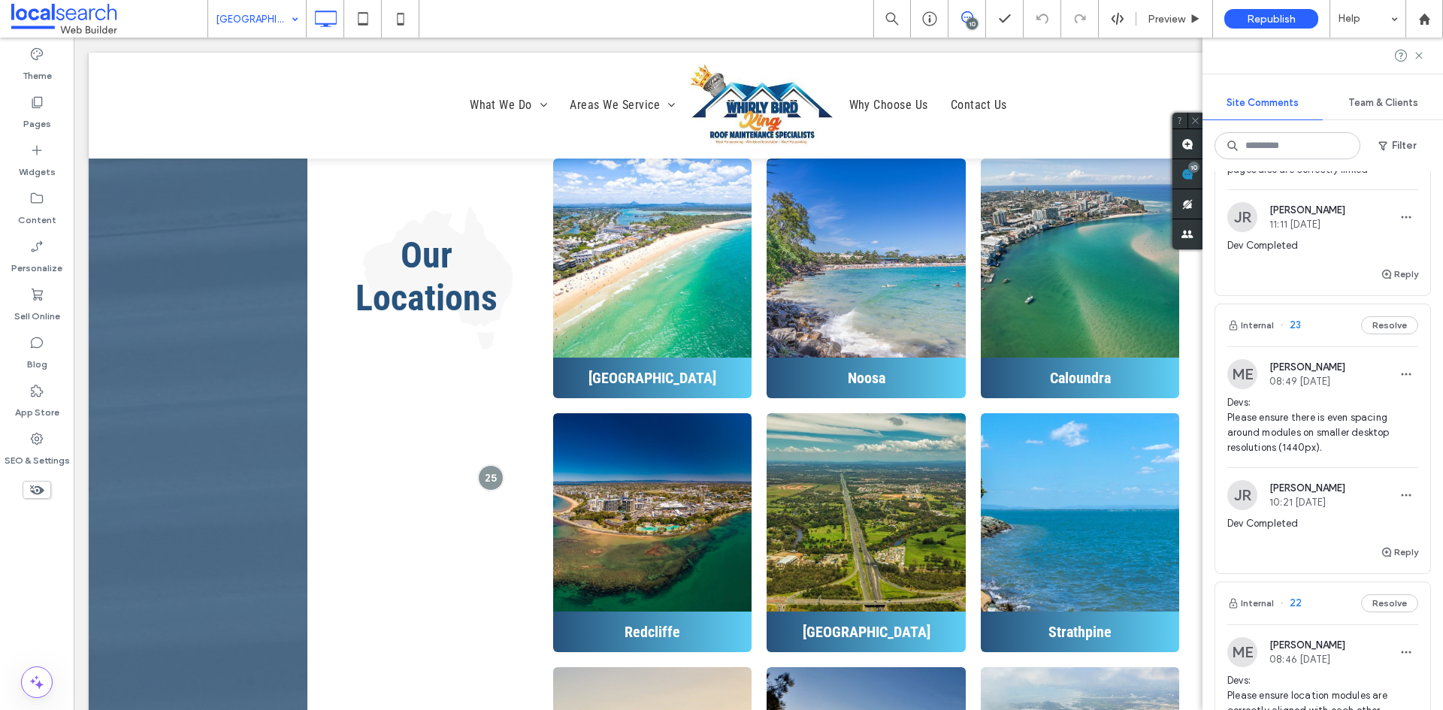
click at [1302, 467] on div "Devs: Please ensure there is even spacing around modules on smaller desktop res…" at bounding box center [1322, 431] width 191 height 72
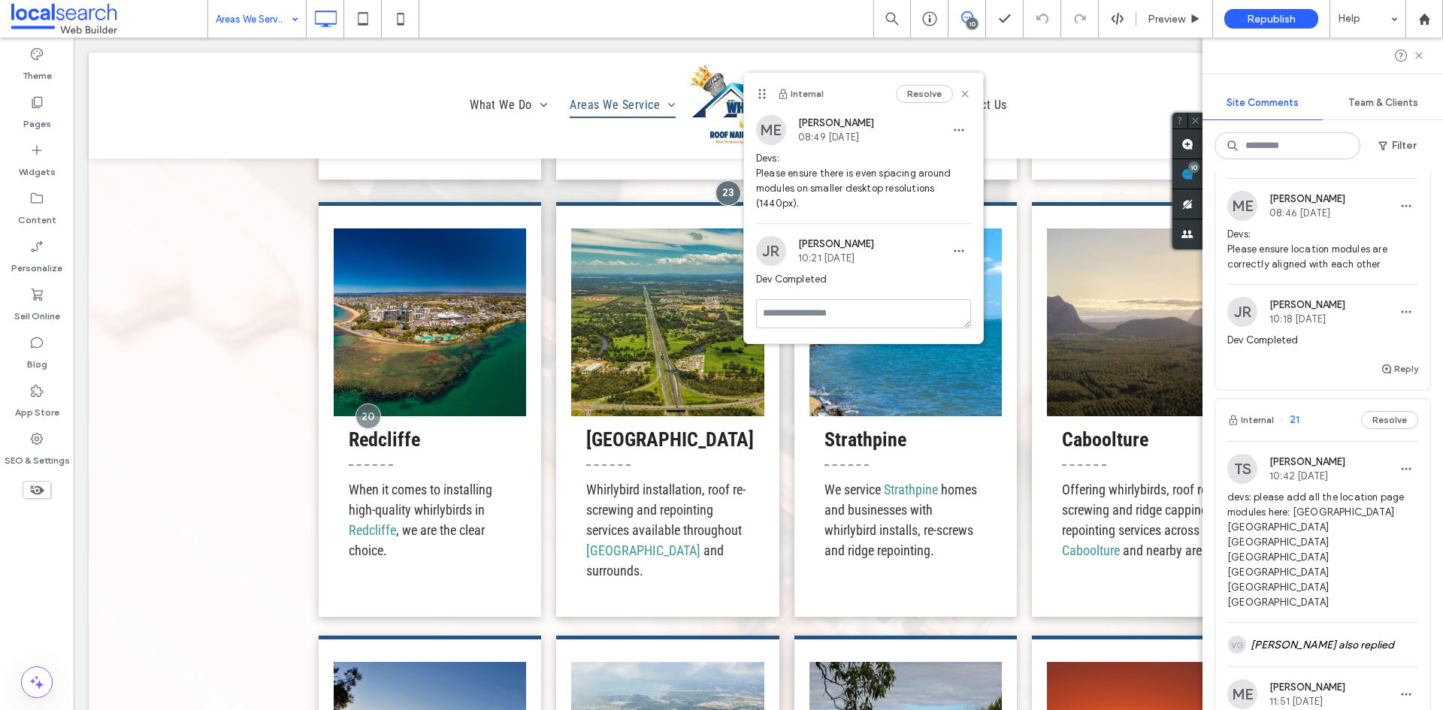
scroll to position [2104, 0]
click at [1282, 548] on span "devs: please add all the location page modules here: Brisbane Strathpine Cabool…" at bounding box center [1322, 546] width 191 height 120
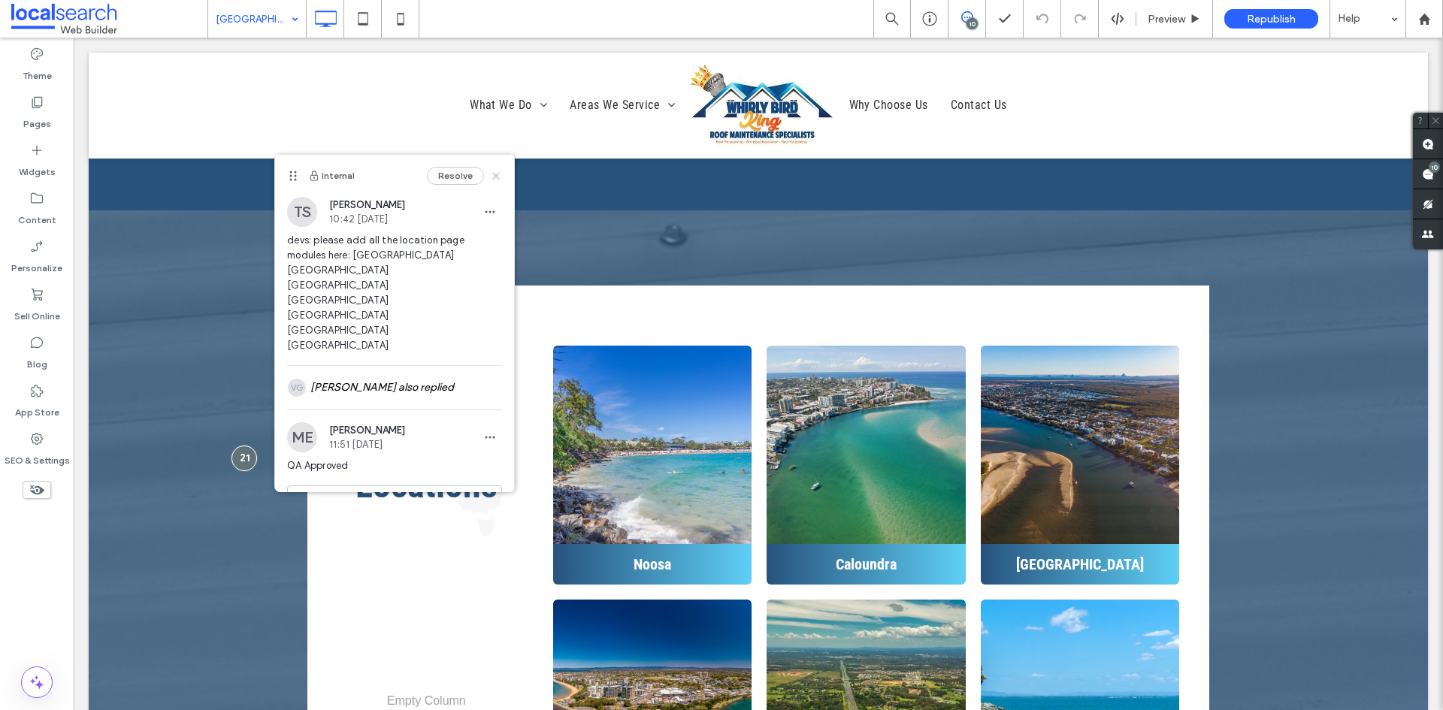
click at [490, 173] on icon at bounding box center [496, 176] width 12 height 12
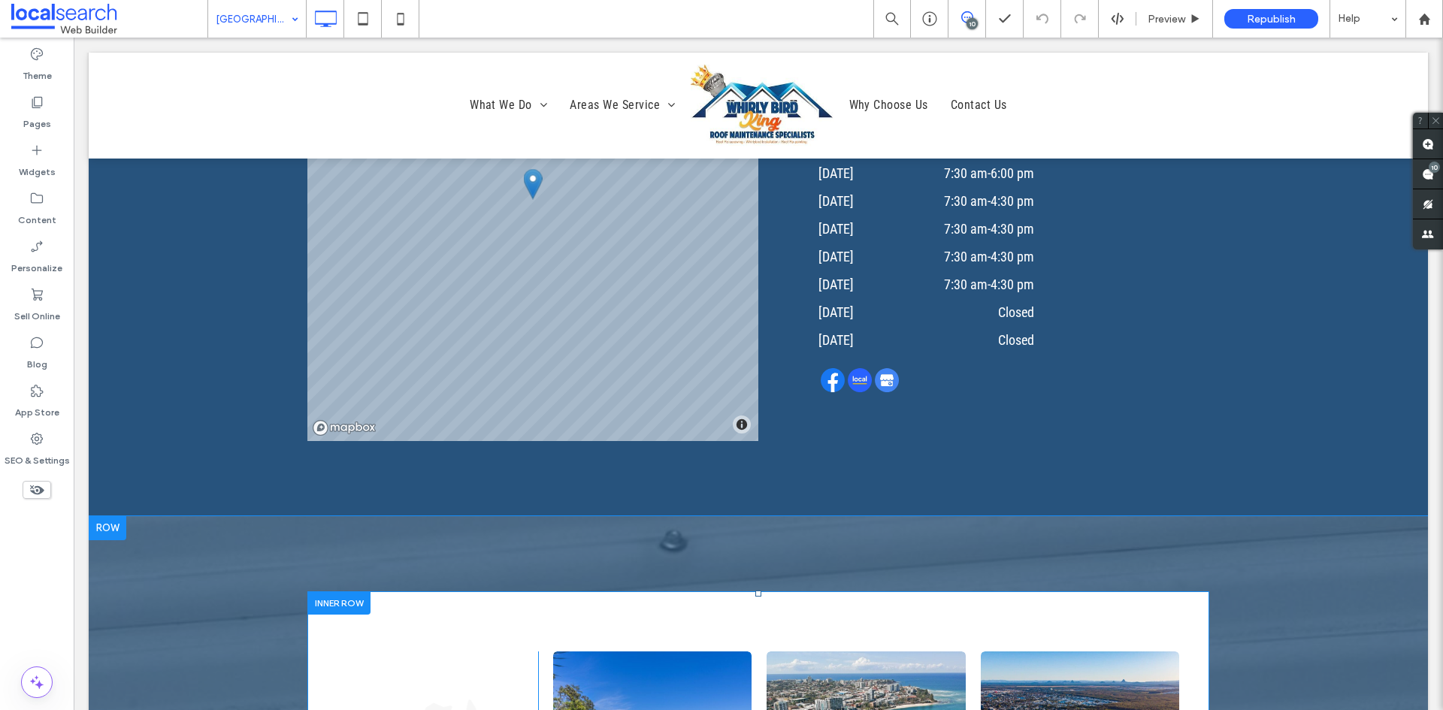
scroll to position [4965, 0]
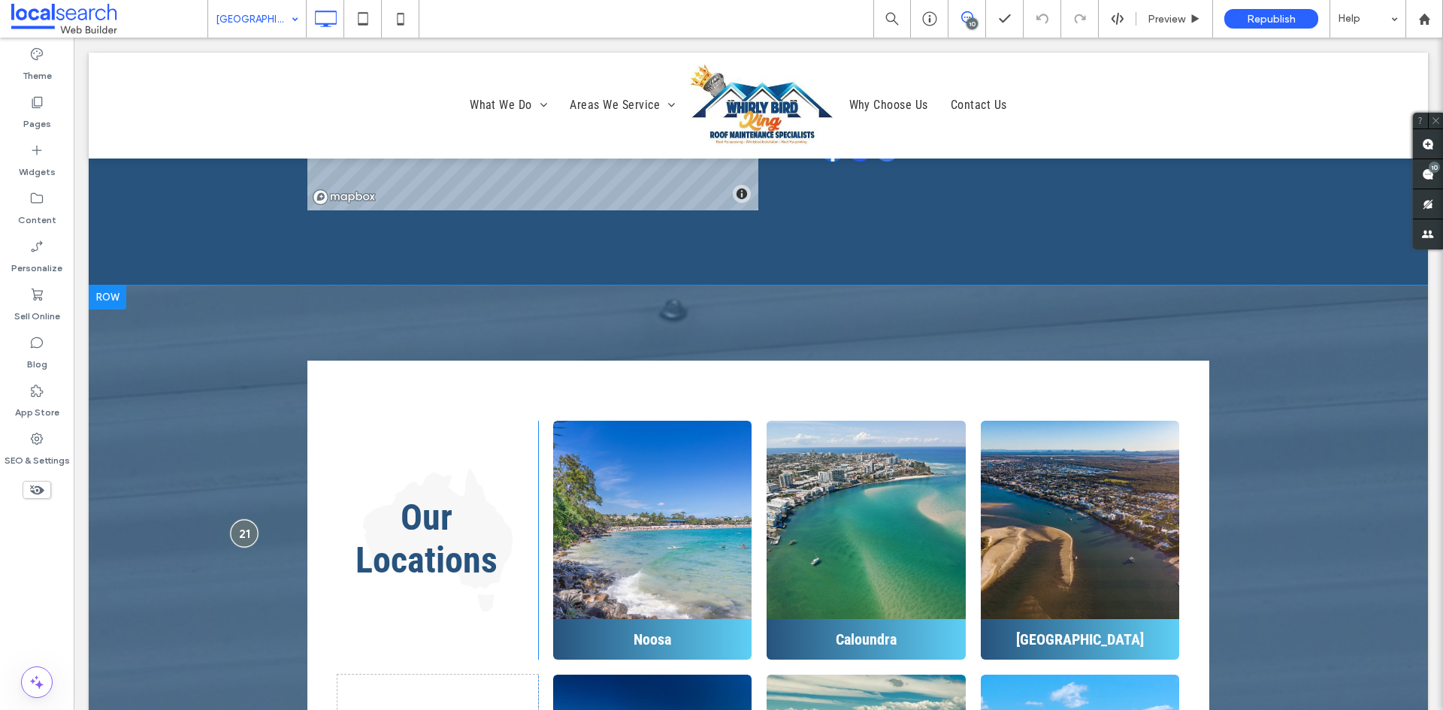
click at [248, 519] on div at bounding box center [244, 533] width 28 height 28
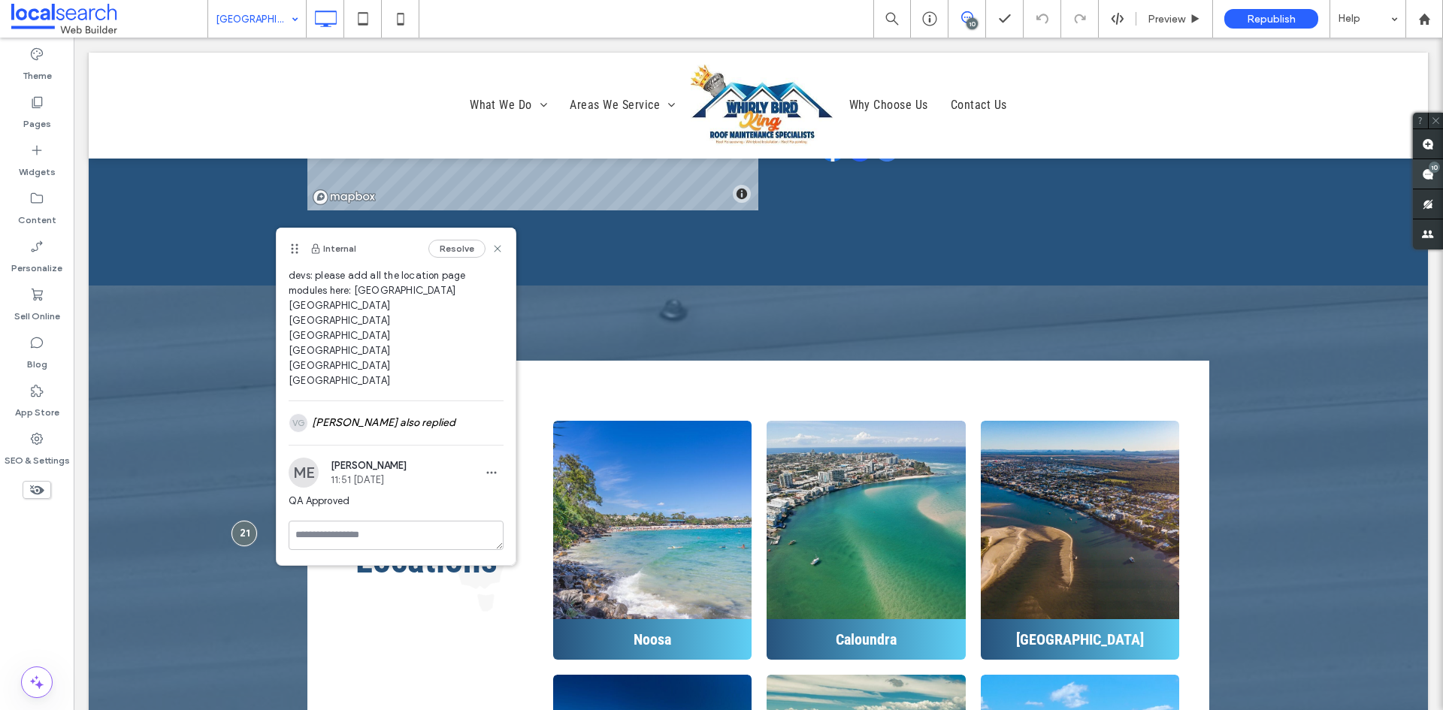
scroll to position [83, 0]
click at [1430, 175] on use at bounding box center [1428, 174] width 12 height 12
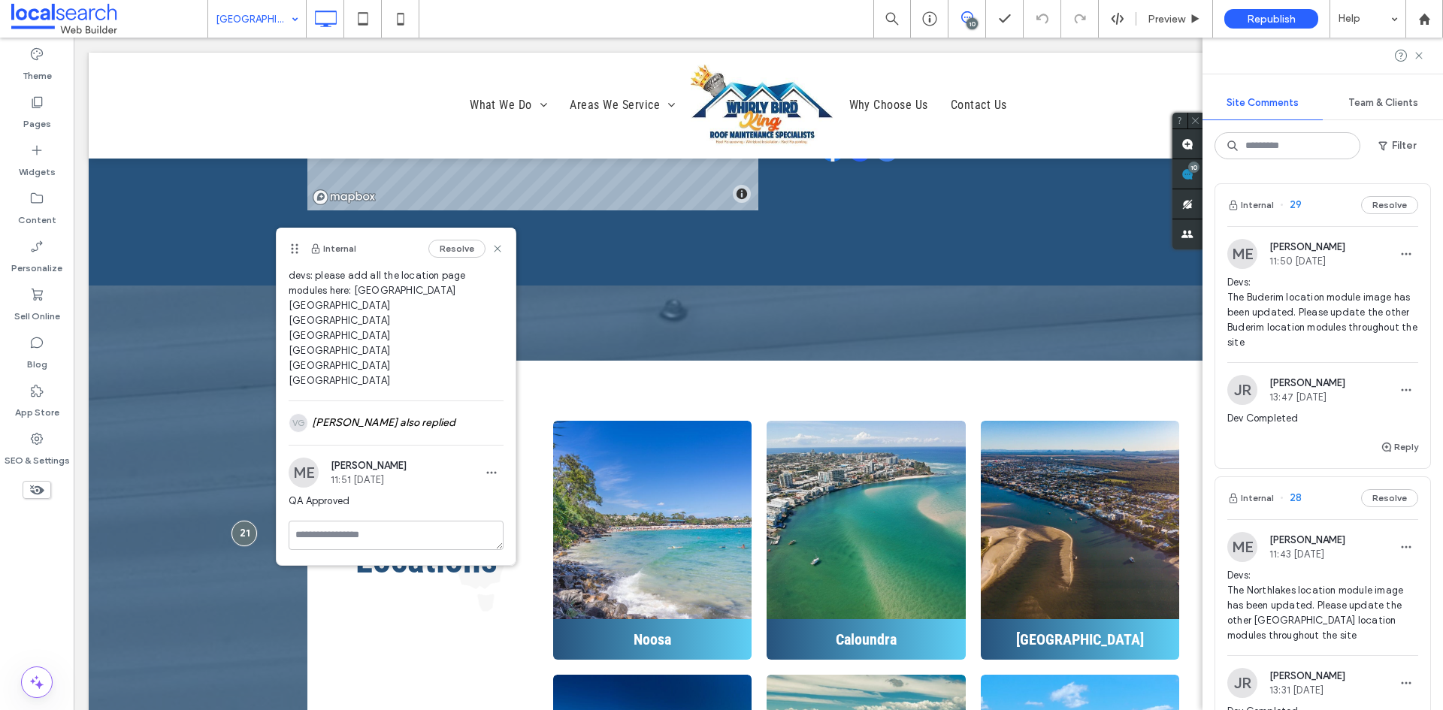
click at [1334, 313] on span "Devs: The Buderim location module image has been updated. Please update the oth…" at bounding box center [1322, 312] width 191 height 75
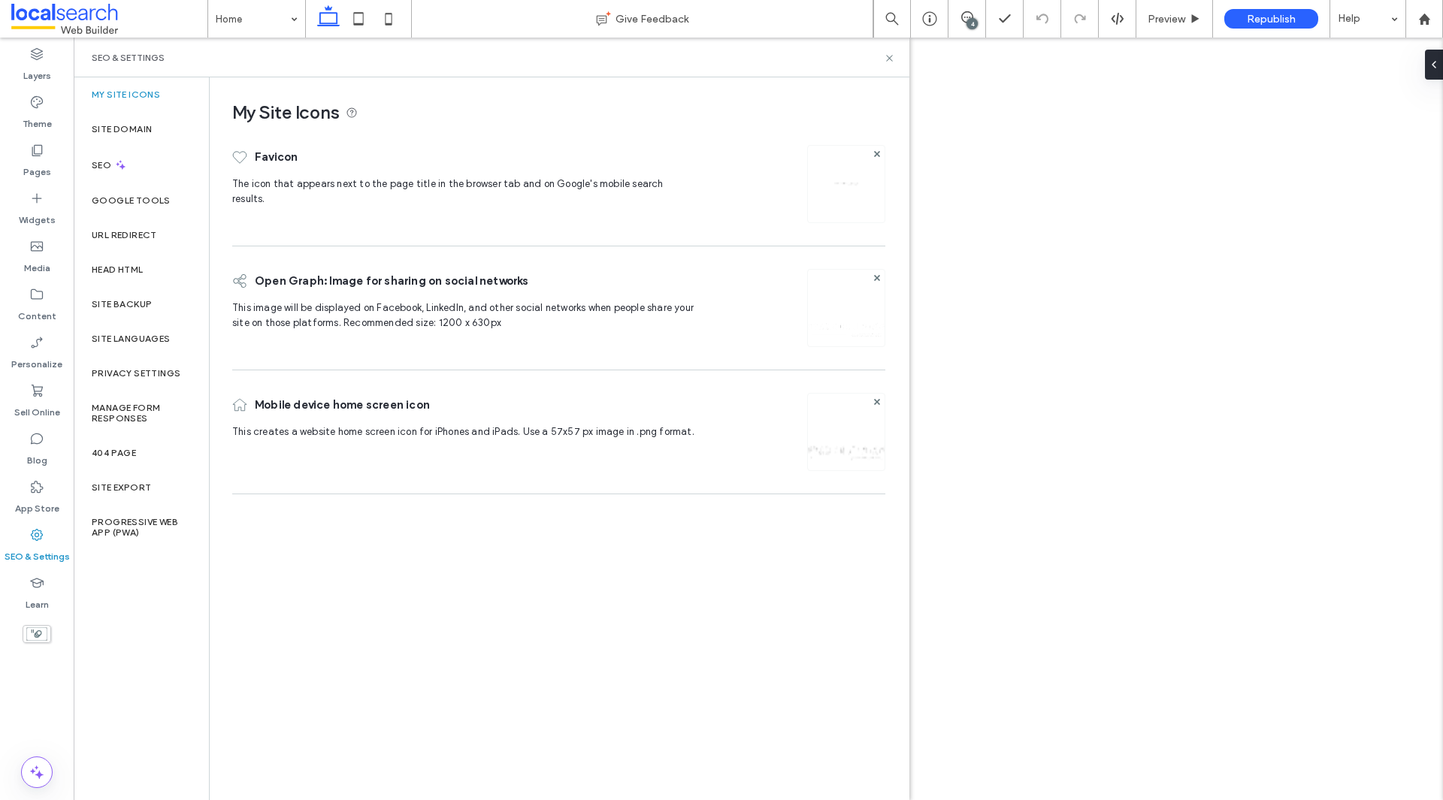
click at [124, 299] on label "Site Backup" at bounding box center [122, 304] width 60 height 11
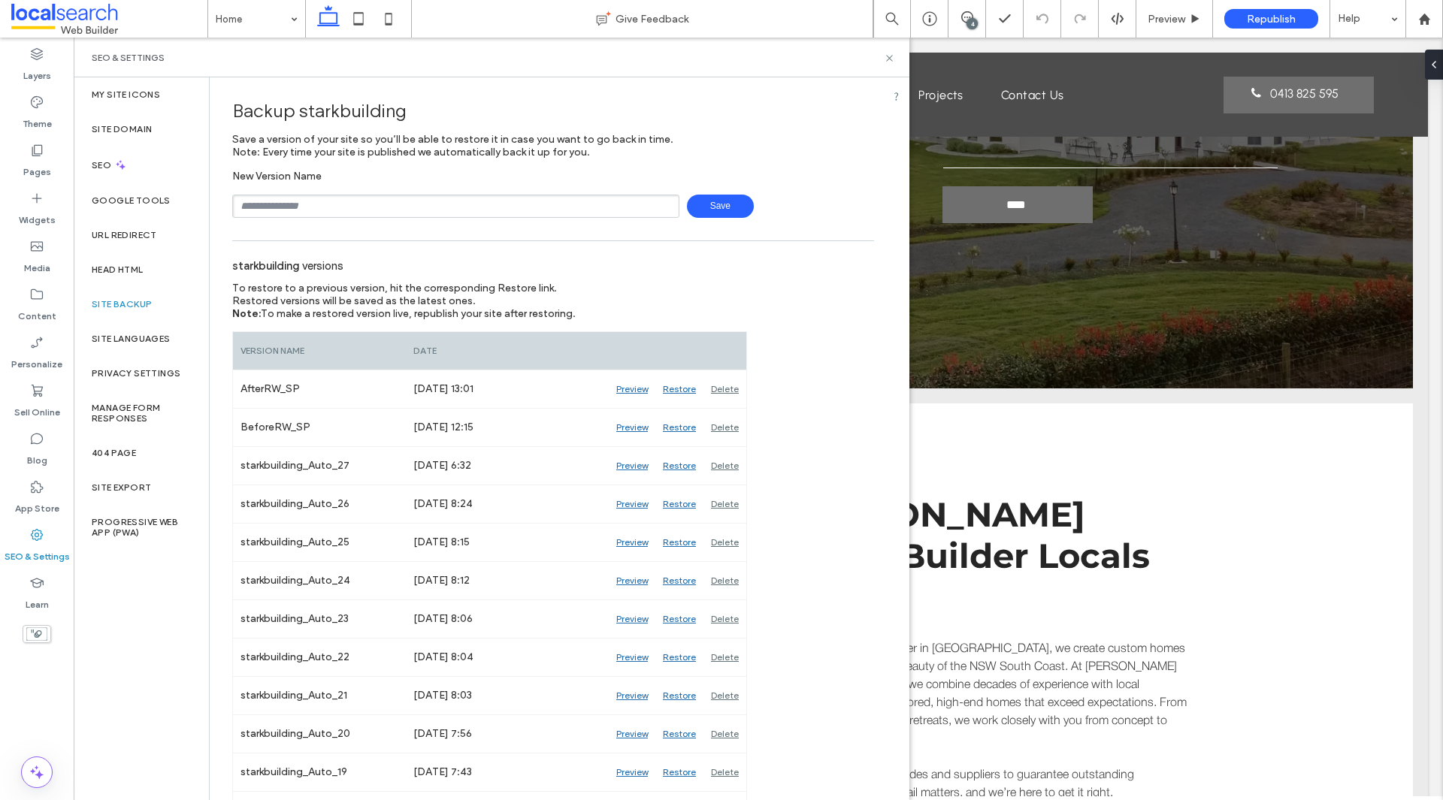
click at [330, 202] on input "text" at bounding box center [455, 206] width 447 height 23
type input "**********"
click at [716, 215] on span "Save" at bounding box center [720, 206] width 67 height 23
click at [891, 59] on use at bounding box center [889, 58] width 6 height 6
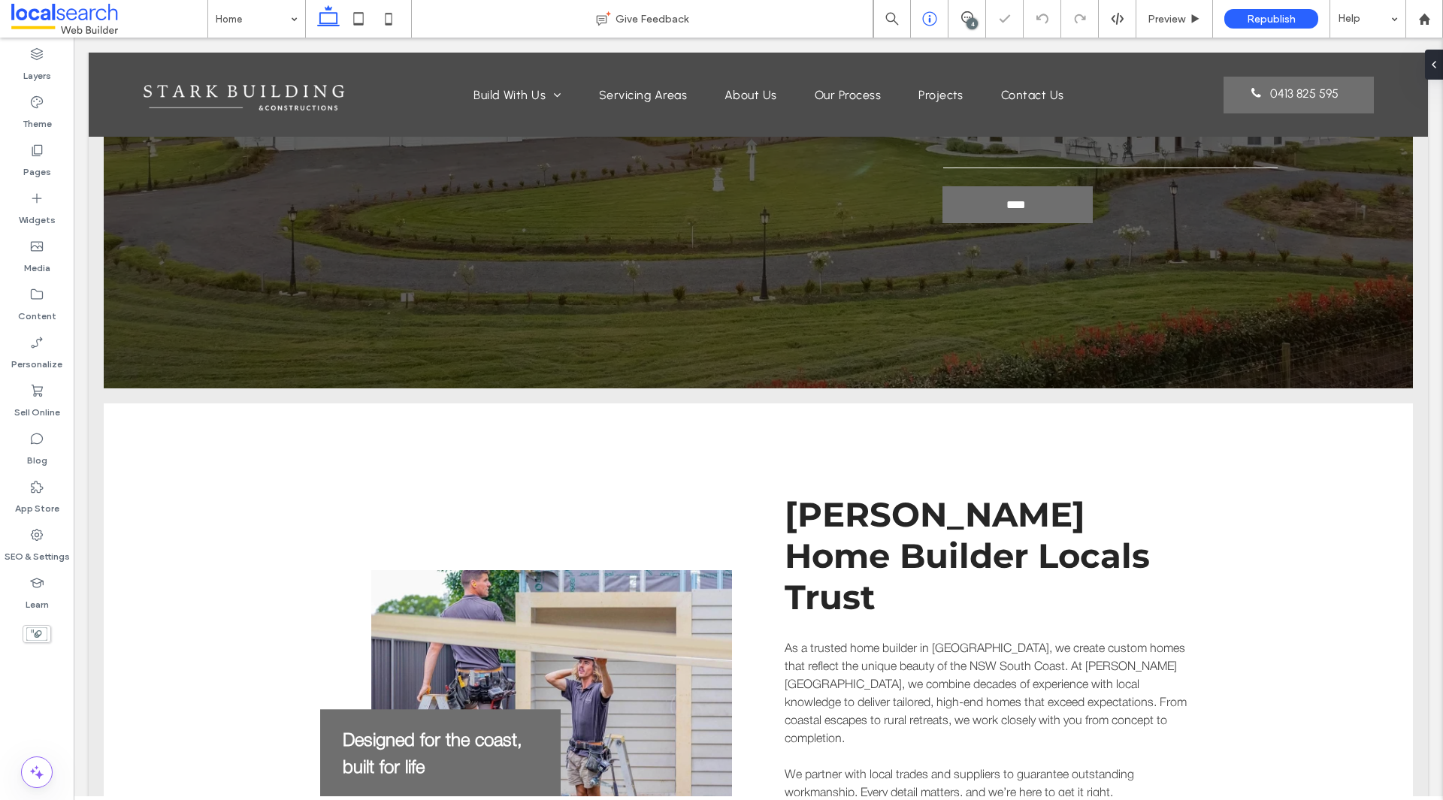
drag, startPoint x: 971, startPoint y: 21, endPoint x: 945, endPoint y: 34, distance: 29.2
click at [972, 21] on div "4" at bounding box center [972, 23] width 11 height 11
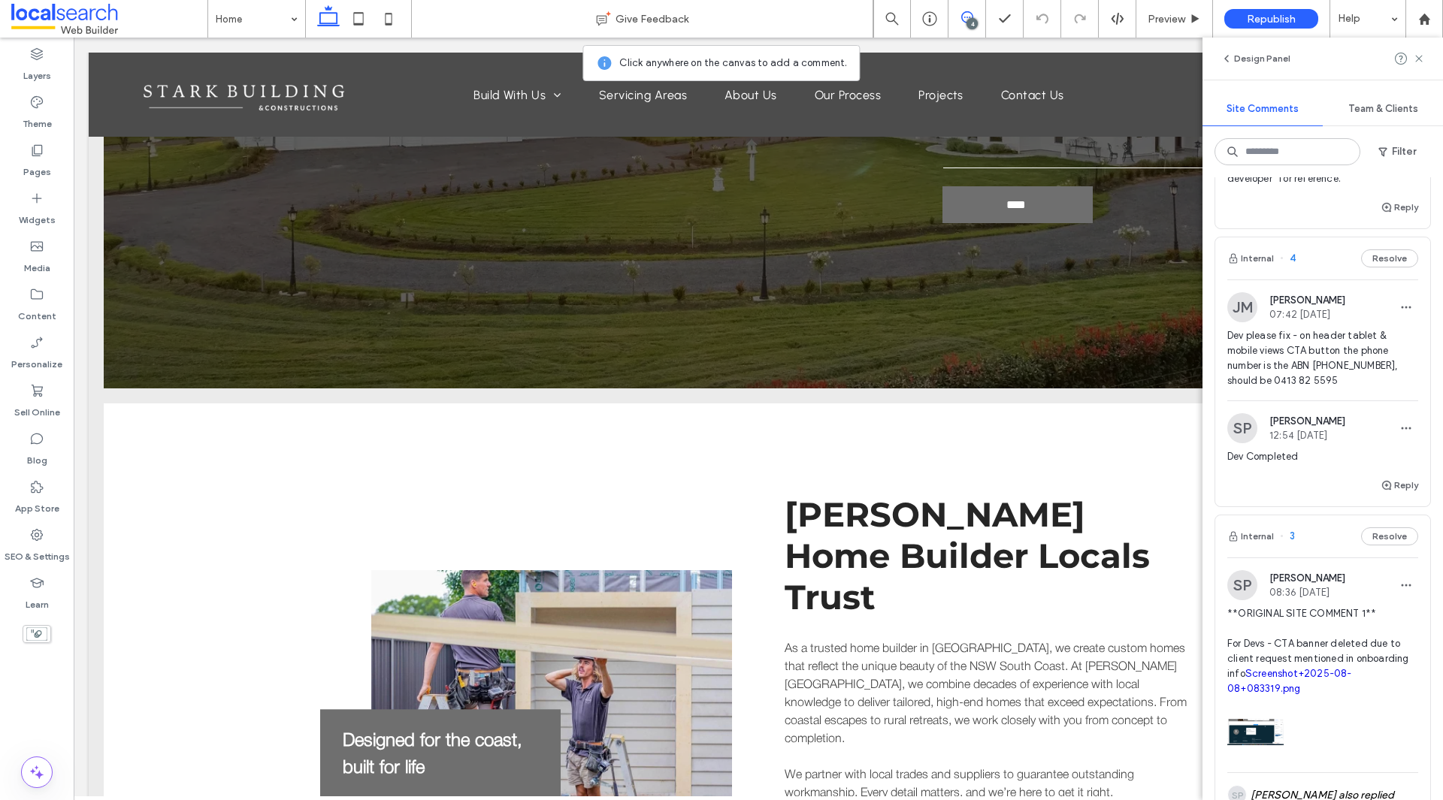
scroll to position [225, 0]
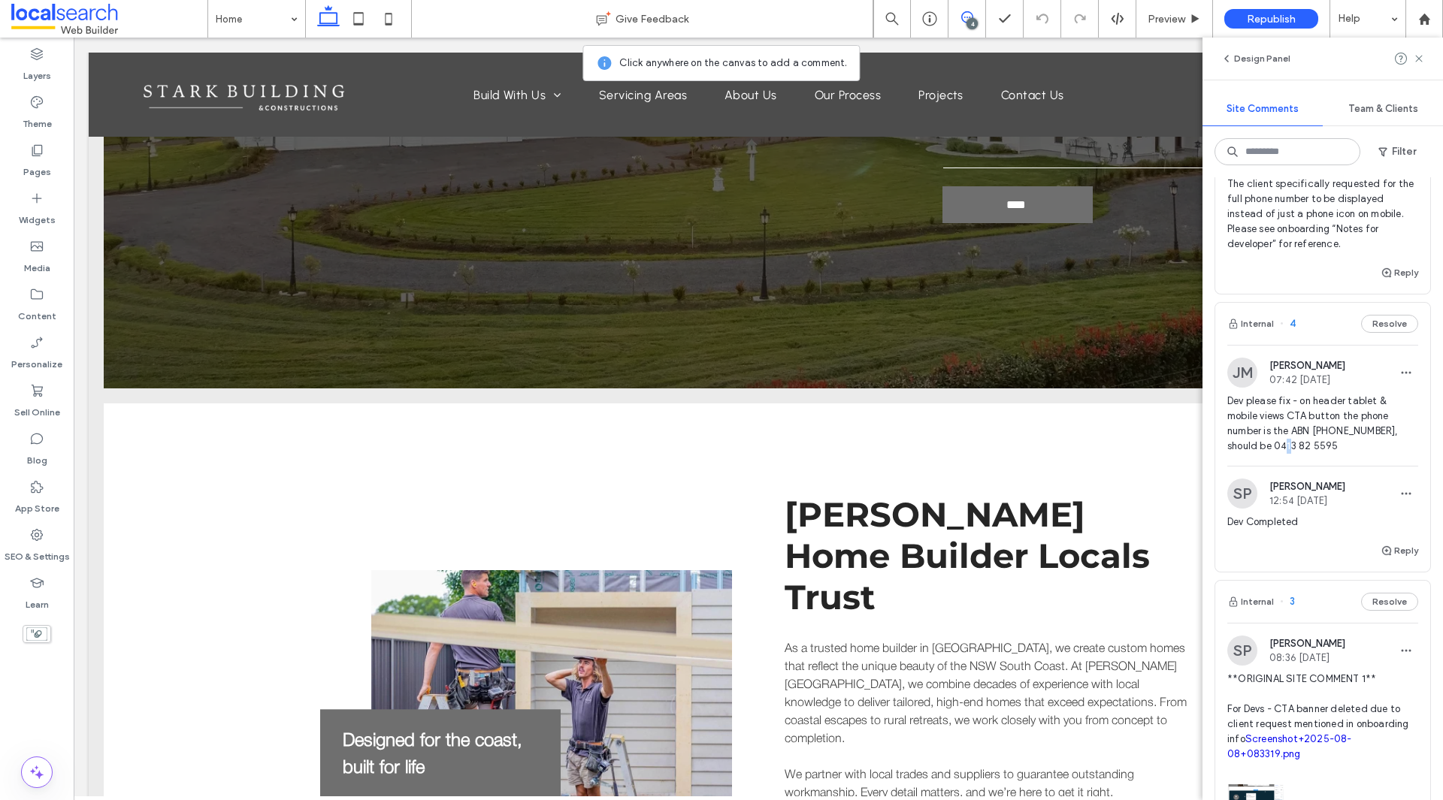
click at [1301, 440] on span "Dev please fix - on header tablet & mobile views CTA button the phone number is…" at bounding box center [1322, 424] width 191 height 60
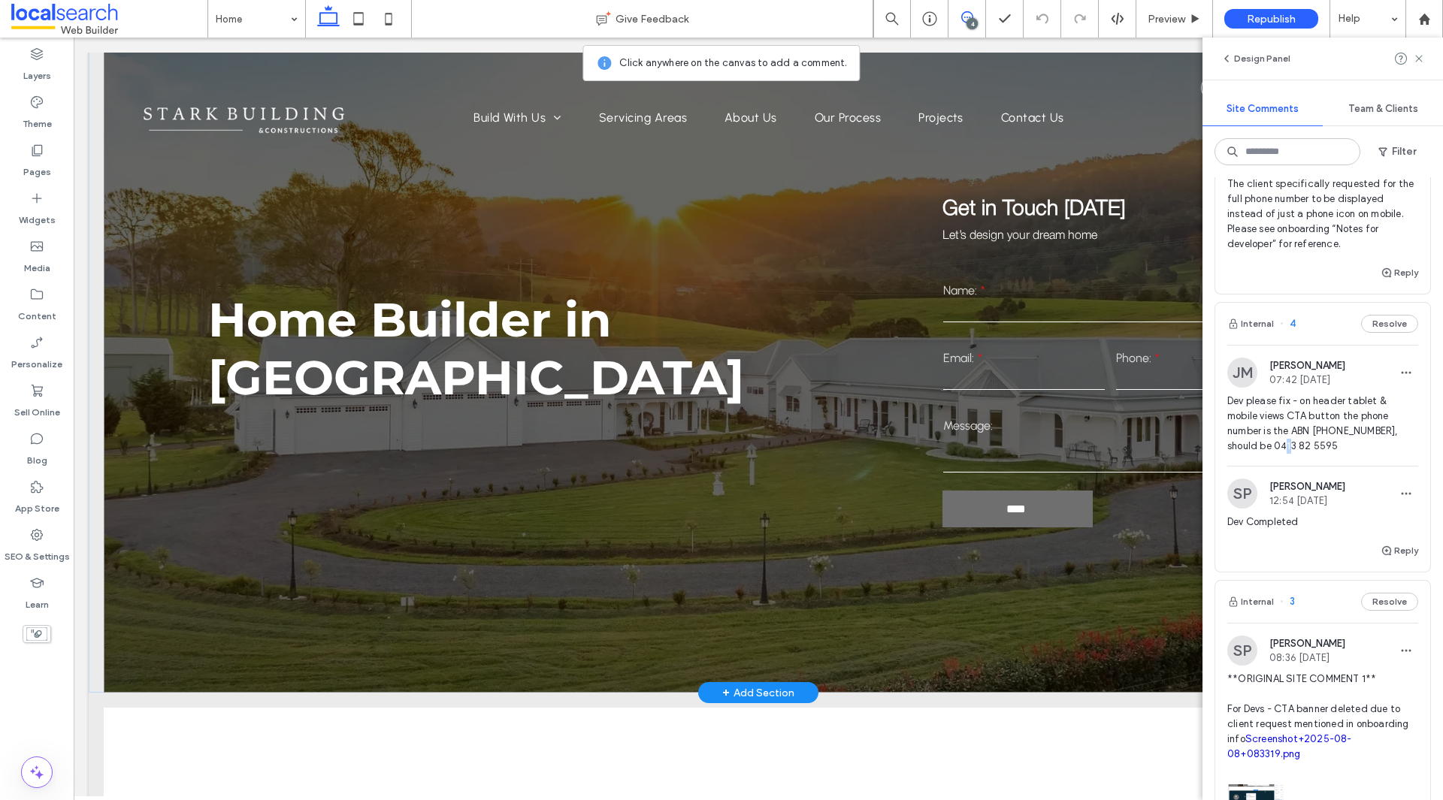
scroll to position [0, 0]
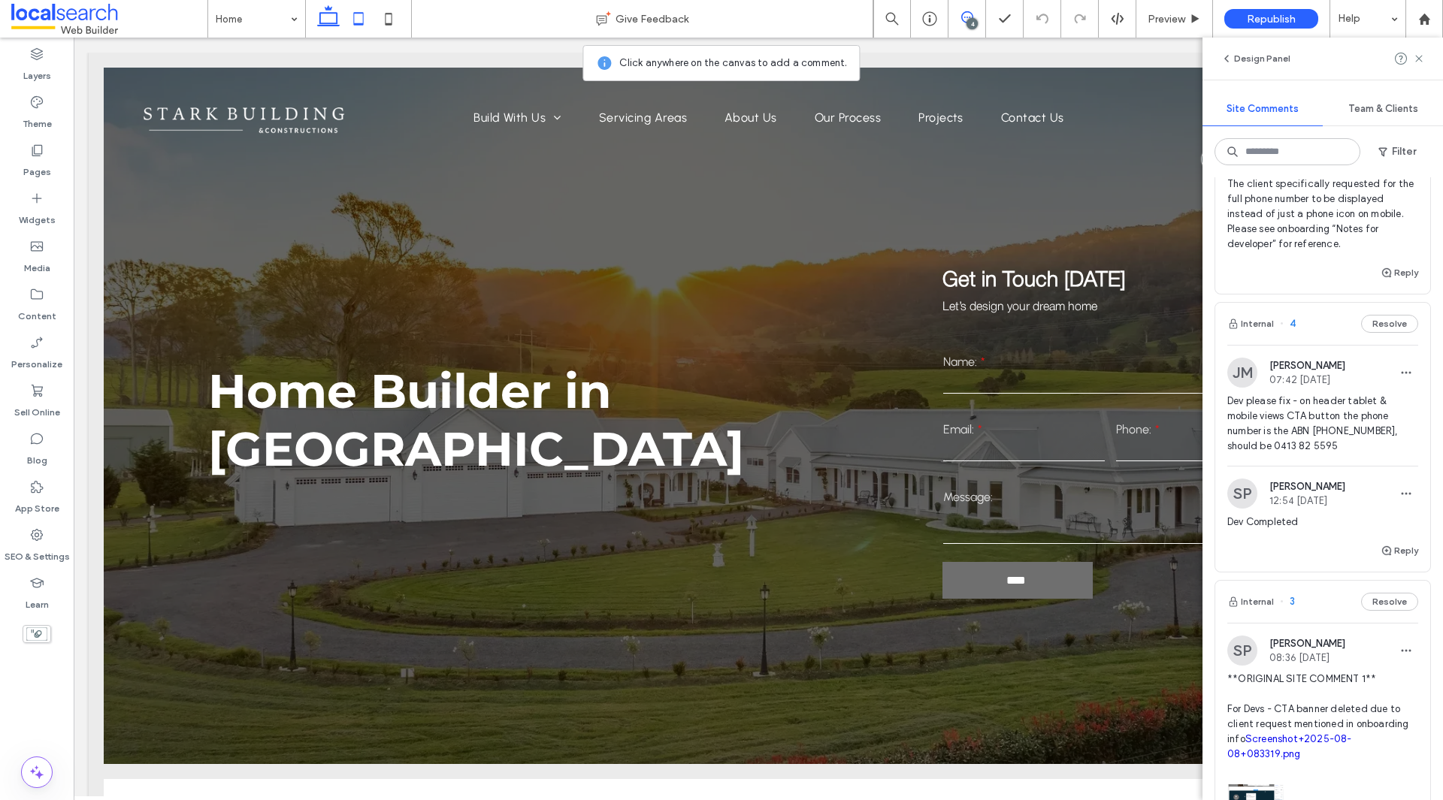
click at [344, 15] on div at bounding box center [358, 19] width 107 height 38
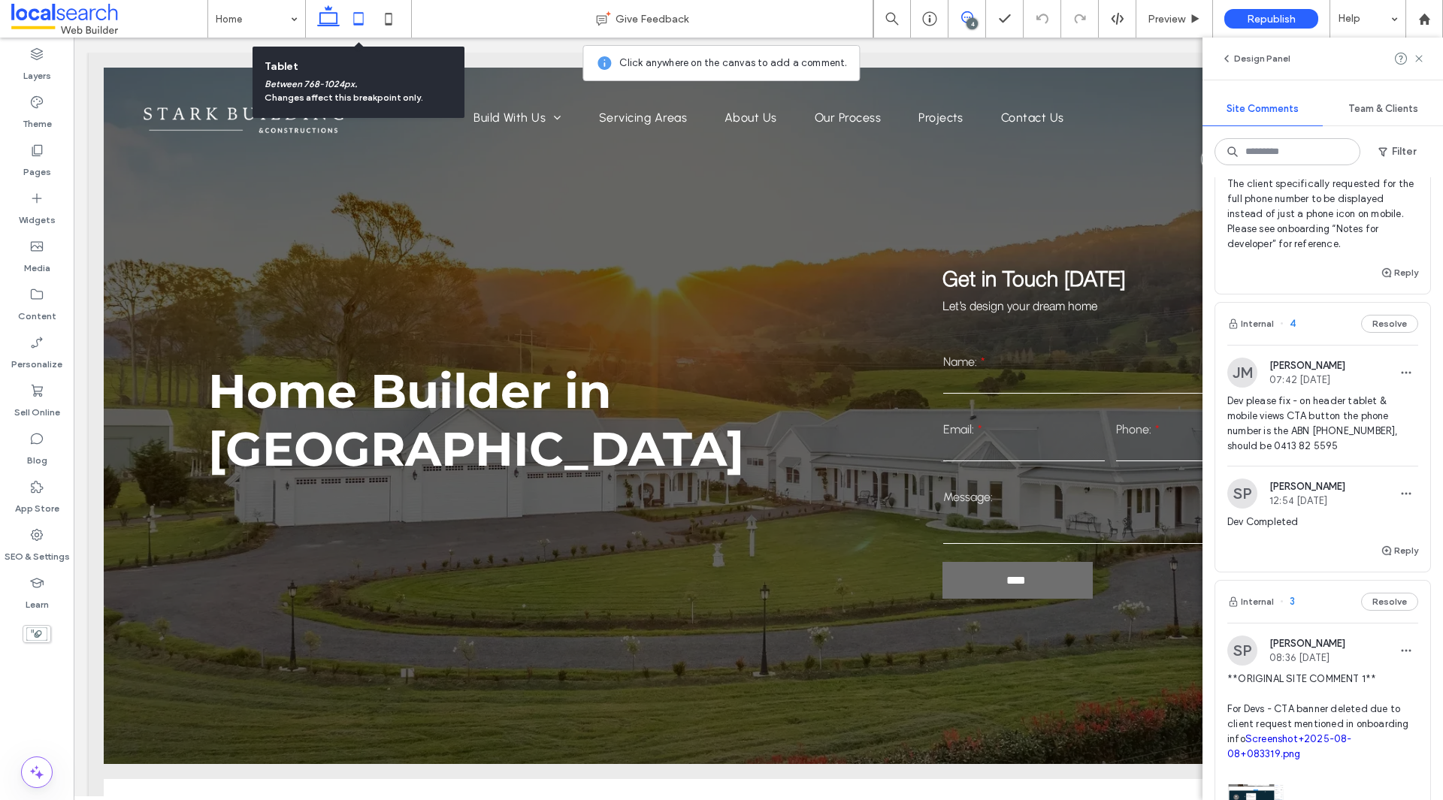
click at [357, 19] on icon at bounding box center [358, 19] width 30 height 30
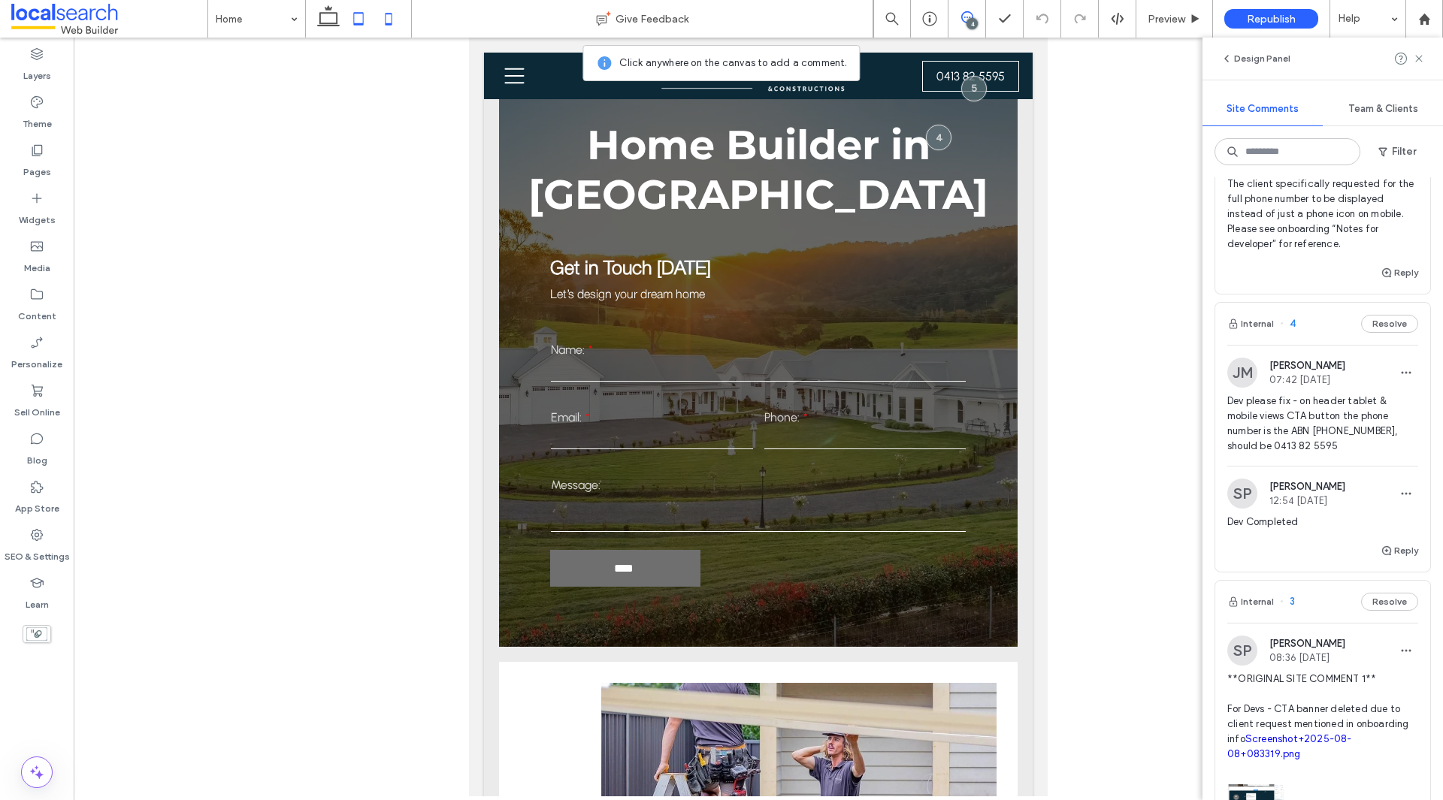
click at [393, 17] on icon at bounding box center [389, 19] width 30 height 30
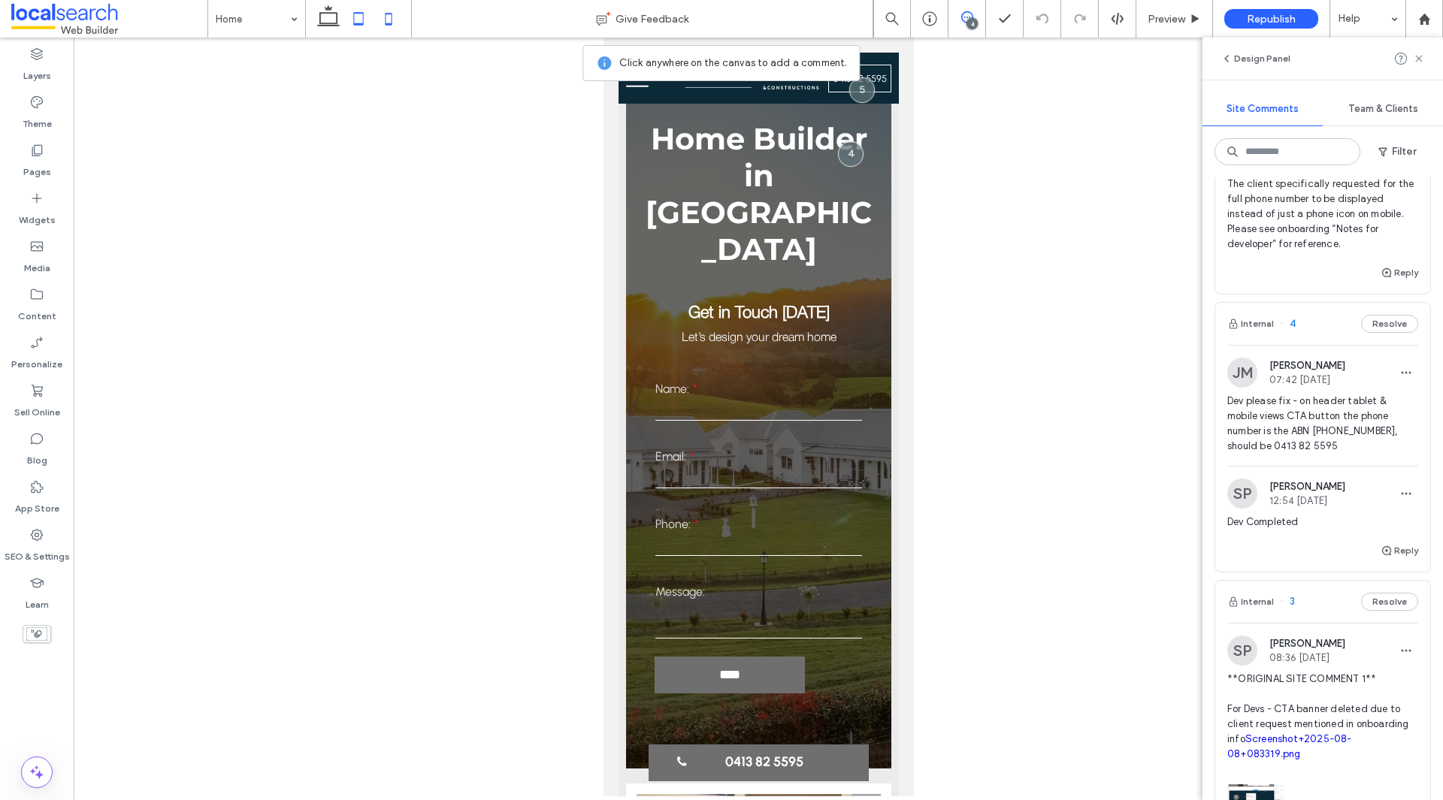
click at [346, 3] on span at bounding box center [358, 19] width 30 height 38
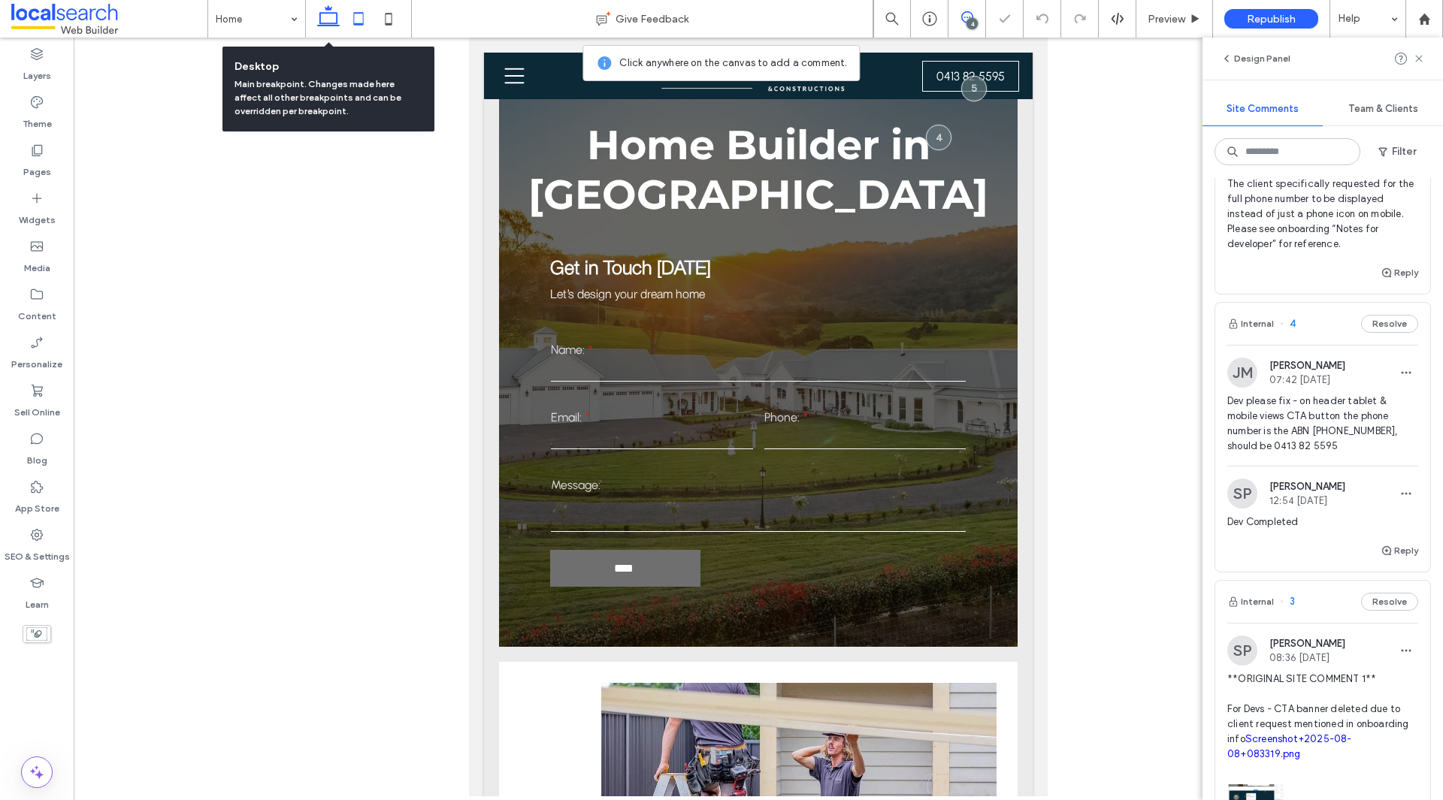
click at [325, 18] on icon at bounding box center [328, 19] width 30 height 30
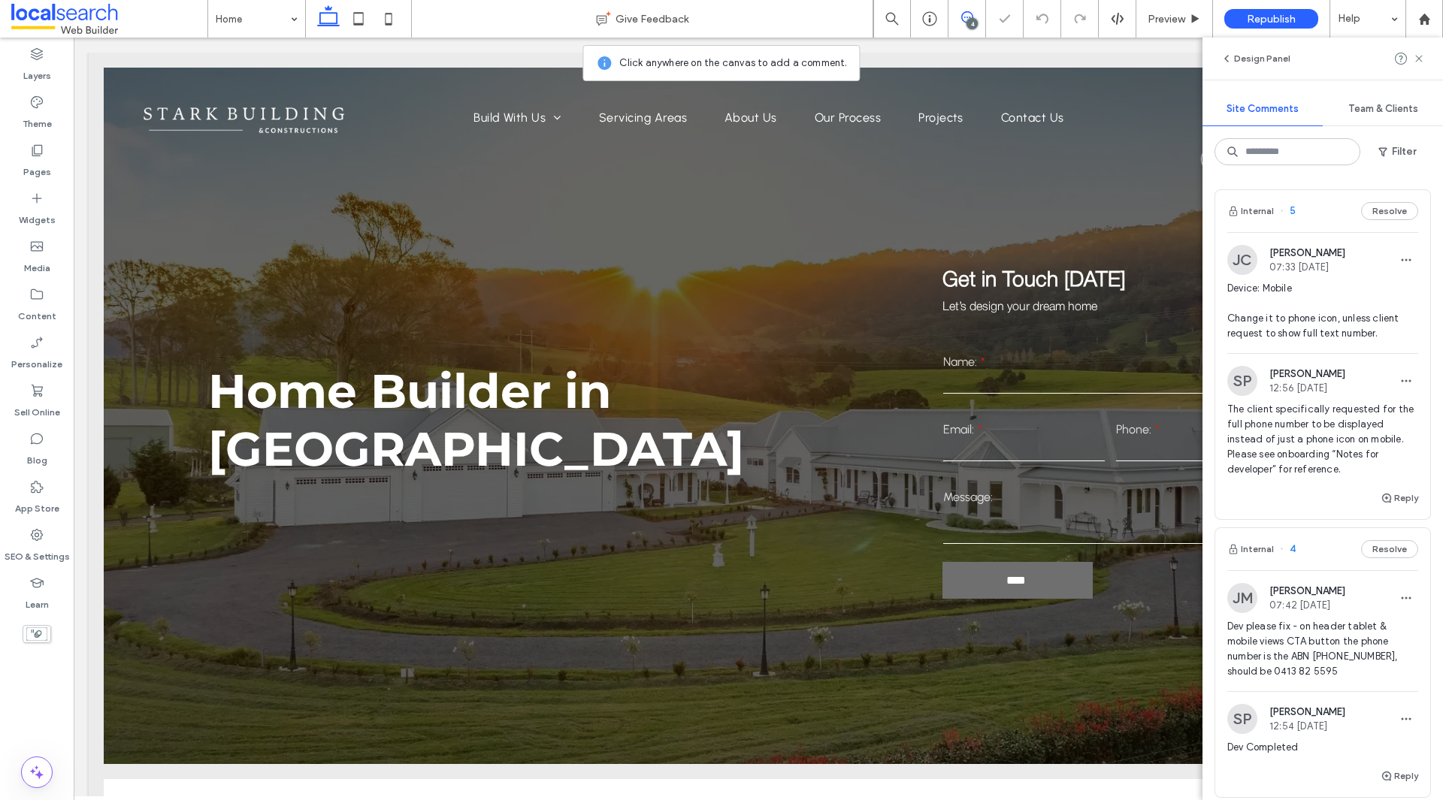
click at [1354, 449] on span "The client specifically requested for the full phone number to be displayed ins…" at bounding box center [1322, 439] width 191 height 75
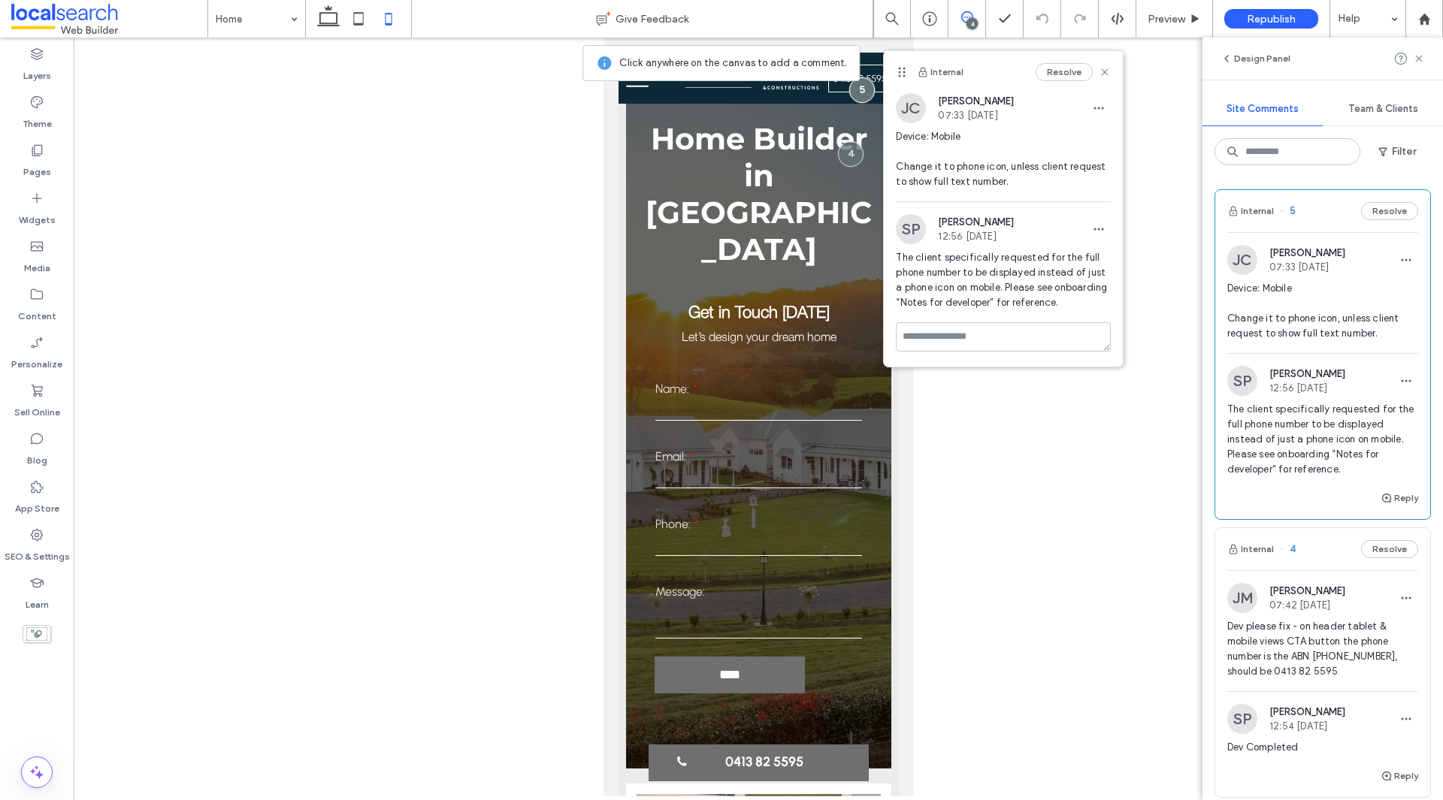
click at [1299, 465] on span "The client specifically requested for the full phone number to be displayed ins…" at bounding box center [1322, 439] width 191 height 75
drag, startPoint x: 992, startPoint y: 481, endPoint x: 915, endPoint y: 404, distance: 109.5
click at [992, 482] on div at bounding box center [758, 417] width 1369 height 759
click at [353, 16] on icon at bounding box center [358, 19] width 30 height 30
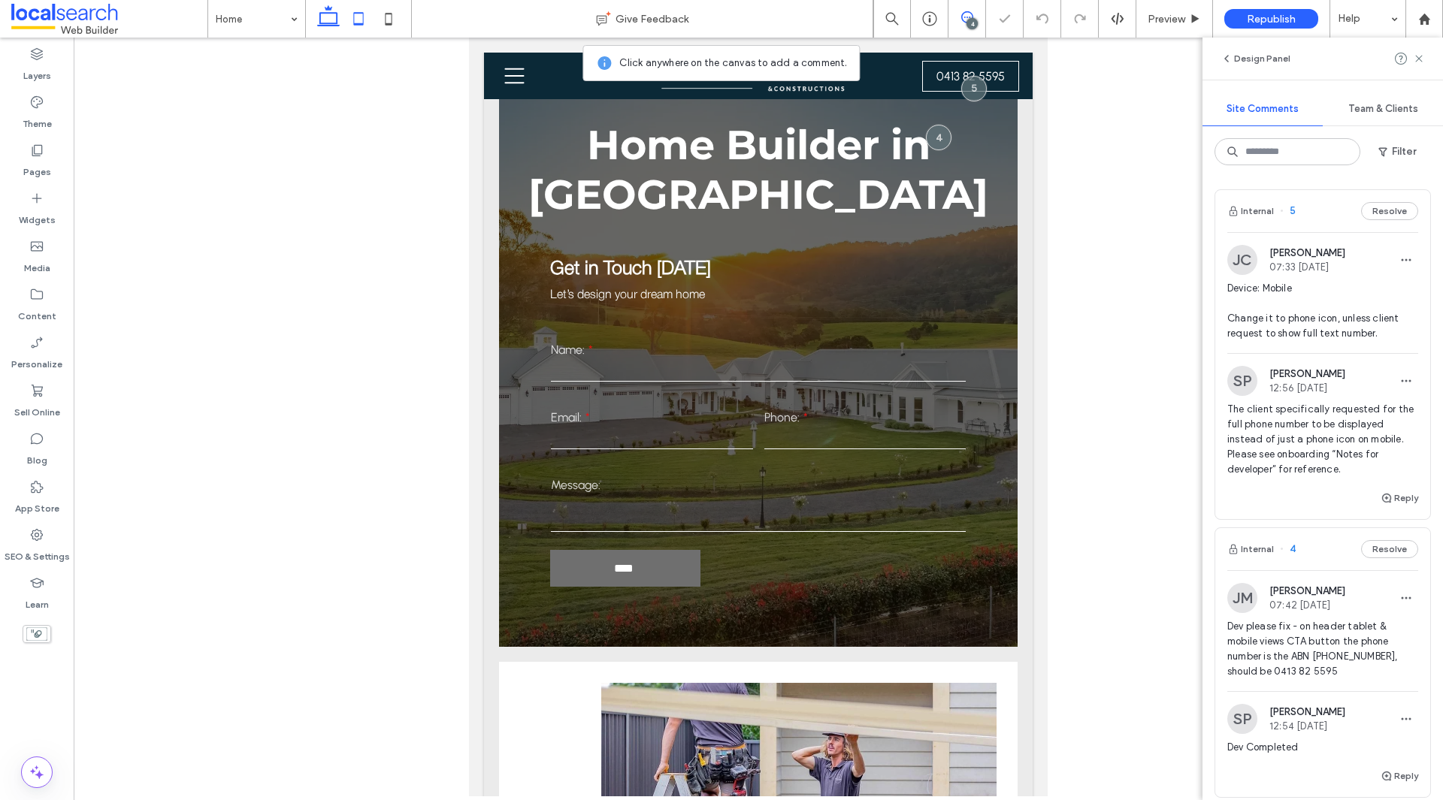
click at [325, 26] on use at bounding box center [328, 15] width 23 height 21
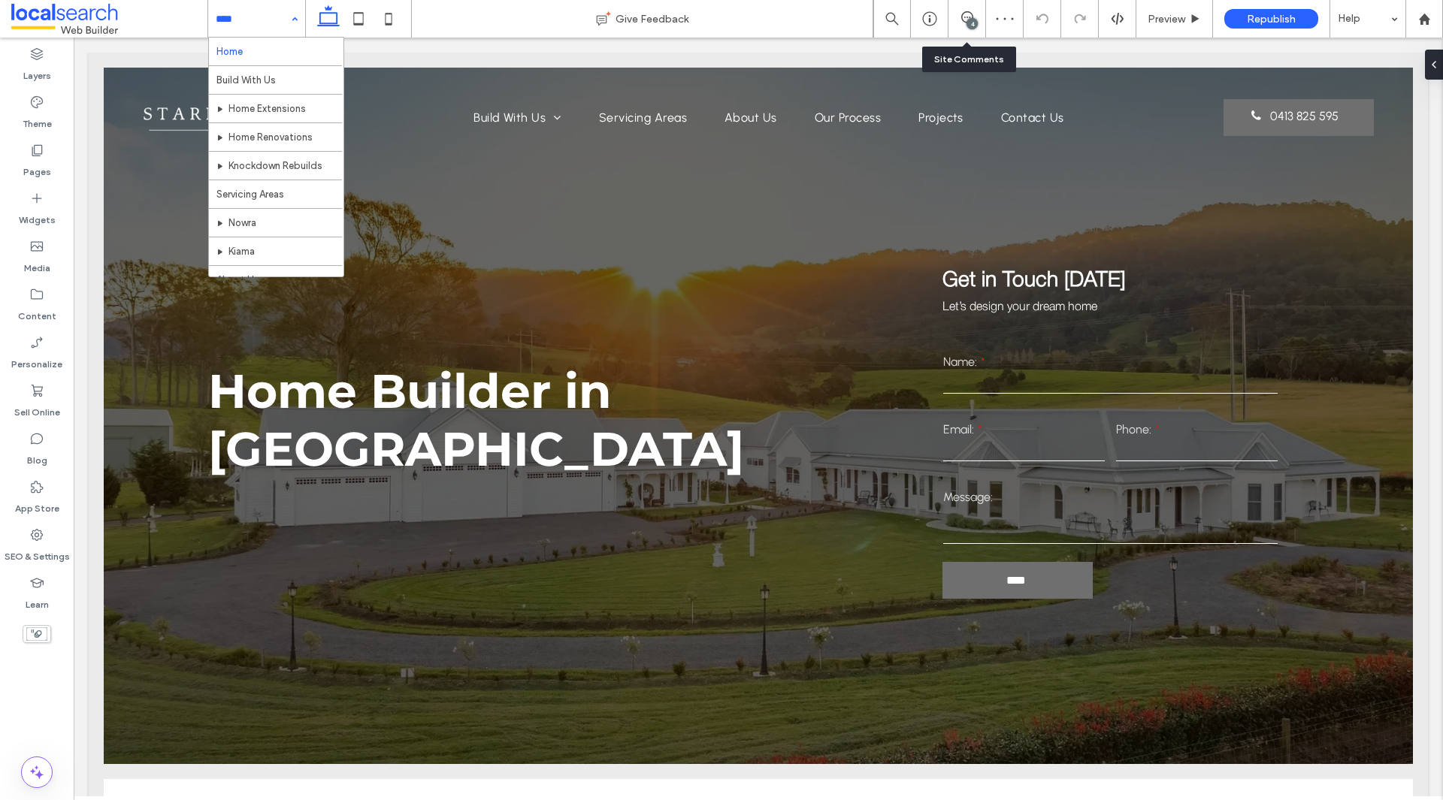
click at [964, 34] on div "4" at bounding box center [967, 19] width 38 height 38
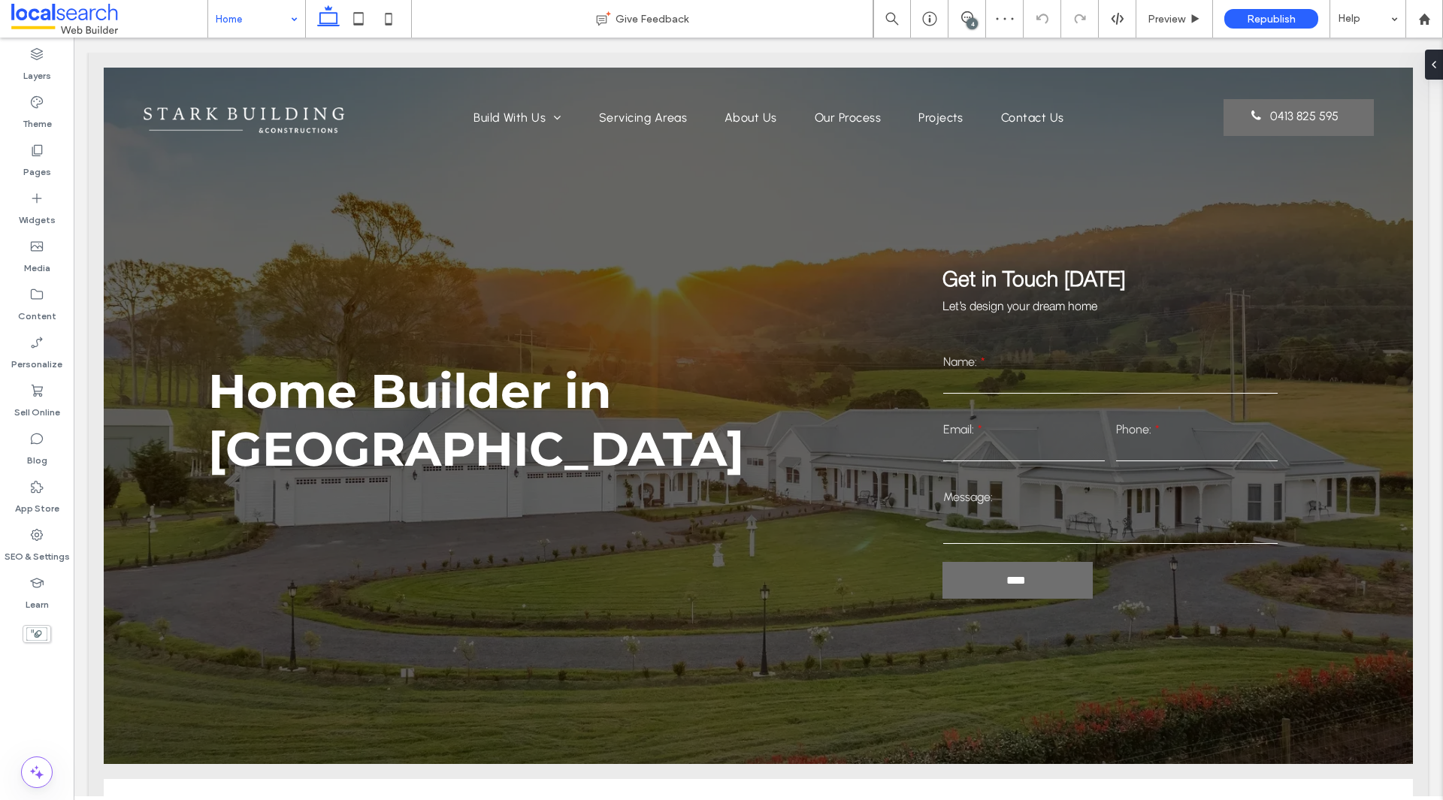
click at [970, 22] on div "4" at bounding box center [972, 23] width 11 height 11
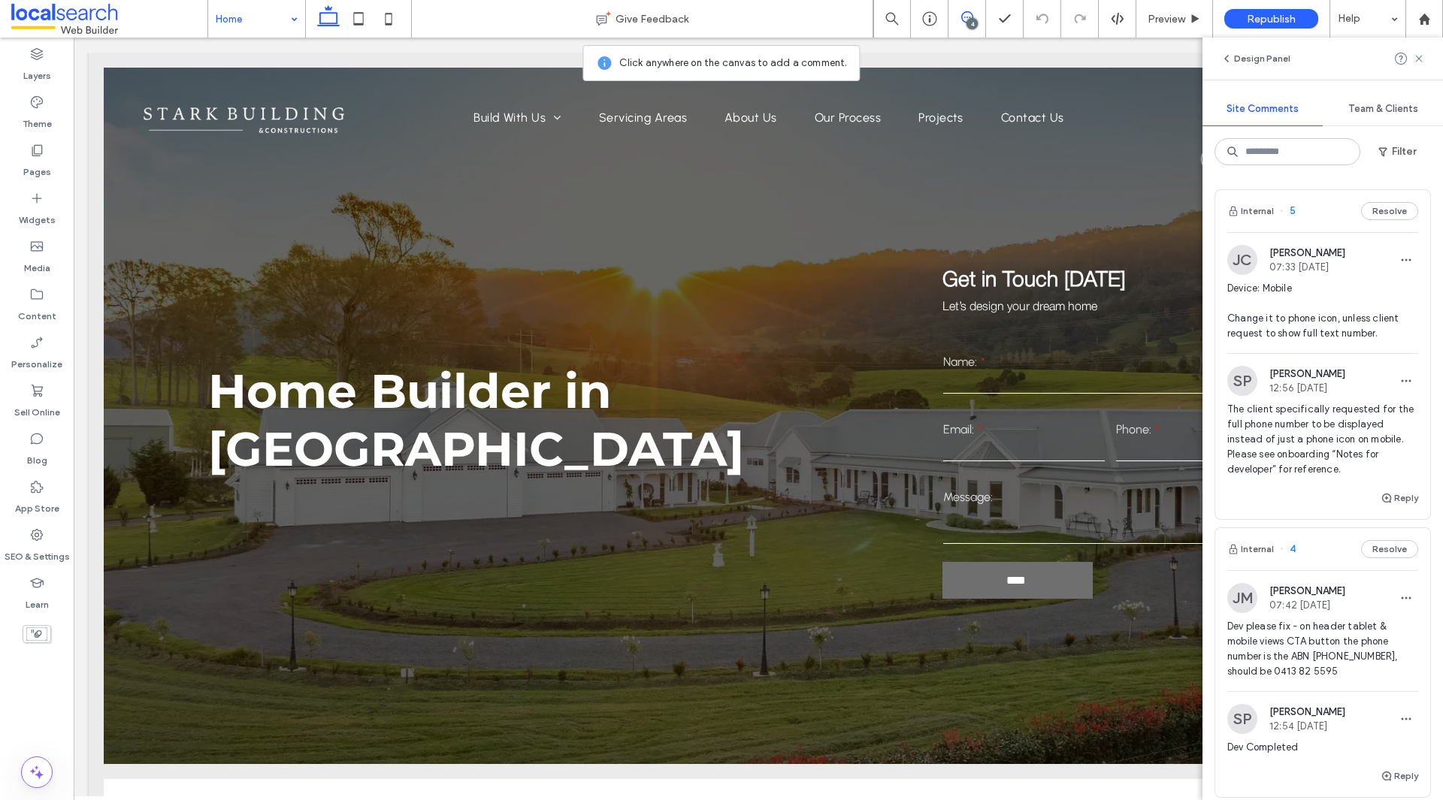
click at [1281, 372] on span "Shemaiah Panganiban" at bounding box center [1307, 373] width 76 height 11
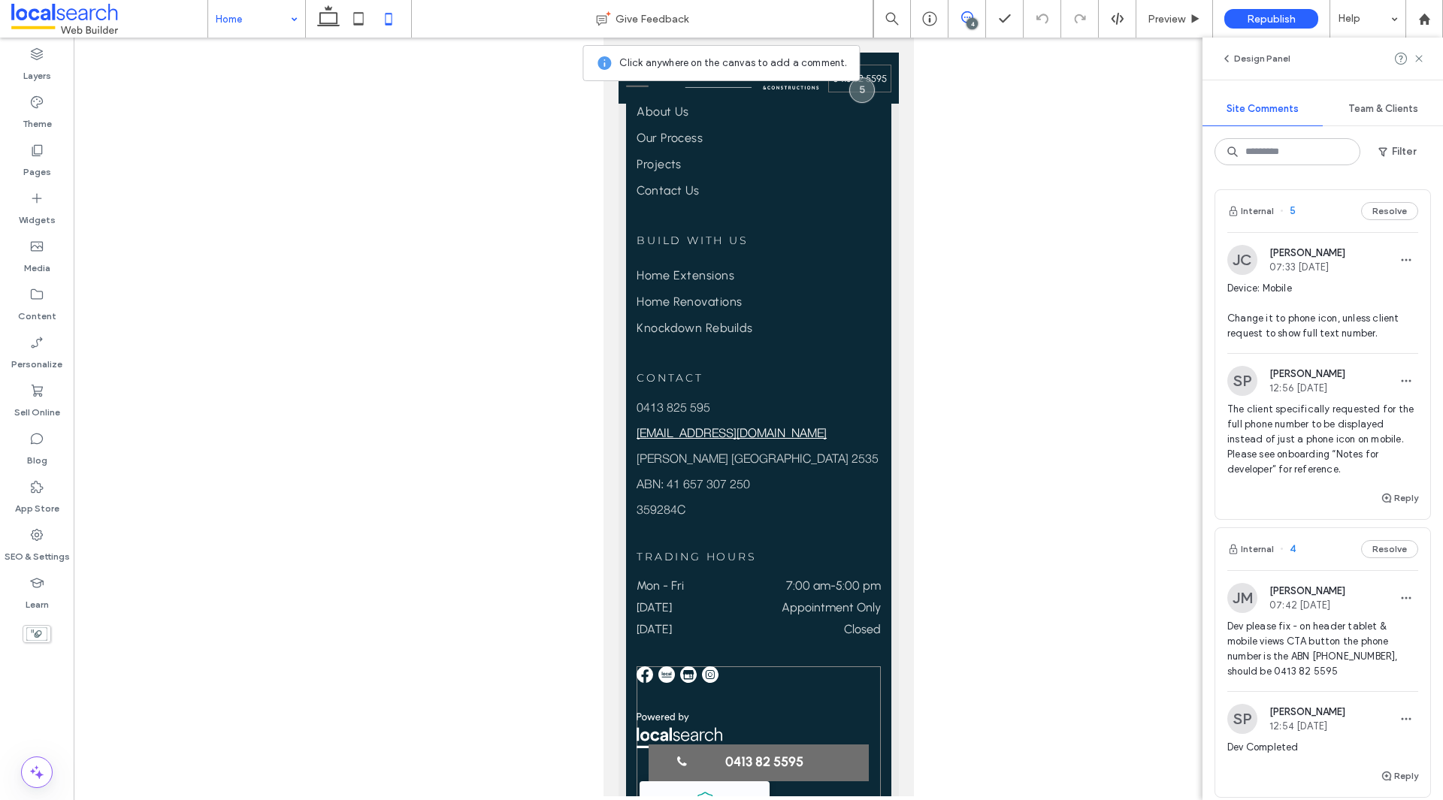
scroll to position [3381, 0]
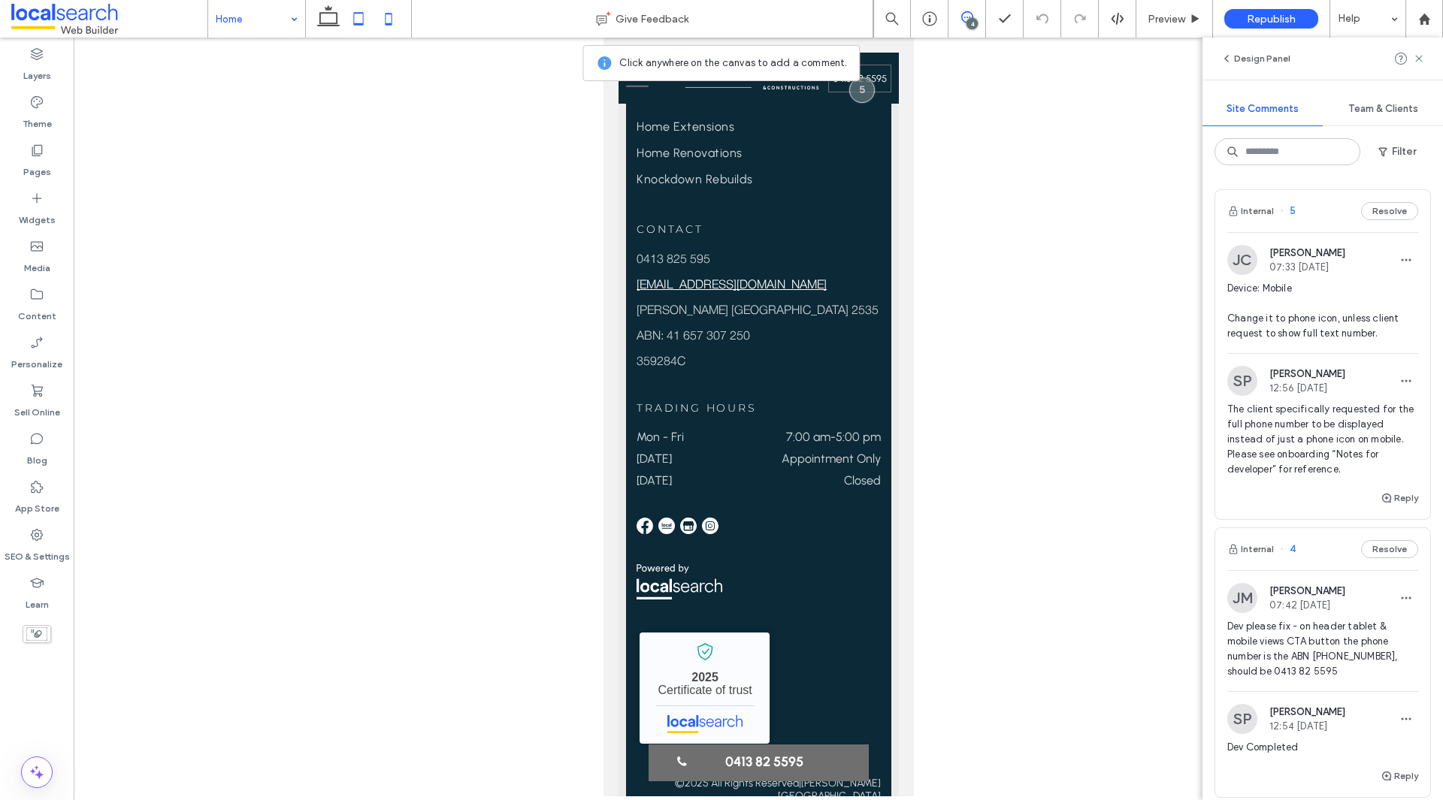
click at [354, 26] on icon at bounding box center [358, 19] width 30 height 30
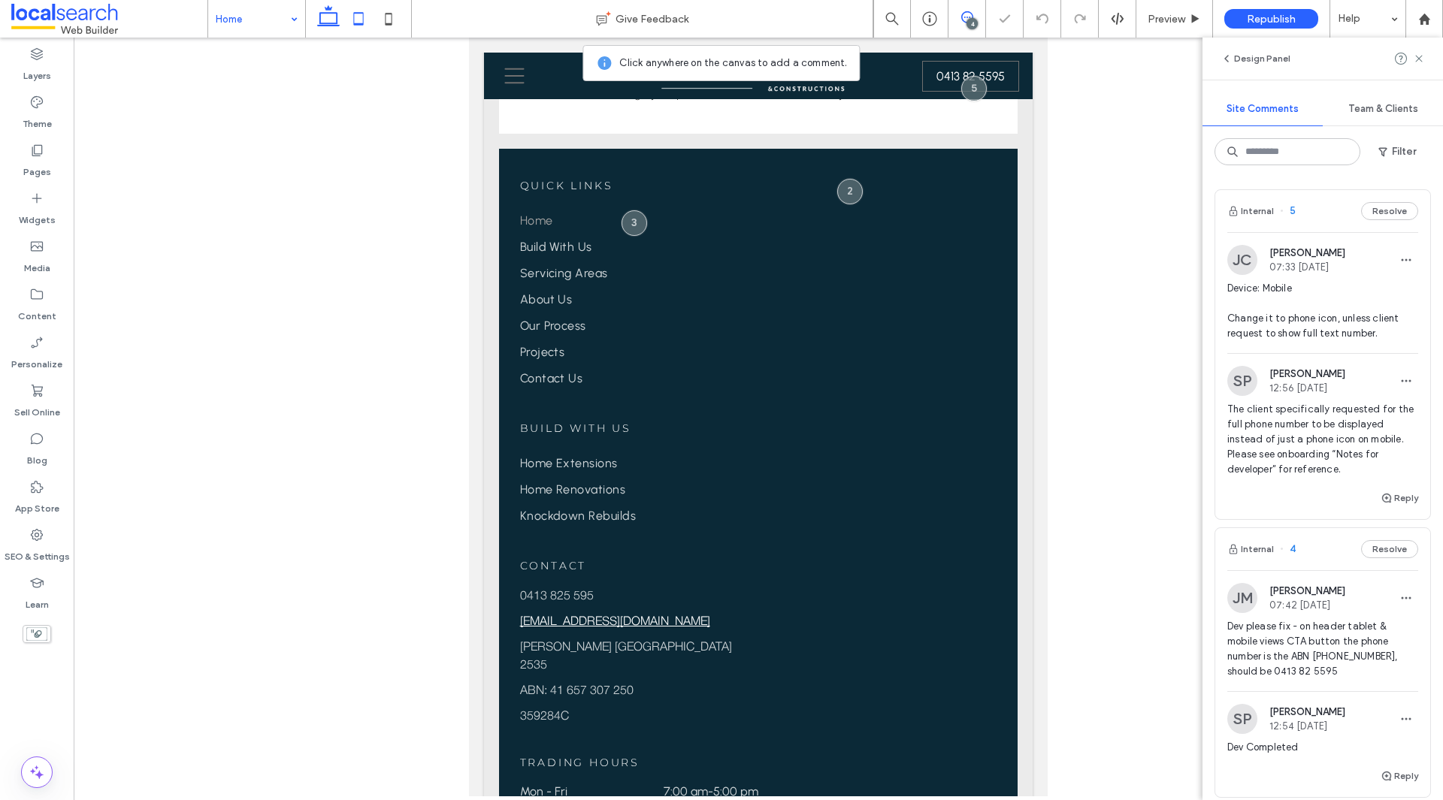
click at [334, 23] on use at bounding box center [328, 15] width 23 height 21
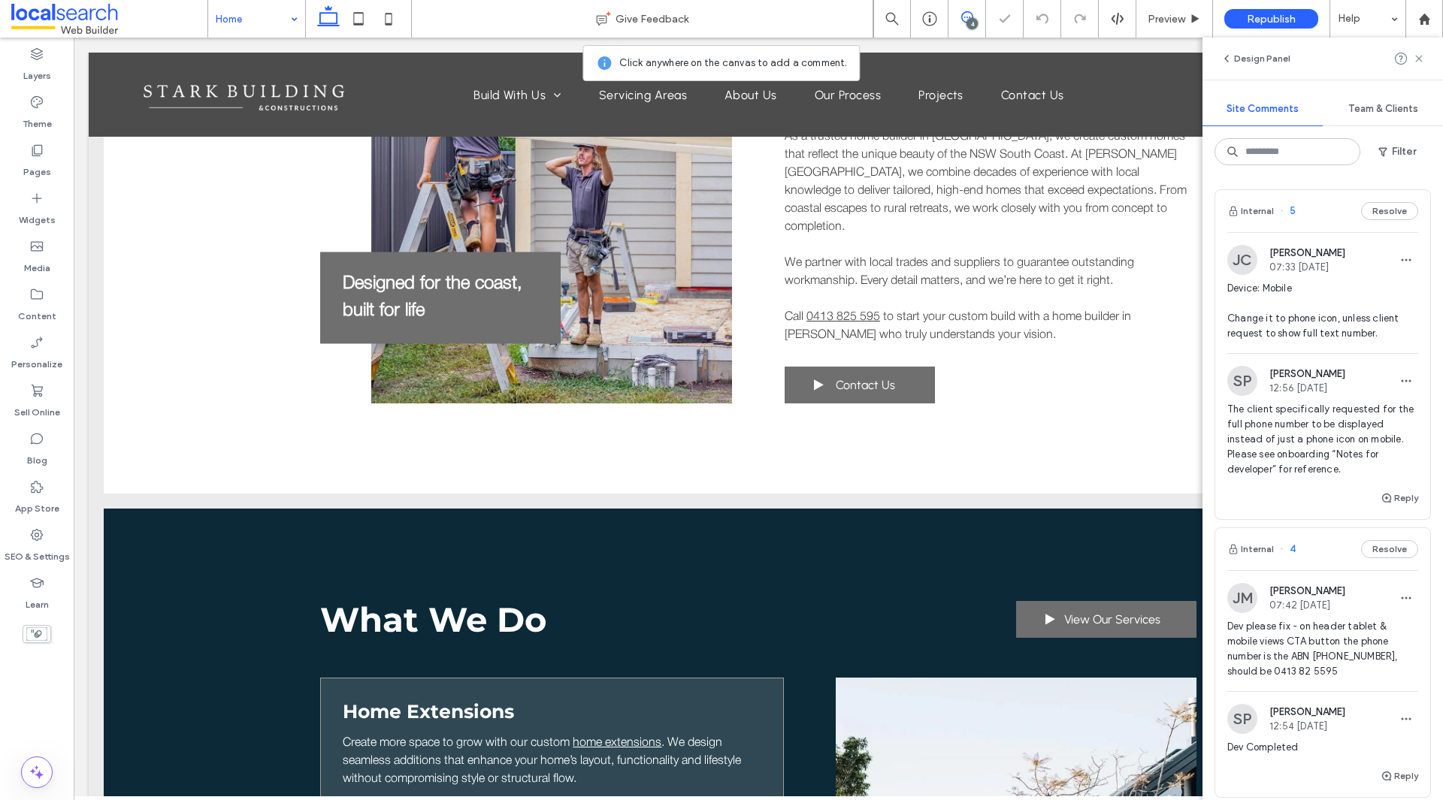
scroll to position [755, 0]
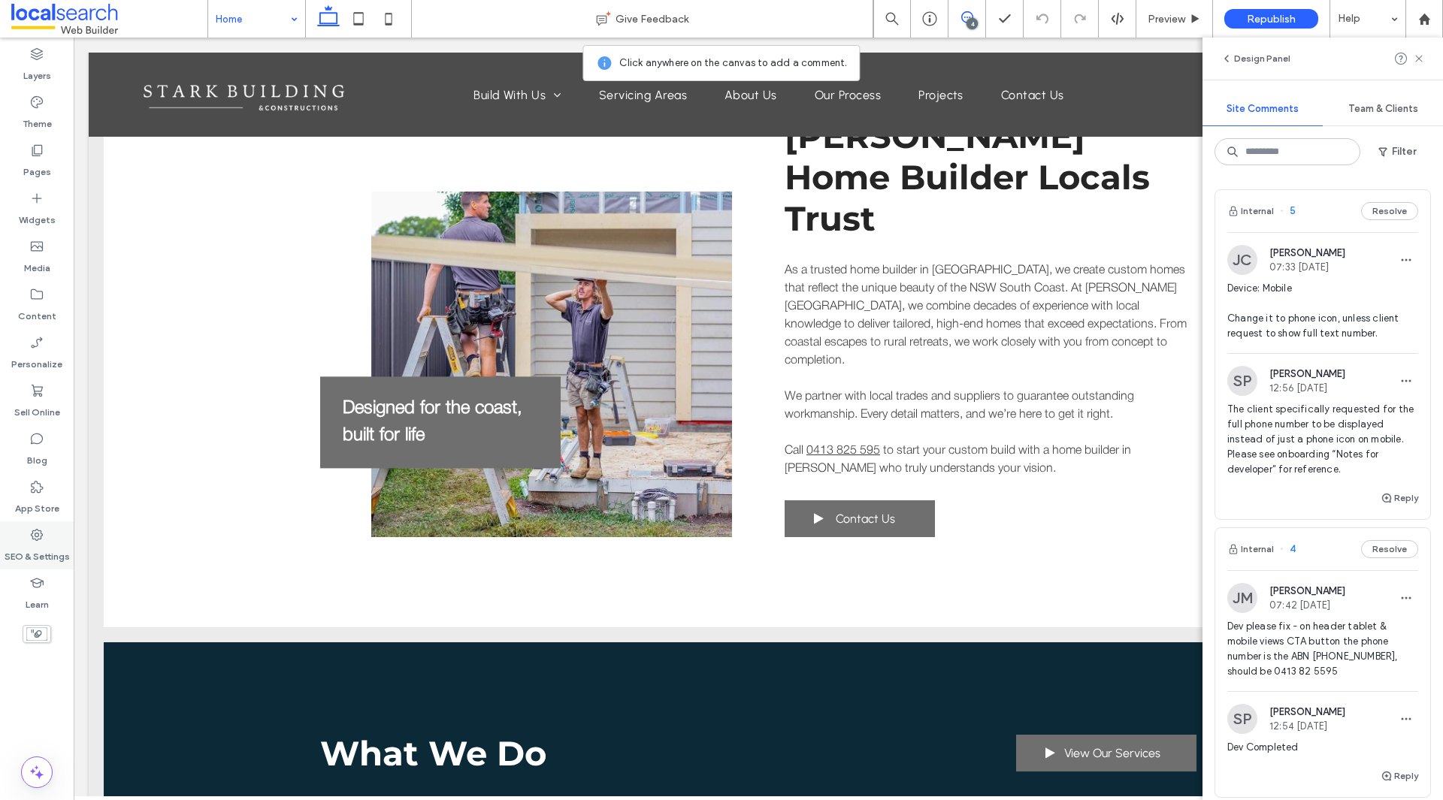
click at [26, 561] on label "SEO & Settings" at bounding box center [37, 553] width 65 height 21
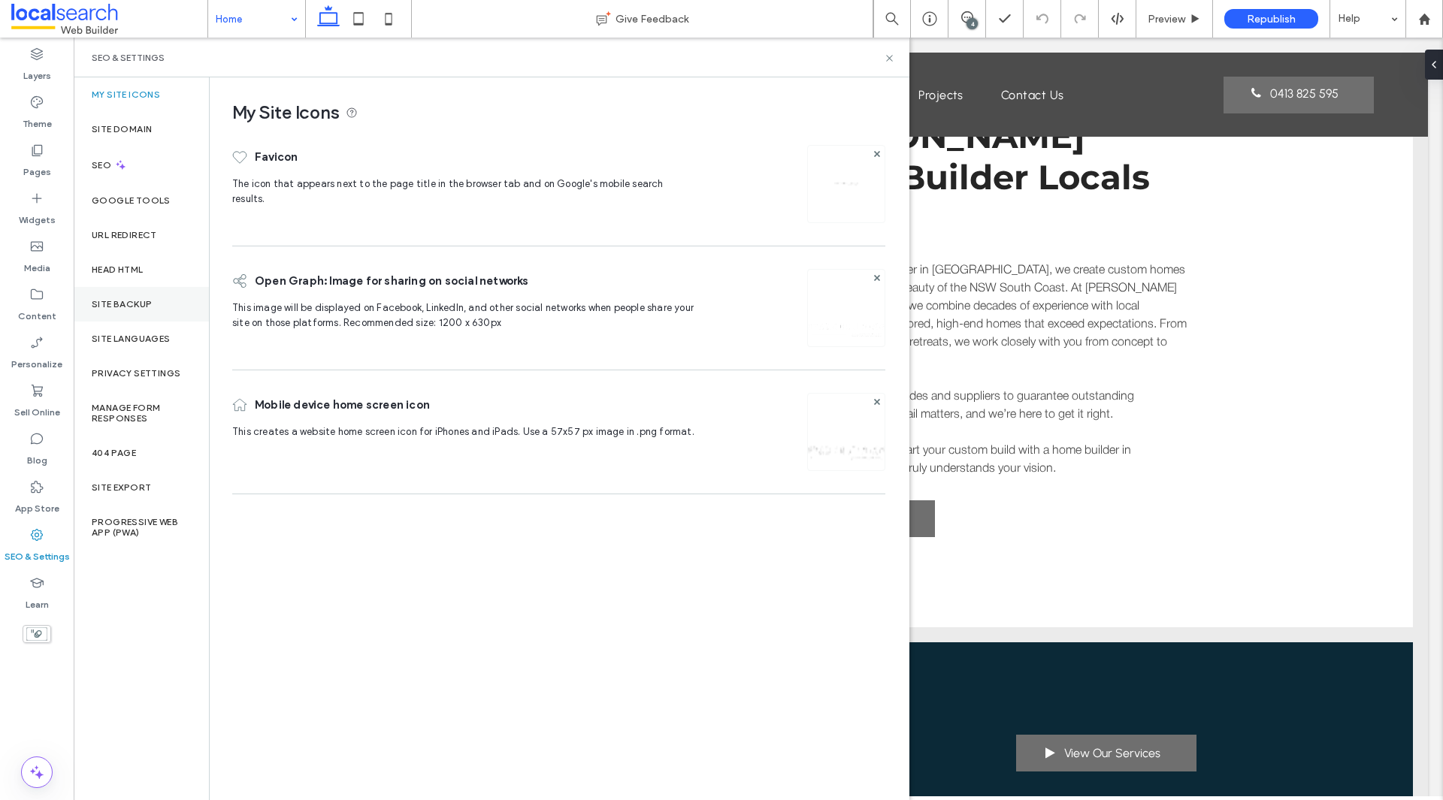
click at [171, 321] on div "Site Backup" at bounding box center [141, 304] width 135 height 35
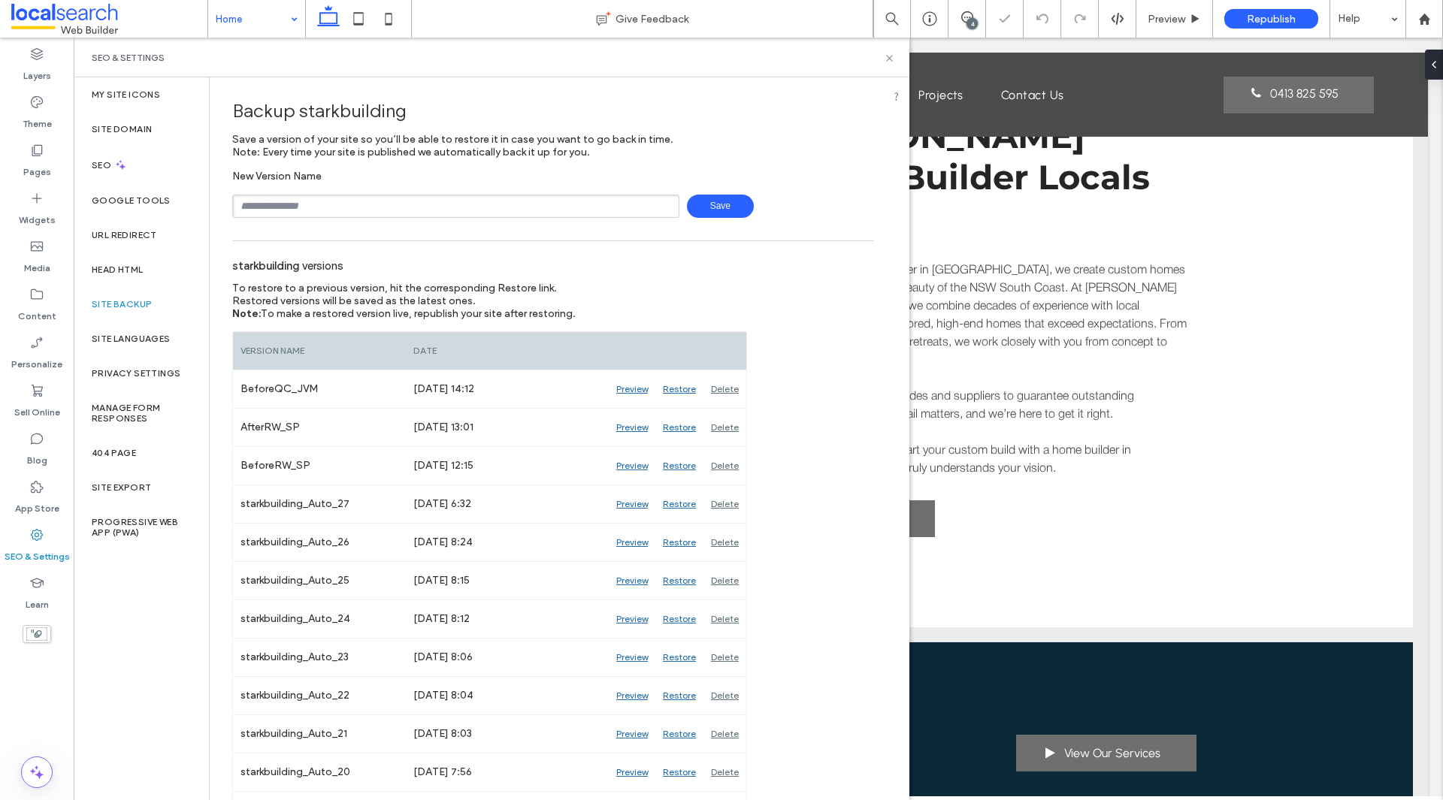
click at [344, 206] on input "text" at bounding box center [455, 206] width 447 height 23
type input "**********"
click at [687, 204] on span "Save" at bounding box center [720, 206] width 67 height 23
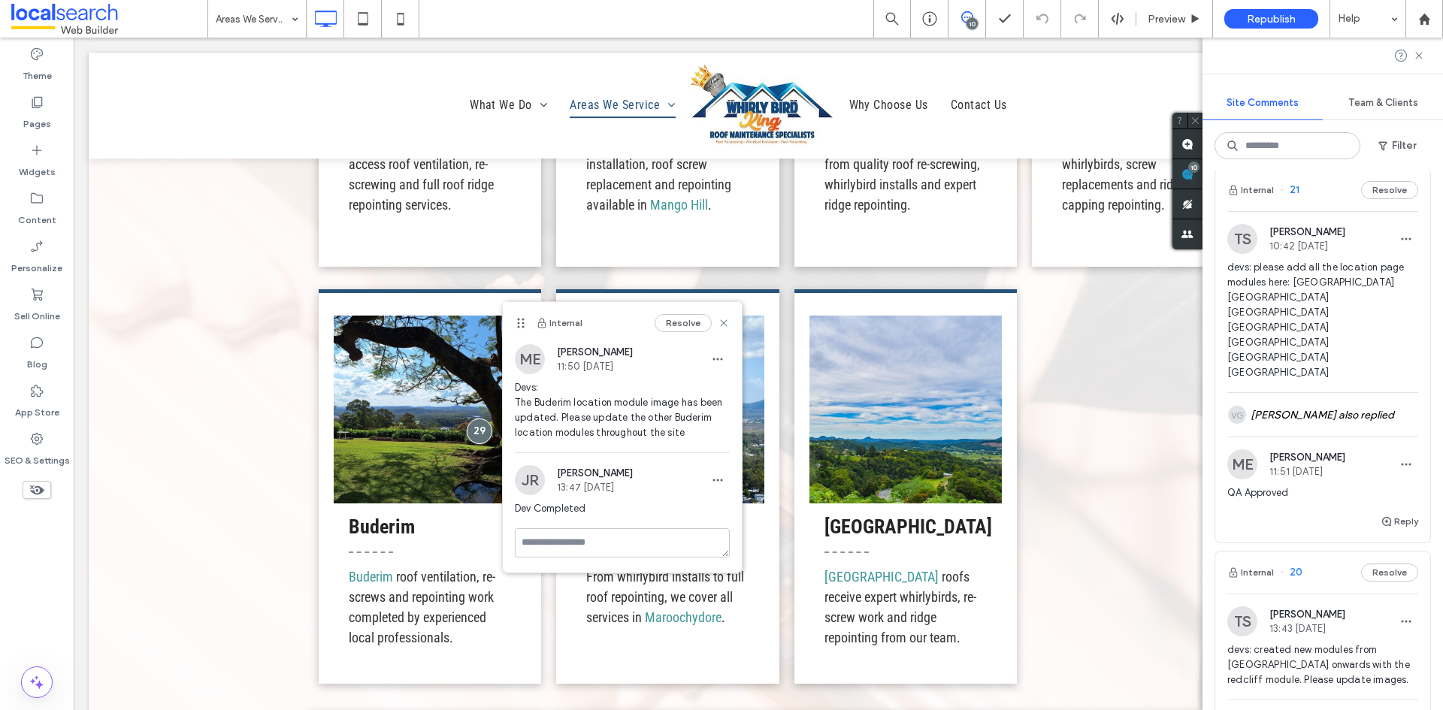
scroll to position [1879, 0]
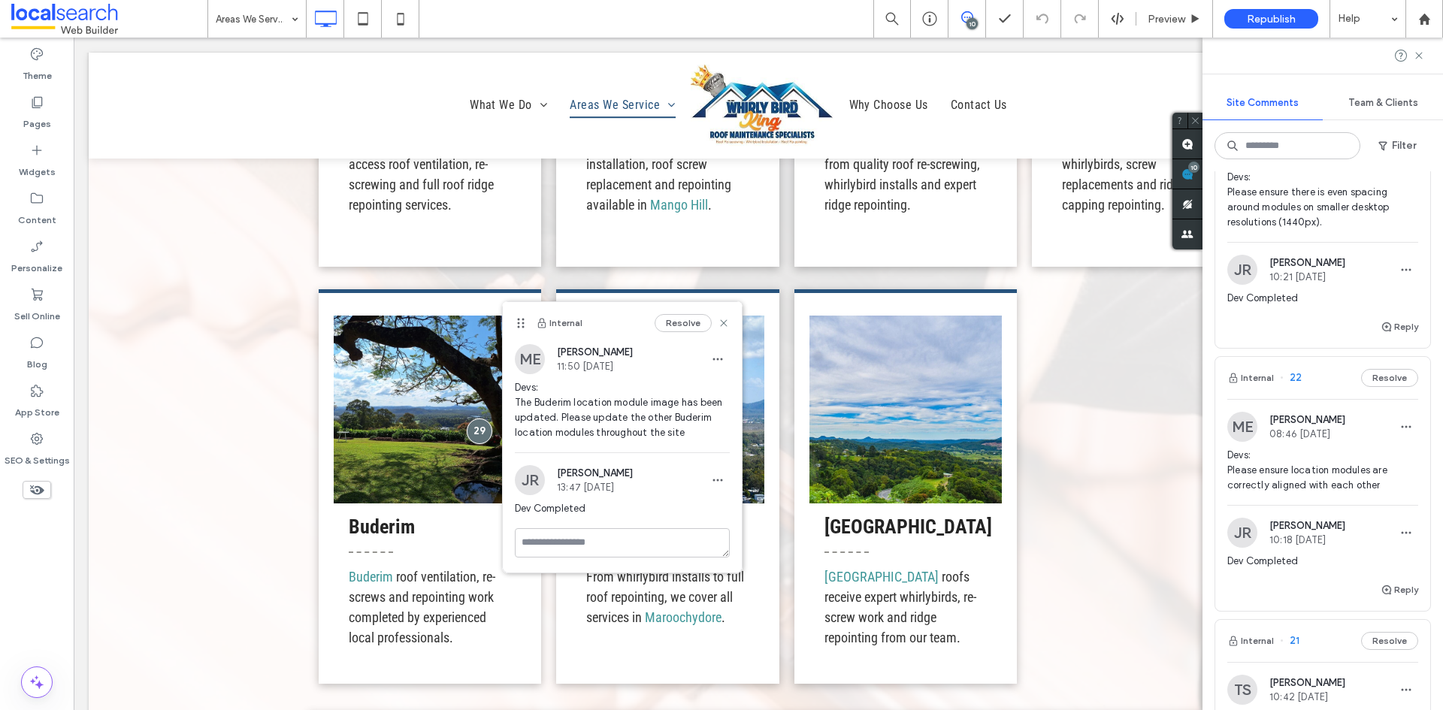
click at [1303, 490] on span "Devs: Please ensure location modules are correctly aligned with each other" at bounding box center [1322, 470] width 191 height 45
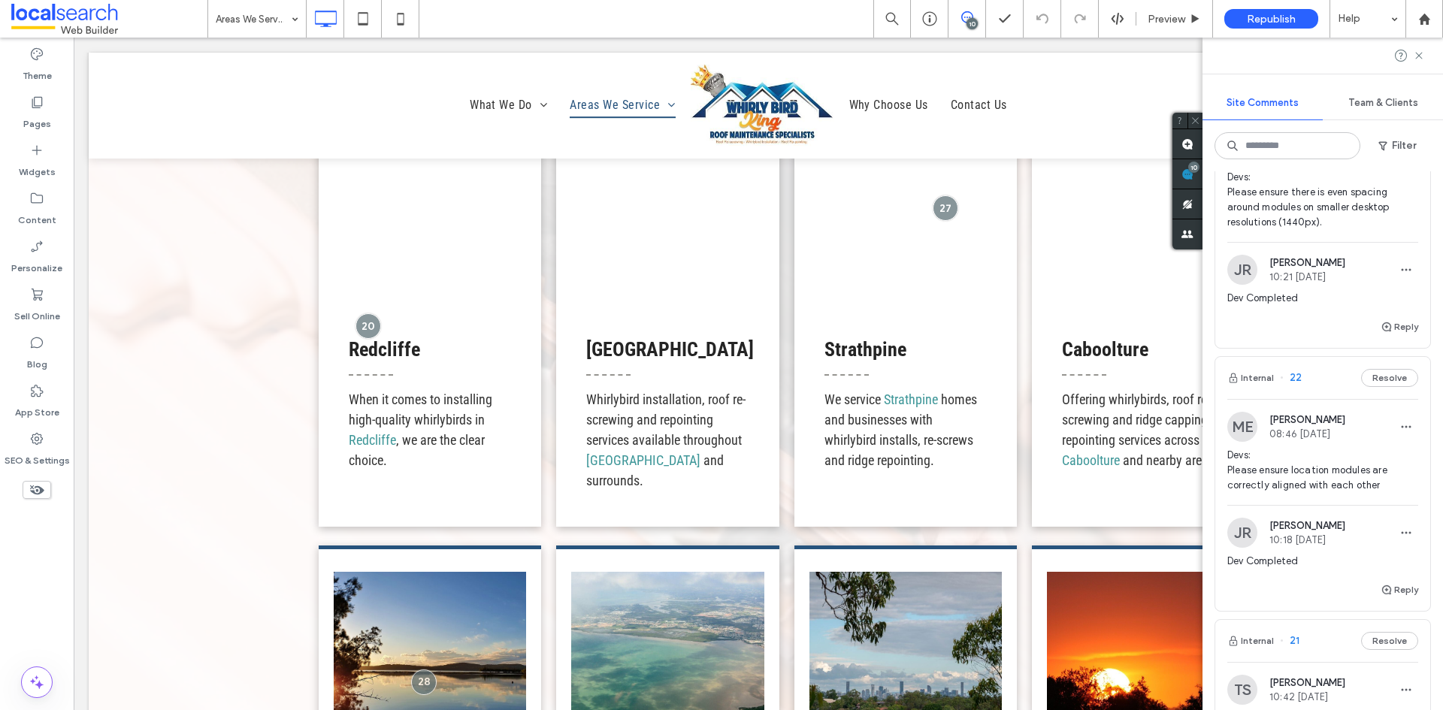
scroll to position [2382, 0]
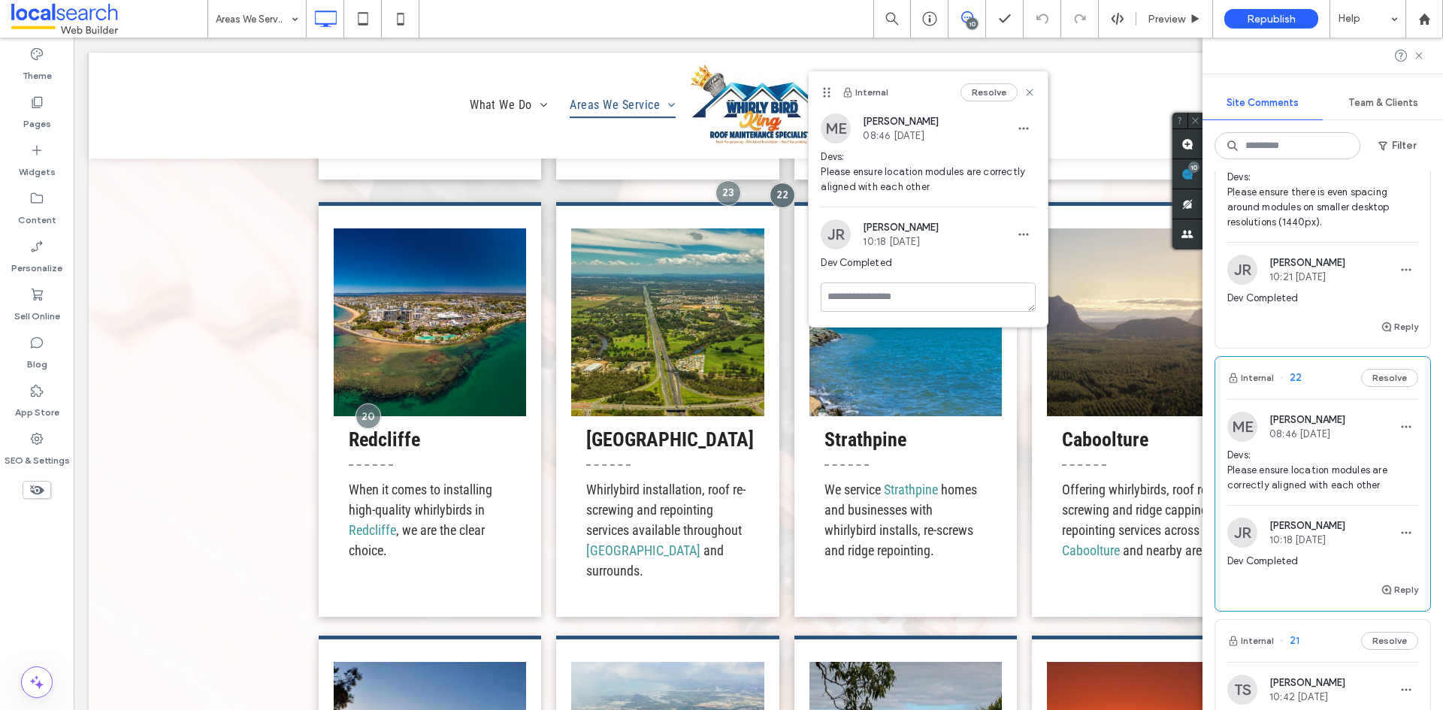
click at [212, 334] on div "[GEOGRAPHIC_DATA] We offer whirlybird and roof maintenance services on the [GEO…" at bounding box center [758, 626] width 1339 height 1855
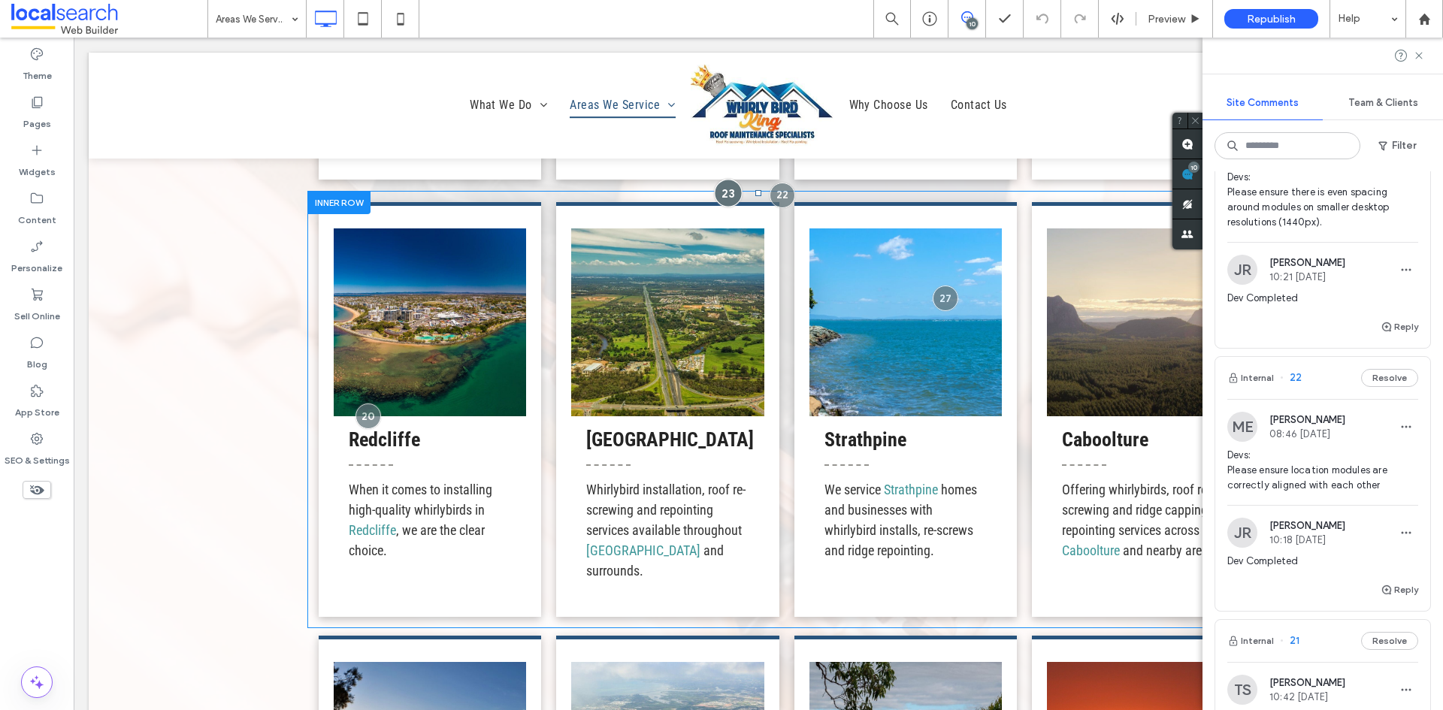
click at [714, 202] on div at bounding box center [728, 193] width 28 height 28
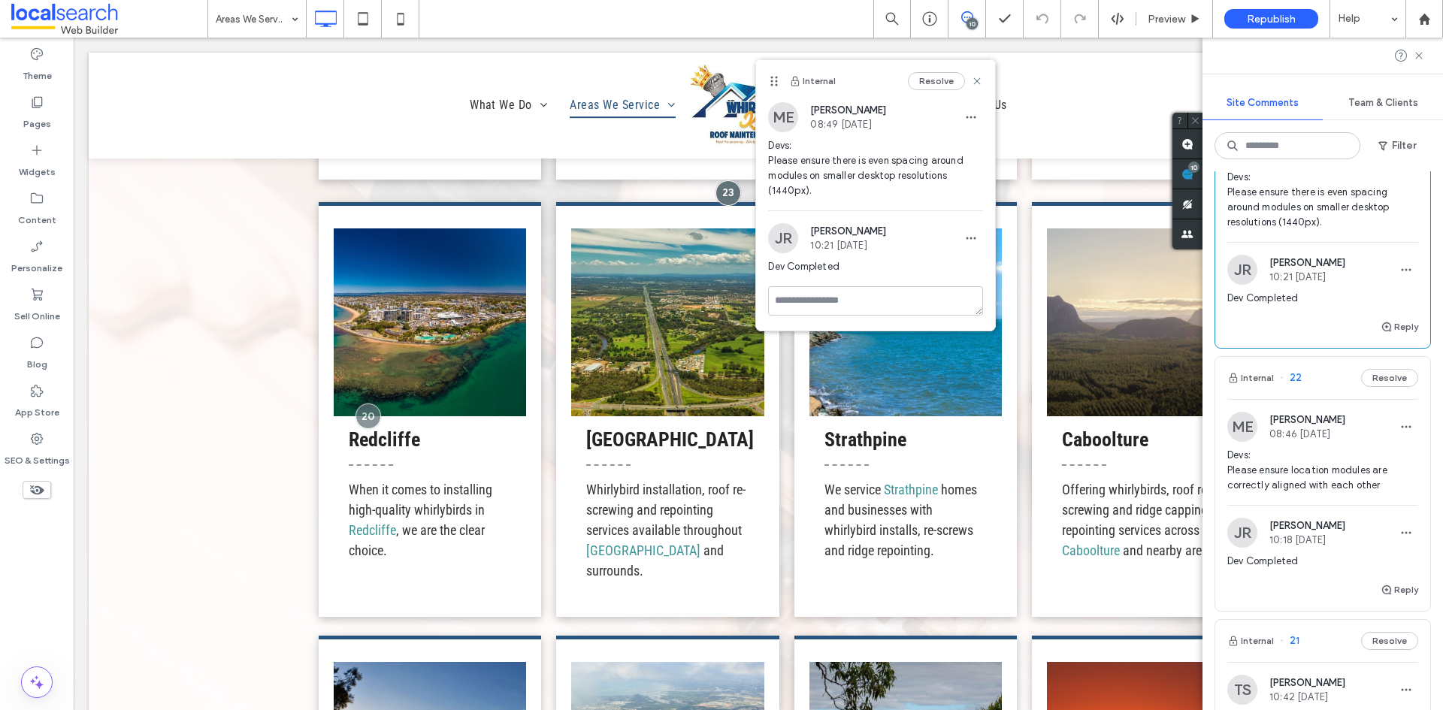
click at [259, 422] on div "[GEOGRAPHIC_DATA] We offer whirlybird and roof maintenance services on the [GEO…" at bounding box center [758, 626] width 1339 height 1855
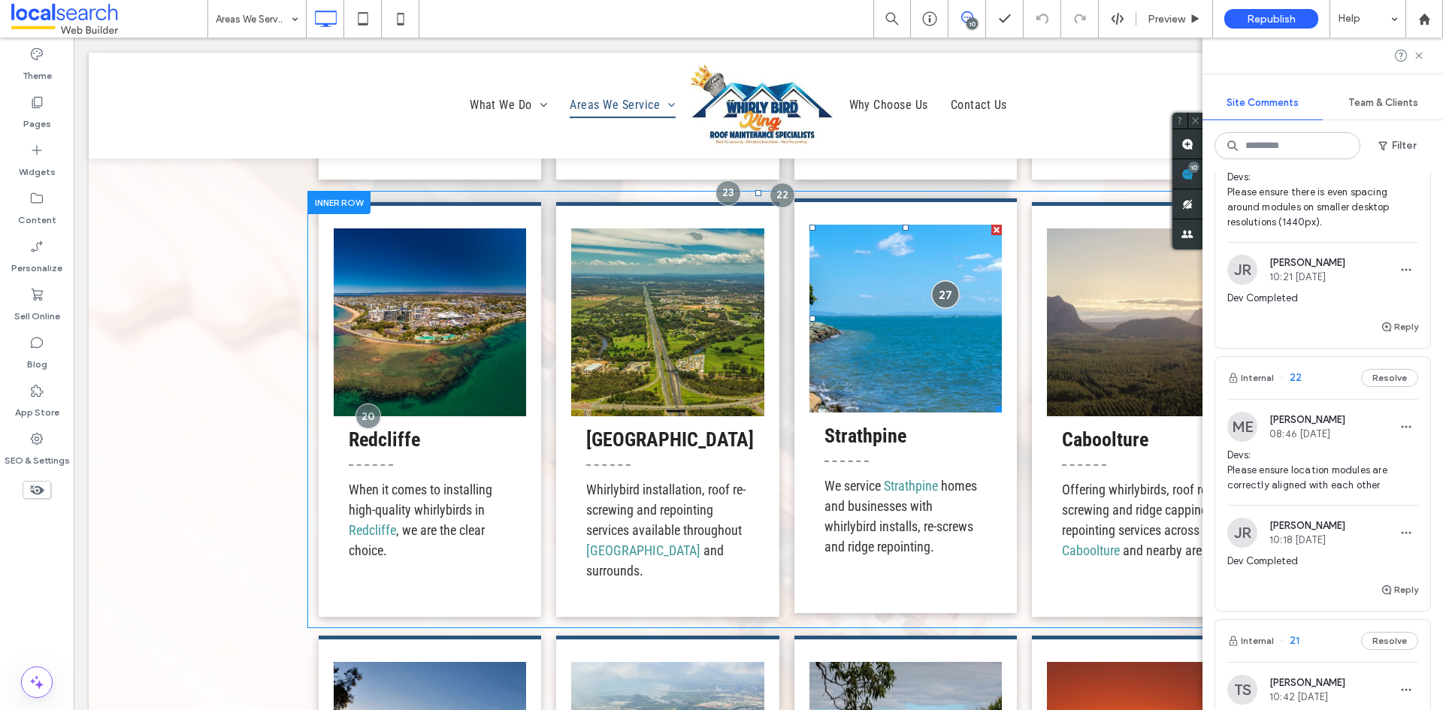
click at [939, 289] on div at bounding box center [946, 295] width 28 height 28
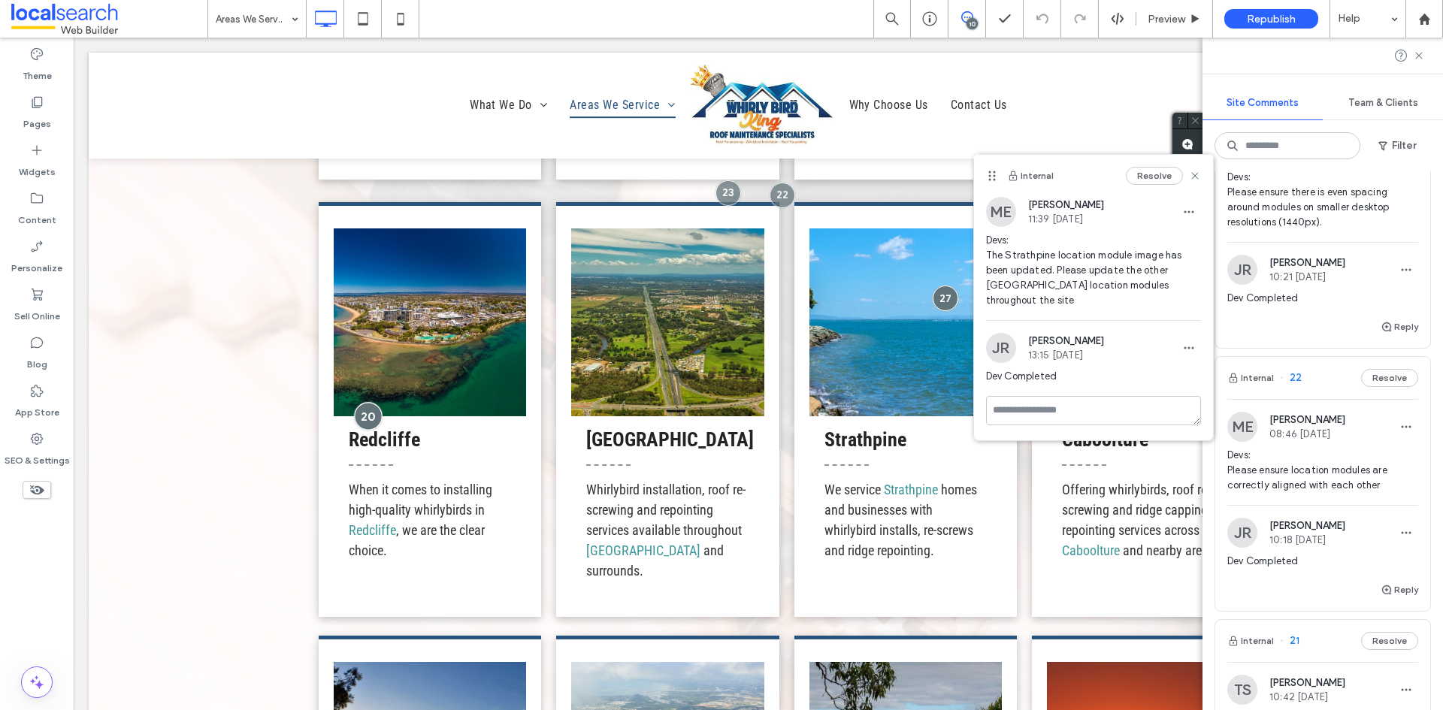
click at [367, 420] on div at bounding box center [368, 417] width 28 height 28
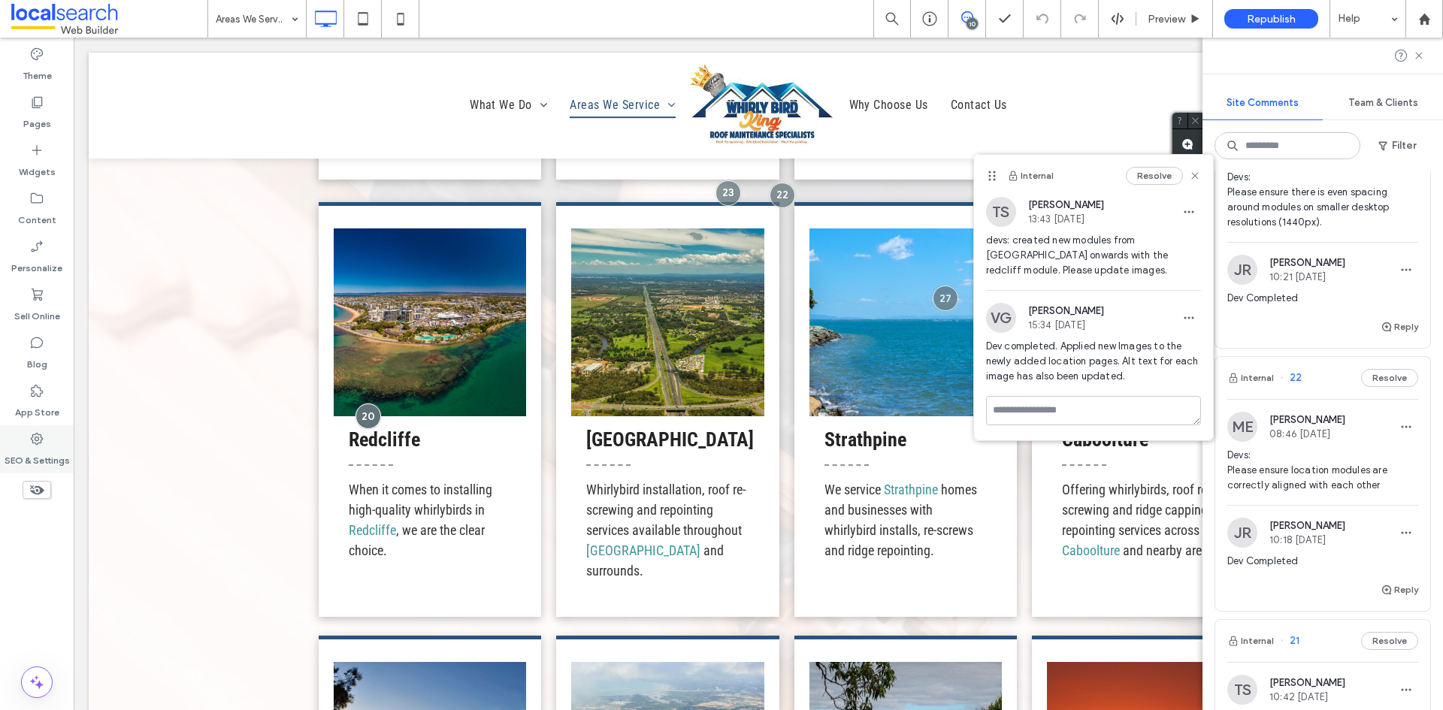
click at [70, 440] on div "SEO & Settings" at bounding box center [37, 449] width 74 height 48
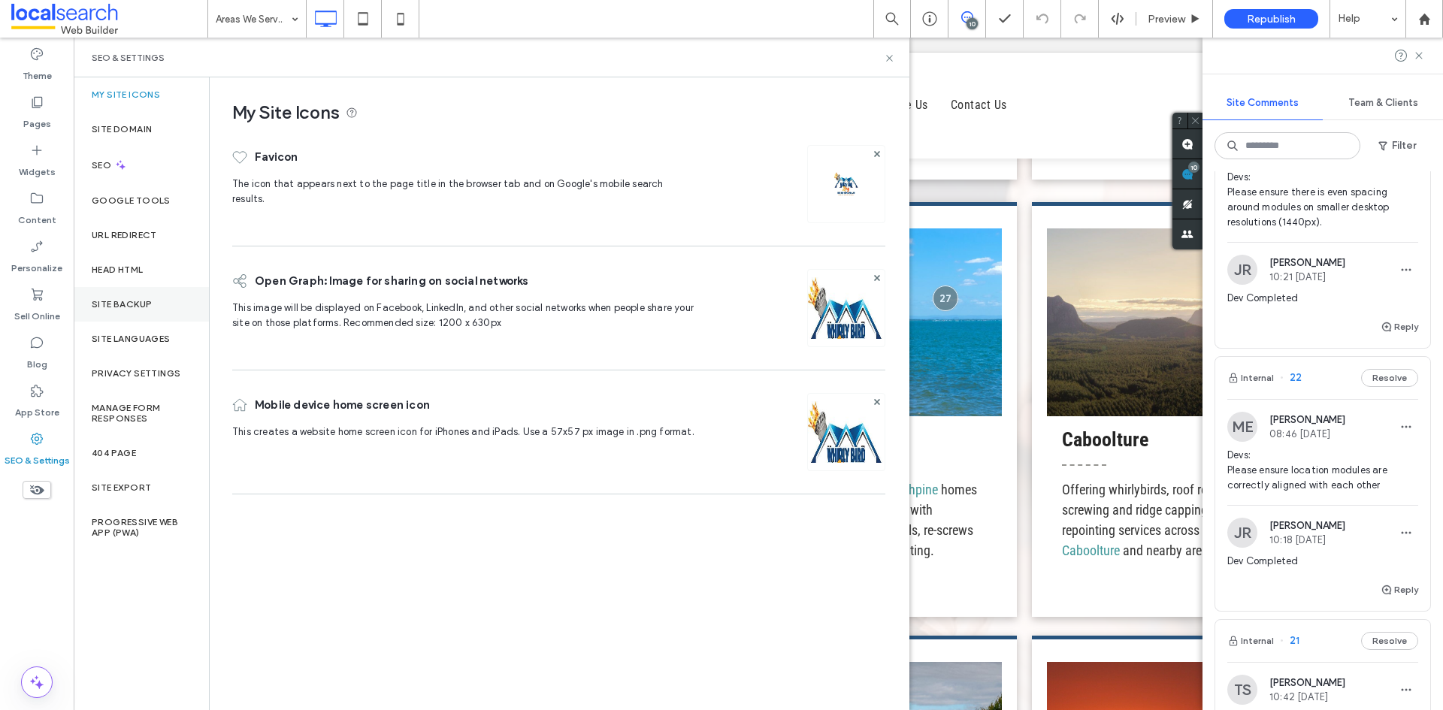
click at [165, 313] on div "Site Backup" at bounding box center [141, 304] width 135 height 35
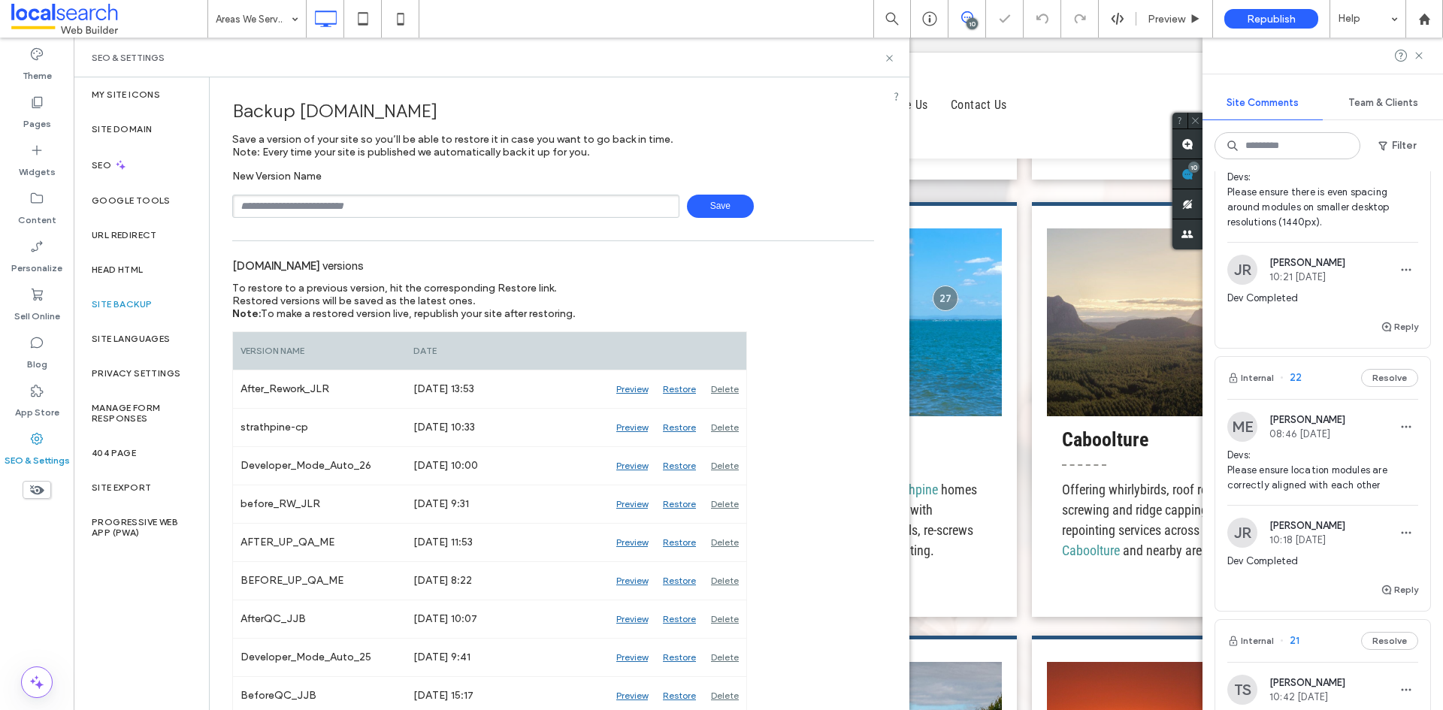
click at [373, 206] on input "text" at bounding box center [455, 206] width 447 height 23
type input "**********"
click at [699, 208] on span "Save" at bounding box center [720, 206] width 67 height 23
click at [427, 212] on input "text" at bounding box center [455, 206] width 447 height 23
type input "**********"
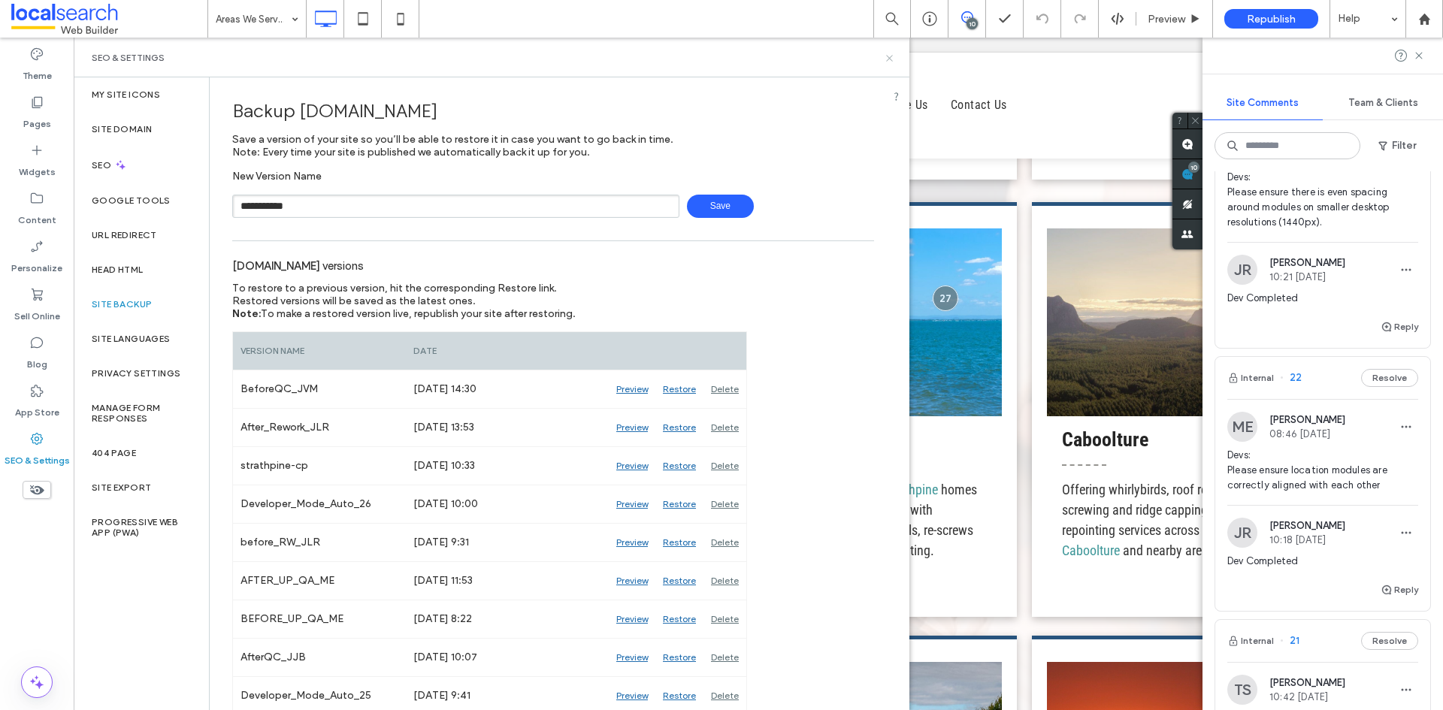
drag, startPoint x: 891, startPoint y: 58, endPoint x: 817, endPoint y: 20, distance: 82.7
click at [891, 58] on icon at bounding box center [889, 58] width 11 height 11
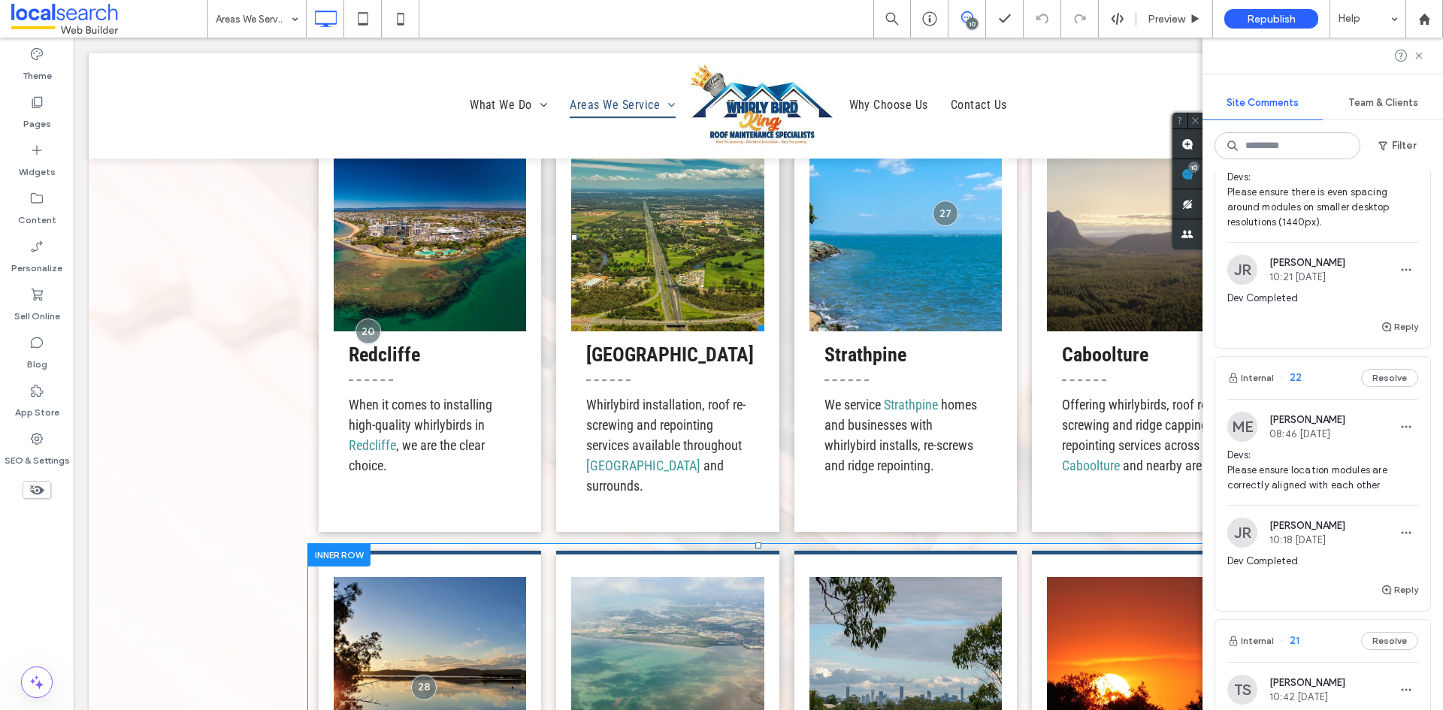
scroll to position [2757, 0]
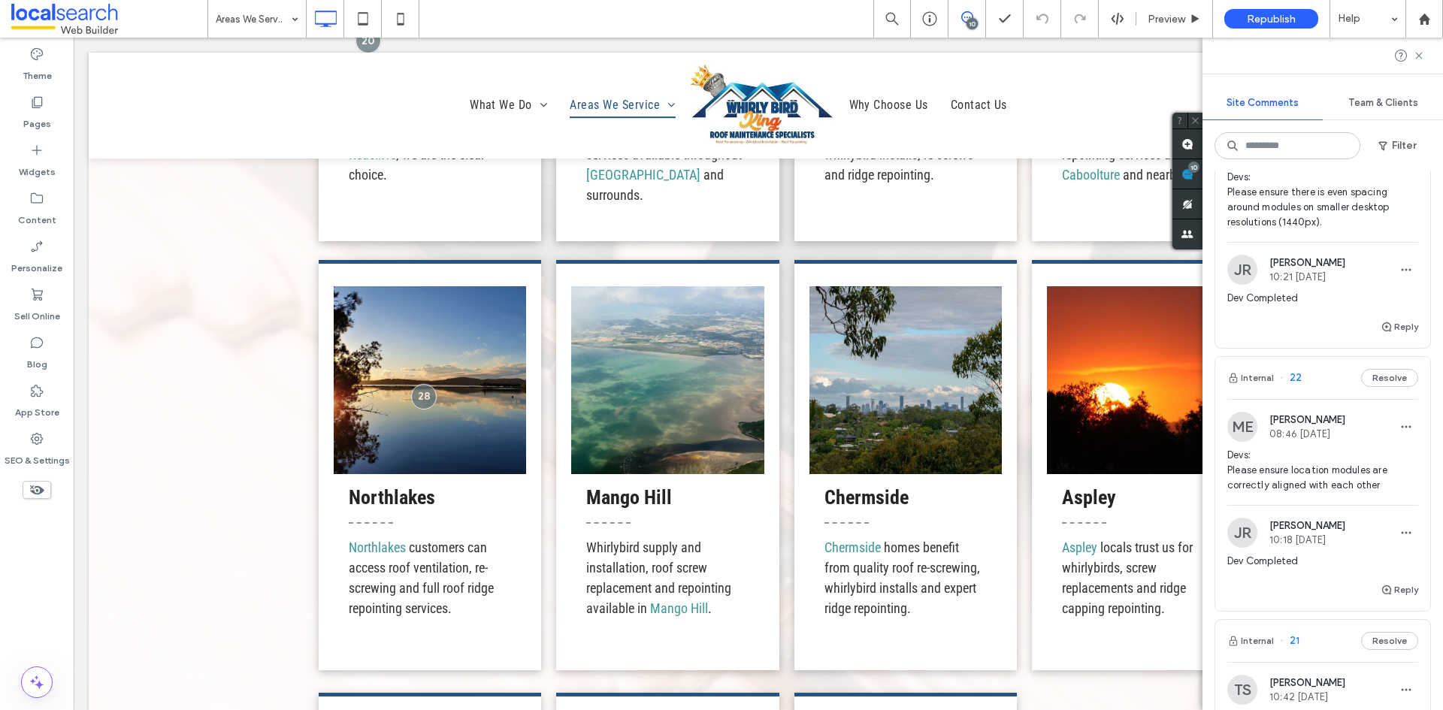
drag, startPoint x: 26, startPoint y: 11, endPoint x: 41, endPoint y: 5, distance: 16.6
click at [26, 11] on span at bounding box center [109, 19] width 196 height 30
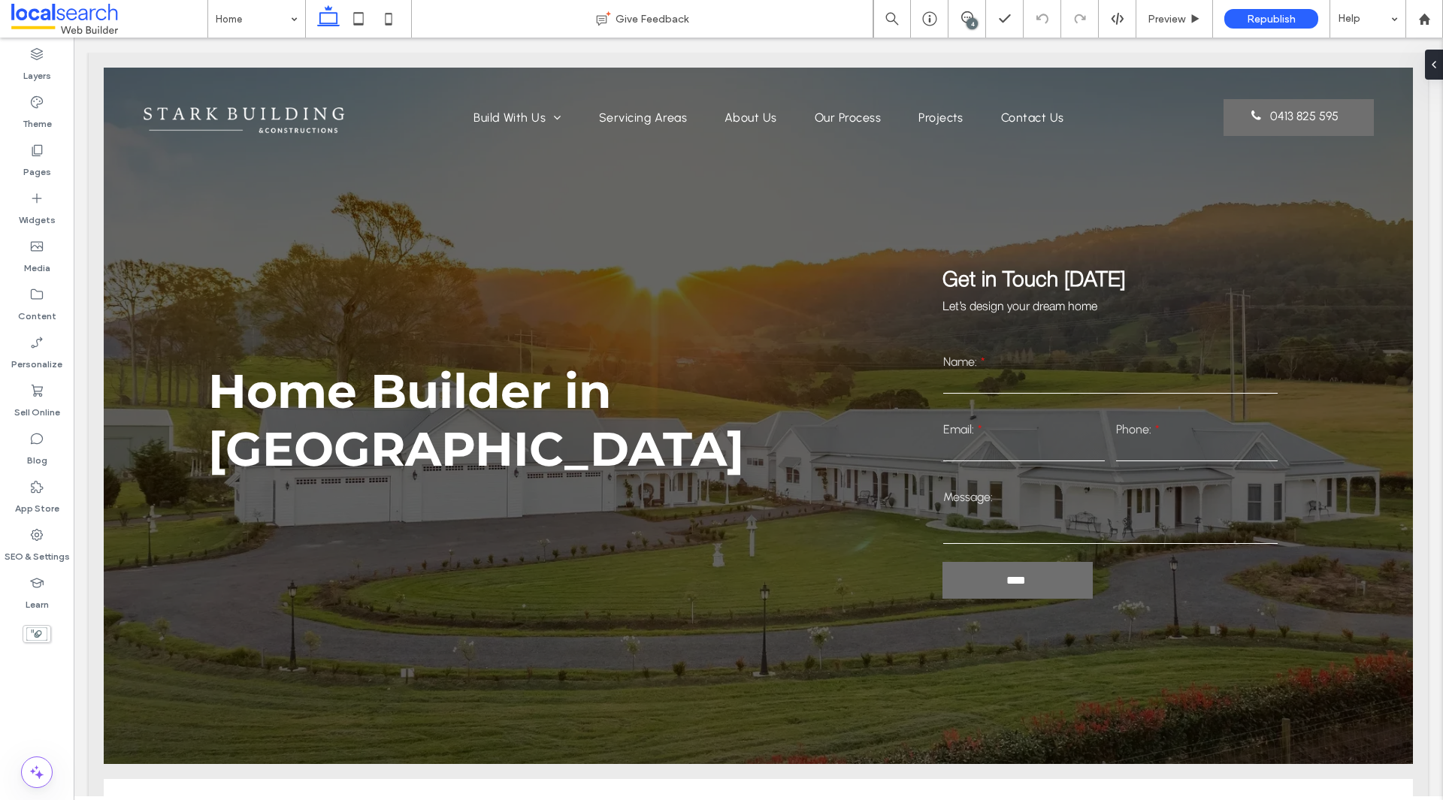
click at [112, 26] on span at bounding box center [109, 19] width 196 height 30
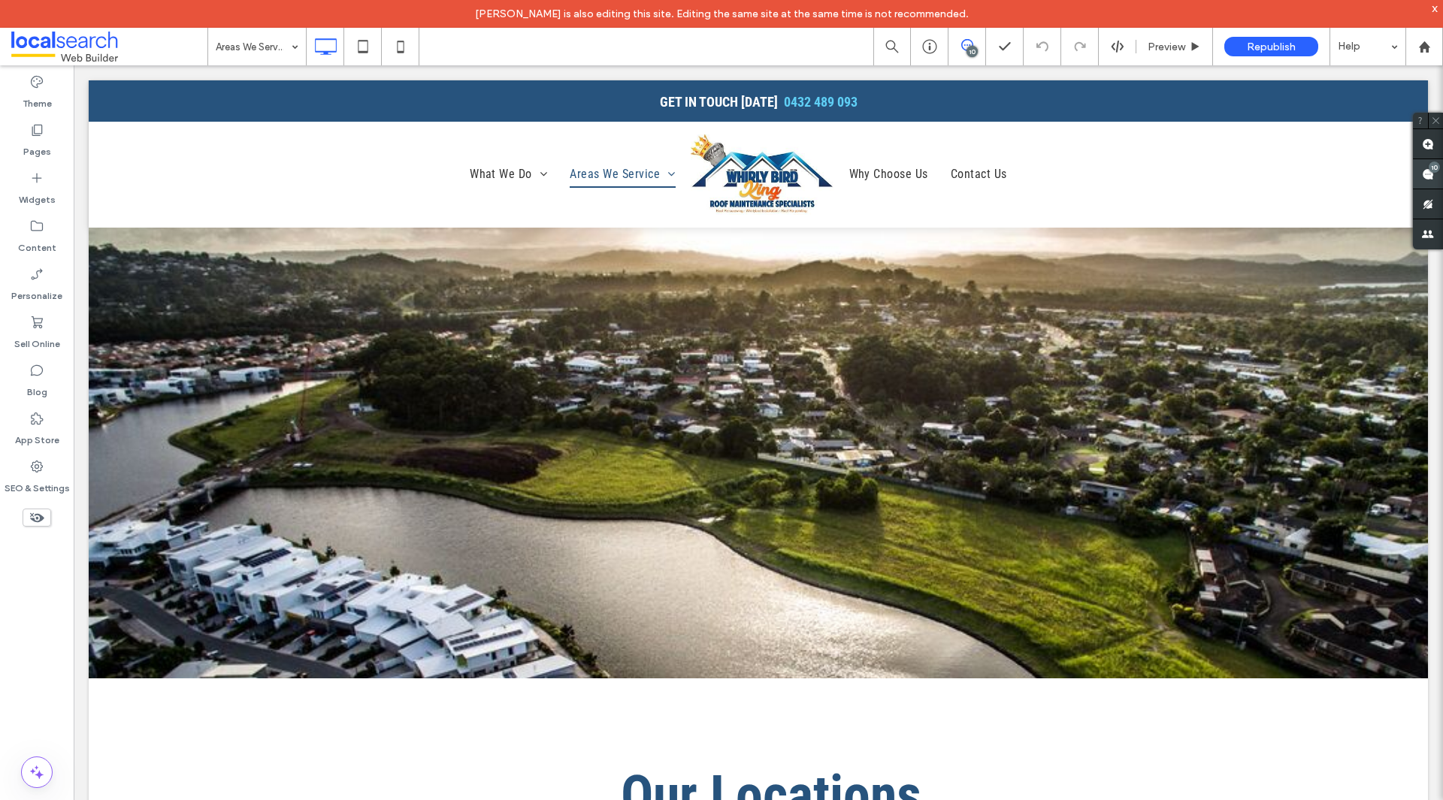
click at [1419, 180] on span at bounding box center [1428, 173] width 30 height 29
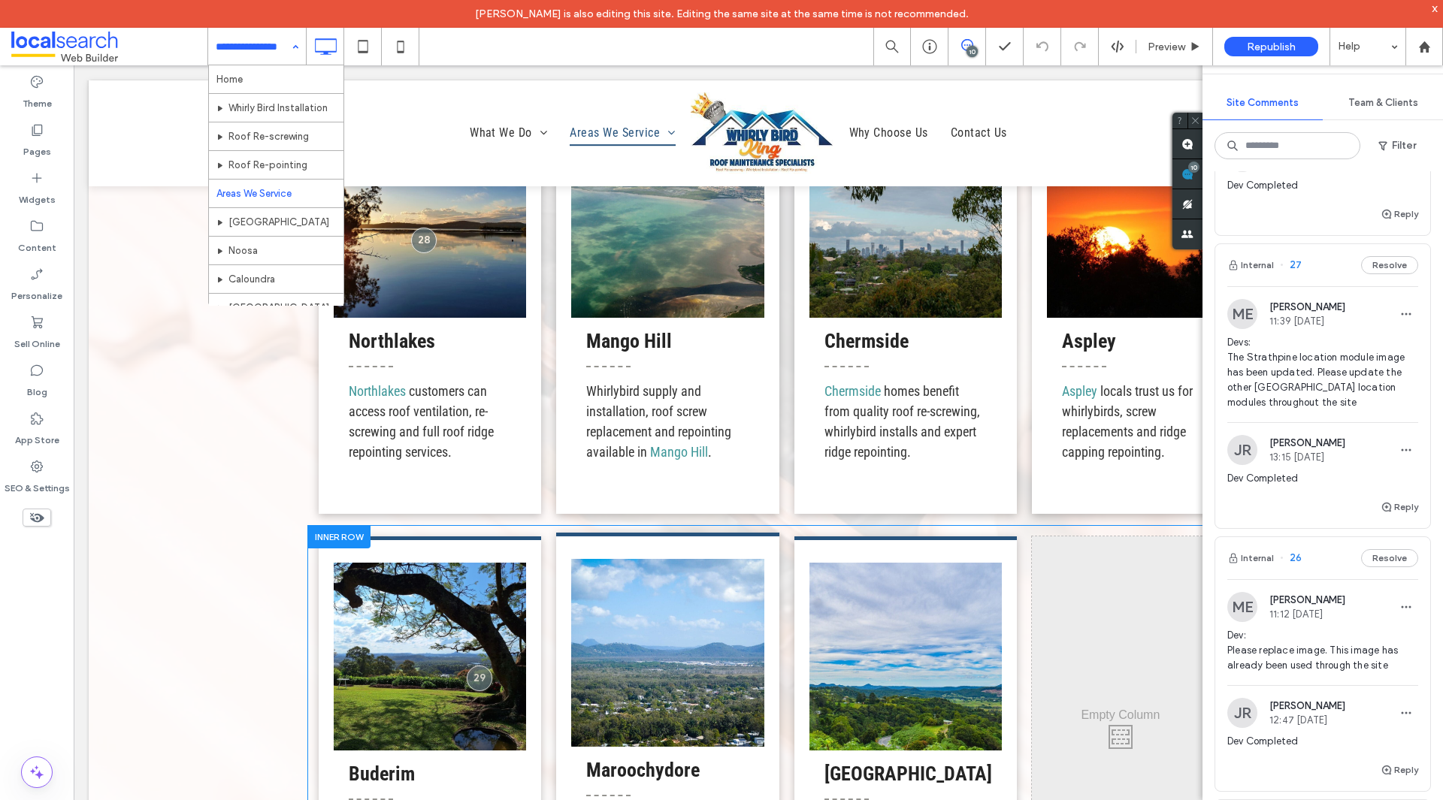
scroll to position [3157, 0]
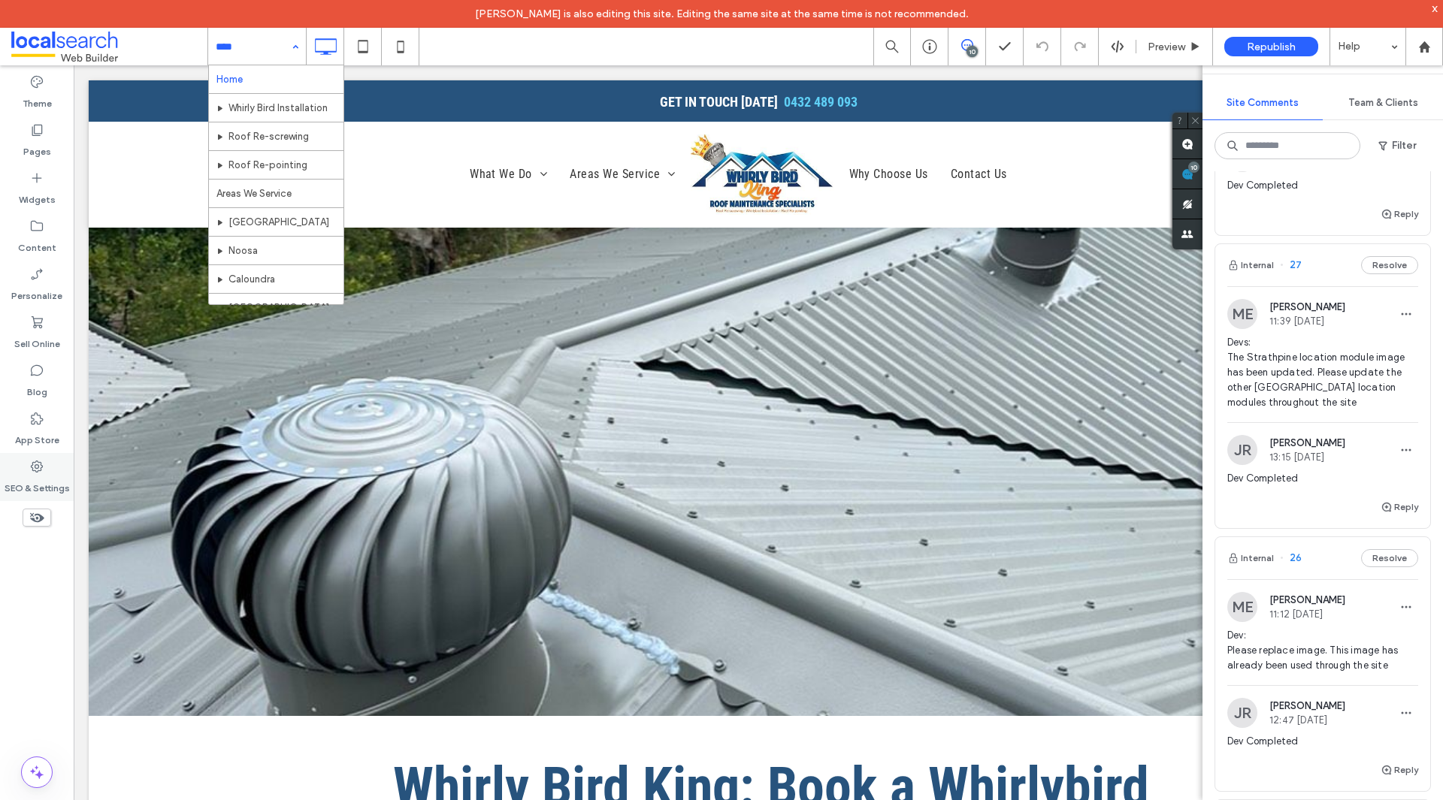
drag, startPoint x: 22, startPoint y: 455, endPoint x: 14, endPoint y: 455, distance: 8.3
click at [22, 455] on div "SEO & Settings" at bounding box center [37, 477] width 74 height 48
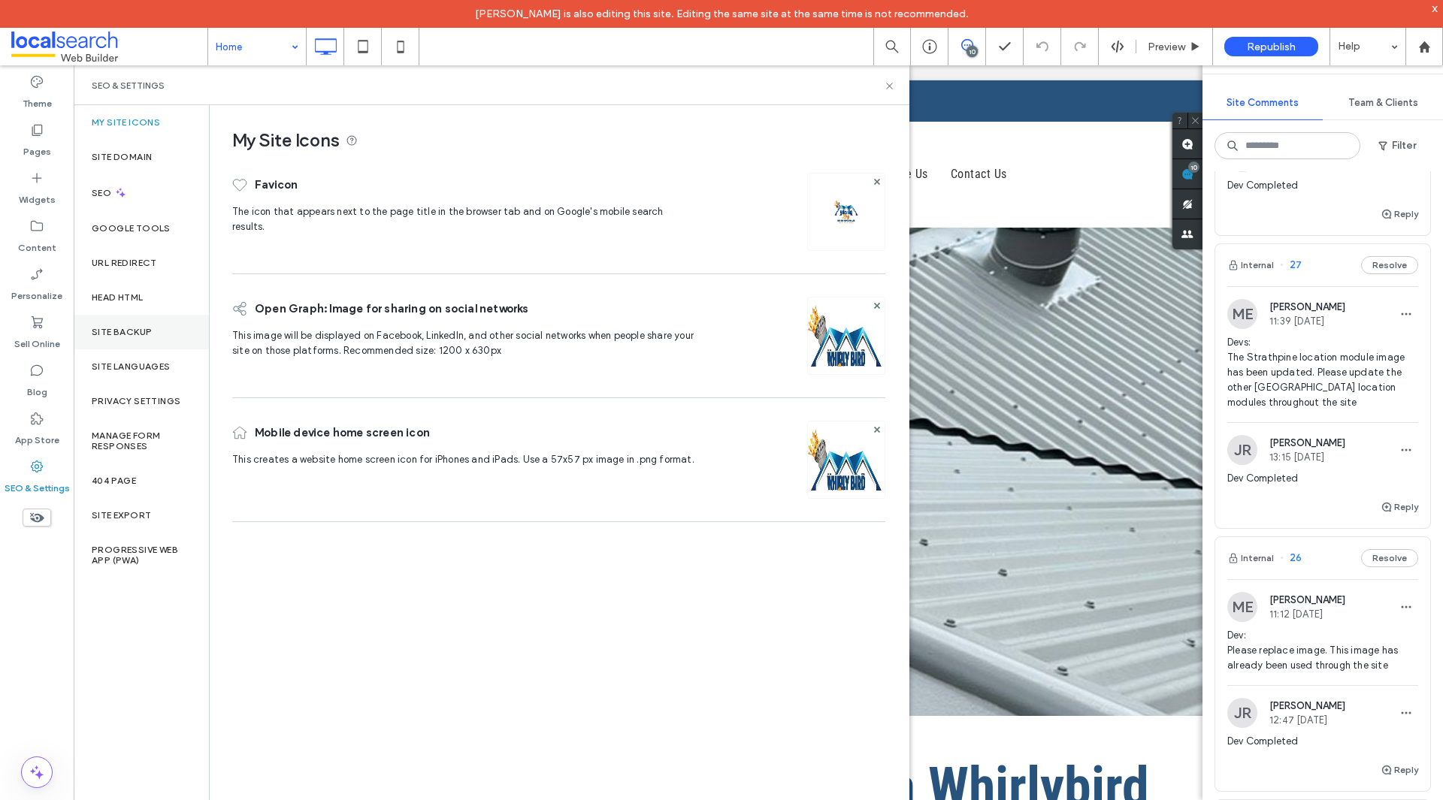
click at [169, 330] on div "Site Backup" at bounding box center [141, 332] width 135 height 35
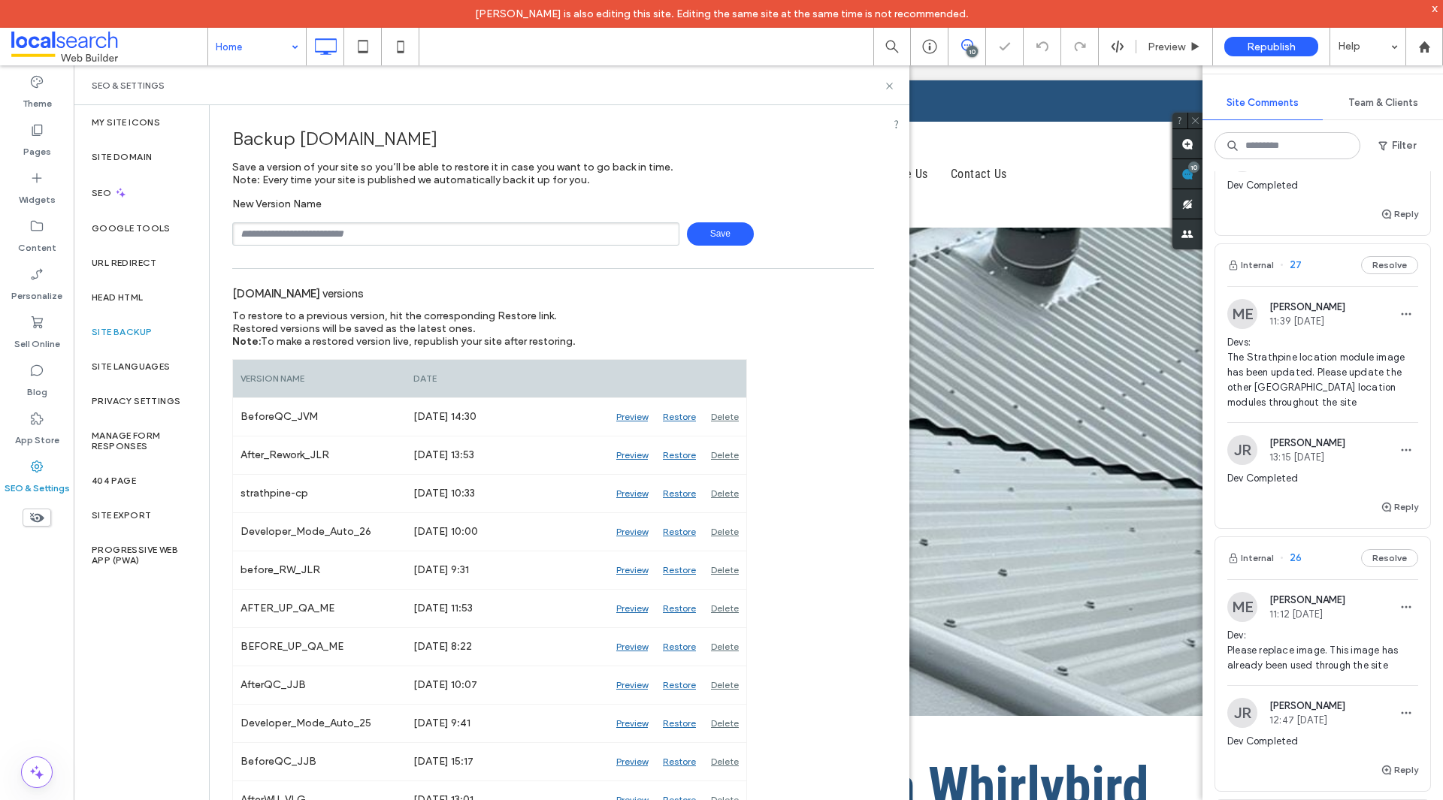
click at [383, 236] on input "text" at bounding box center [455, 233] width 447 height 23
click at [510, 312] on span "To restore to a previous version, hit the corresponding Restore link." at bounding box center [394, 316] width 325 height 13
click at [893, 89] on icon at bounding box center [889, 85] width 11 height 11
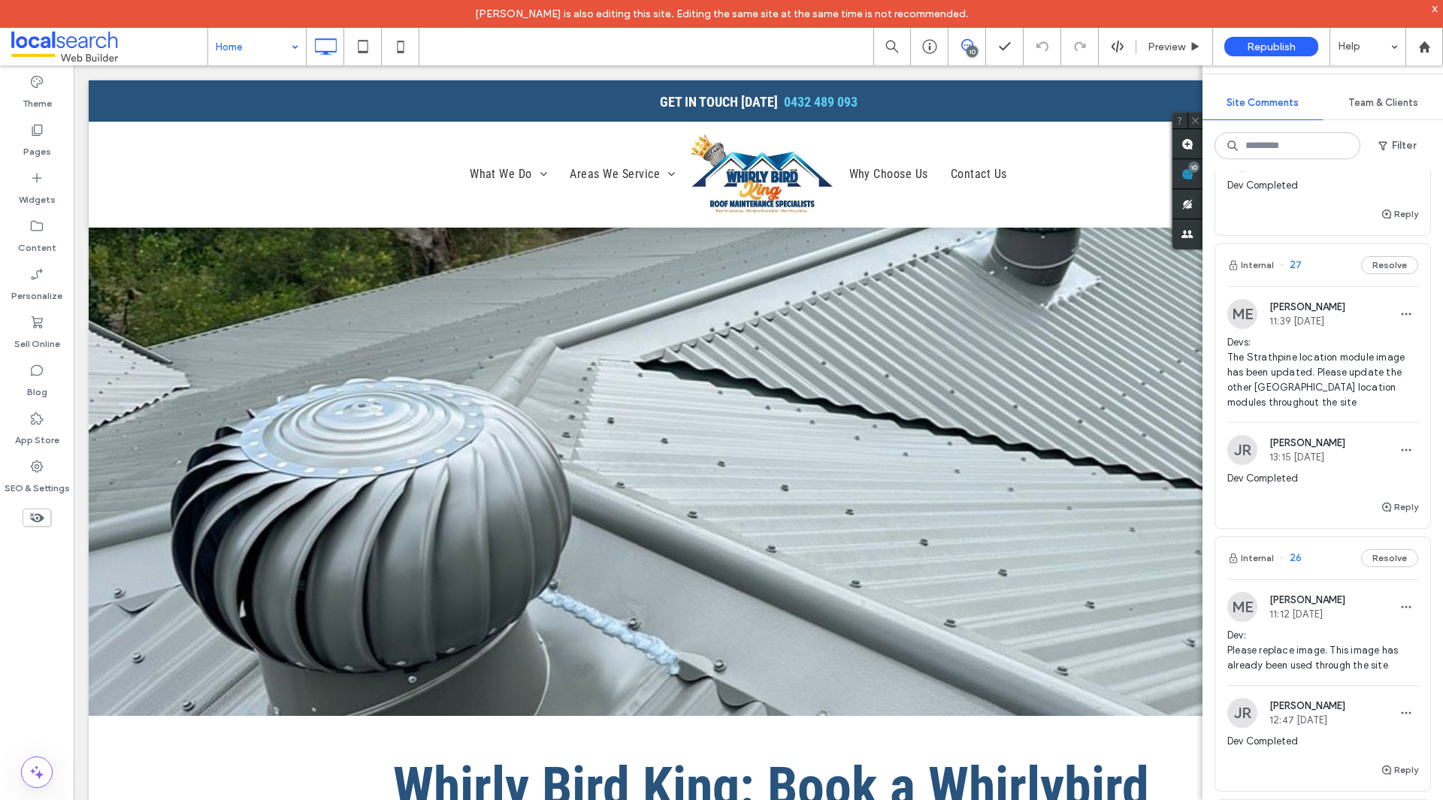
click at [1432, 9] on div "x" at bounding box center [1435, 8] width 7 height 13
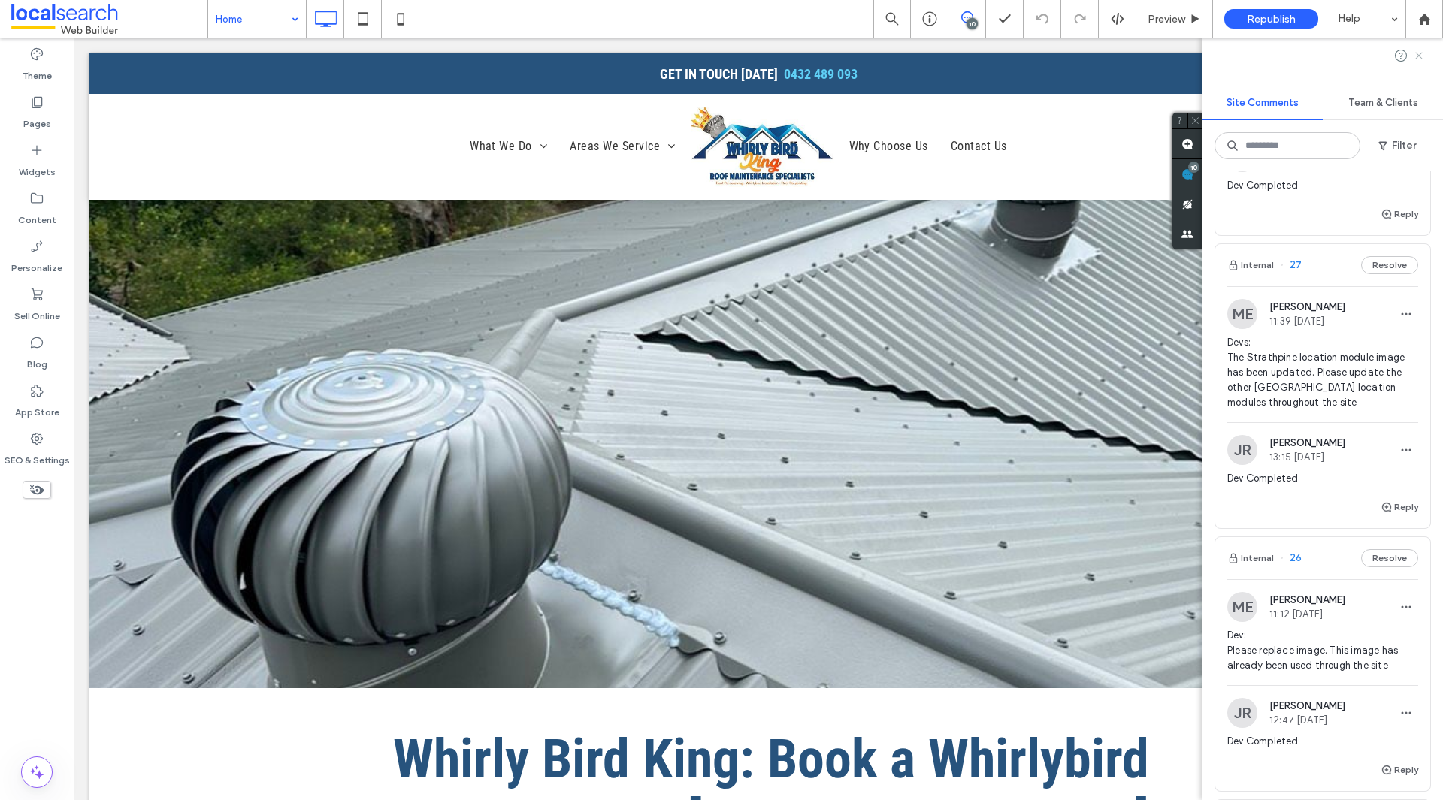
click at [1423, 57] on icon at bounding box center [1419, 56] width 12 height 12
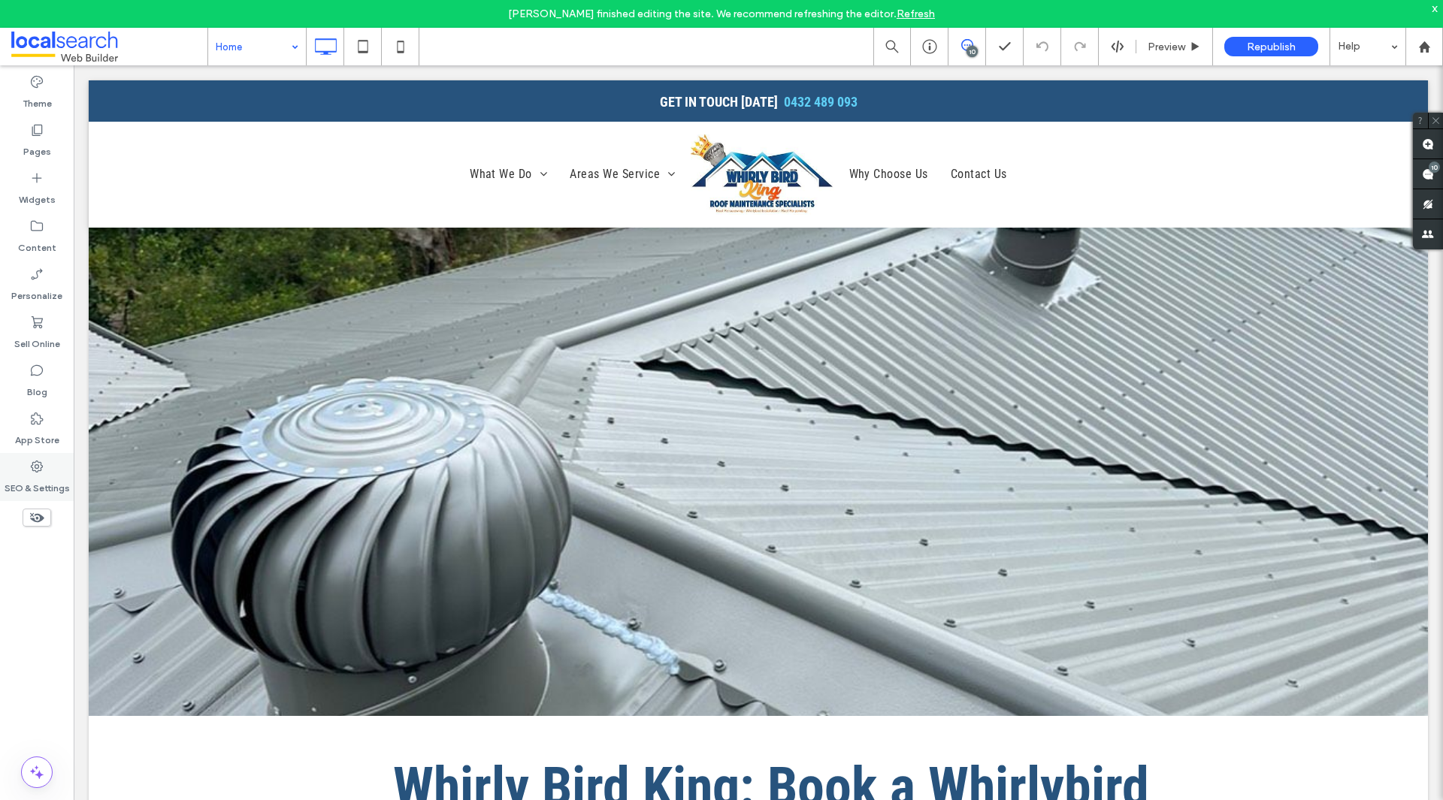
click at [58, 476] on label "SEO & Settings" at bounding box center [37, 484] width 65 height 21
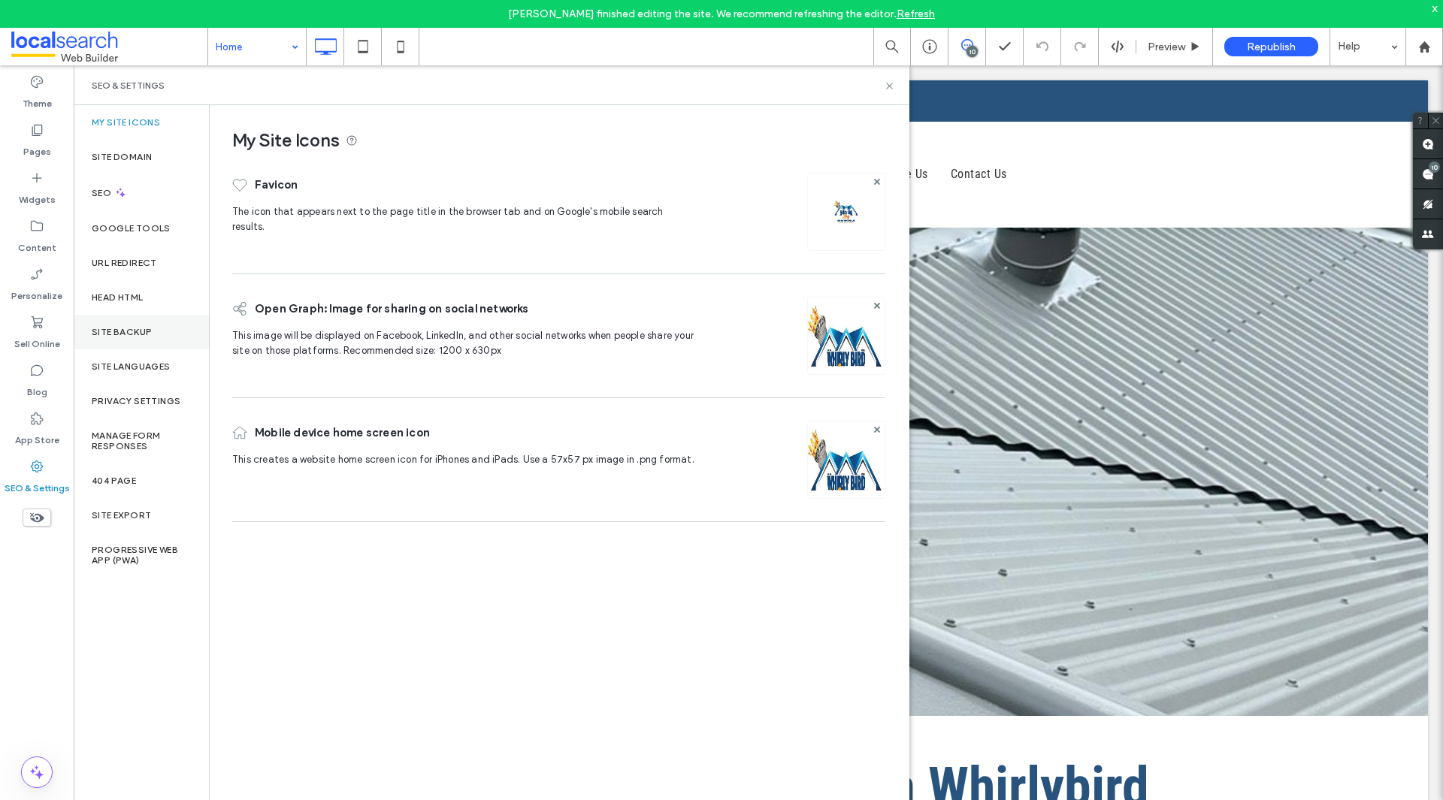
click at [141, 340] on div "Site Backup" at bounding box center [141, 332] width 135 height 35
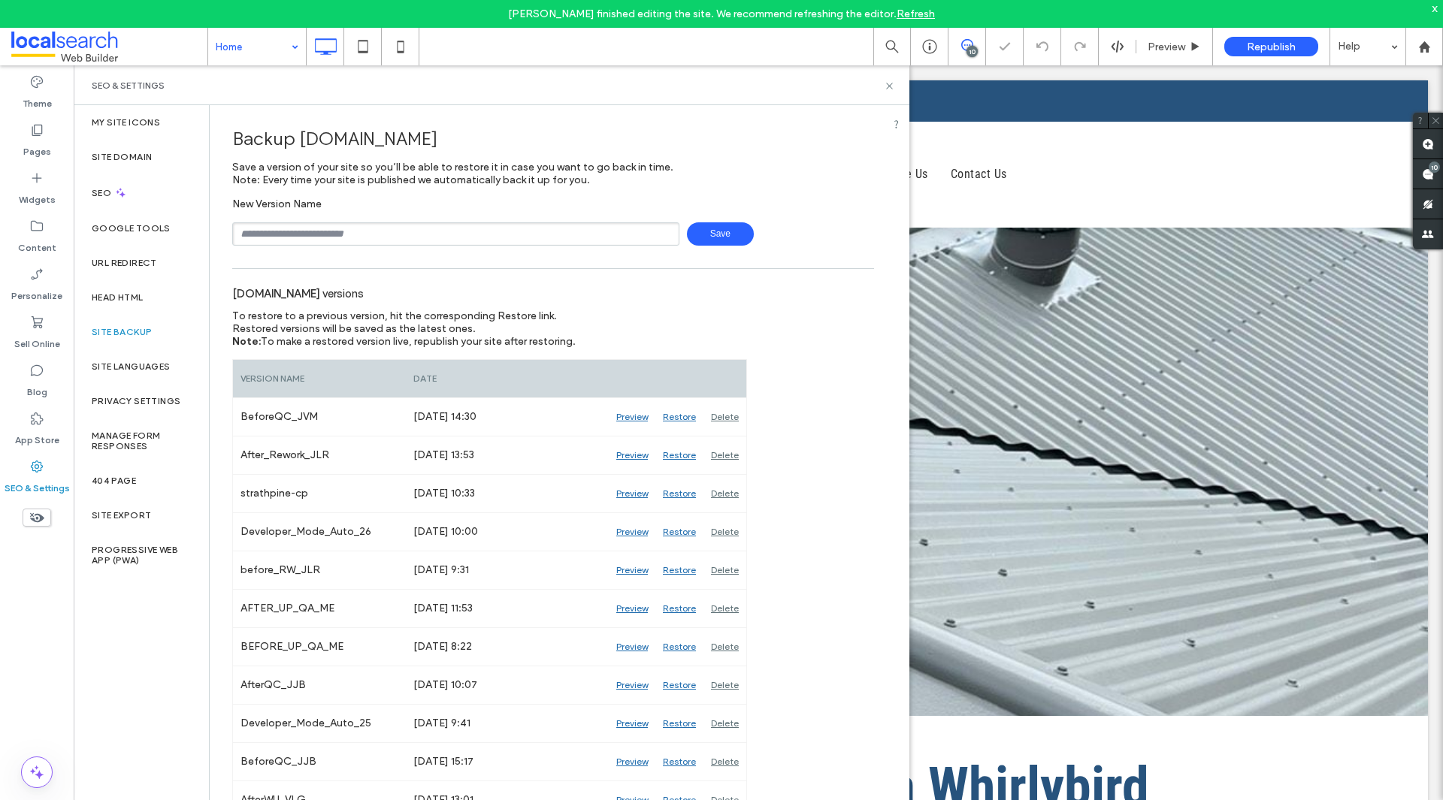
click at [363, 239] on input "text" at bounding box center [455, 233] width 447 height 23
type input "**********"
click at [743, 228] on span "Save" at bounding box center [720, 233] width 67 height 23
click at [1434, 9] on div "x" at bounding box center [1435, 8] width 7 height 13
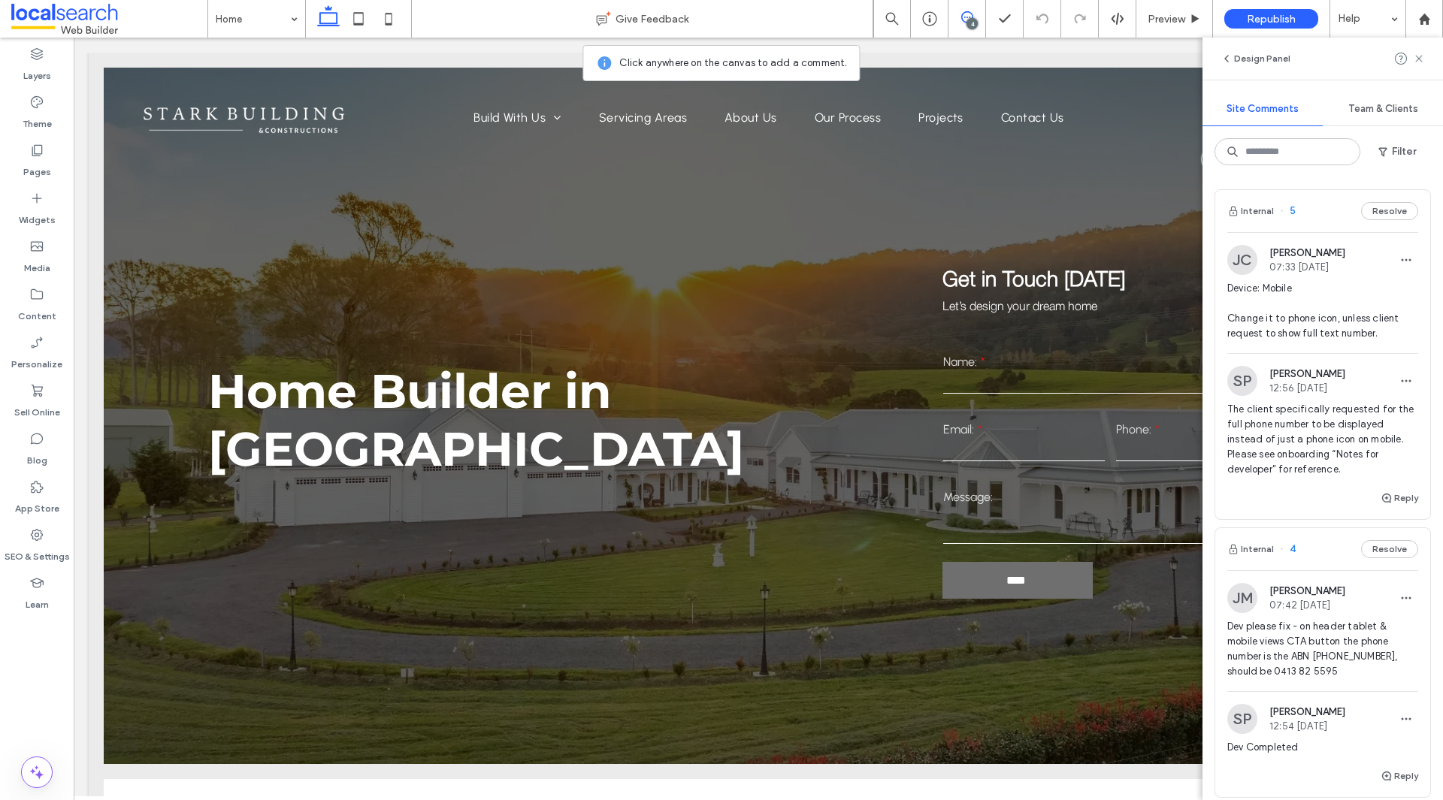
click at [1302, 413] on span "The client specifically requested for the full phone number to be displayed ins…" at bounding box center [1322, 439] width 191 height 75
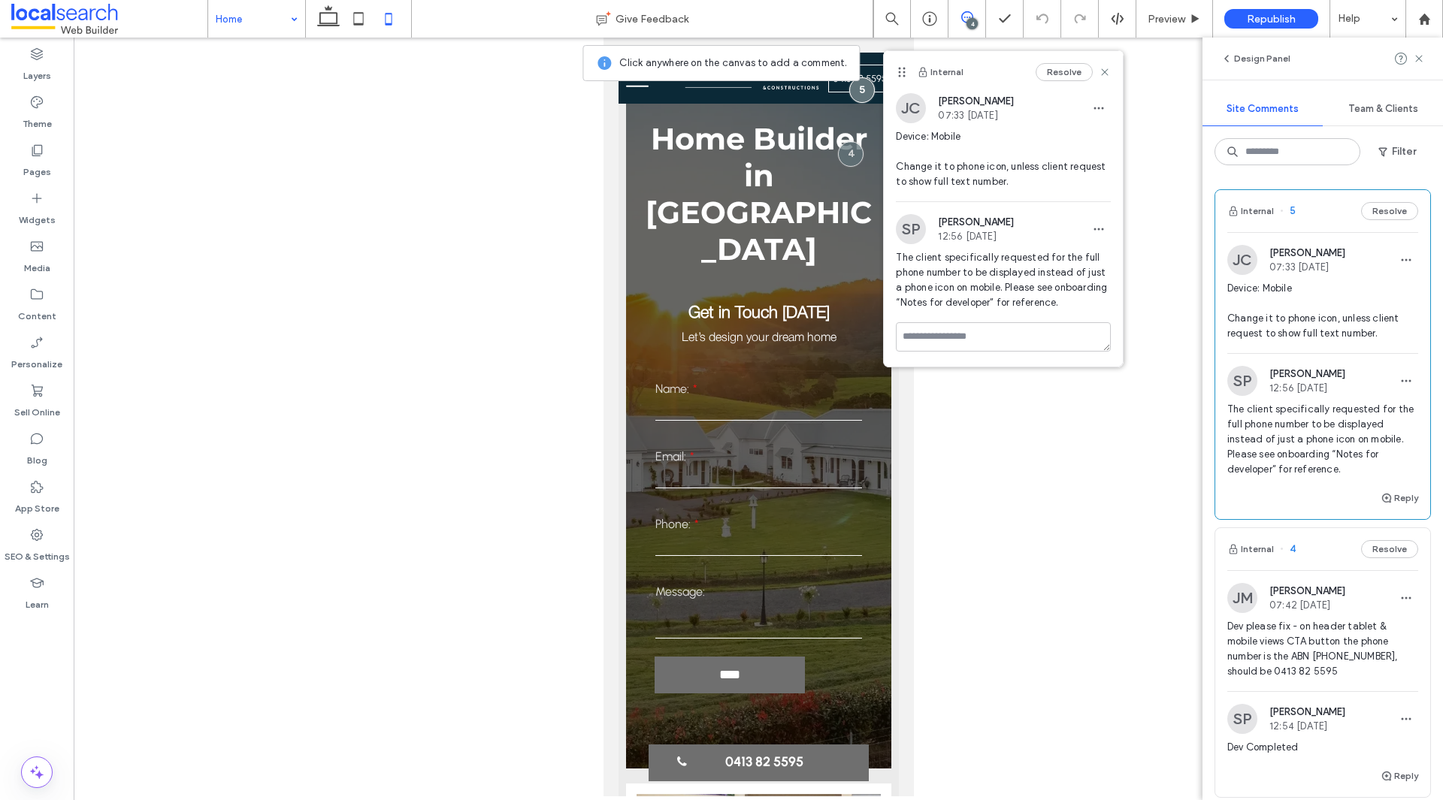
drag, startPoint x: 335, startPoint y: 26, endPoint x: 265, endPoint y: 26, distance: 69.9
click at [335, 26] on use at bounding box center [328, 15] width 23 height 21
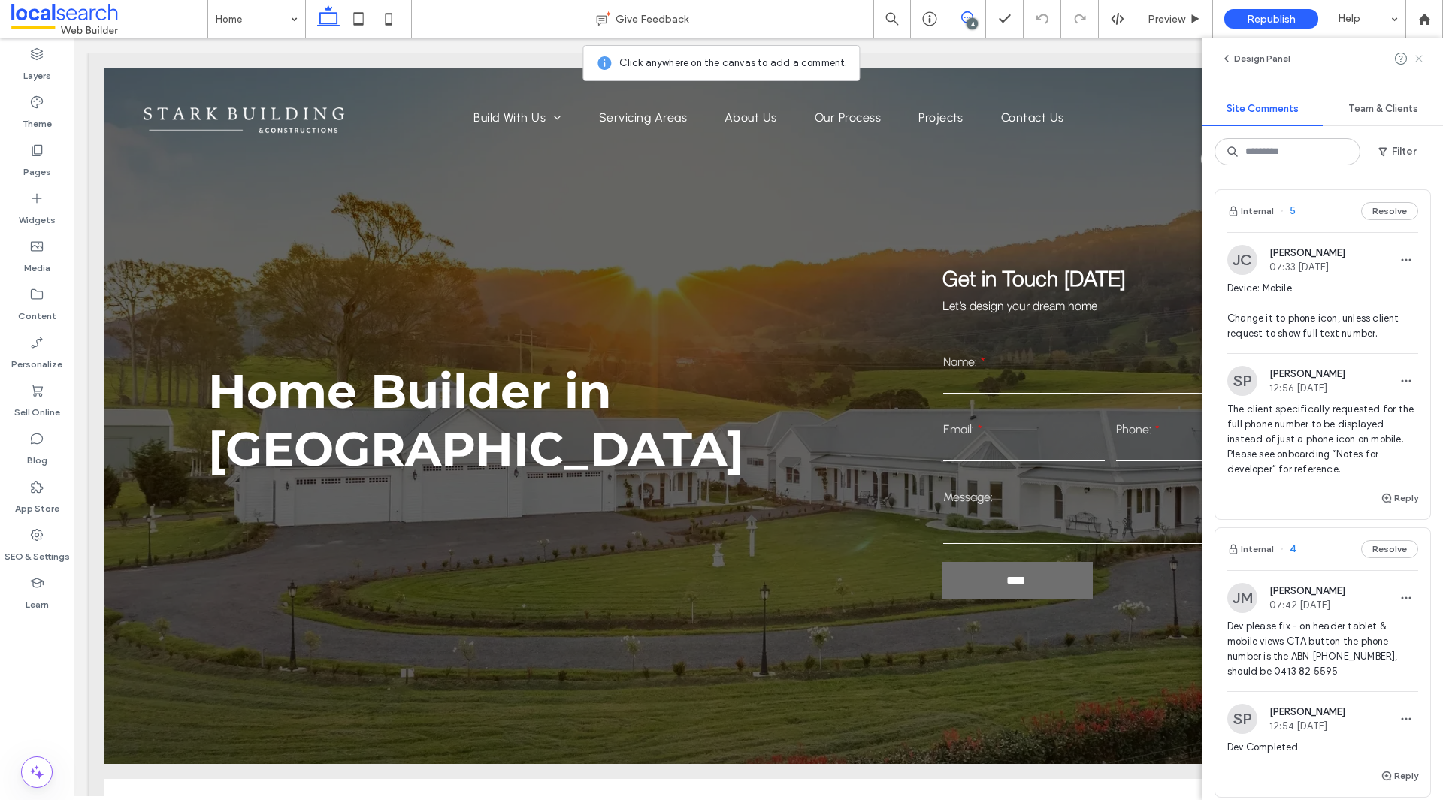
click at [1414, 61] on icon at bounding box center [1419, 59] width 12 height 12
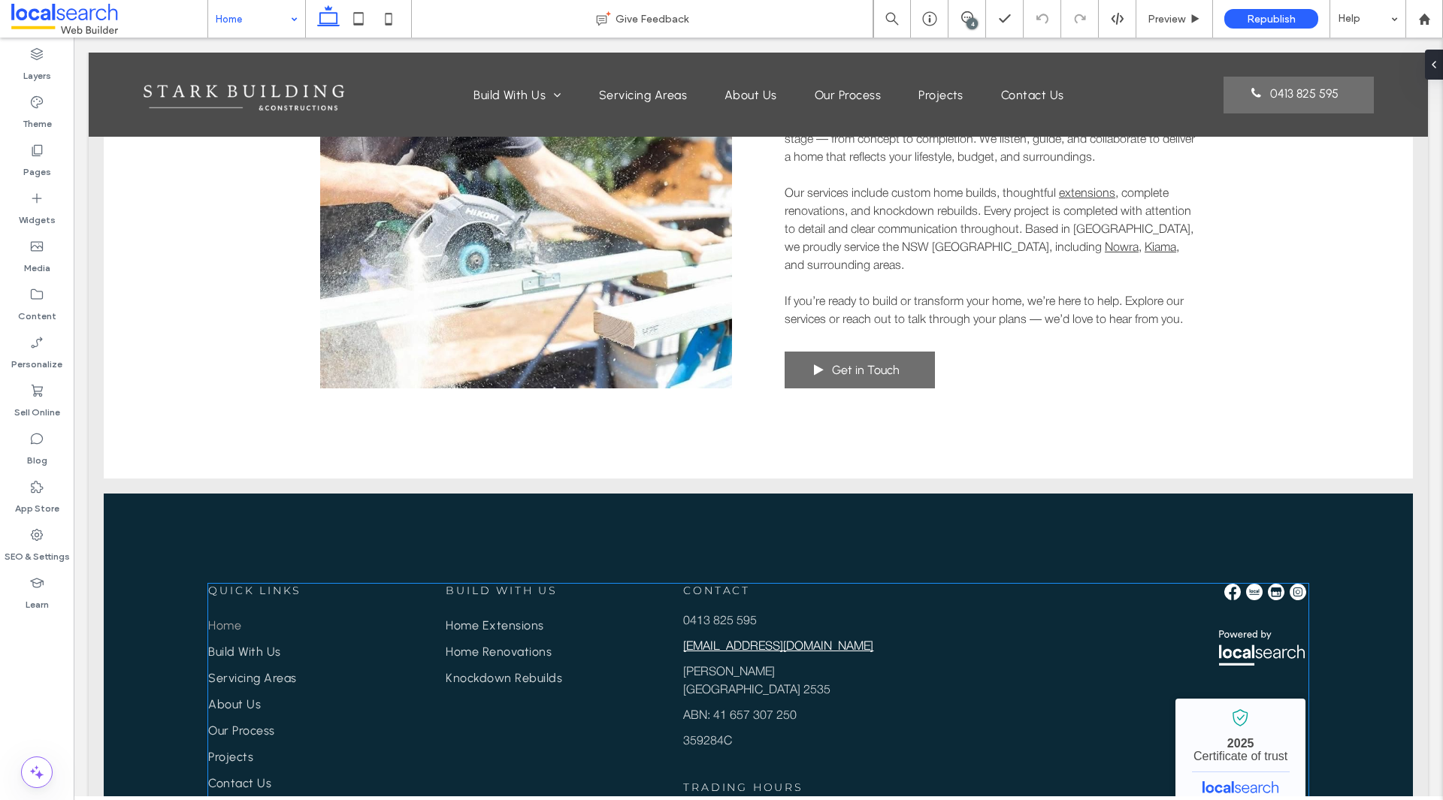
scroll to position [2267, 0]
